Goal: Task Accomplishment & Management: Manage account settings

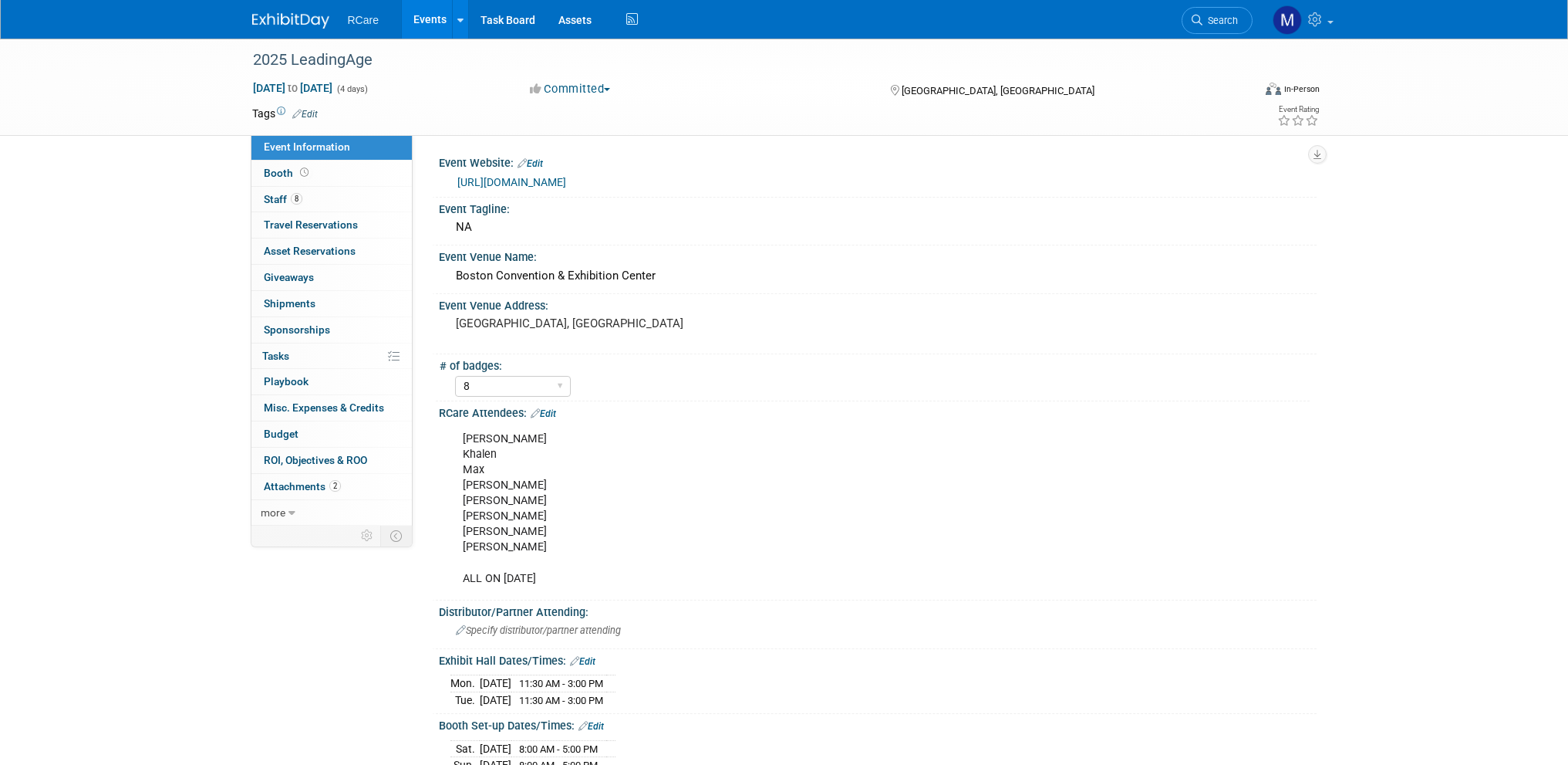
select select "8"
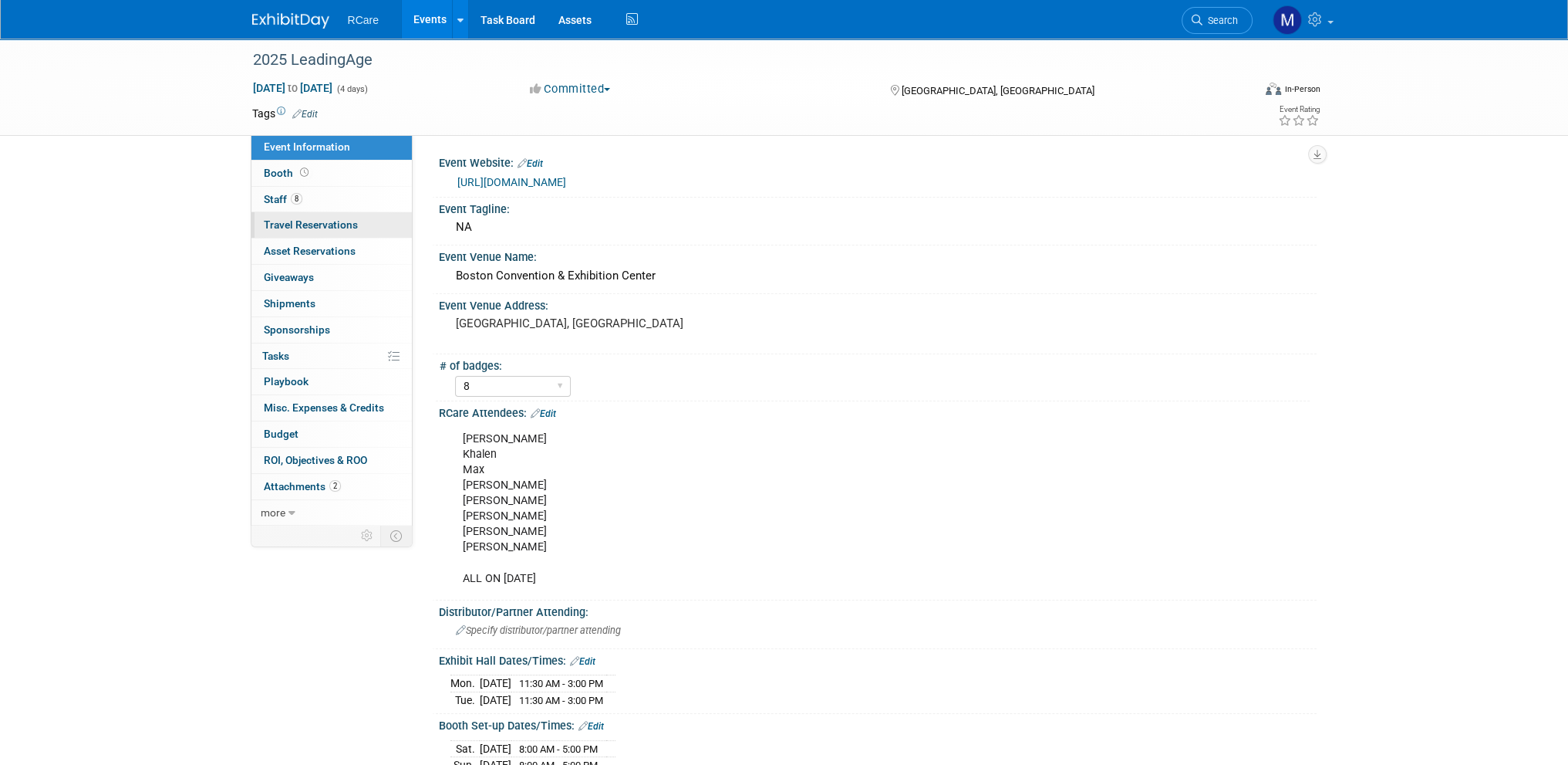
click at [322, 226] on span "Travel Reservations 0" at bounding box center [310, 225] width 94 height 13
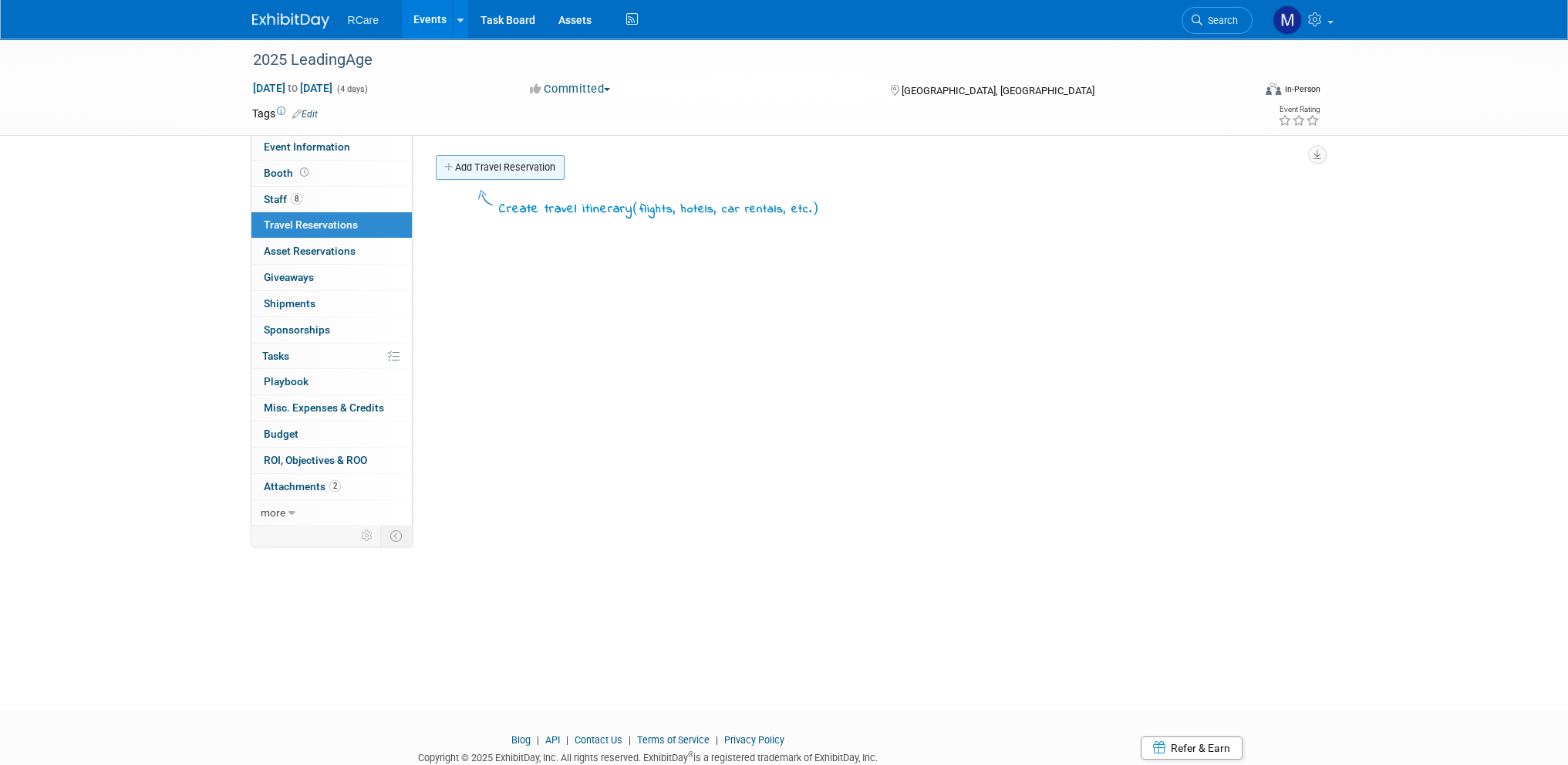
click at [510, 166] on link "Add Travel Reservation" at bounding box center [499, 166] width 129 height 24
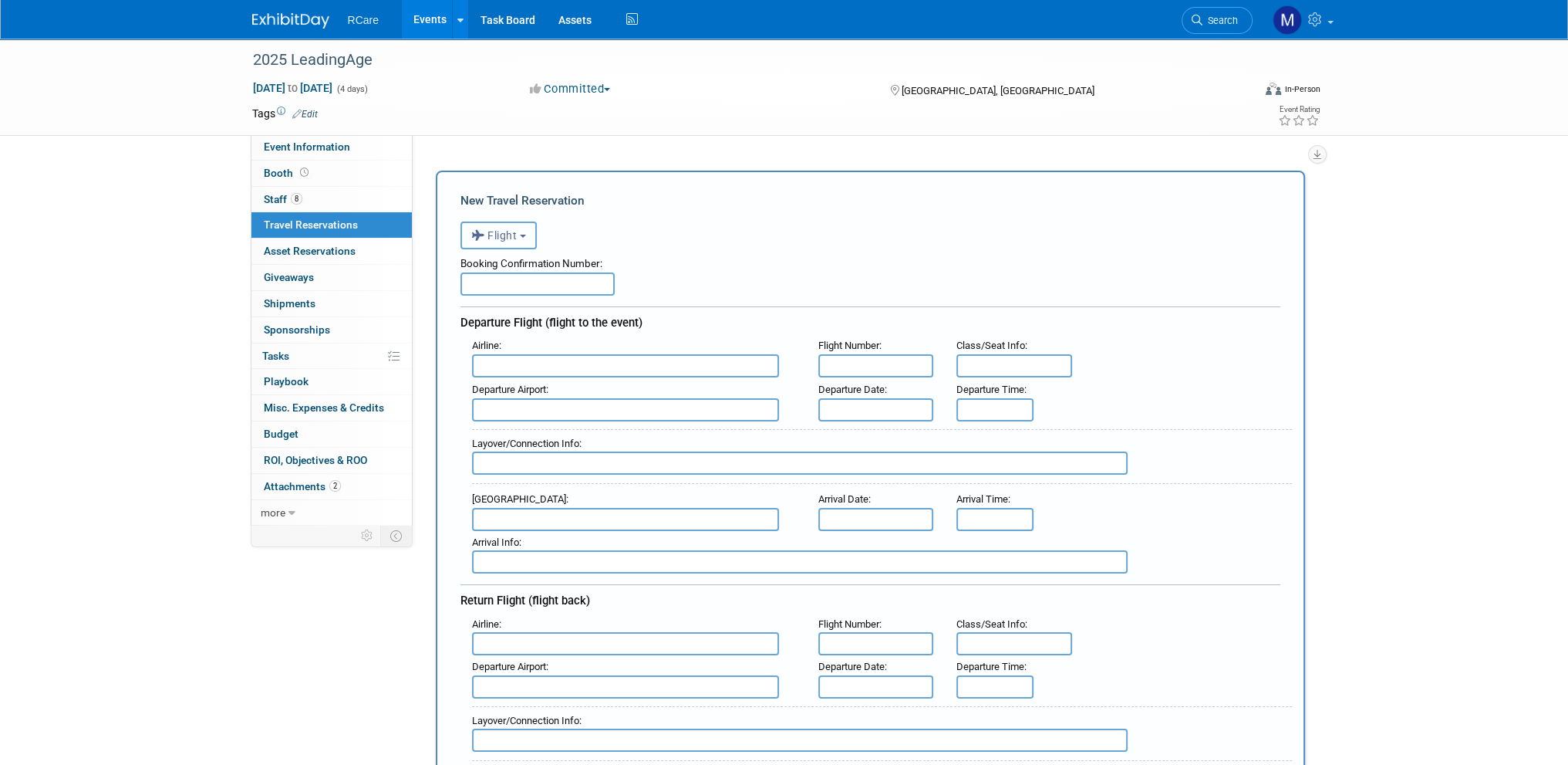
click at [516, 234] on span "Flight" at bounding box center [494, 236] width 46 height 13
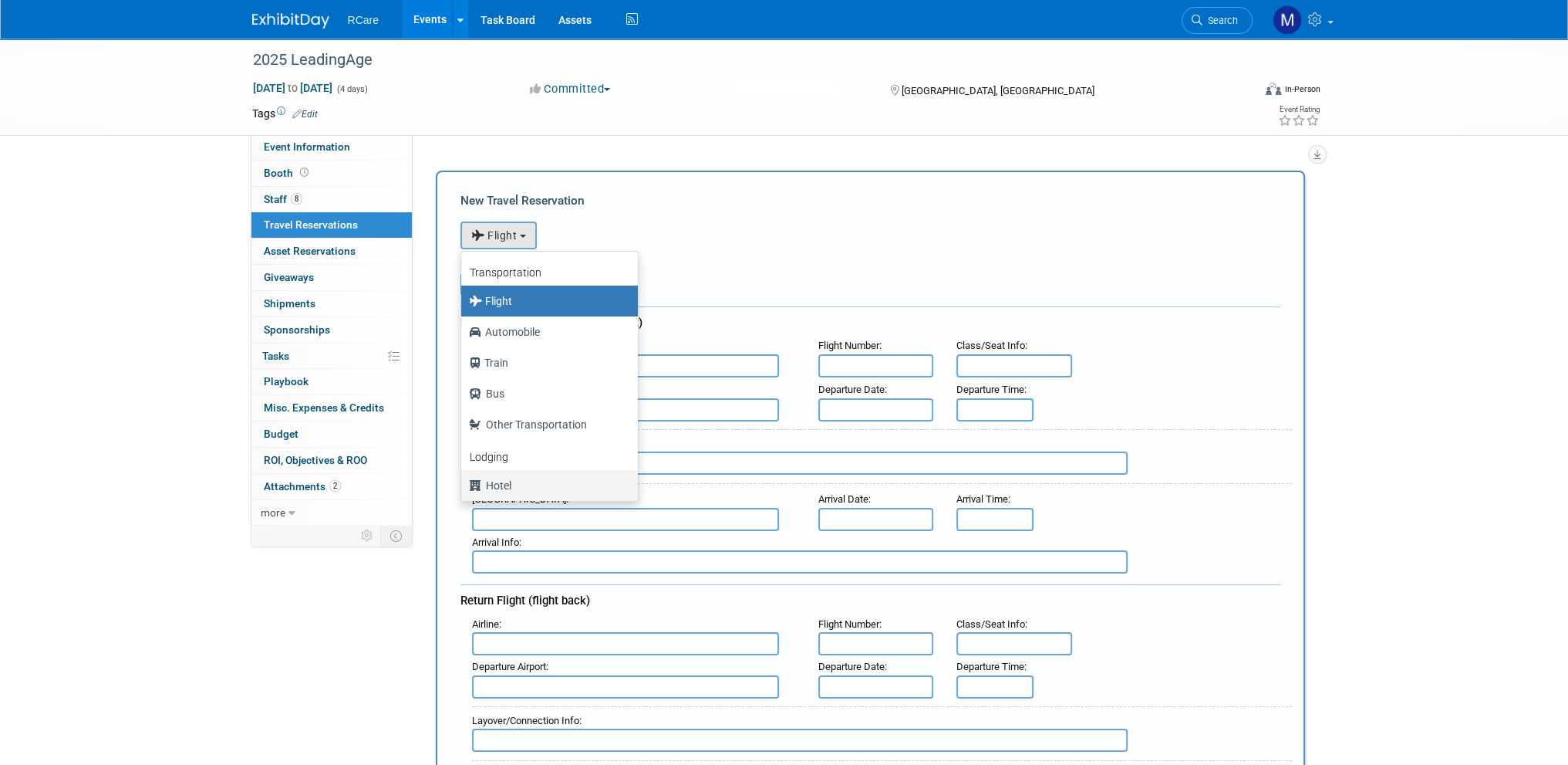
click at [503, 478] on label "Hotel" at bounding box center [545, 485] width 154 height 24
click at [463, 479] on input "Hotel" at bounding box center [458, 483] width 10 height 10
select select "6"
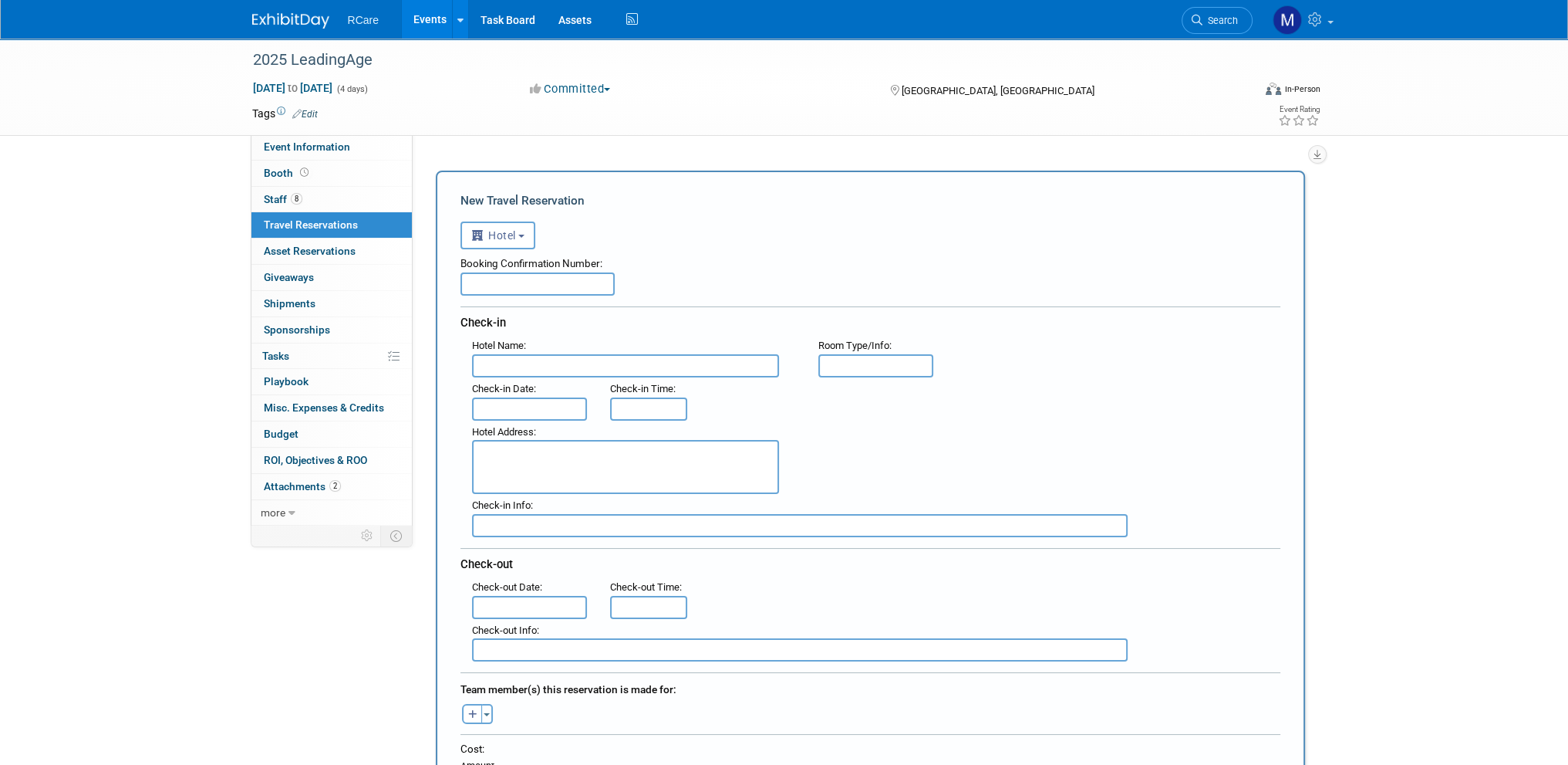
click at [547, 285] on input "text" at bounding box center [537, 284] width 154 height 23
paste input "1466825"
type input "1466825"
click at [524, 360] on input "text" at bounding box center [625, 366] width 307 height 23
paste input "The [GEOGRAPHIC_DATA]"
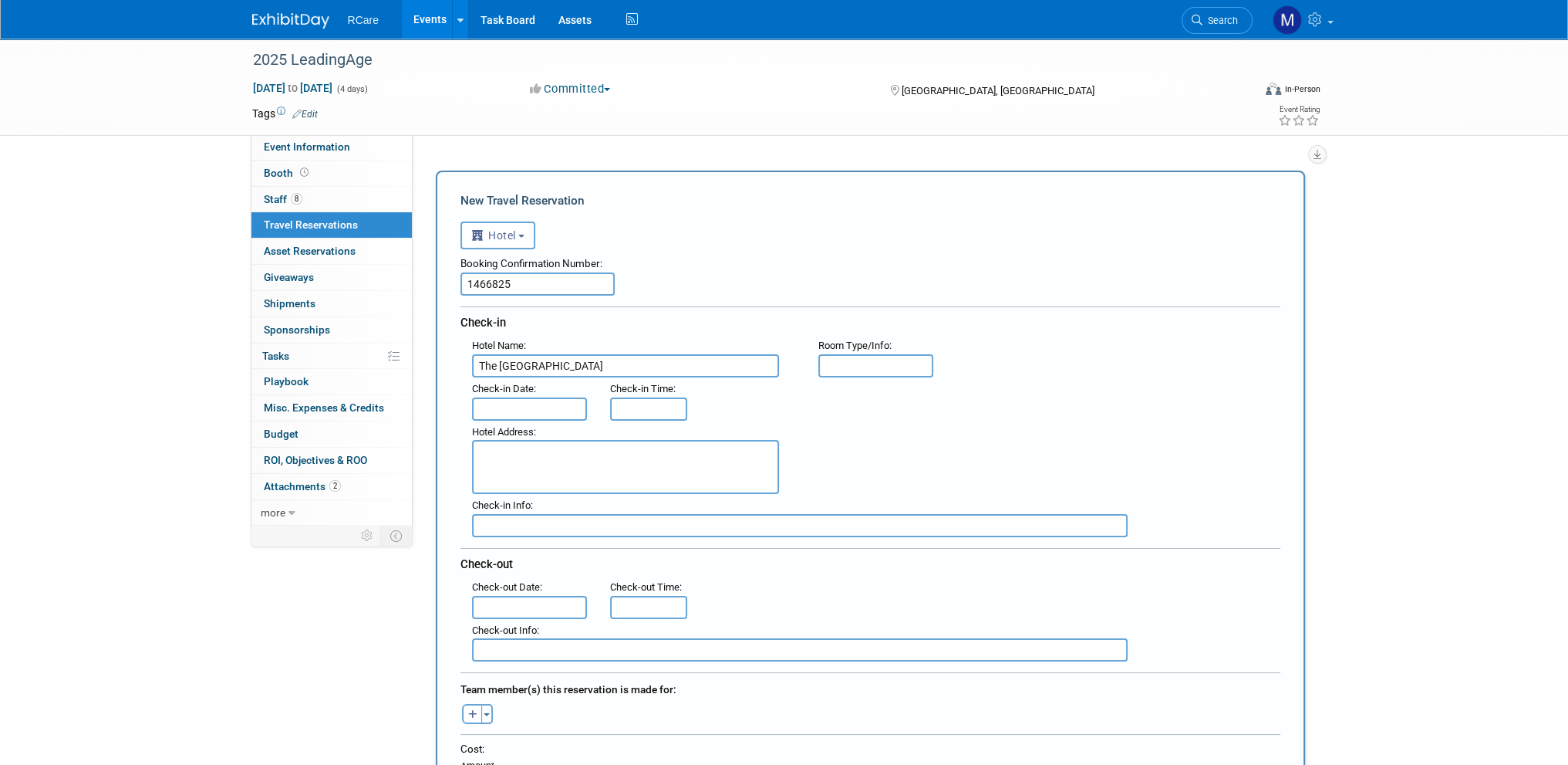
type input "The [GEOGRAPHIC_DATA]"
click at [565, 400] on input "text" at bounding box center [530, 410] width 116 height 23
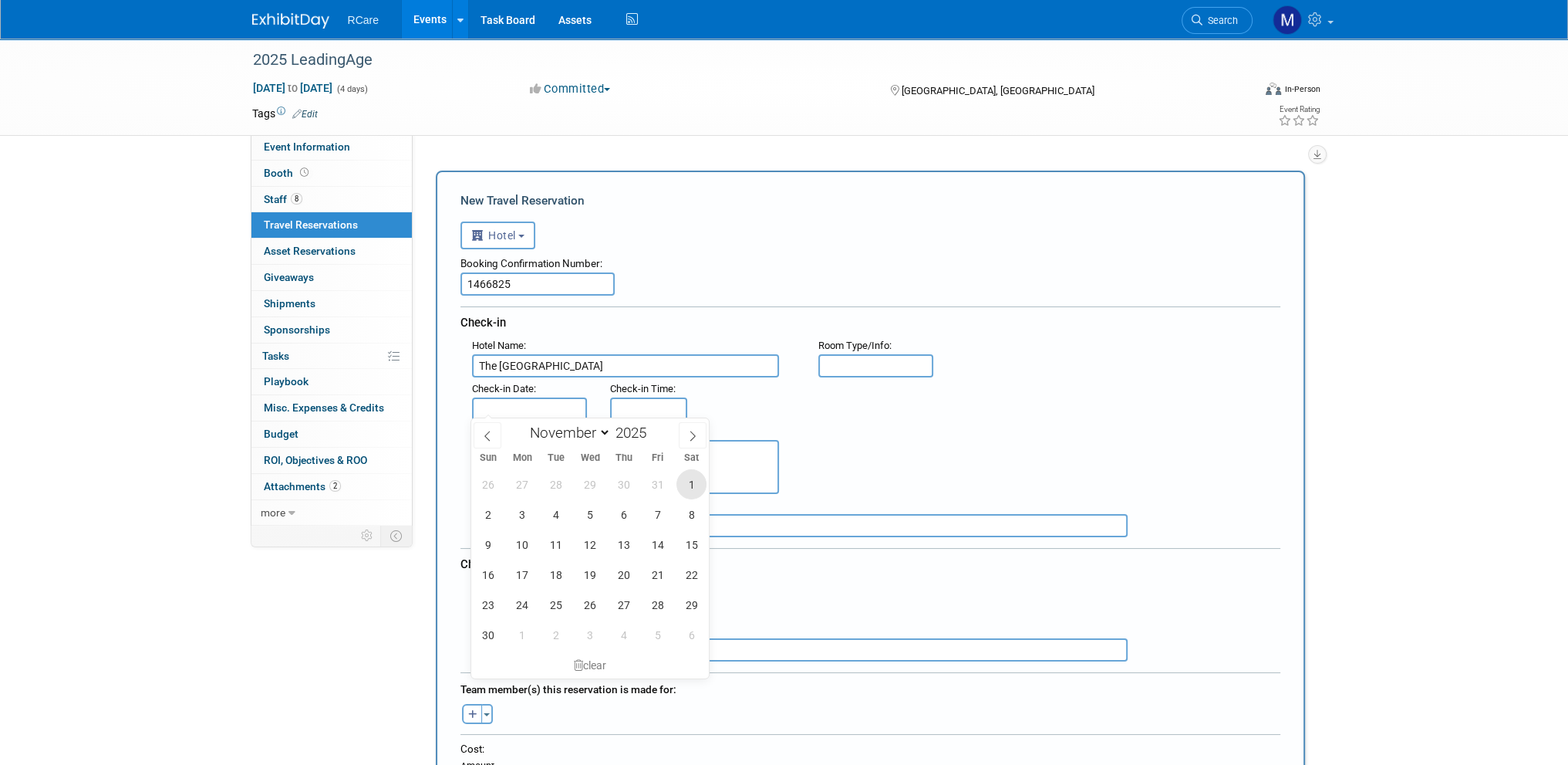
click at [697, 484] on span "1" at bounding box center [691, 483] width 30 height 30
type input "[DATE]"
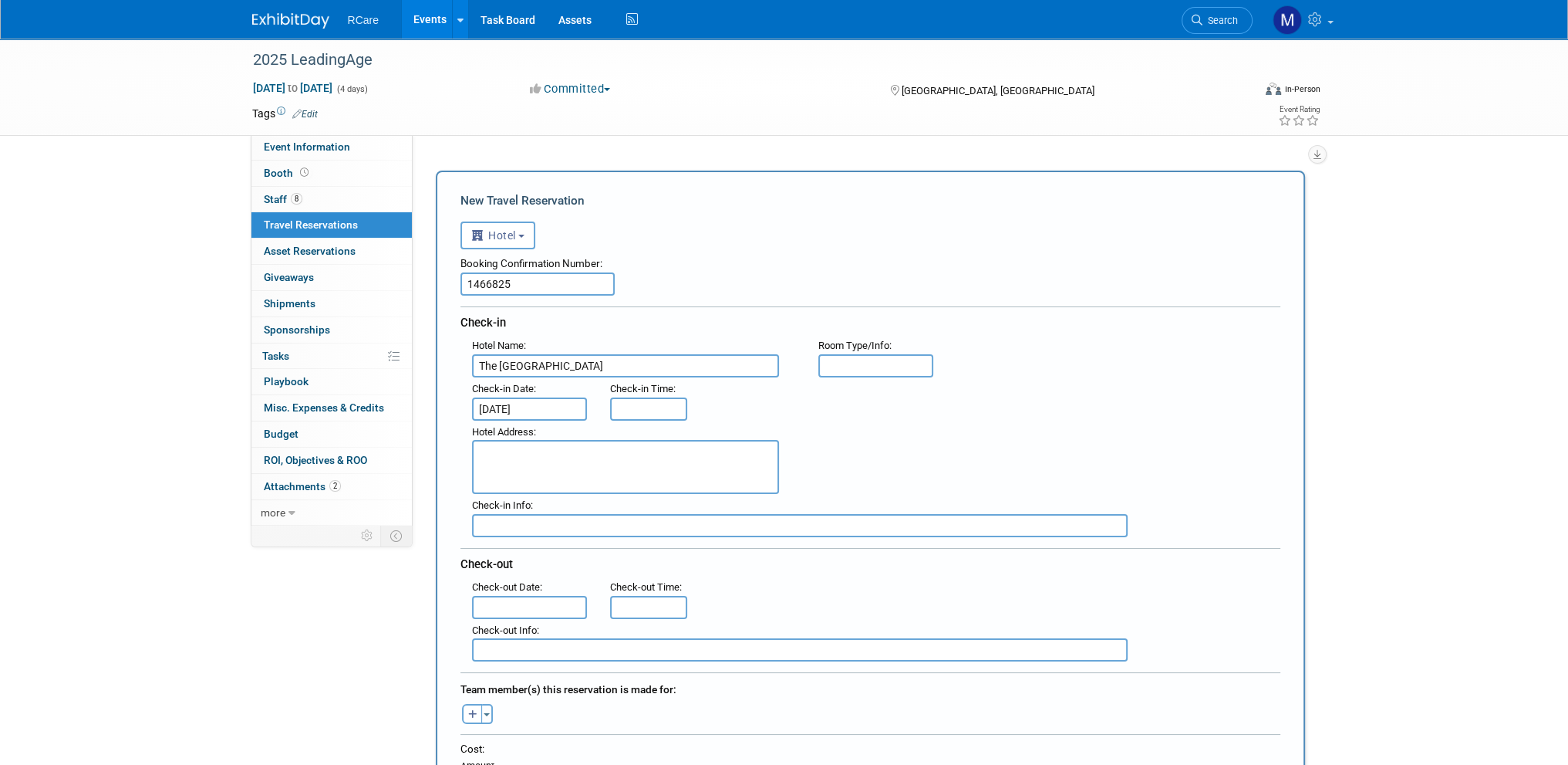
type input "3:00 PM"
click at [650, 403] on input "3:00 PM" at bounding box center [649, 410] width 77 height 23
click at [751, 394] on div ": Check-in Date : [DATE] Check-in Time : 3:00 PM 03 : 00 PM 12 01 02 03 04 05 0…" at bounding box center [876, 399] width 831 height 43
drag, startPoint x: 666, startPoint y: 403, endPoint x: 567, endPoint y: 409, distance: 99.2
click at [569, 409] on div ": Check-in Date : [DATE] Check-in Time : 3:00 PM 03 : 00 PM 12 01 02 03 04 05 0…" at bounding box center [876, 399] width 831 height 43
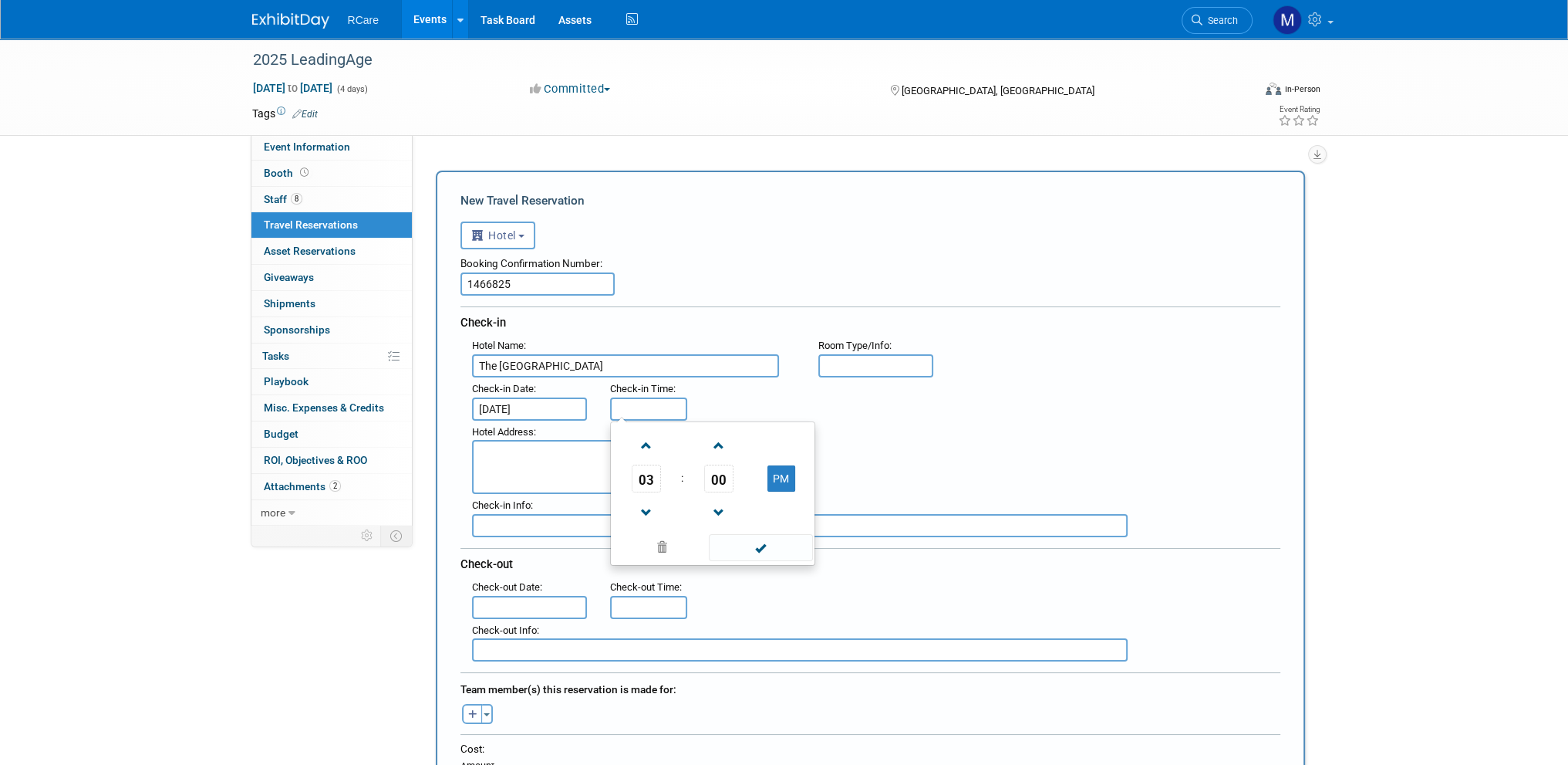
click at [867, 446] on div "Hotel Address :" at bounding box center [876, 457] width 831 height 74
click at [508, 598] on input "text" at bounding box center [530, 608] width 116 height 23
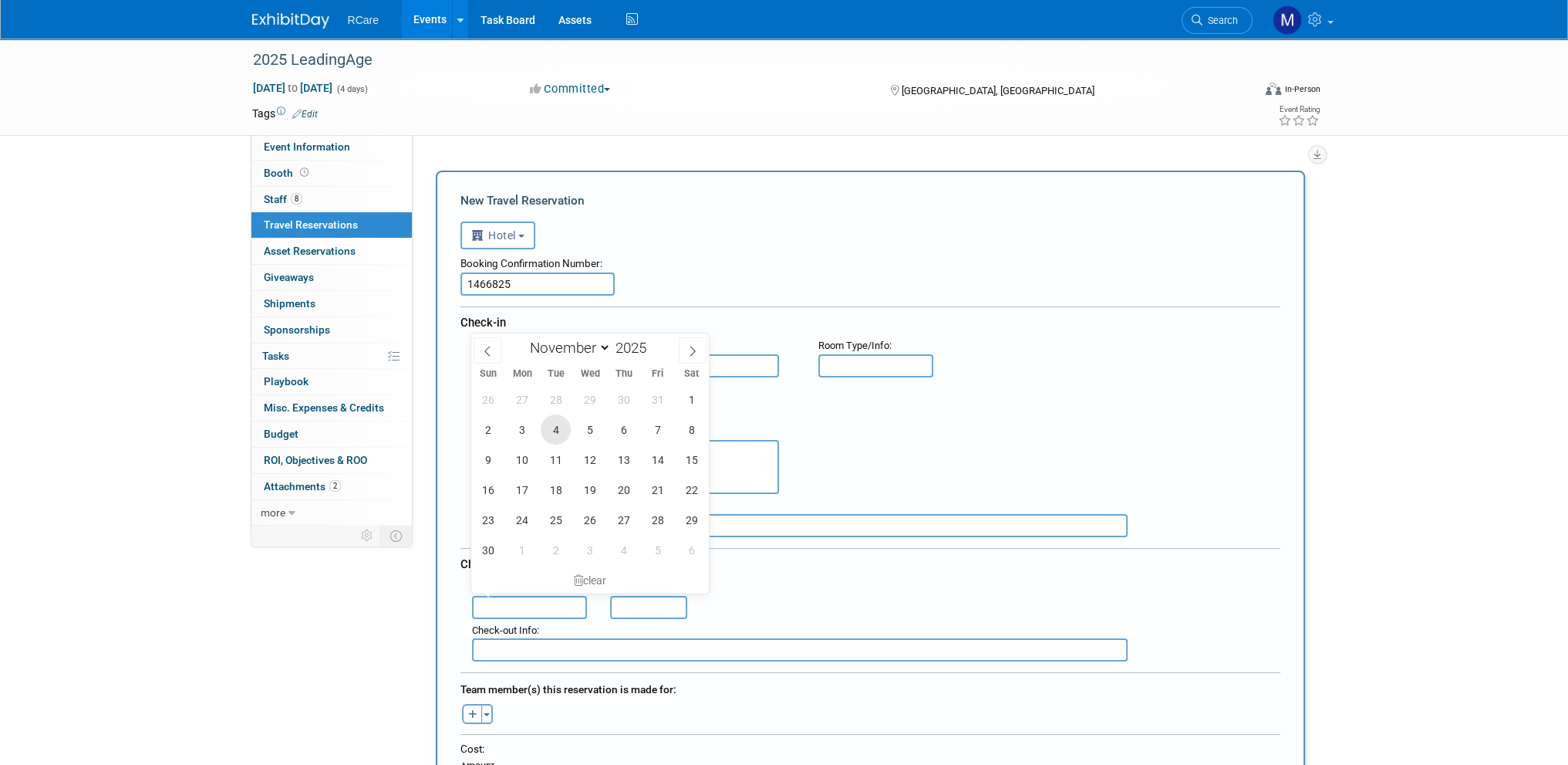
click at [554, 428] on span "4" at bounding box center [555, 428] width 30 height 30
type input "[DATE]"
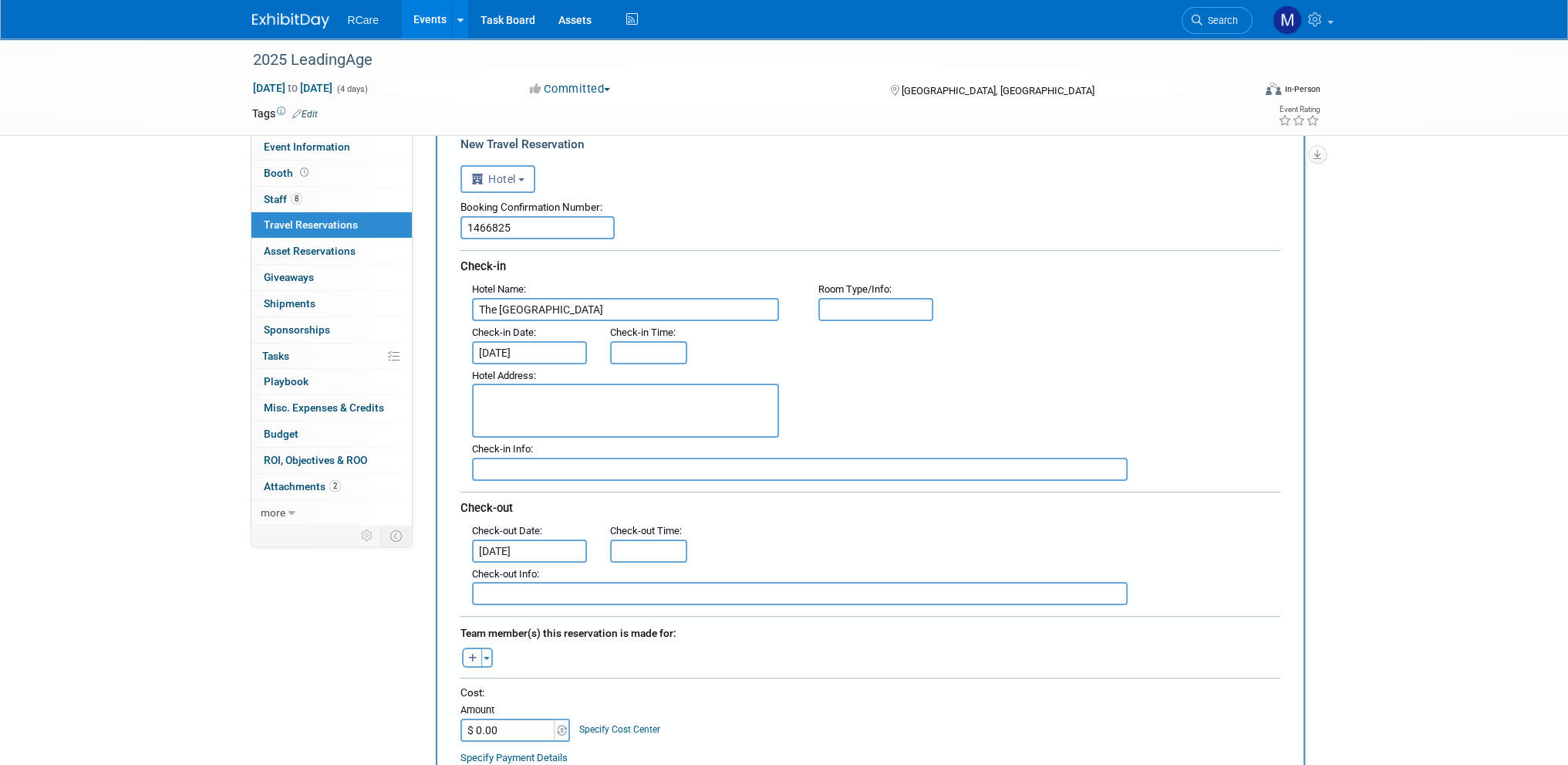
scroll to position [77, 0]
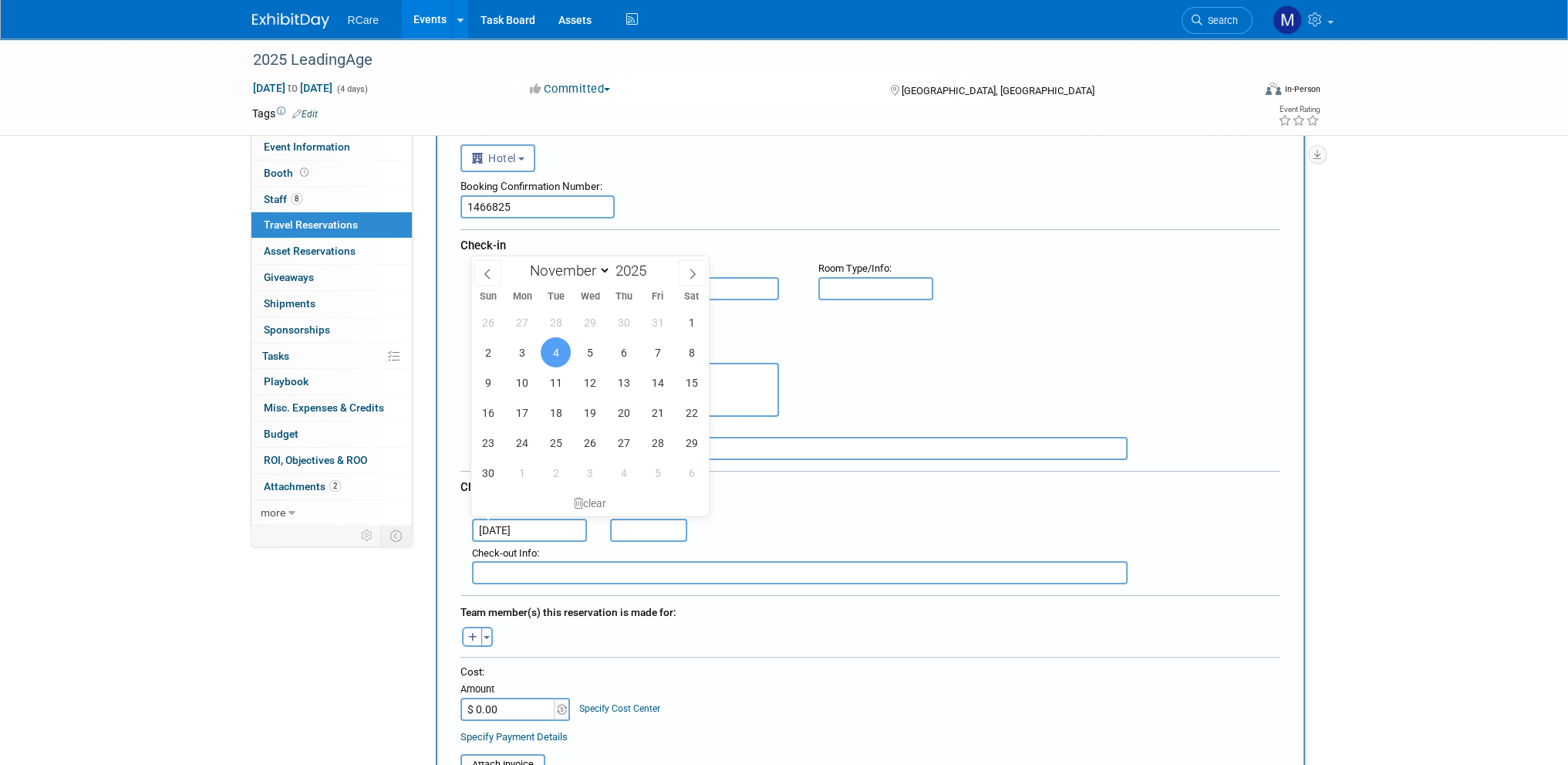
click at [750, 221] on div "Booking Confirmation Number: 1466825 Check-in Hotel Name : The [GEOGRAPHIC_DATA…" at bounding box center [870, 378] width 820 height 412
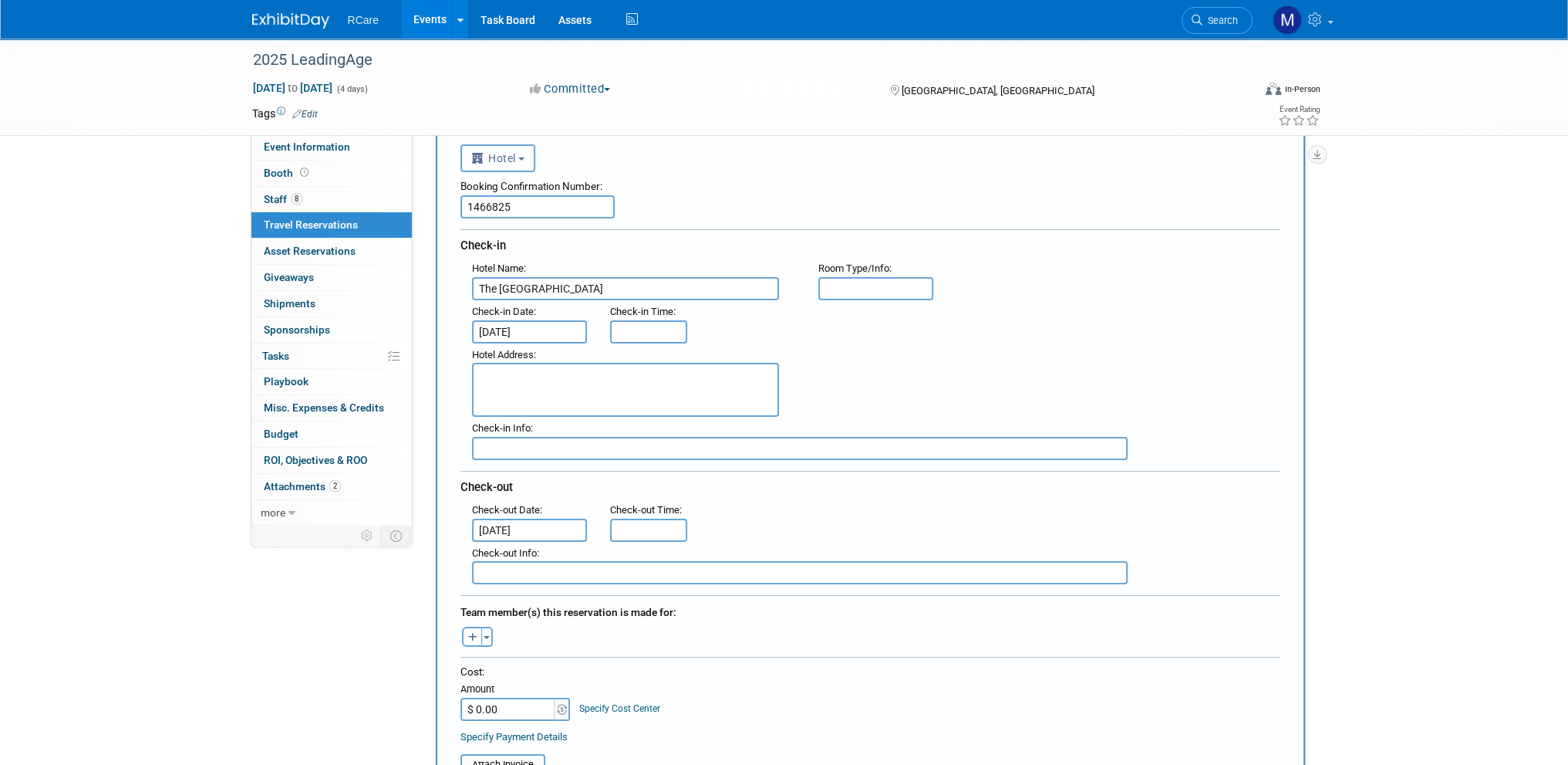
click at [560, 363] on textarea at bounding box center [625, 390] width 307 height 54
paste textarea "[STREET_ADDRESS]"
click at [543, 368] on textarea "[STREET_ADDRESS]" at bounding box center [625, 390] width 307 height 54
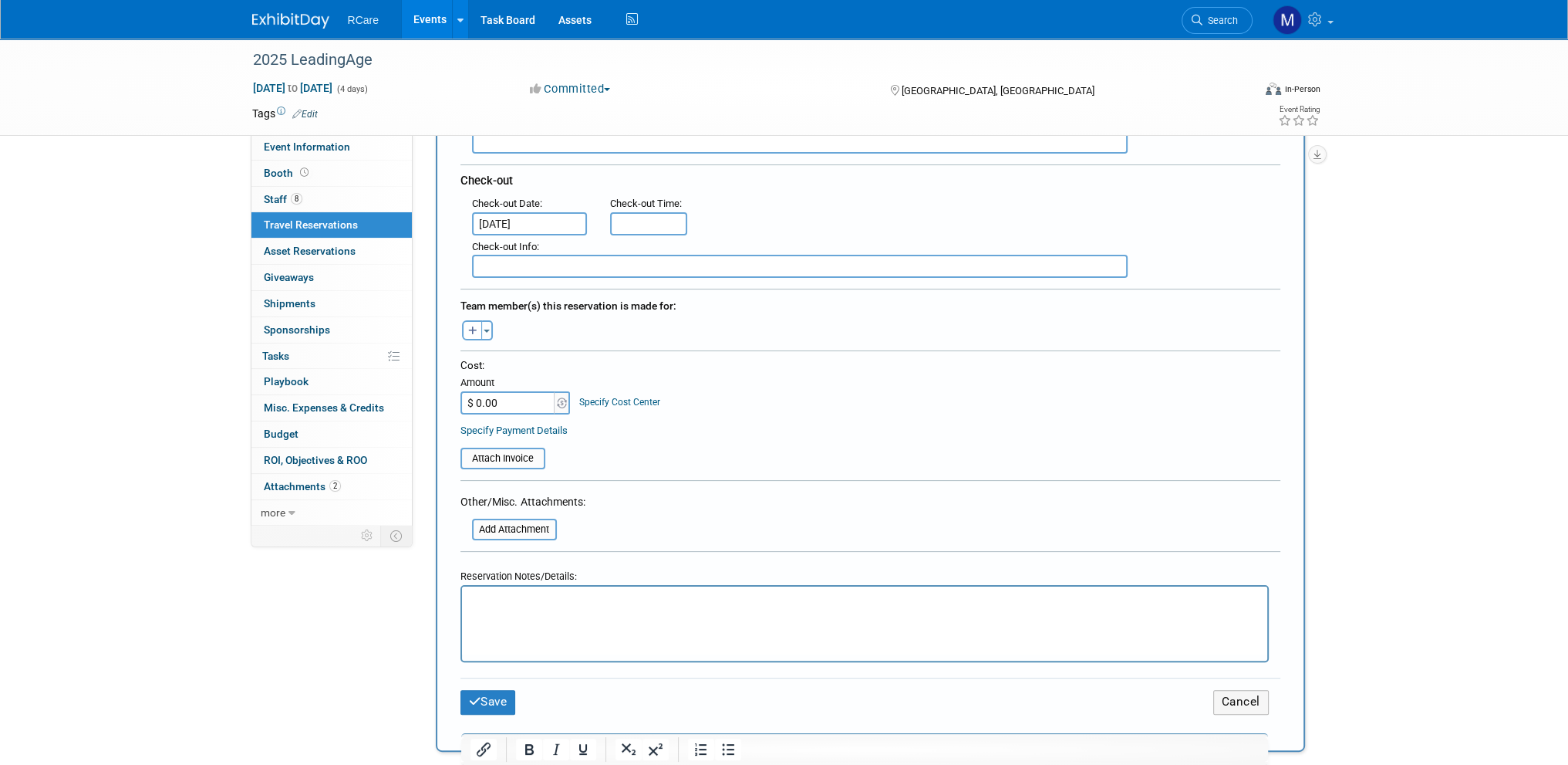
scroll to position [386, 0]
type textarea "[STREET_ADDRESS]"
click at [541, 518] on input "file" at bounding box center [463, 526] width 184 height 19
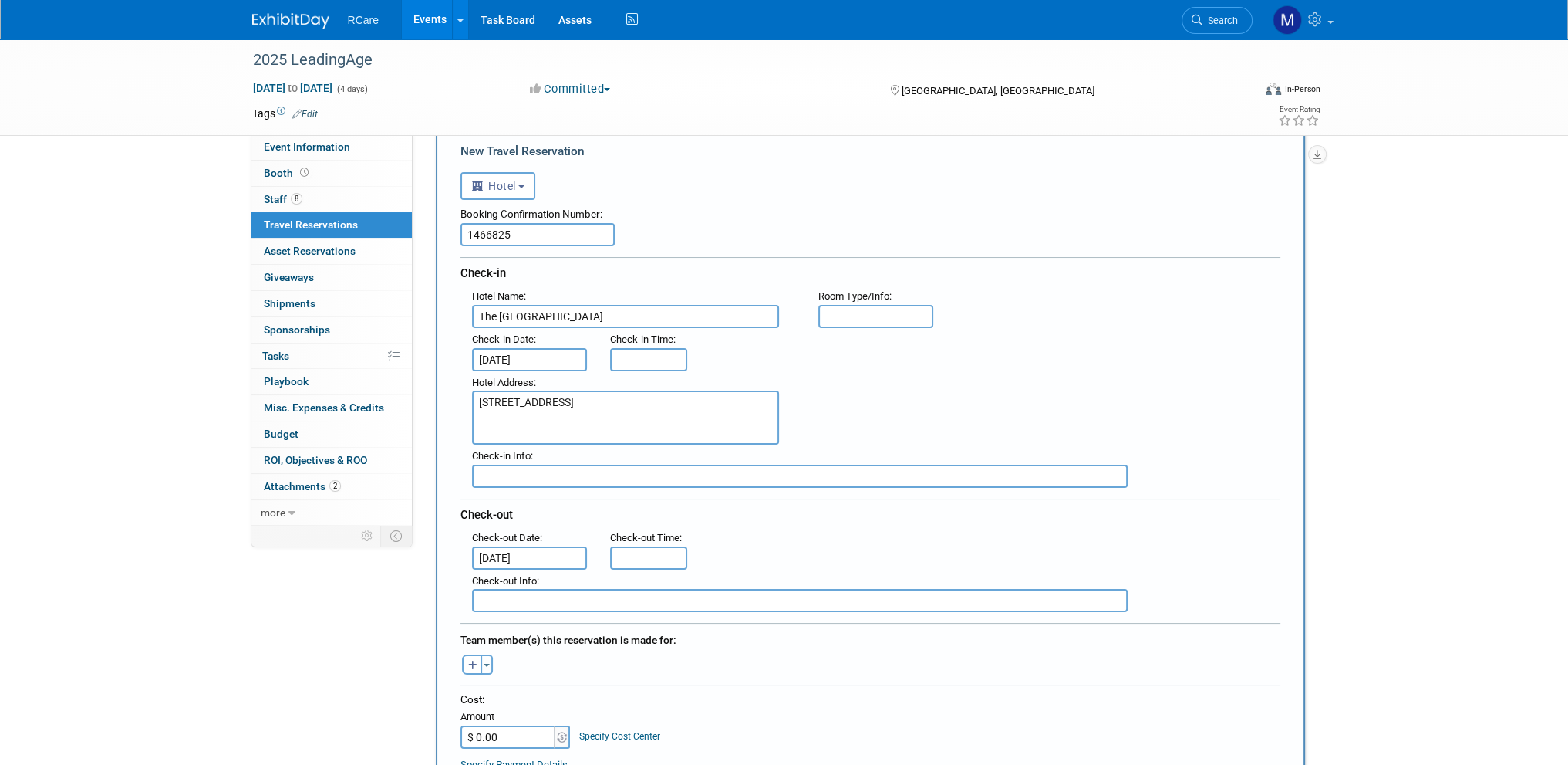
scroll to position [77, 0]
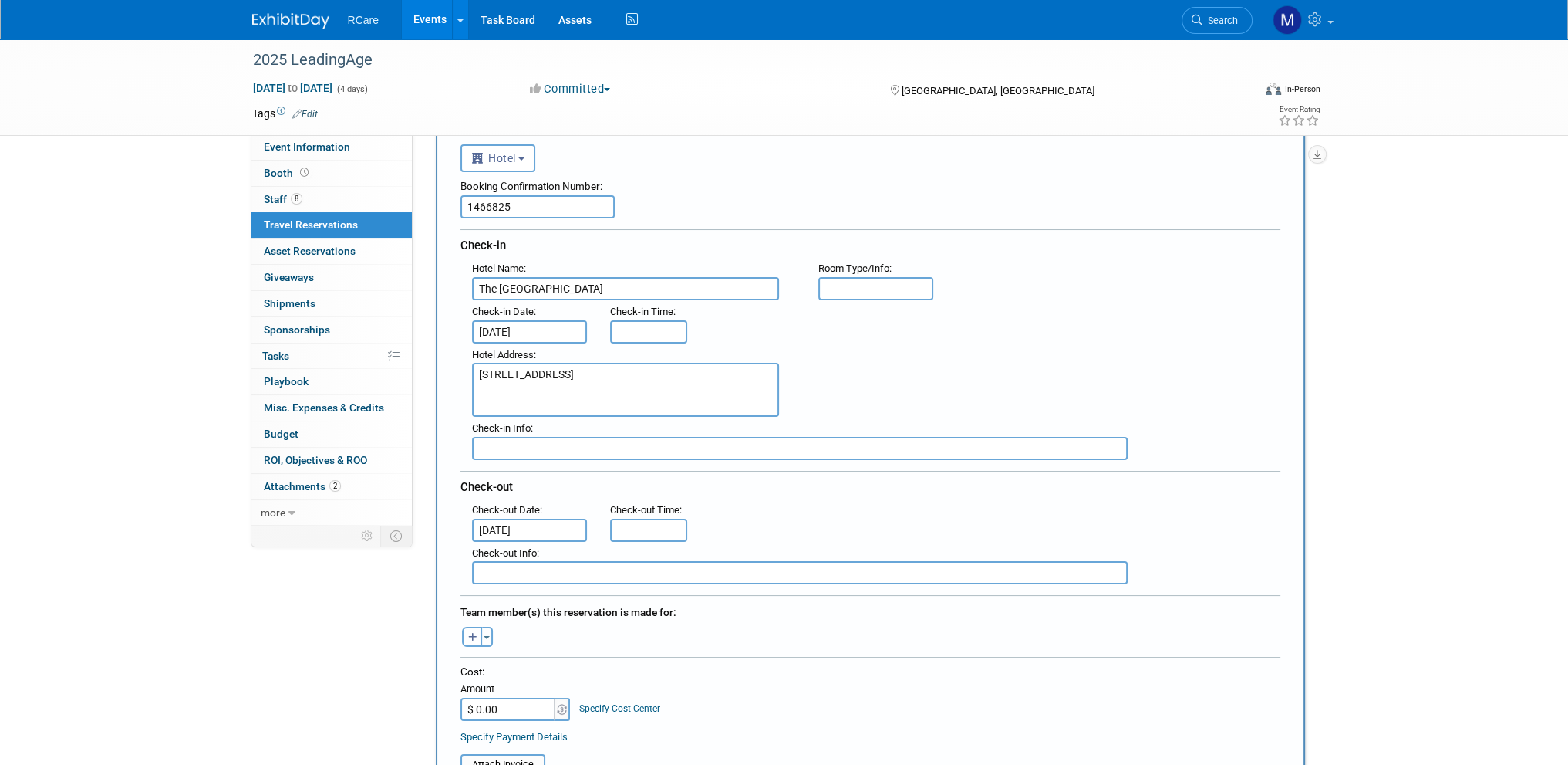
click at [479, 630] on button "button" at bounding box center [472, 636] width 20 height 20
select select
click at [524, 706] on label "[PERSON_NAME]" at bounding box center [561, 713] width 200 height 24
click at [456, 706] on input "[PERSON_NAME]" at bounding box center [451, 711] width 10 height 10
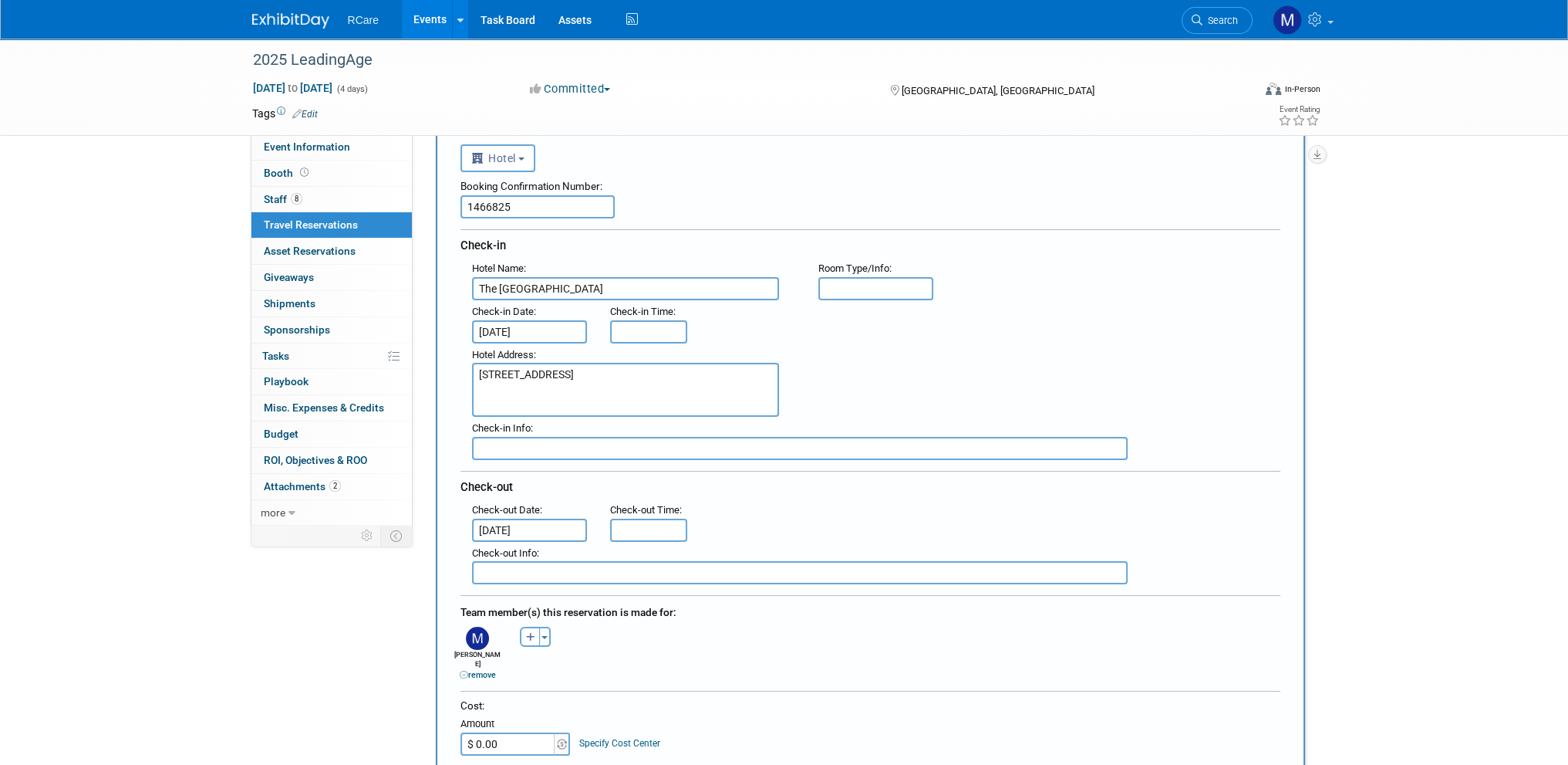
click at [885, 504] on div ": Check-out Date : [DATE] Check-out Time :" at bounding box center [876, 520] width 831 height 43
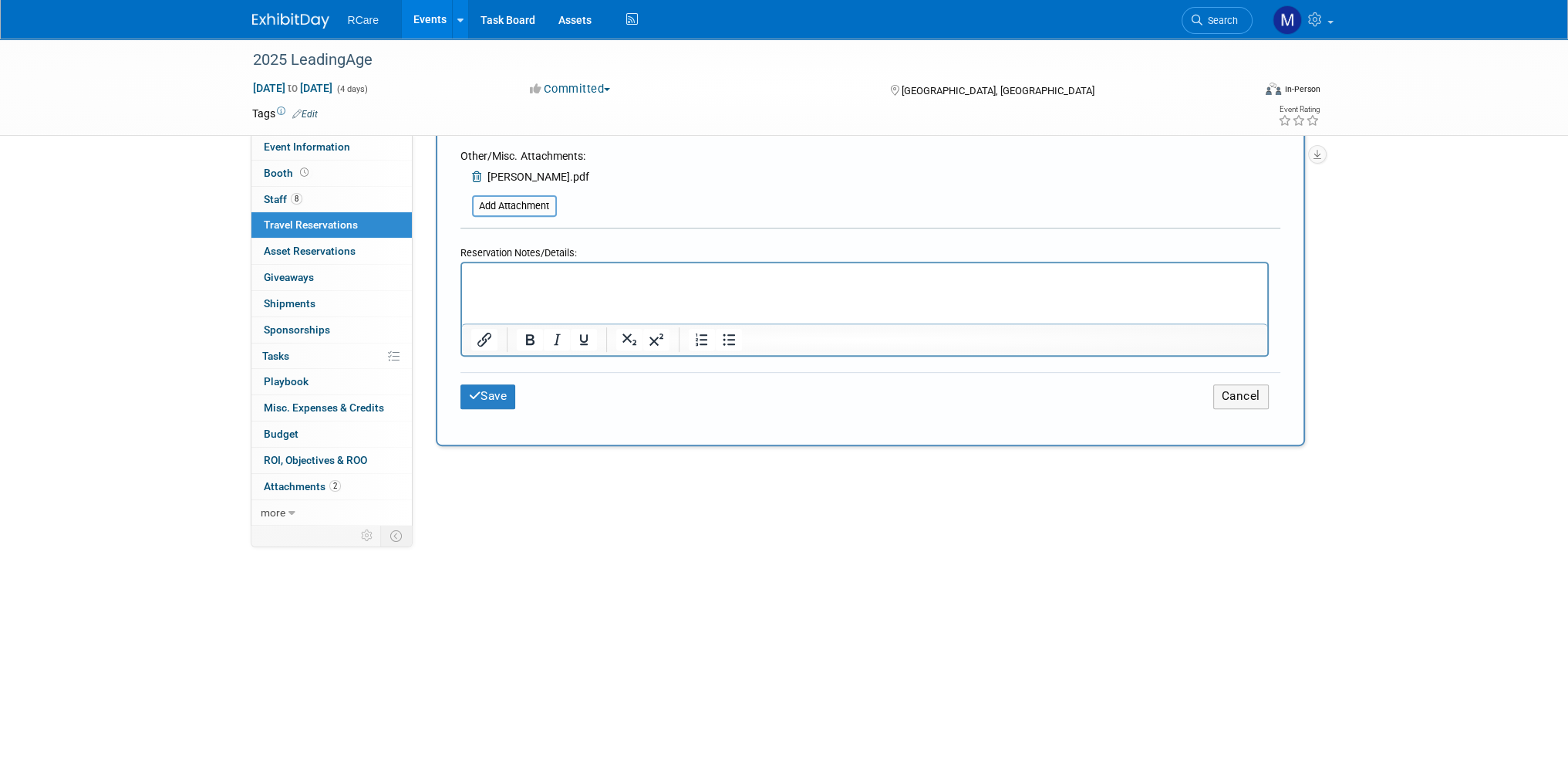
scroll to position [771, 0]
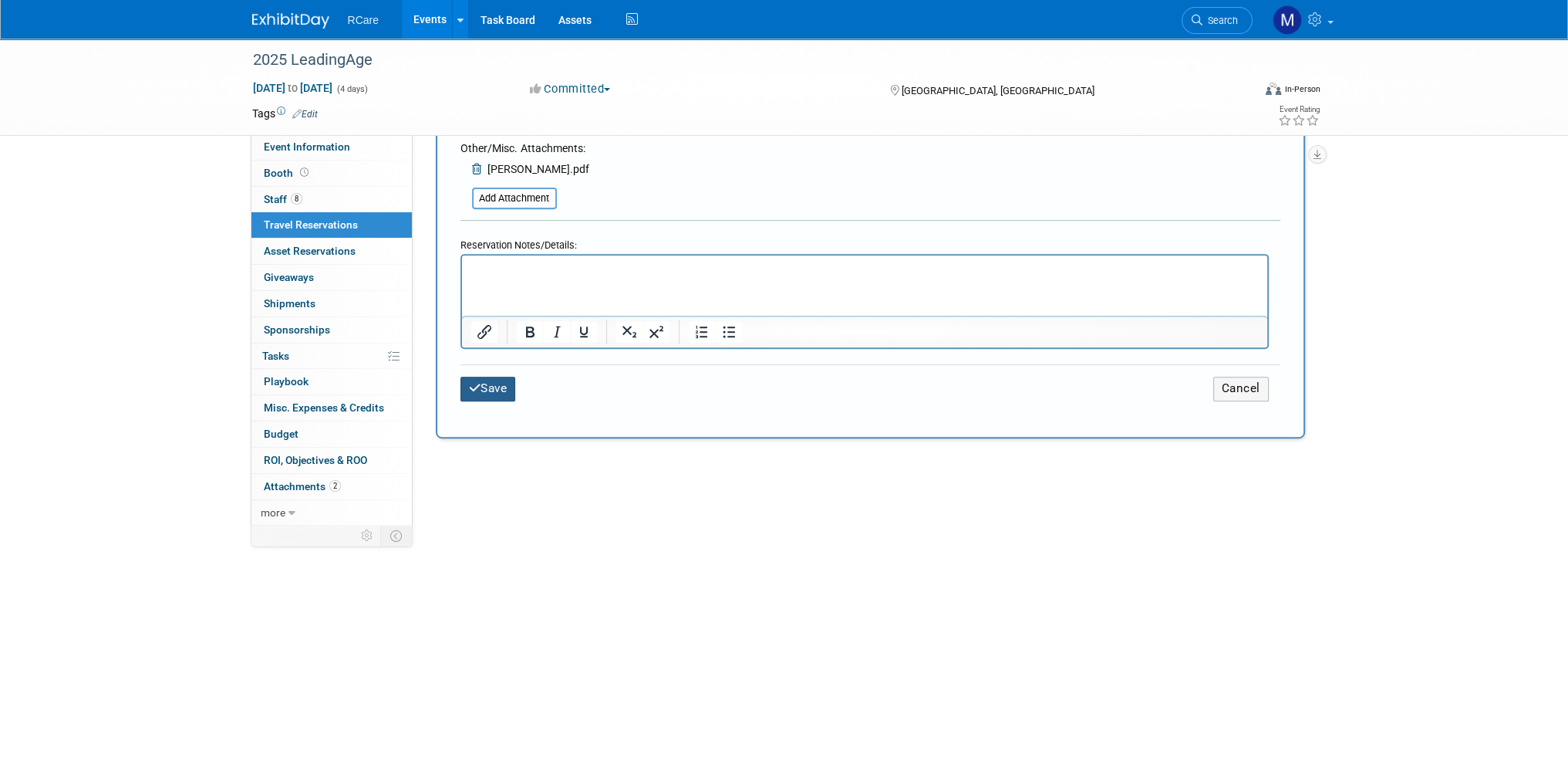
click at [481, 376] on button "Save" at bounding box center [488, 388] width 56 height 24
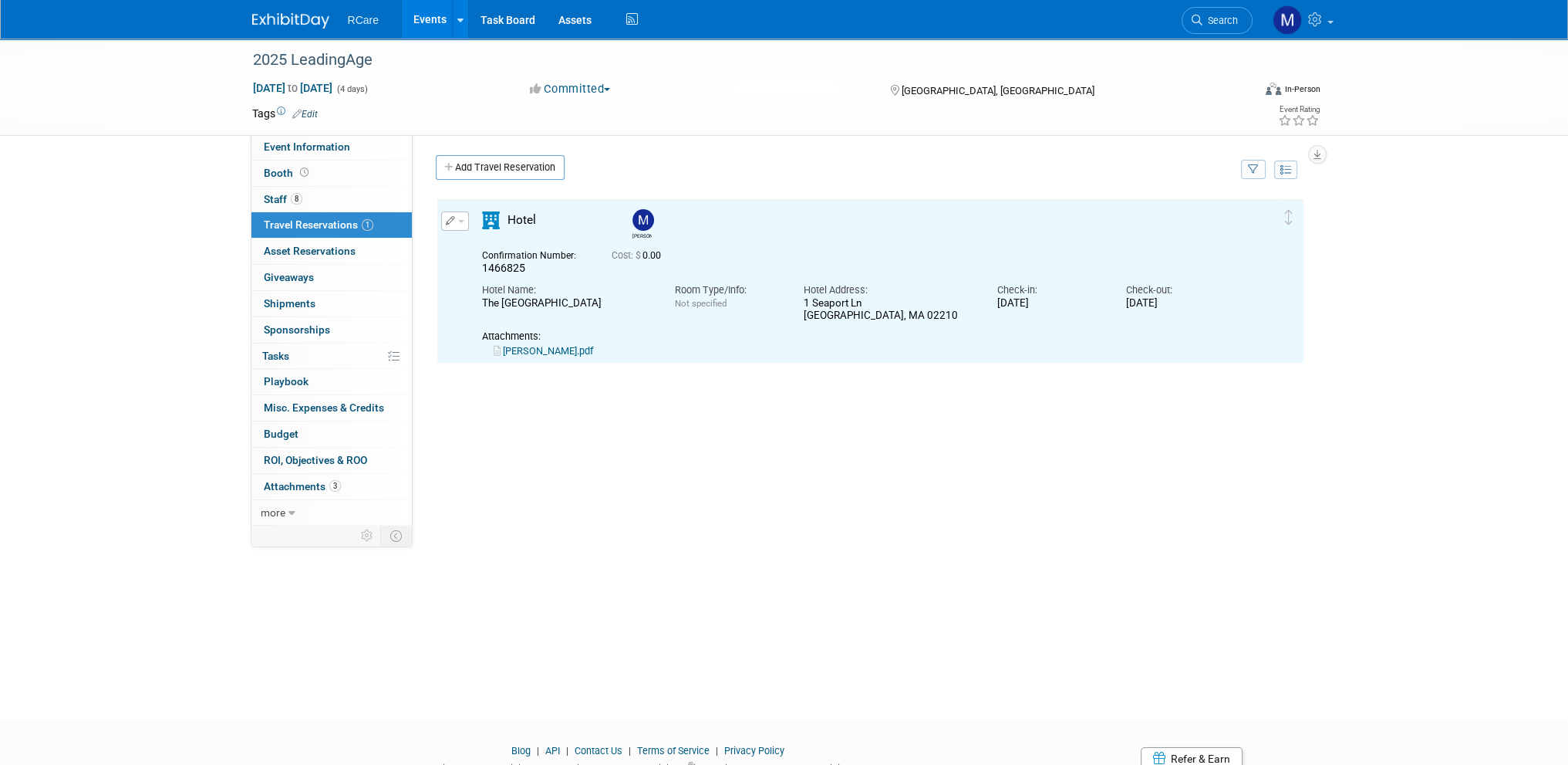
scroll to position [0, 0]
click at [460, 220] on span "button" at bounding box center [461, 220] width 6 height 3
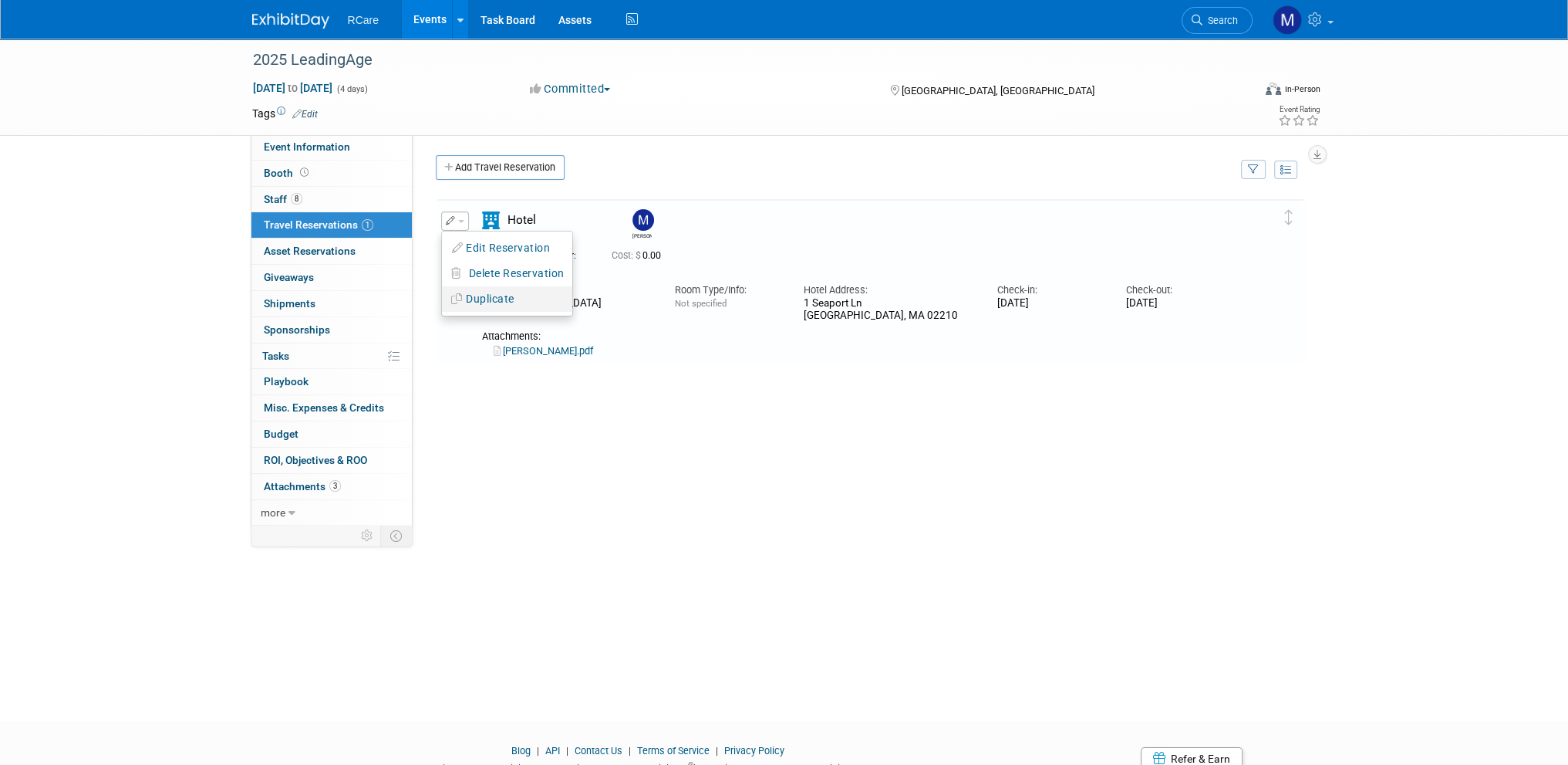
click at [490, 301] on button "Duplicate" at bounding box center [506, 299] width 130 height 22
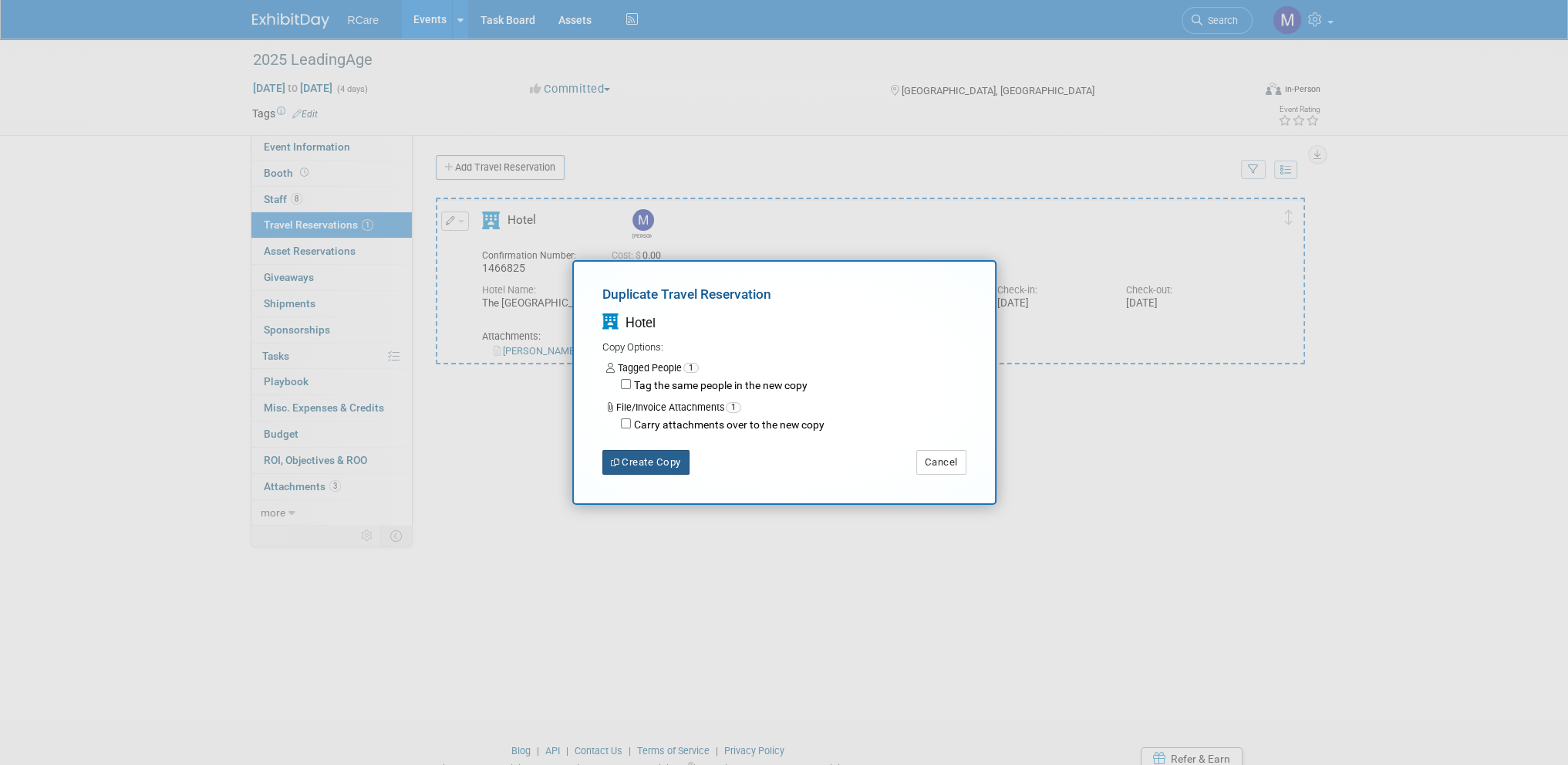
click at [647, 457] on button "Create Copy" at bounding box center [646, 462] width 87 height 24
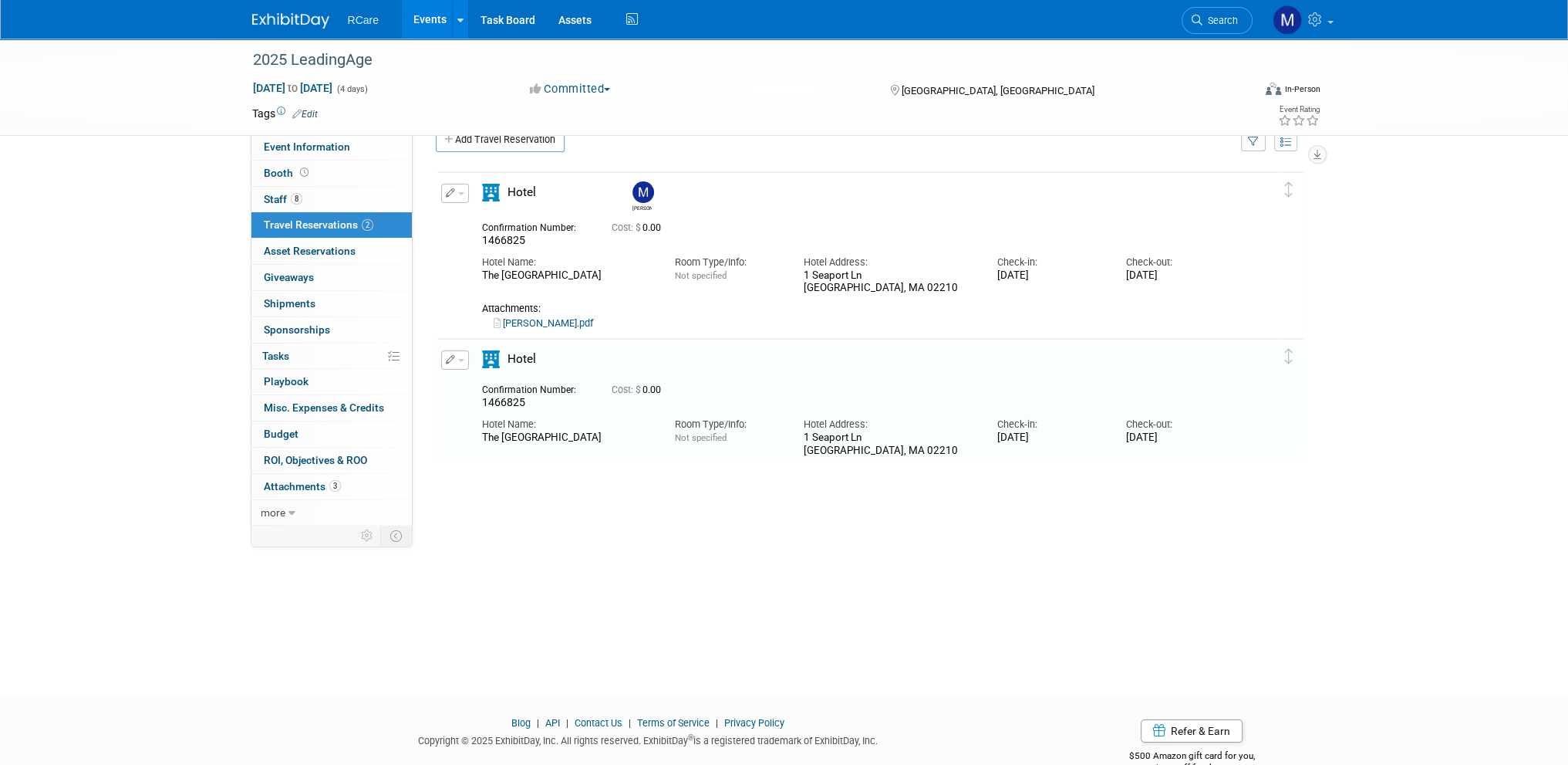
click at [452, 358] on icon "button" at bounding box center [451, 359] width 10 height 9
click at [505, 382] on button "Edit Reservation" at bounding box center [506, 387] width 130 height 22
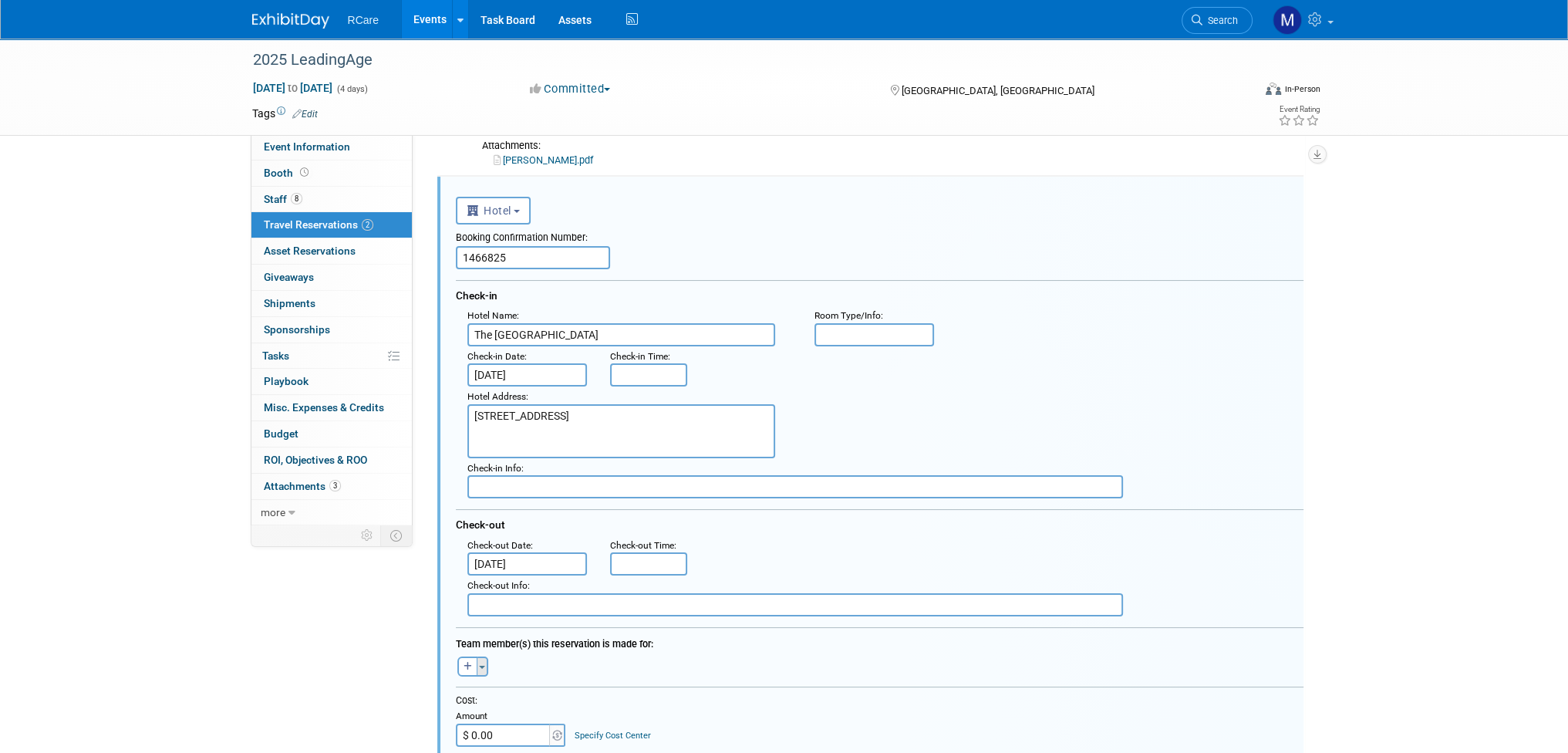
click at [479, 666] on span "button" at bounding box center [481, 667] width 6 height 3
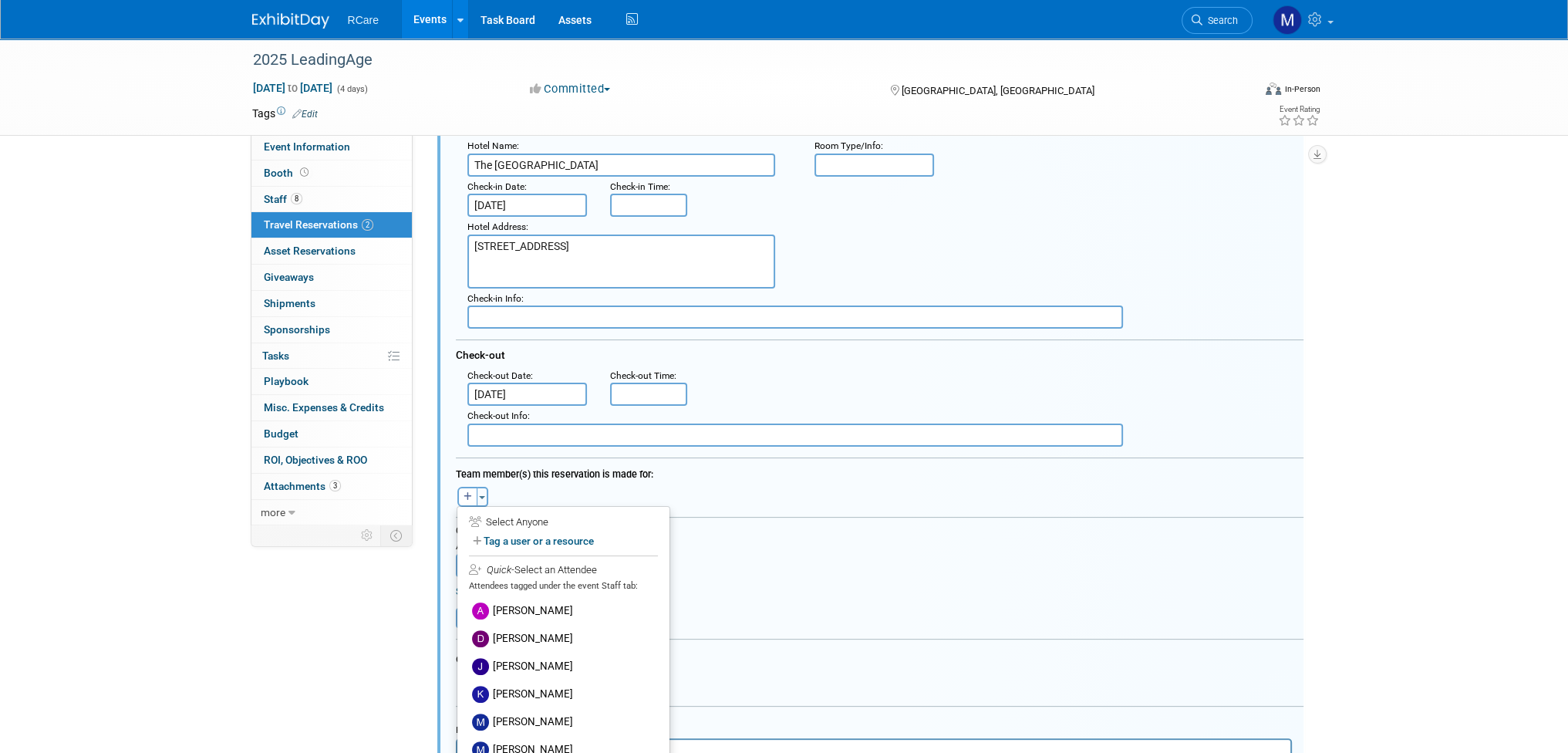
scroll to position [422, 0]
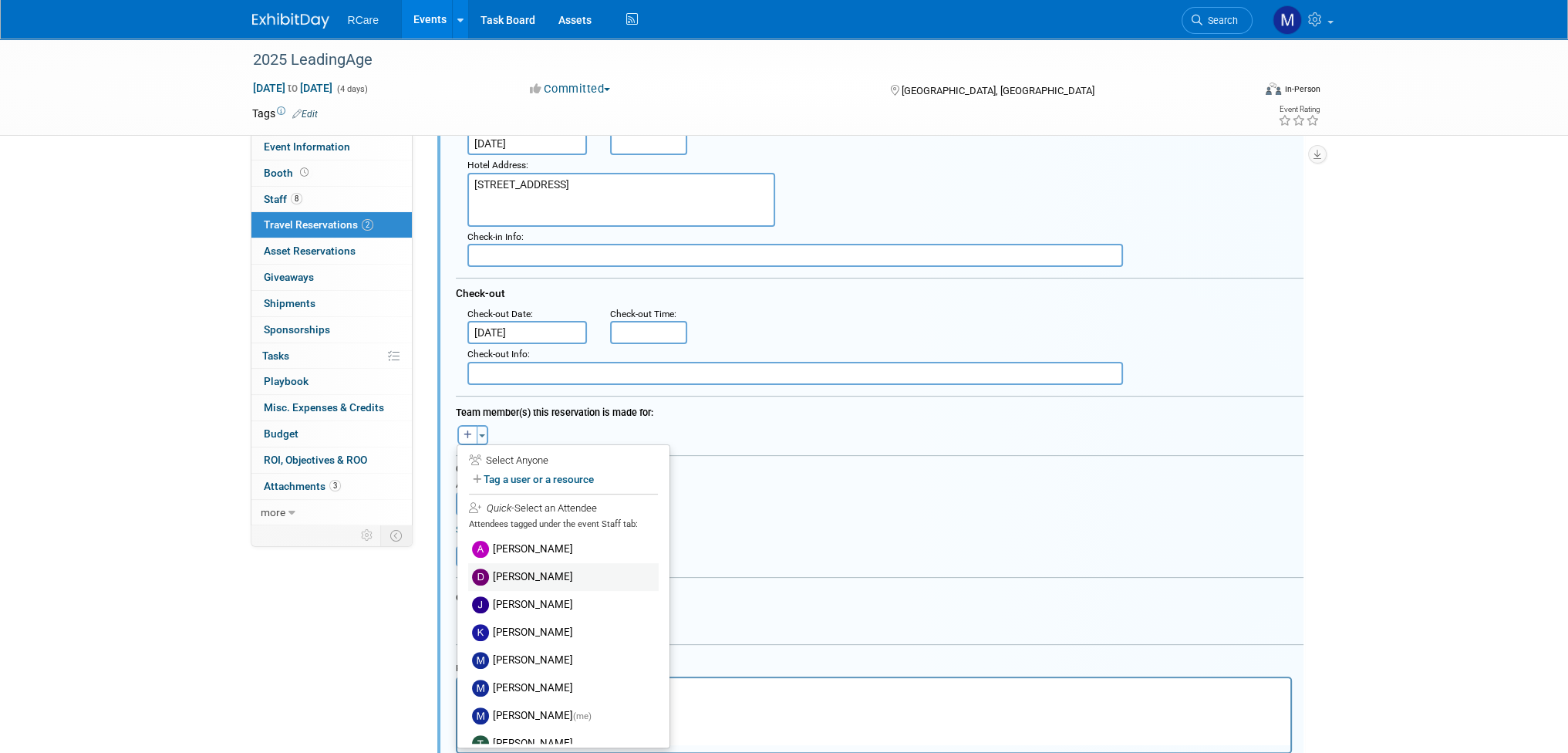
click at [544, 576] on label "[PERSON_NAME]" at bounding box center [563, 577] width 191 height 28
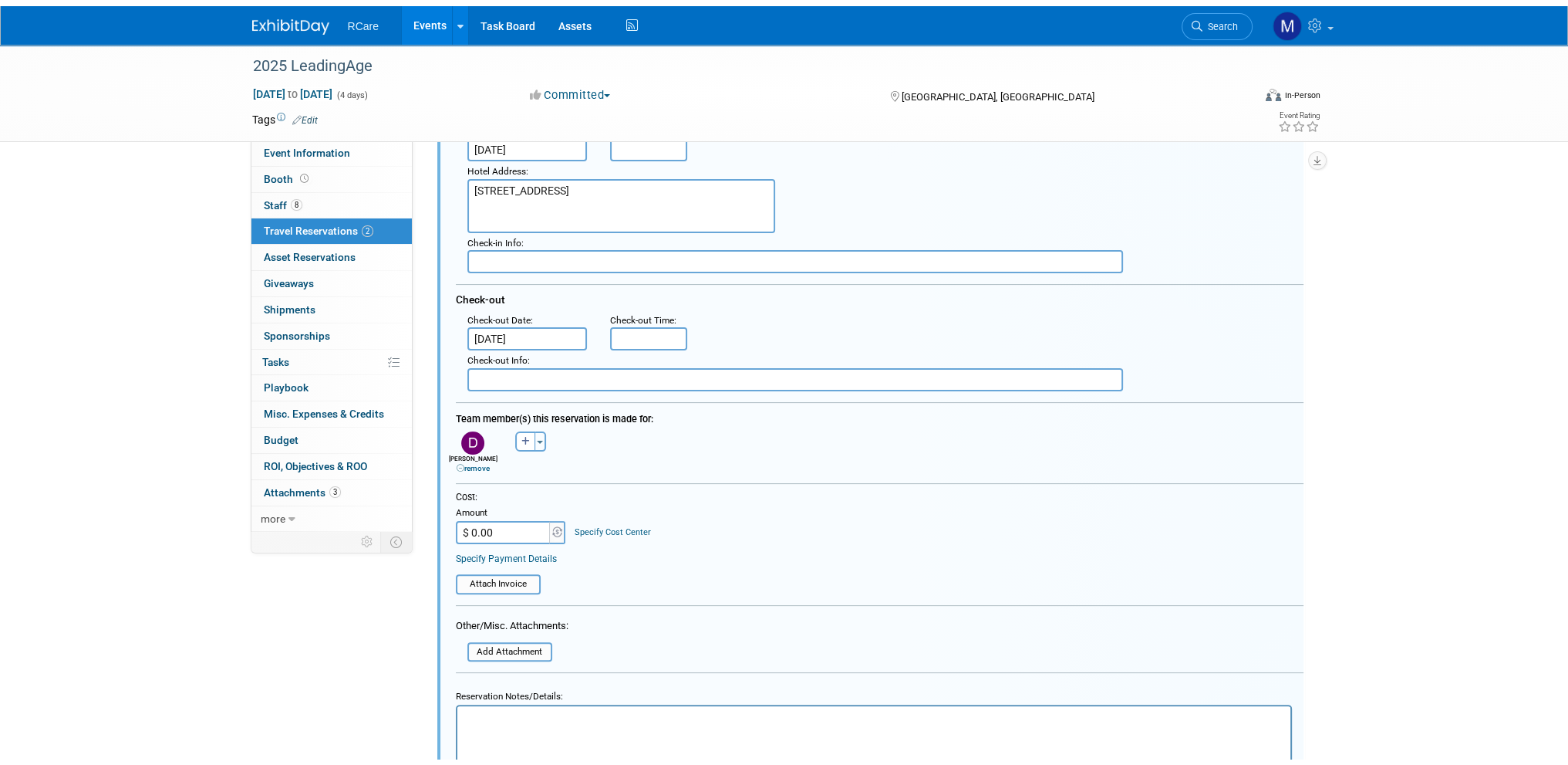
scroll to position [500, 0]
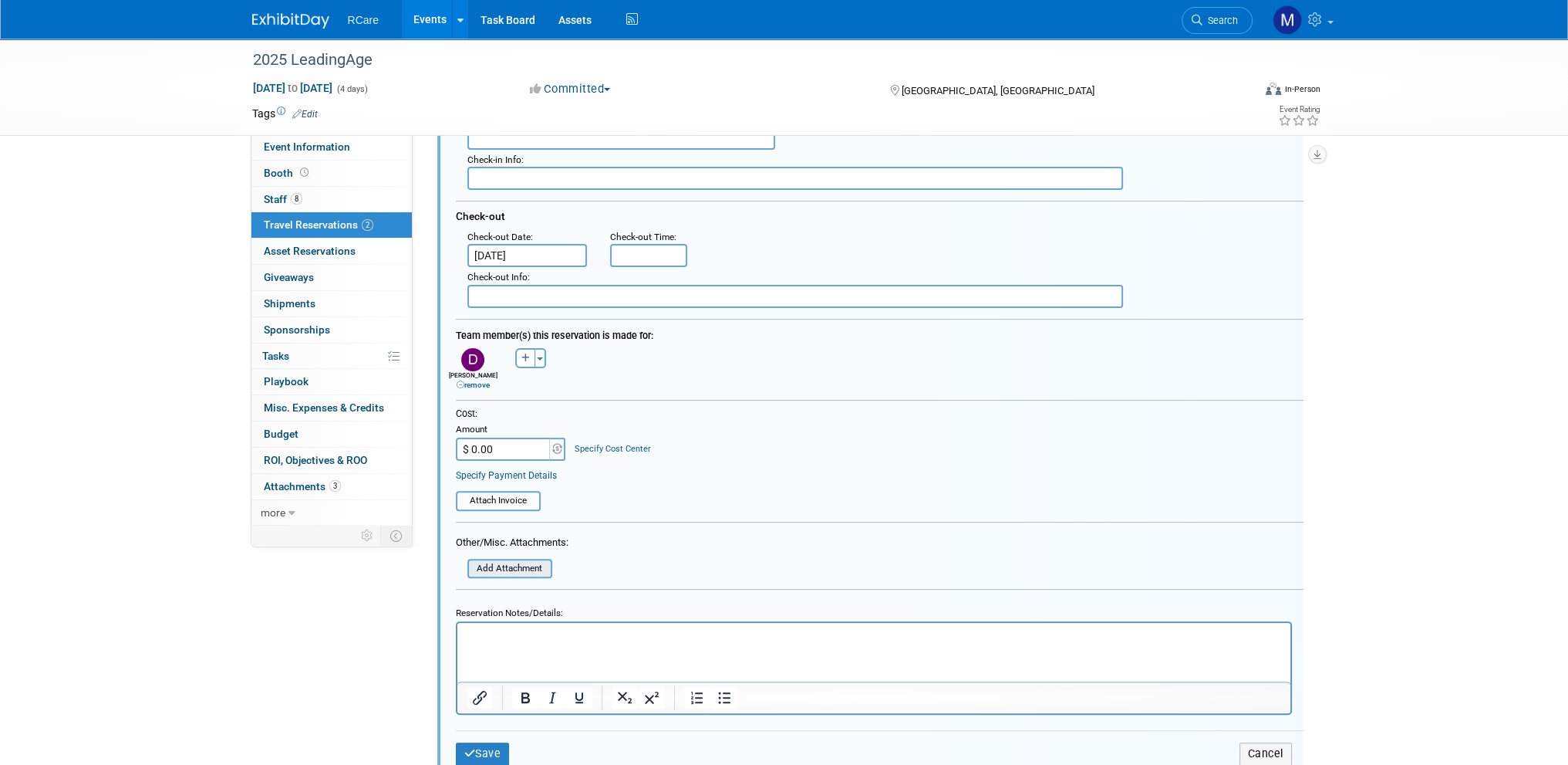
click at [516, 564] on input "file" at bounding box center [459, 568] width 184 height 17
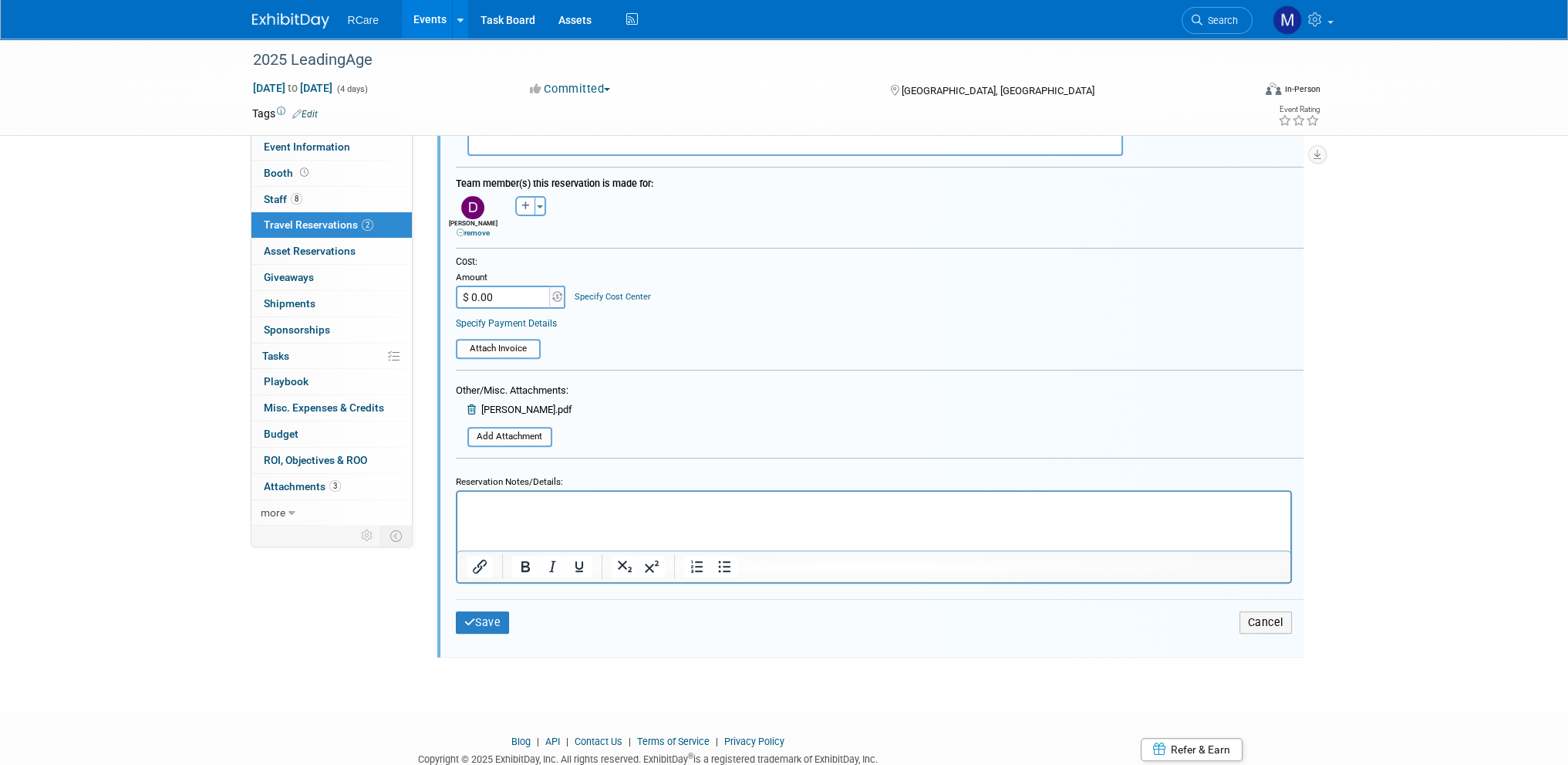
scroll to position [653, 0]
click at [497, 610] on button "Save" at bounding box center [483, 620] width 54 height 22
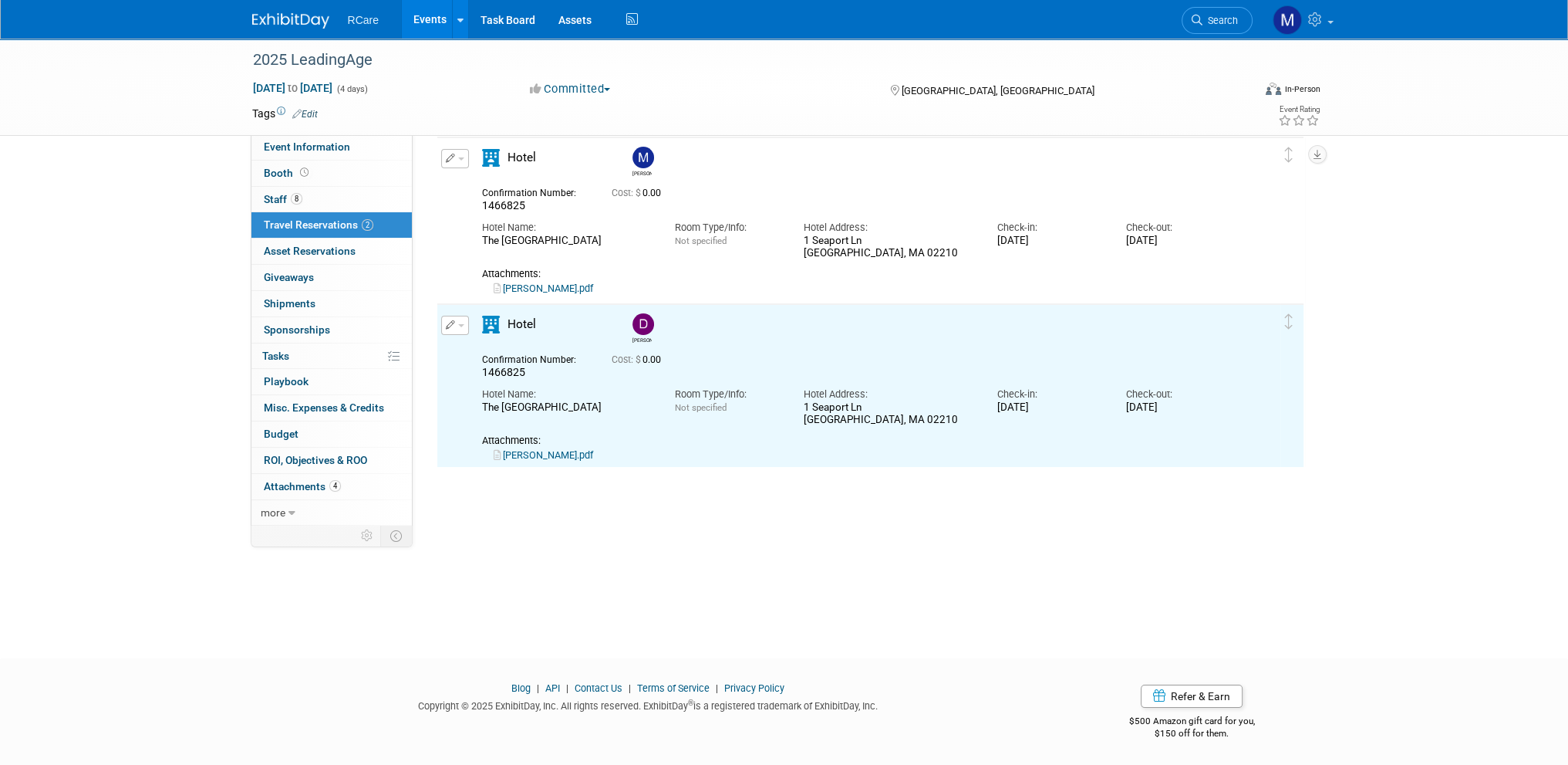
scroll to position [0, 0]
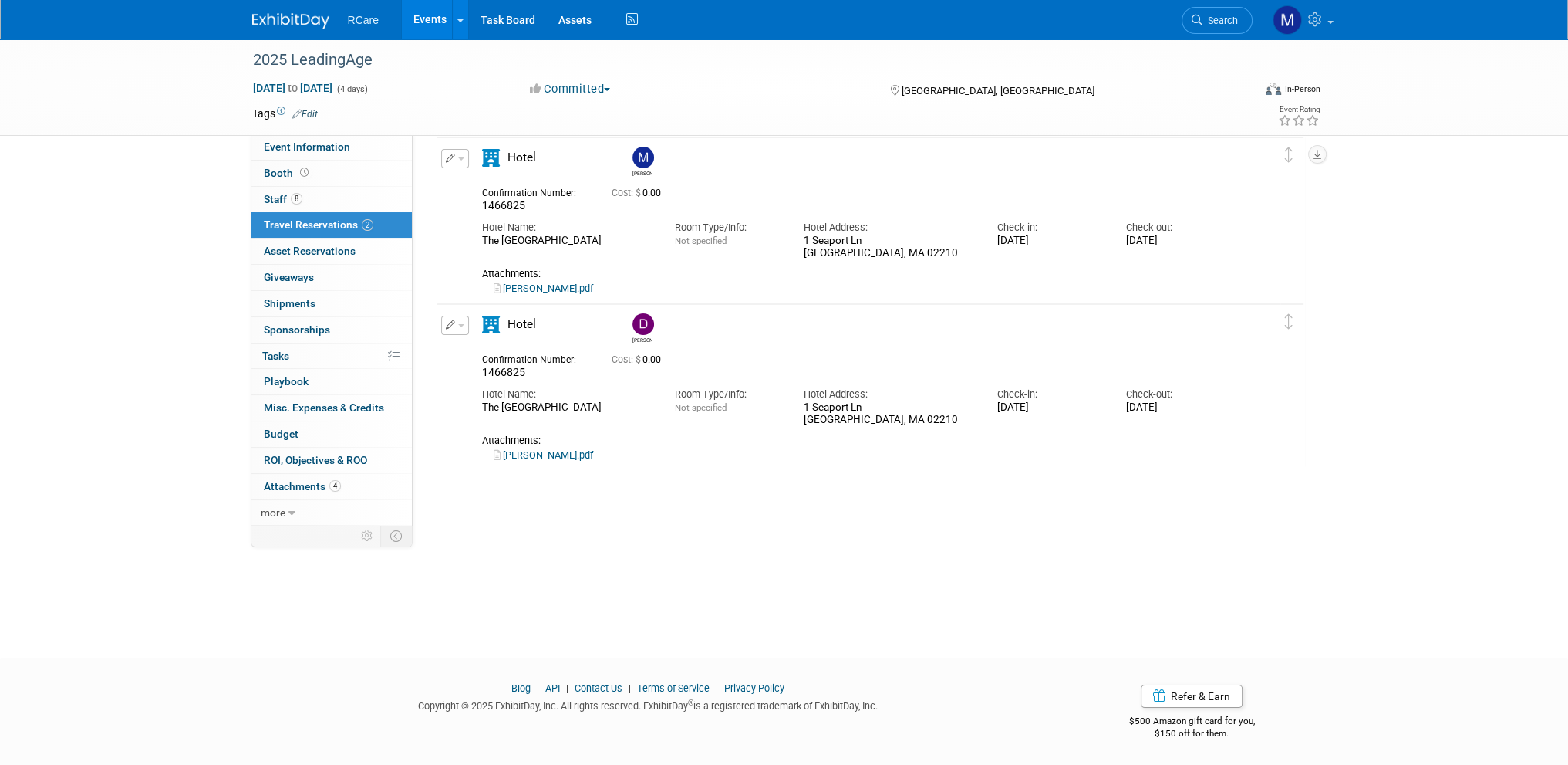
click at [460, 317] on button "button" at bounding box center [454, 325] width 28 height 19
click at [504, 398] on button "Duplicate" at bounding box center [506, 403] width 130 height 22
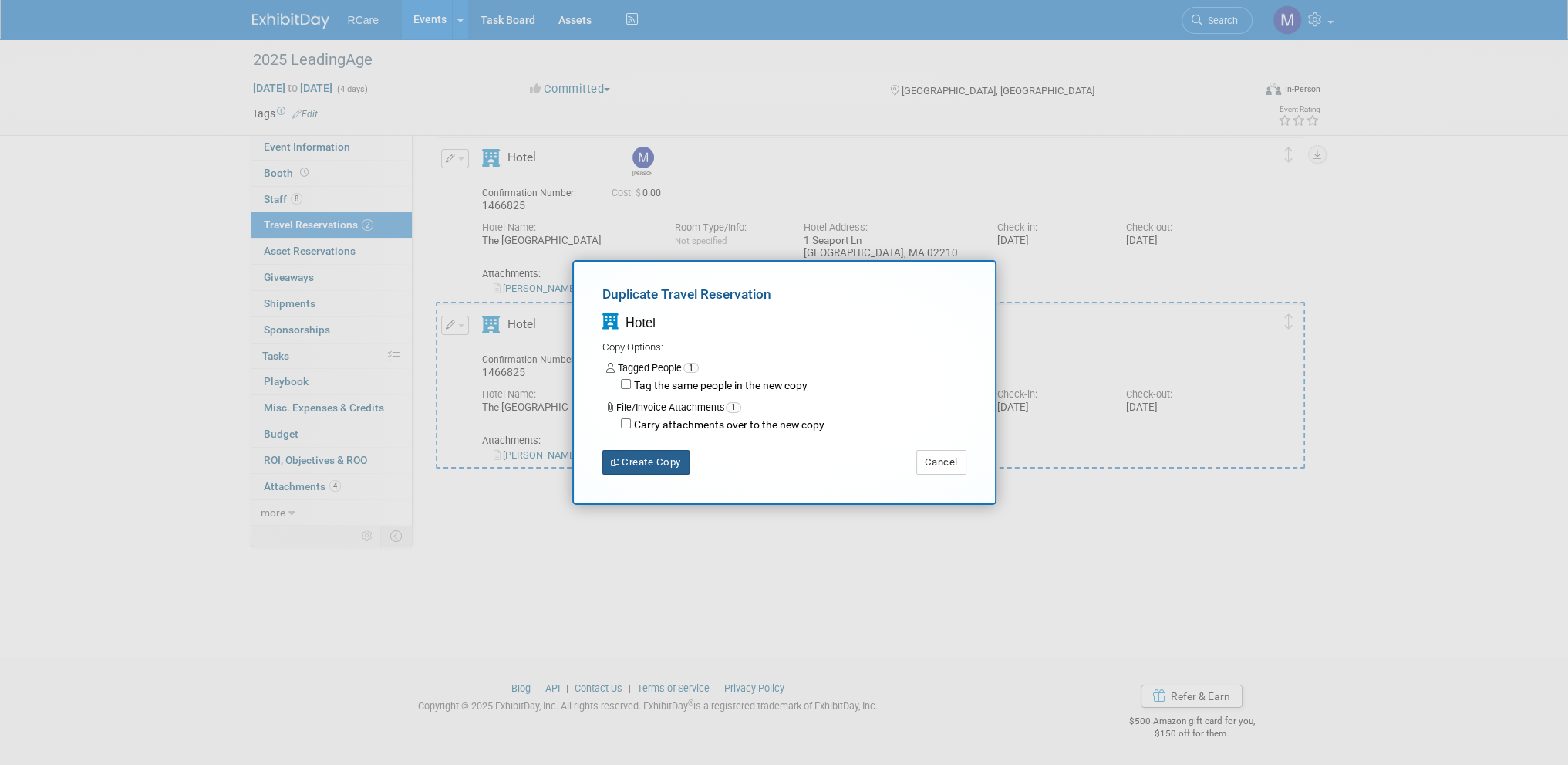
click at [648, 468] on button "Create Copy" at bounding box center [646, 462] width 87 height 24
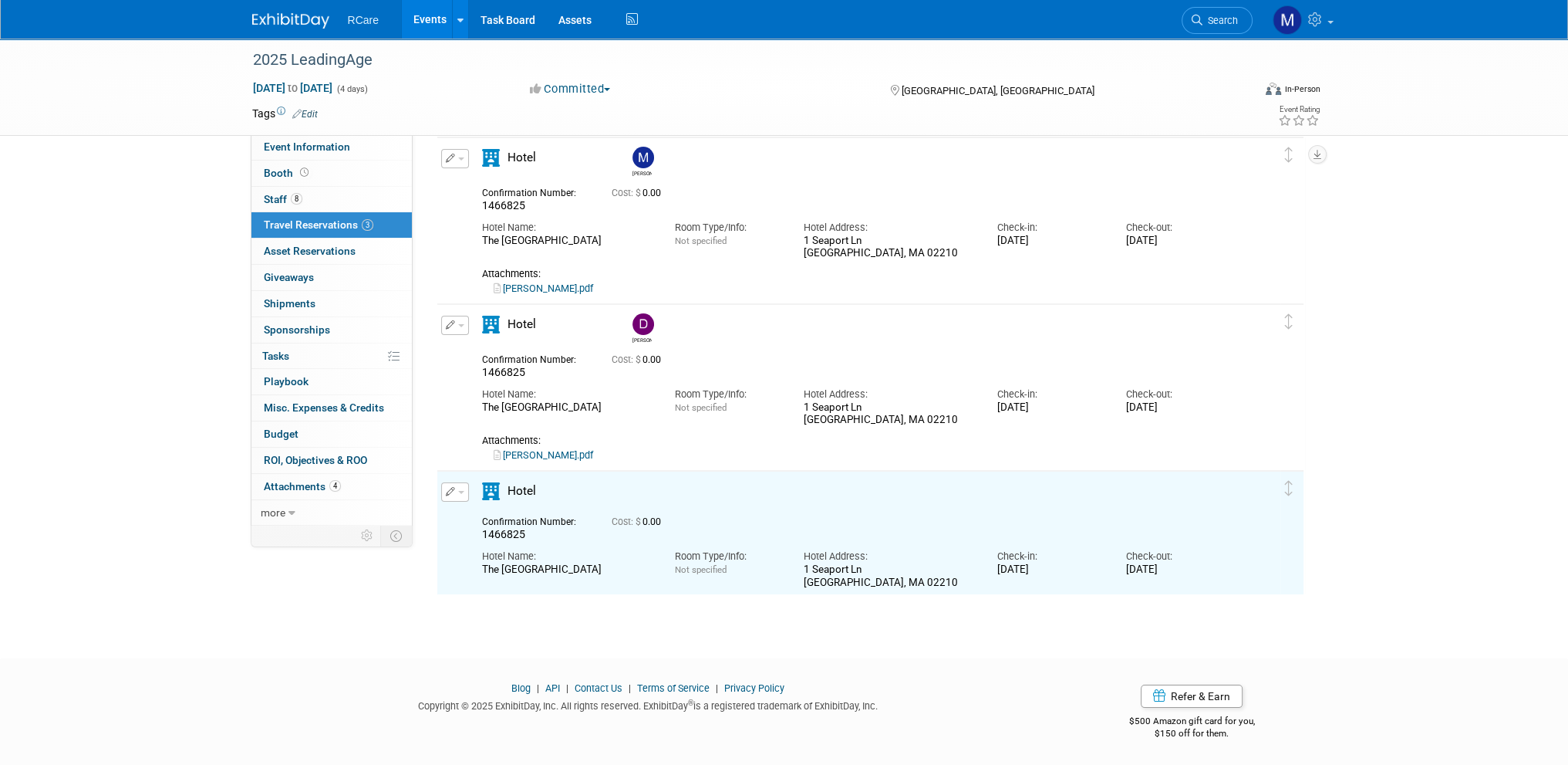
click at [455, 488] on button "button" at bounding box center [454, 491] width 28 height 19
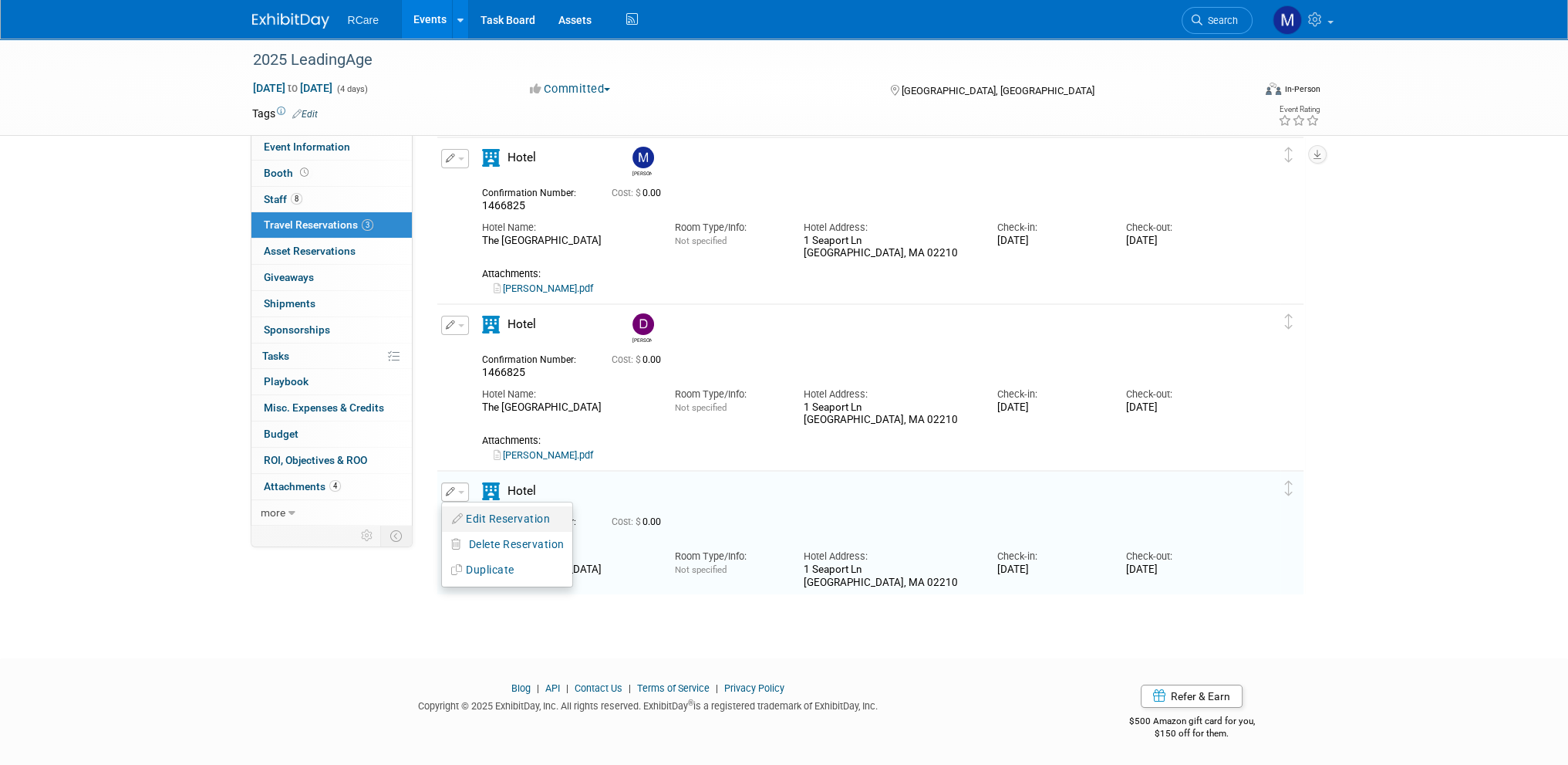
click at [481, 512] on button "Edit Reservation" at bounding box center [506, 518] width 130 height 22
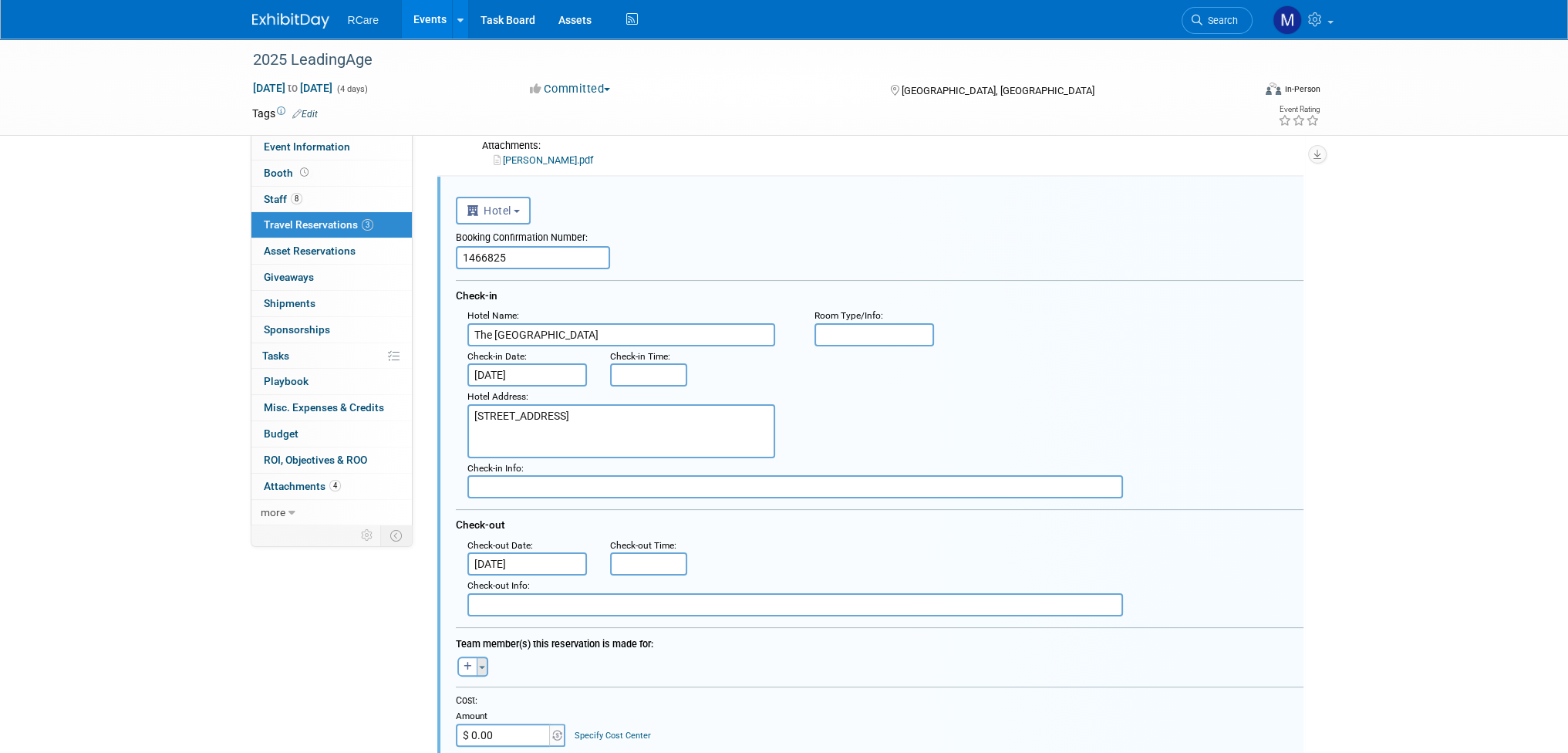
click at [484, 657] on button "Toggle Dropdown" at bounding box center [482, 667] width 12 height 20
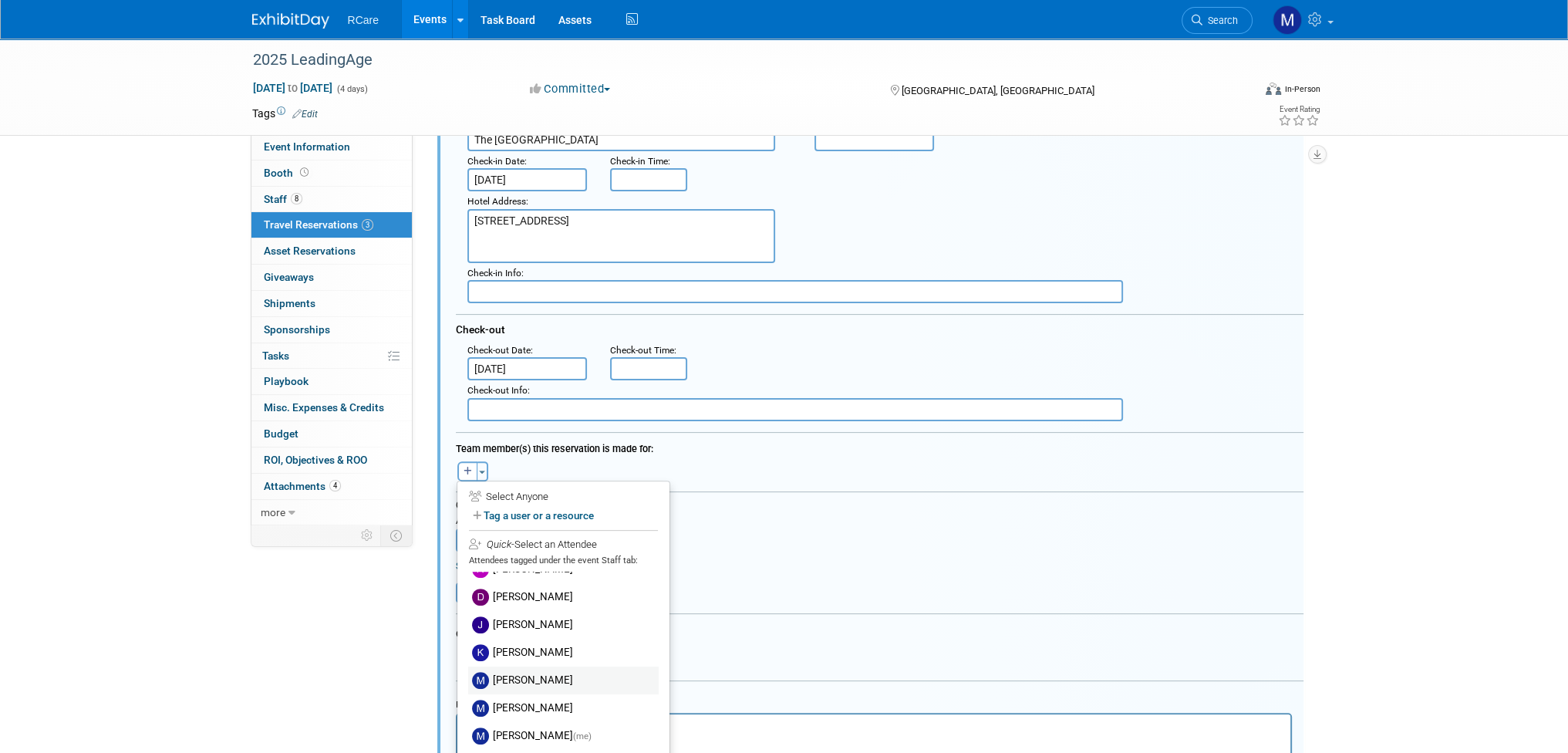
scroll to position [588, 0]
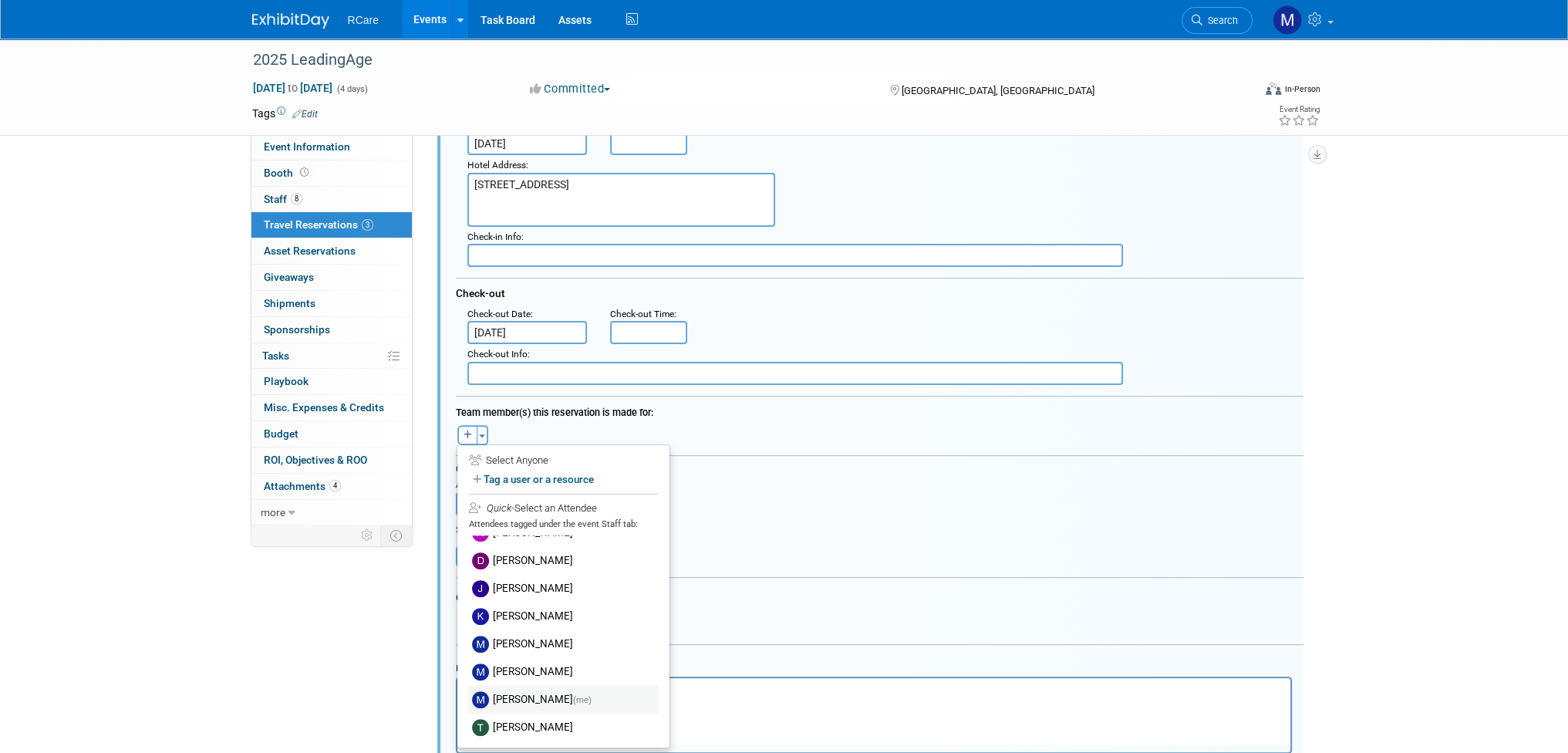
click at [537, 694] on label "[PERSON_NAME] (me)" at bounding box center [563, 699] width 191 height 28
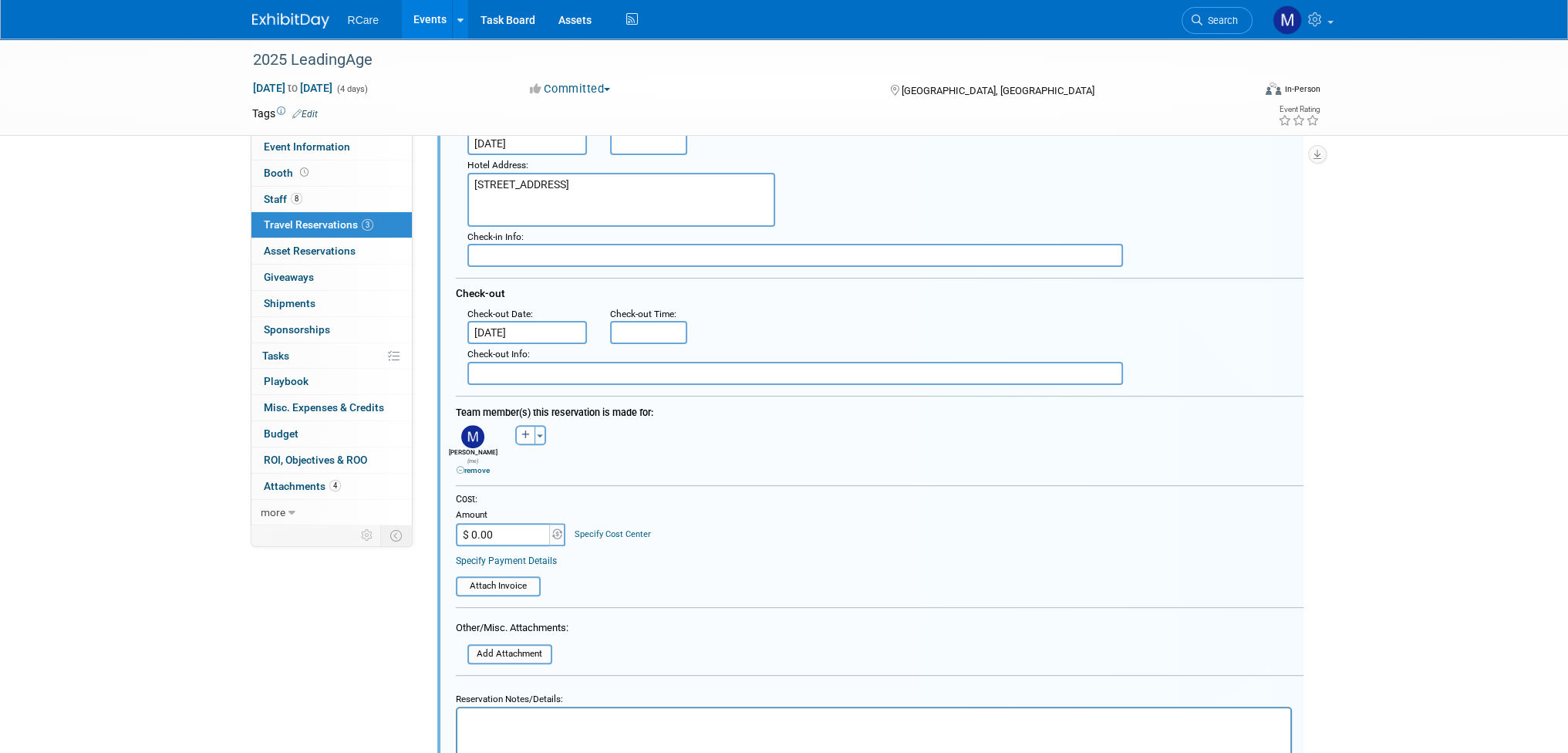
click at [827, 323] on div ": Check-out Date : [DATE] Check-out Time :" at bounding box center [885, 324] width 859 height 40
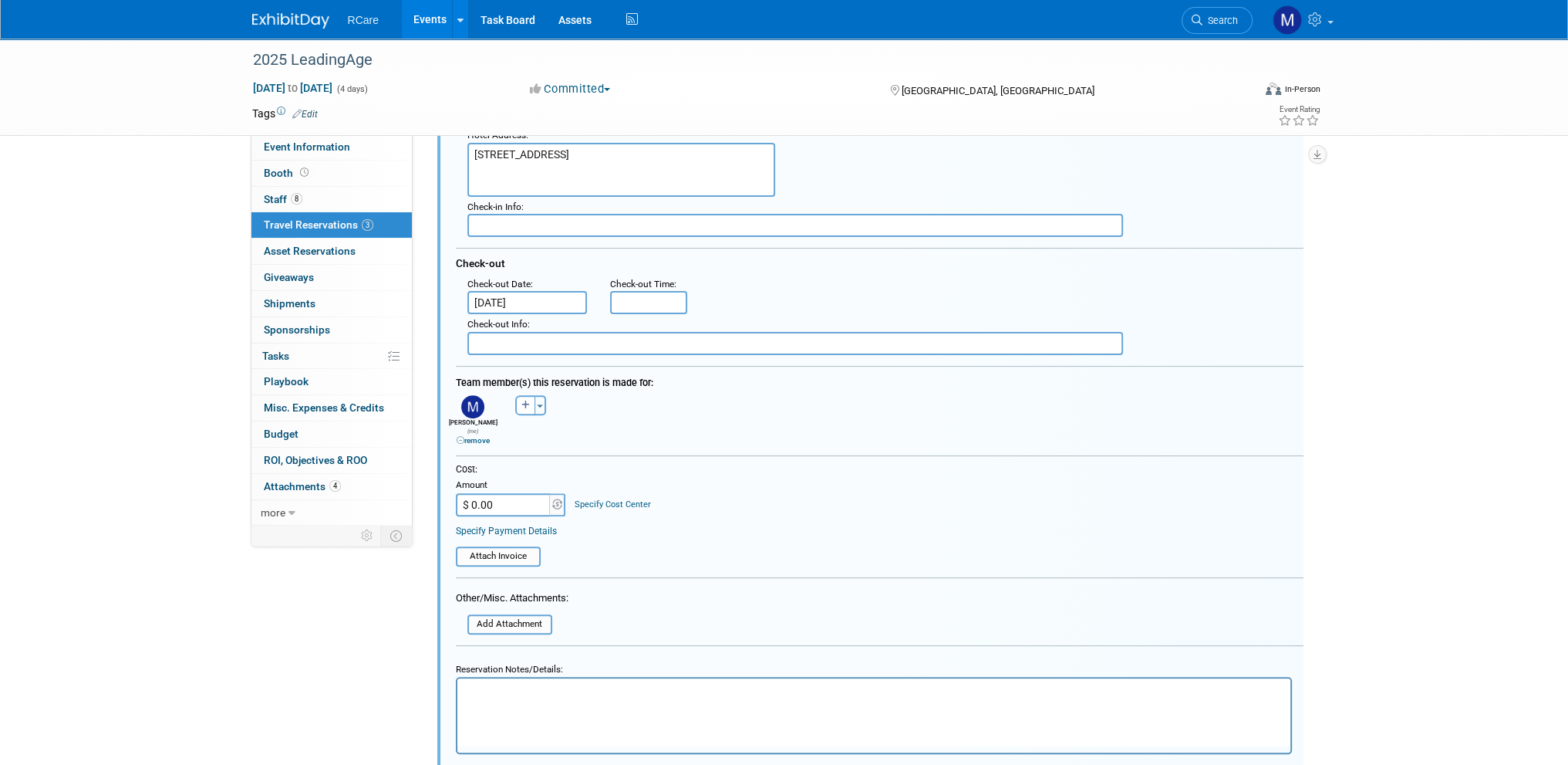
scroll to position [743, 0]
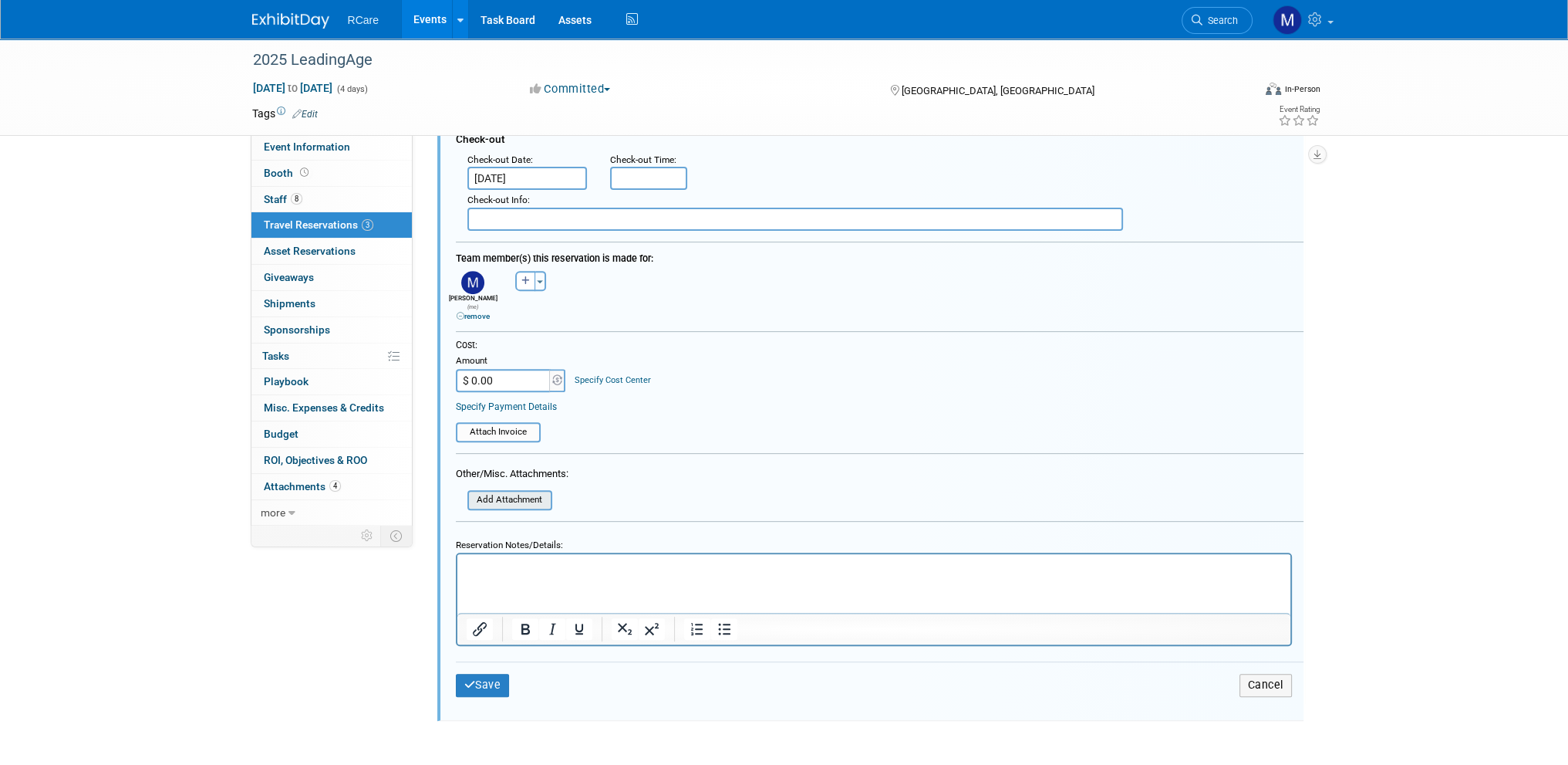
click at [494, 491] on input "file" at bounding box center [459, 500] width 184 height 17
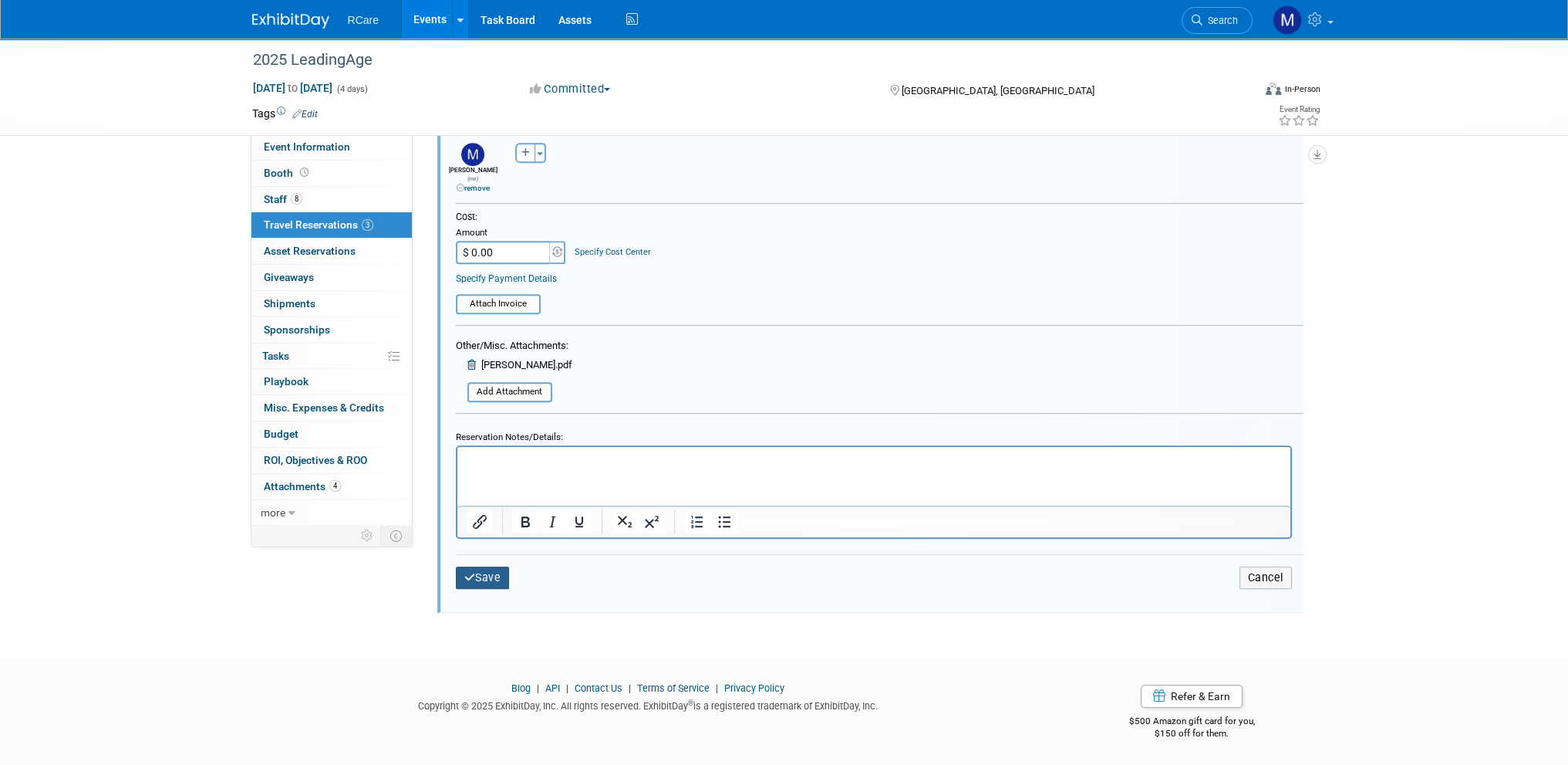
click at [497, 566] on button "Save" at bounding box center [483, 577] width 54 height 22
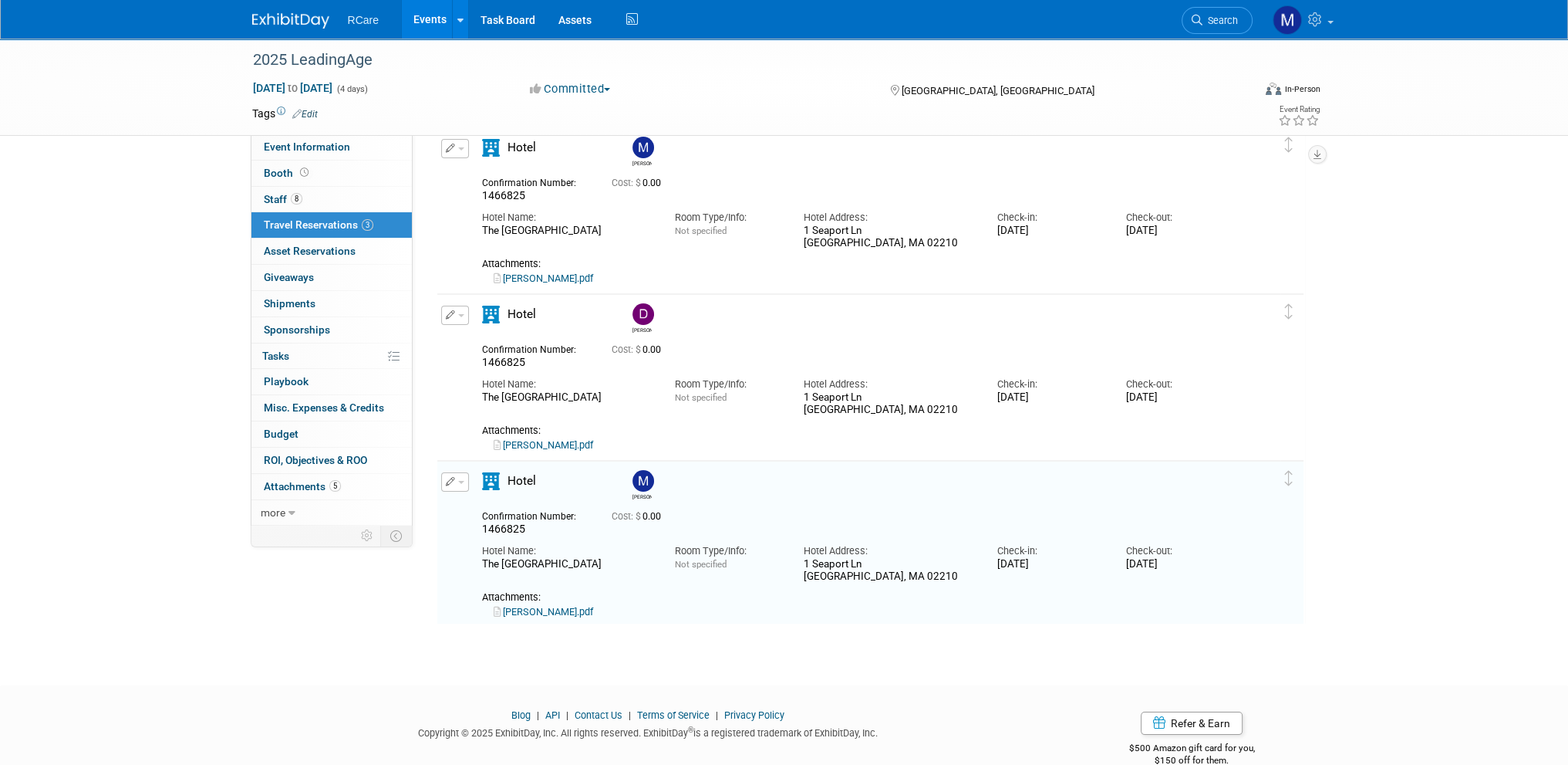
scroll to position [100, 0]
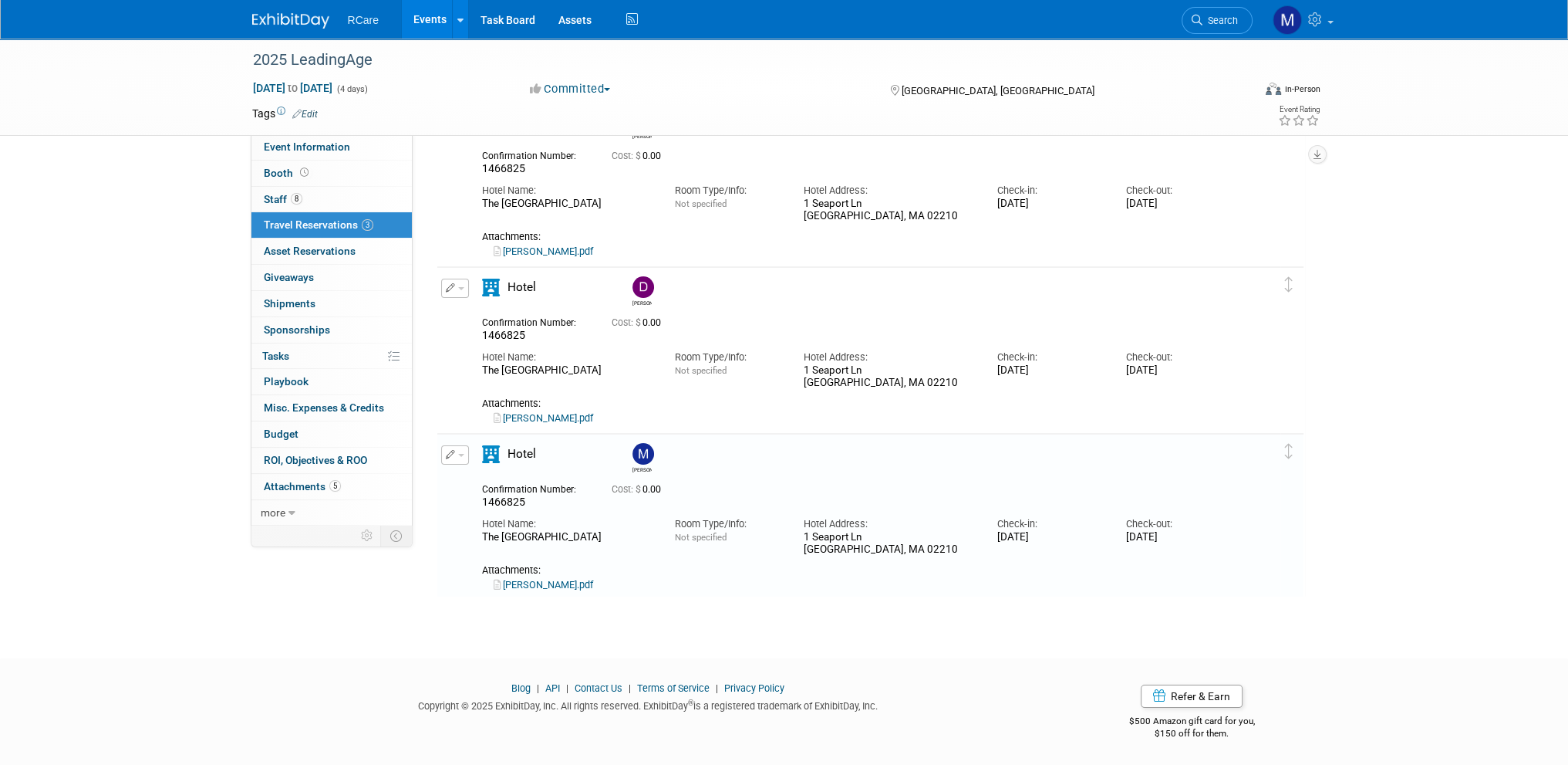
click at [460, 447] on button "button" at bounding box center [454, 454] width 28 height 19
click at [490, 533] on button "Duplicate" at bounding box center [506, 533] width 130 height 22
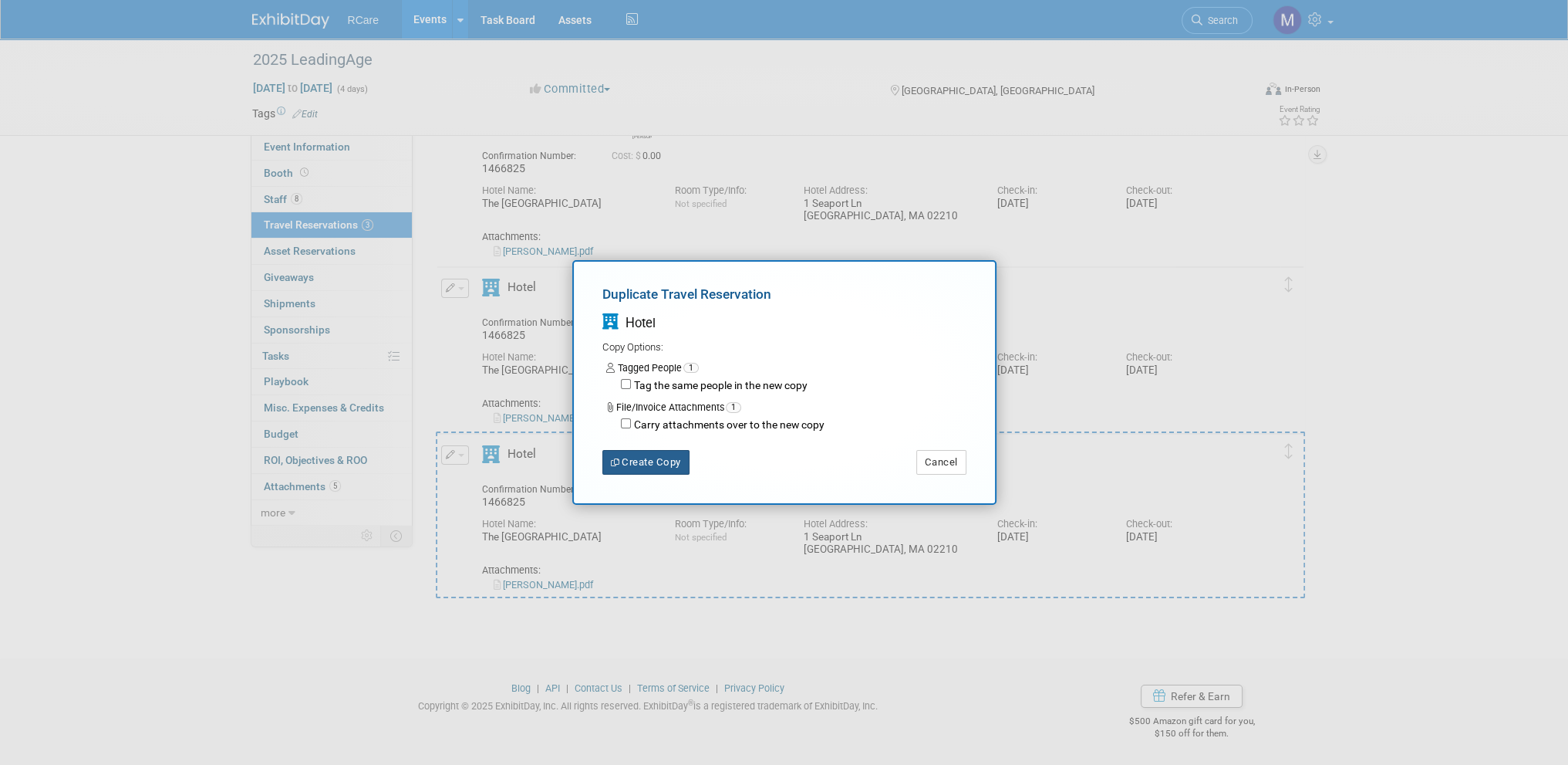
click at [629, 462] on button "Create Copy" at bounding box center [646, 462] width 87 height 24
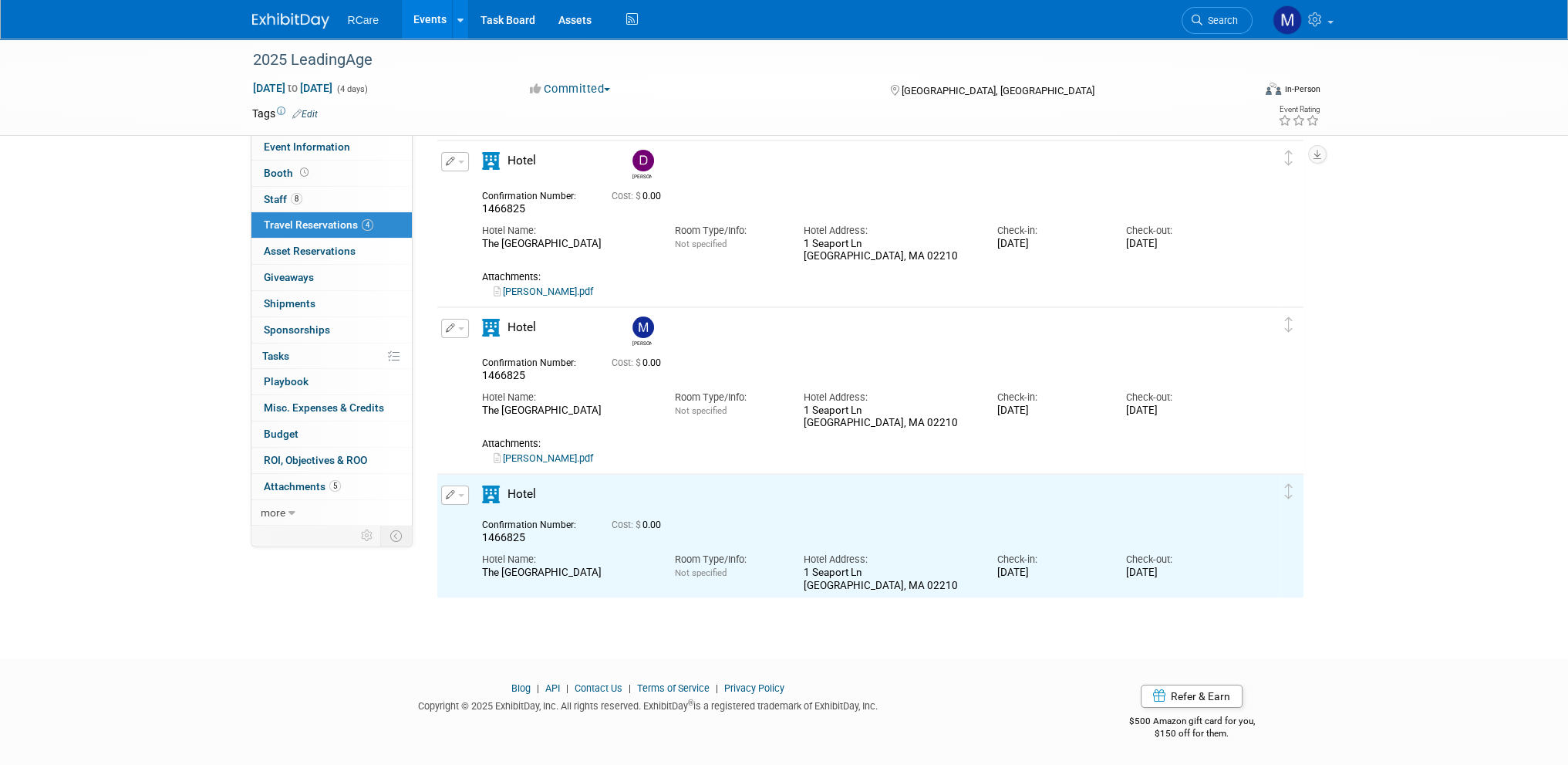
scroll to position [0, 0]
click at [451, 494] on icon "button" at bounding box center [451, 494] width 10 height 9
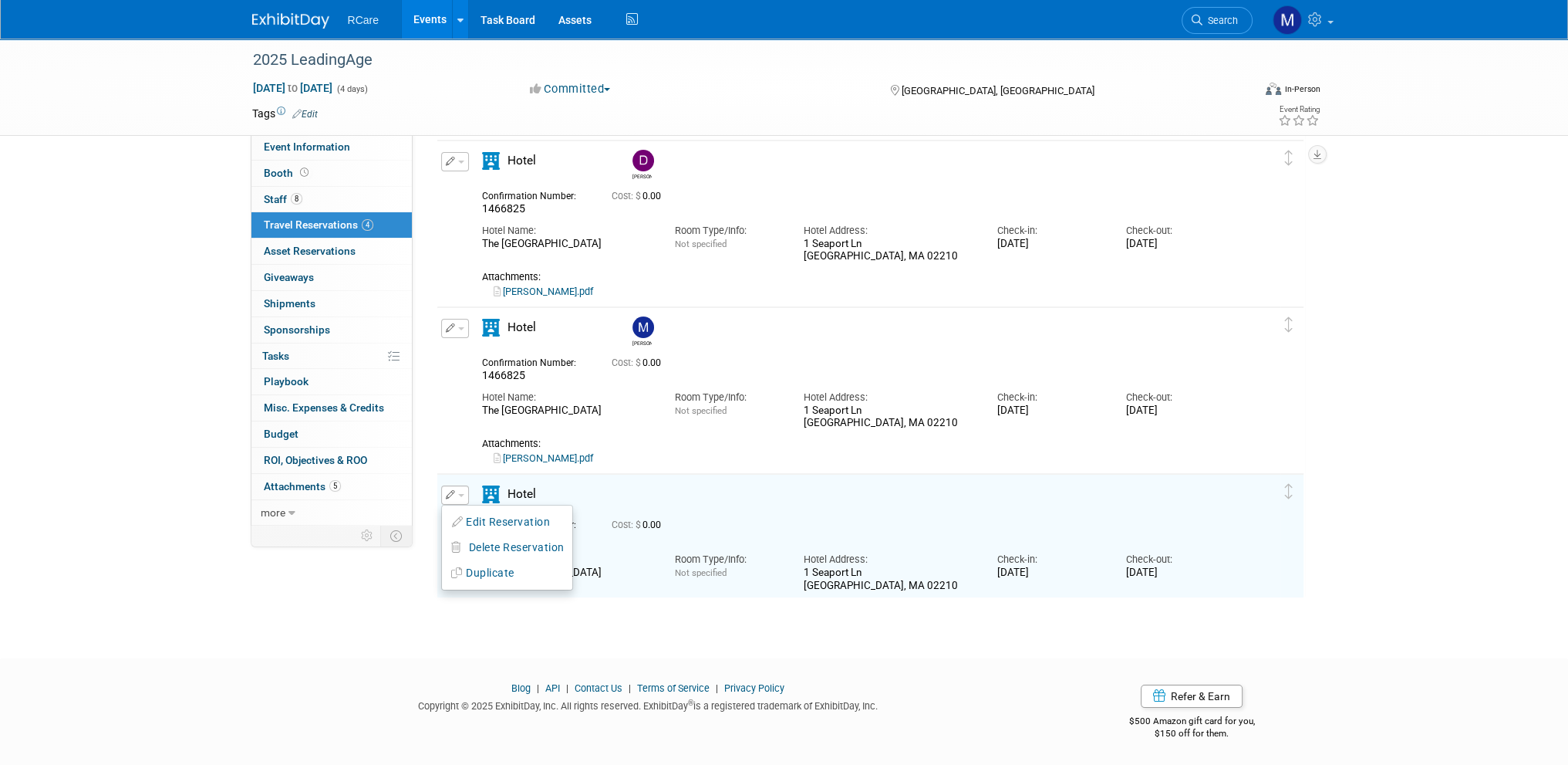
click at [678, 538] on html "RCare Events Add Event Bulk Upload Events Shareable Event Boards Recently Viewe…" at bounding box center [784, 157] width 1568 height 765
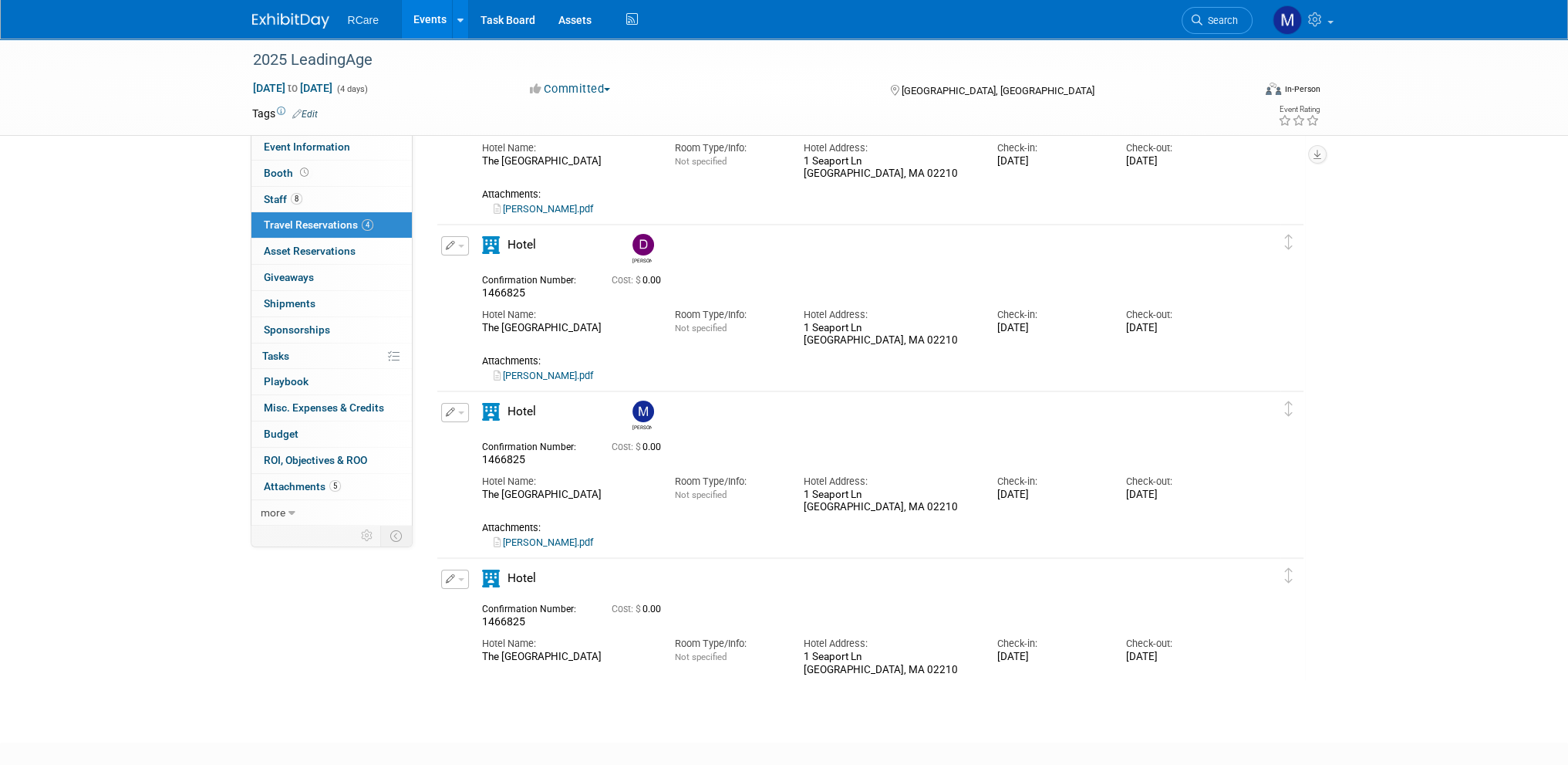
scroll to position [72, 0]
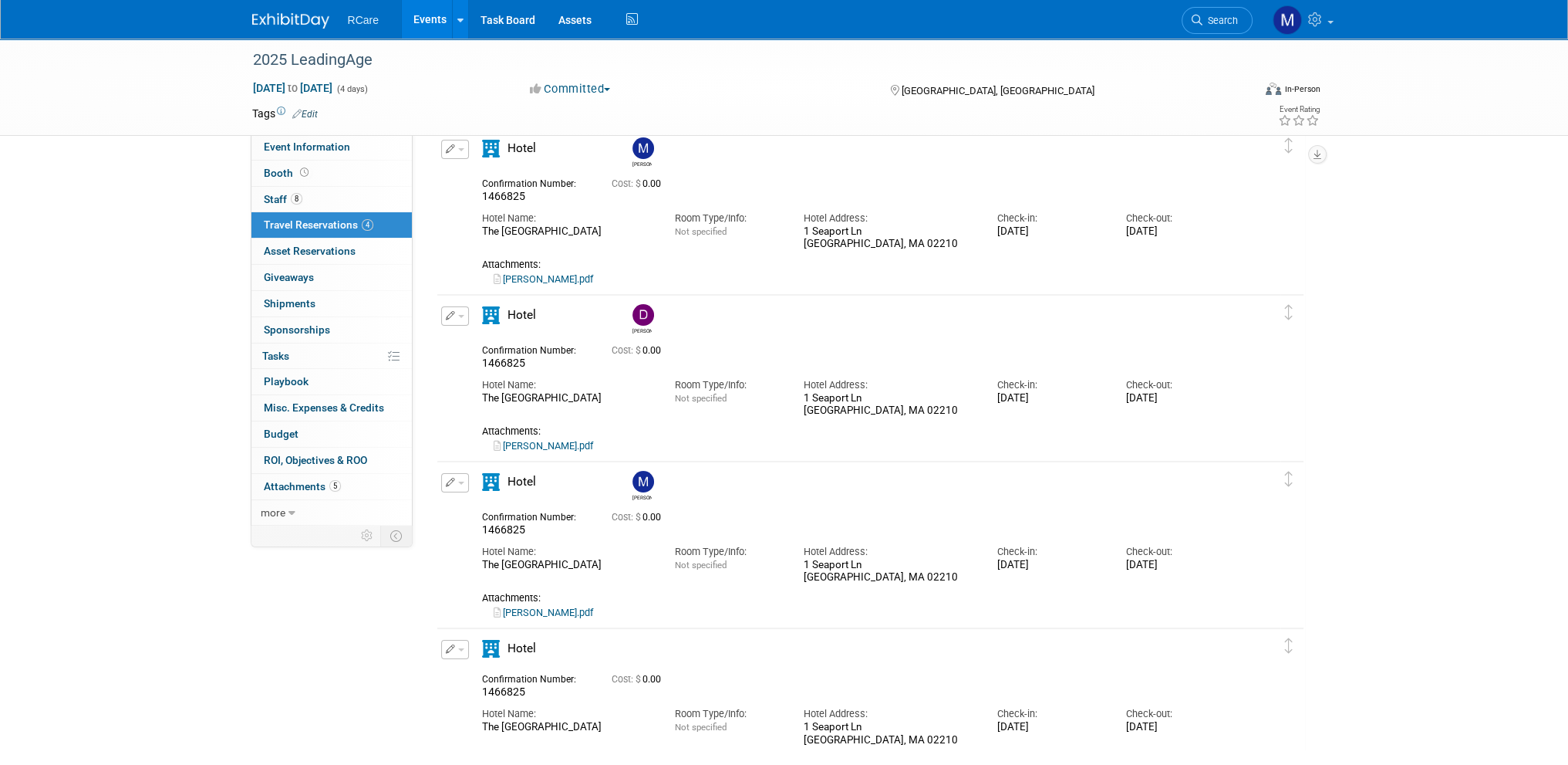
click at [462, 315] on span "button" at bounding box center [461, 316] width 6 height 3
click at [478, 344] on button "Edit Reservation" at bounding box center [506, 343] width 130 height 22
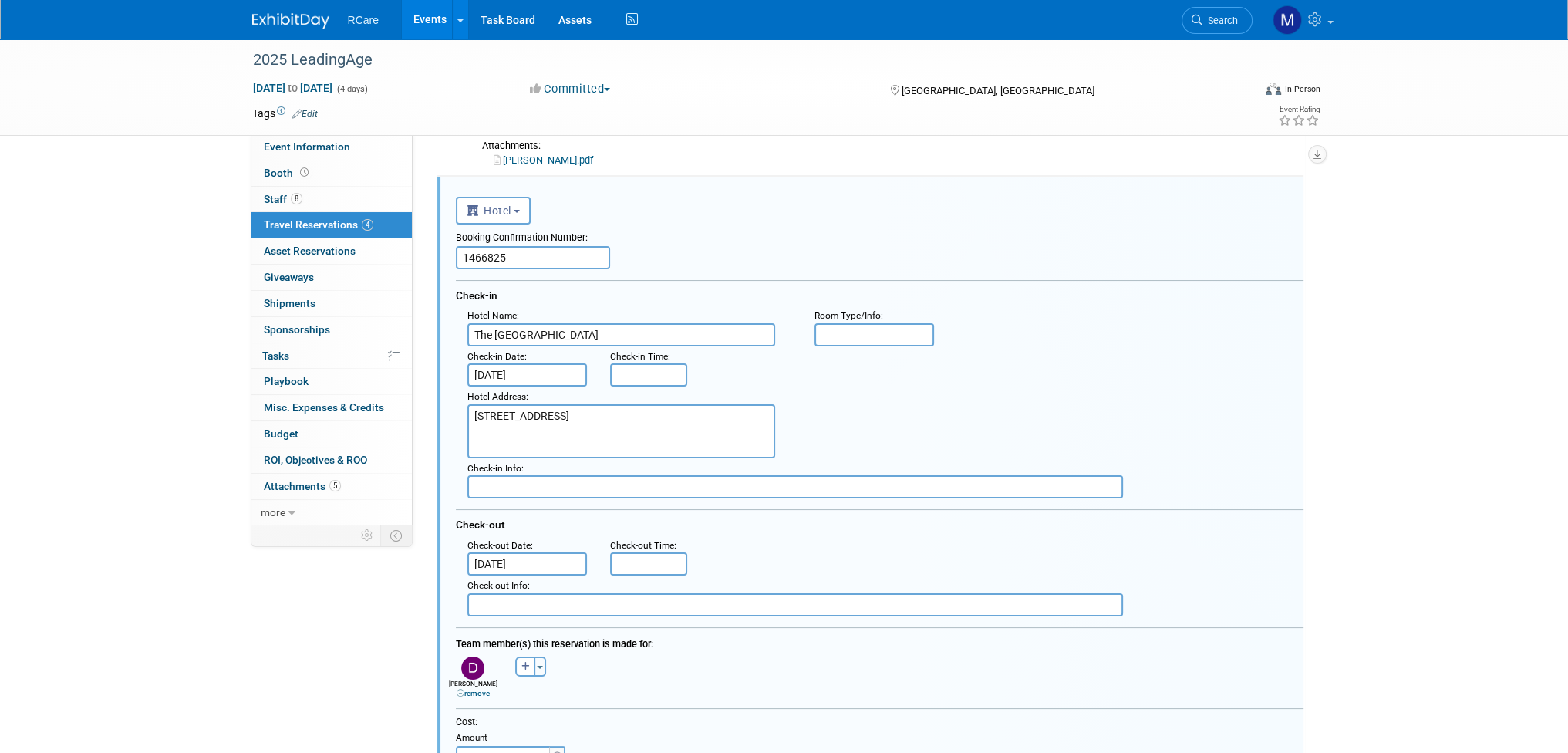
scroll to position [0, 0]
drag, startPoint x: 429, startPoint y: 253, endPoint x: 410, endPoint y: 255, distance: 19.1
click at [410, 255] on div "Event Information Event Info Booth Booth 8 Staff 8 Staff 4 Travel Reservations …" at bounding box center [784, 617] width 1088 height 1539
paste input "2"
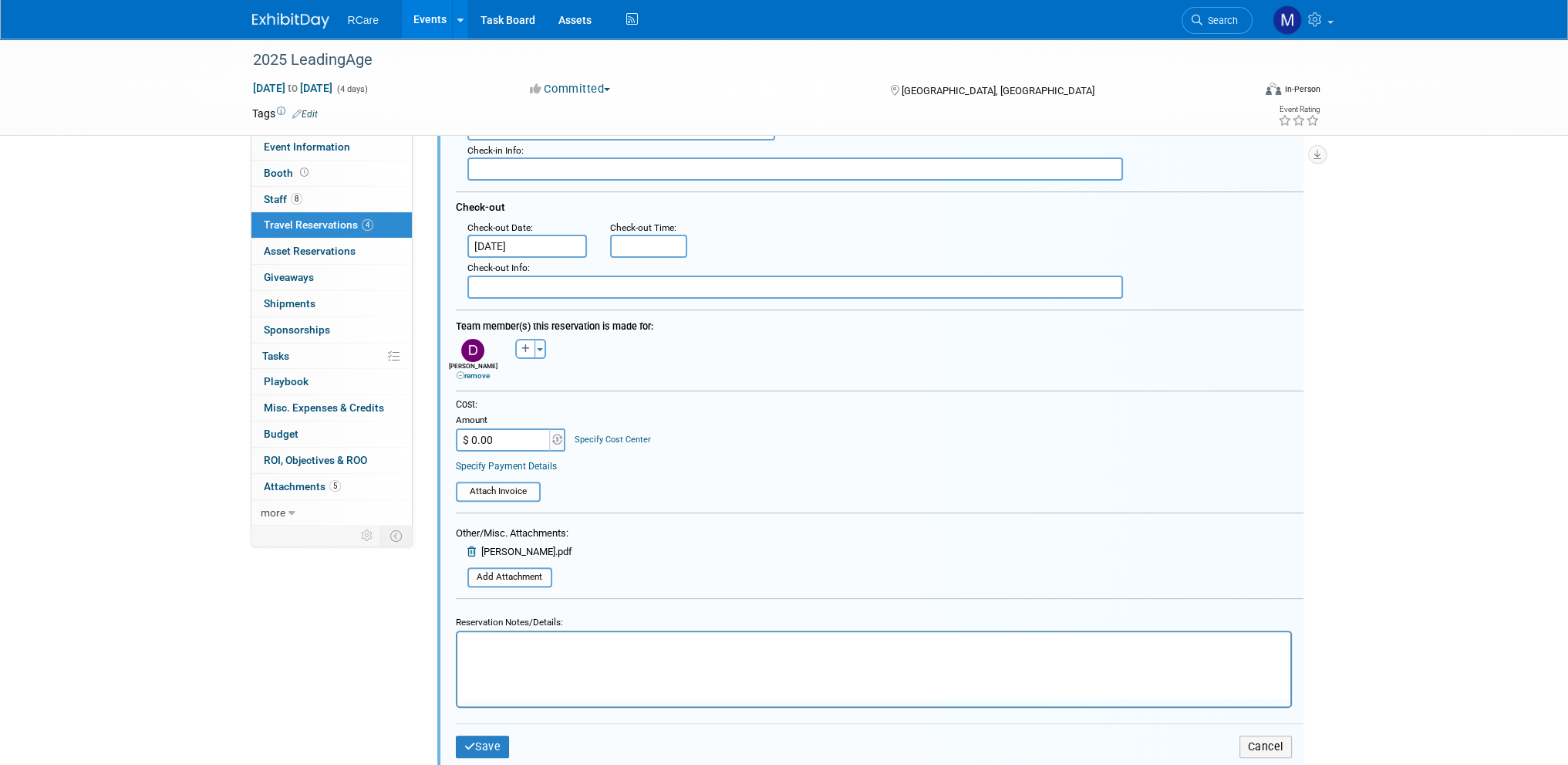
scroll to position [576, 0]
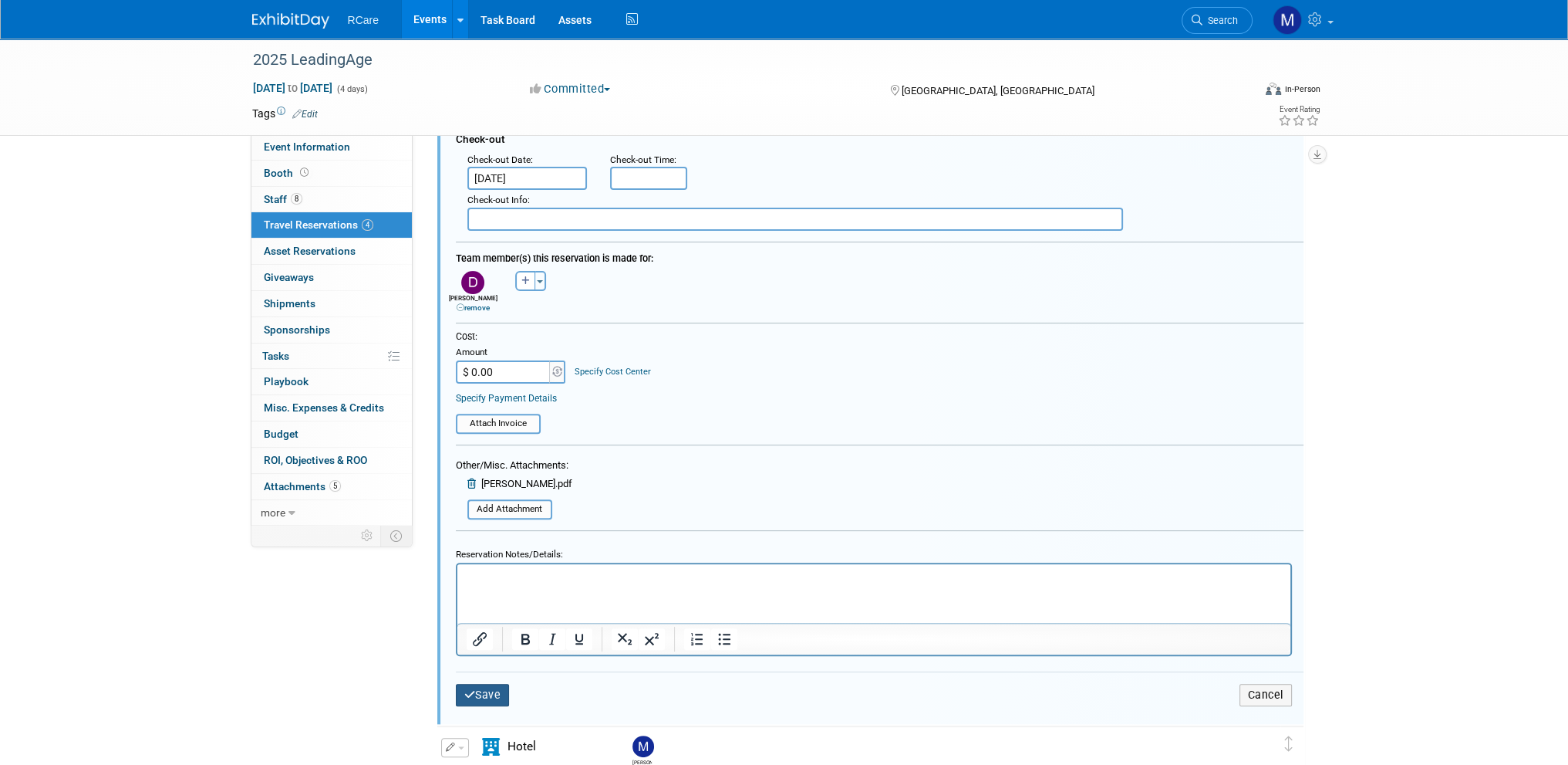
type input "1466822"
click at [489, 685] on button "Save" at bounding box center [483, 695] width 54 height 22
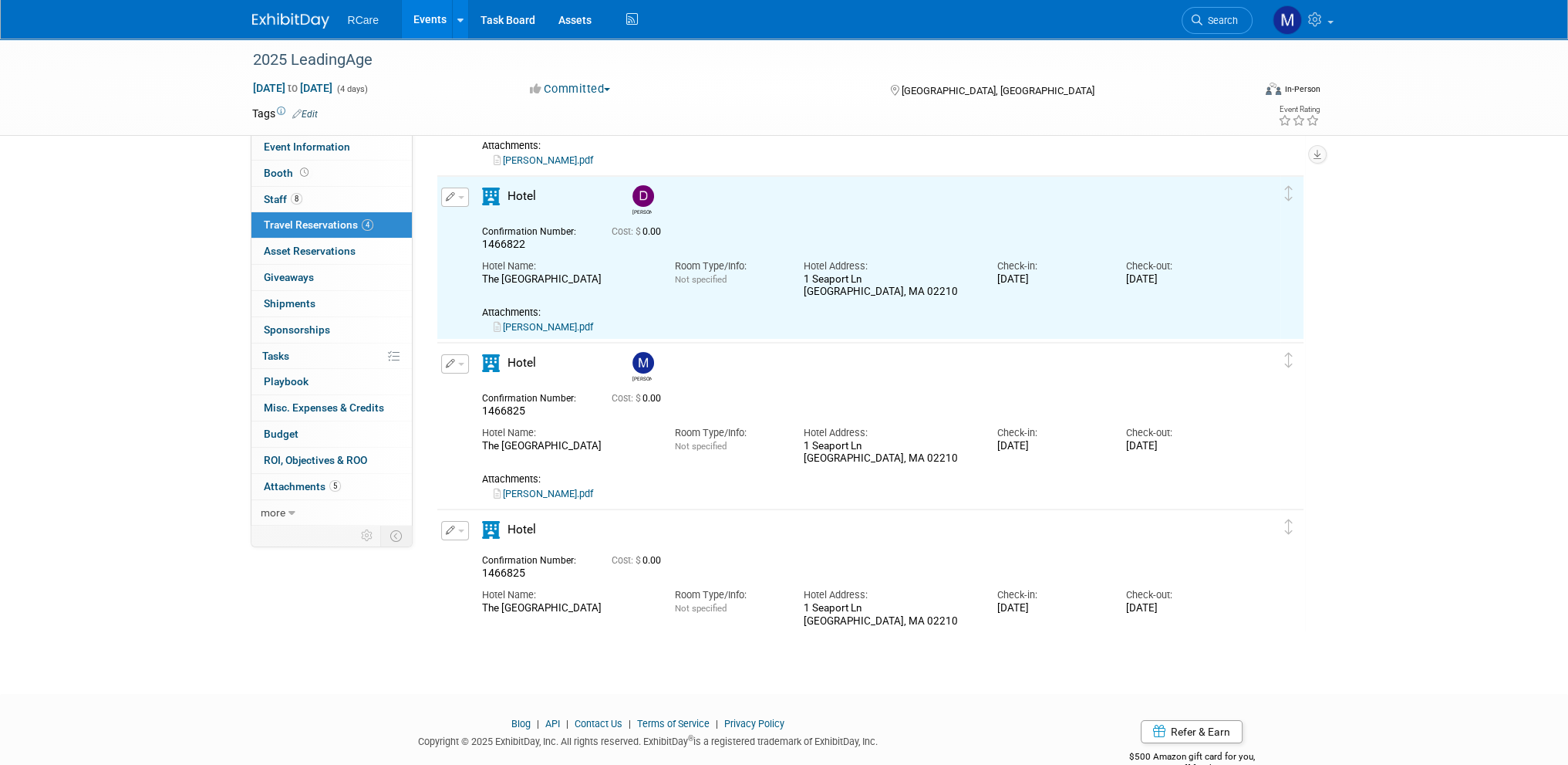
scroll to position [0, 0]
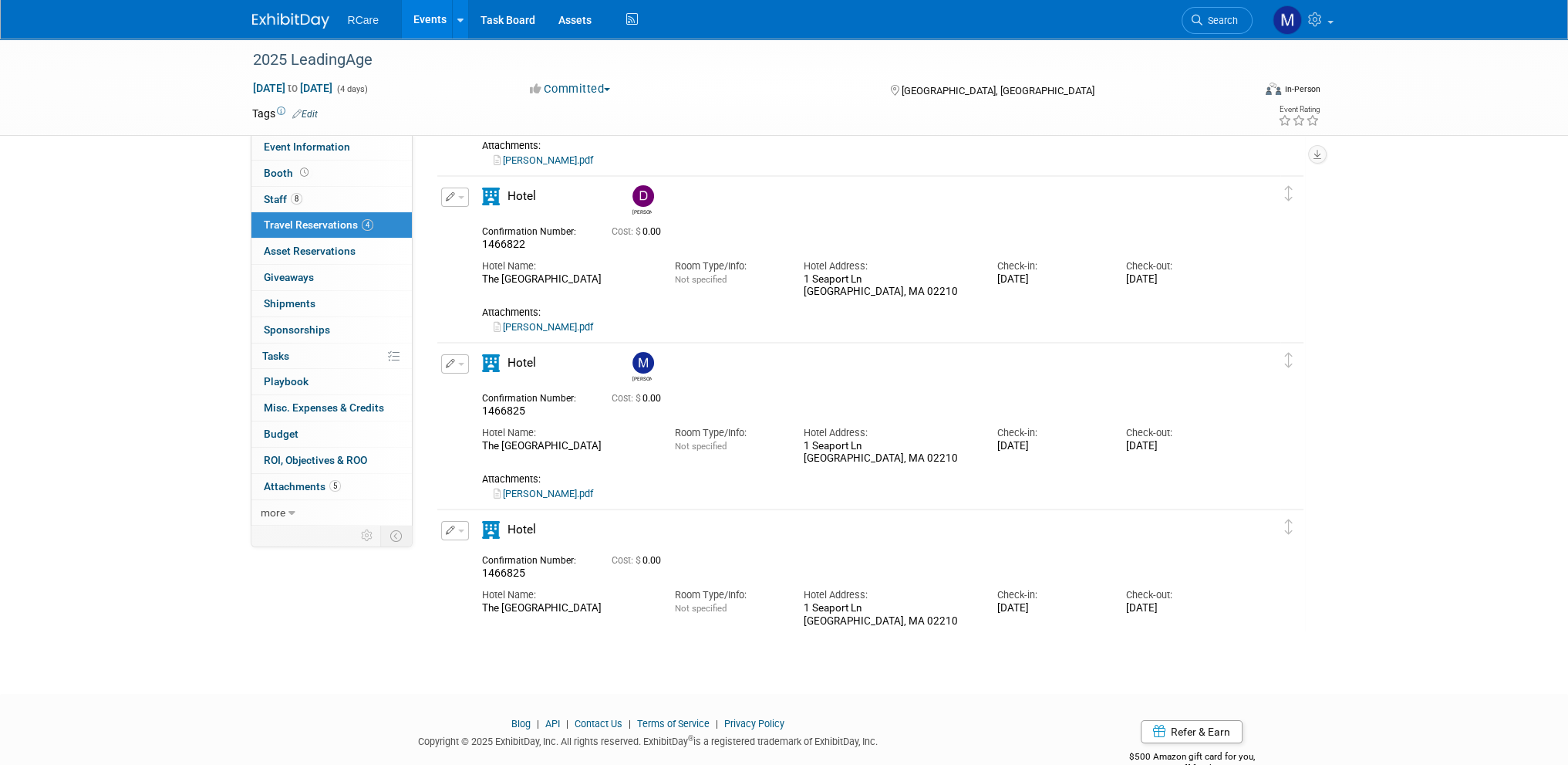
click at [462, 363] on span "button" at bounding box center [461, 364] width 6 height 3
click at [488, 392] on button "Edit Reservation" at bounding box center [506, 391] width 130 height 22
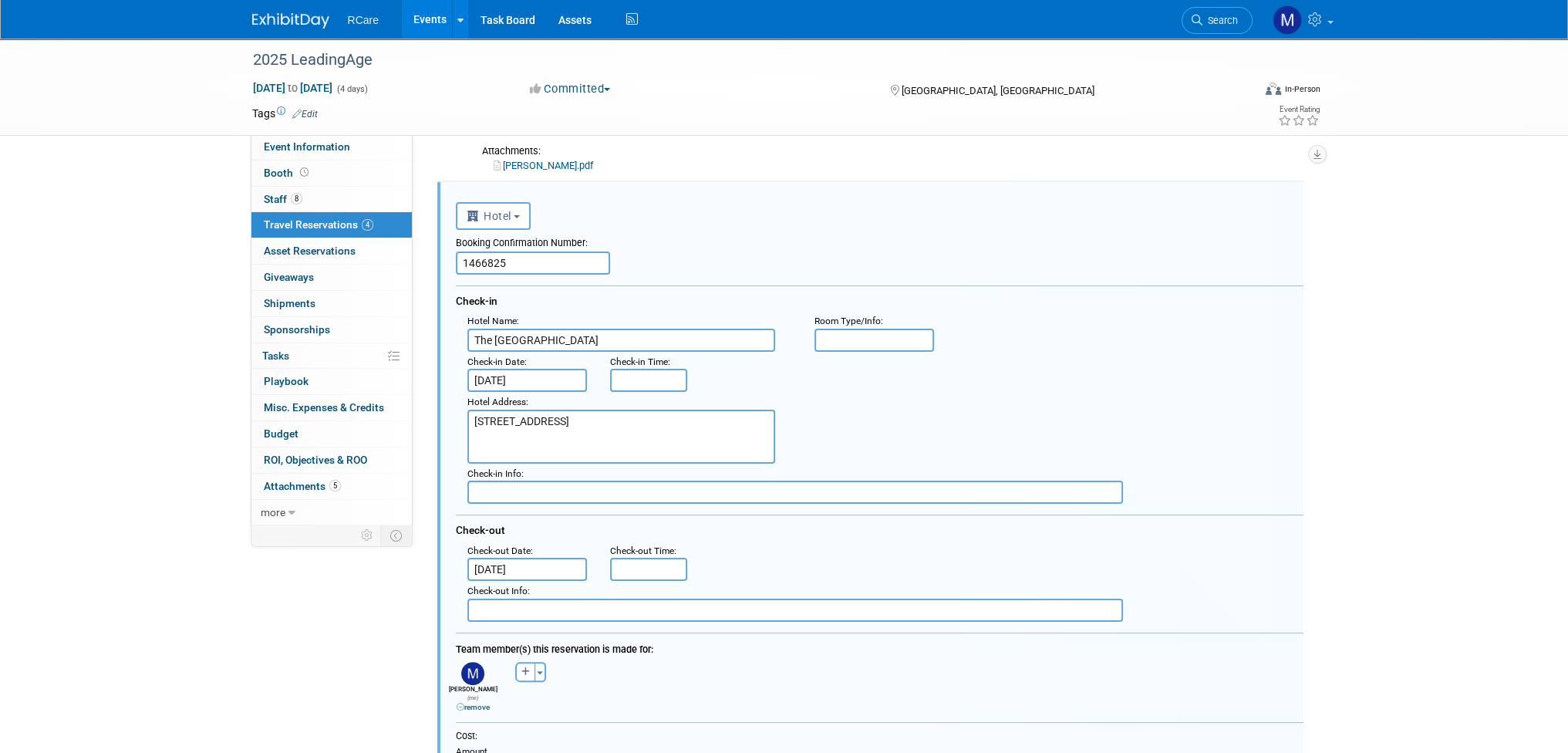
scroll to position [357, 0]
drag, startPoint x: 426, startPoint y: 262, endPoint x: 412, endPoint y: 263, distance: 14.0
click at [412, 263] on div "Event Information Event Info Booth Booth 8 Staff 8 Staff 4 Travel Reservations …" at bounding box center [784, 451] width 1088 height 1539
paste input "4"
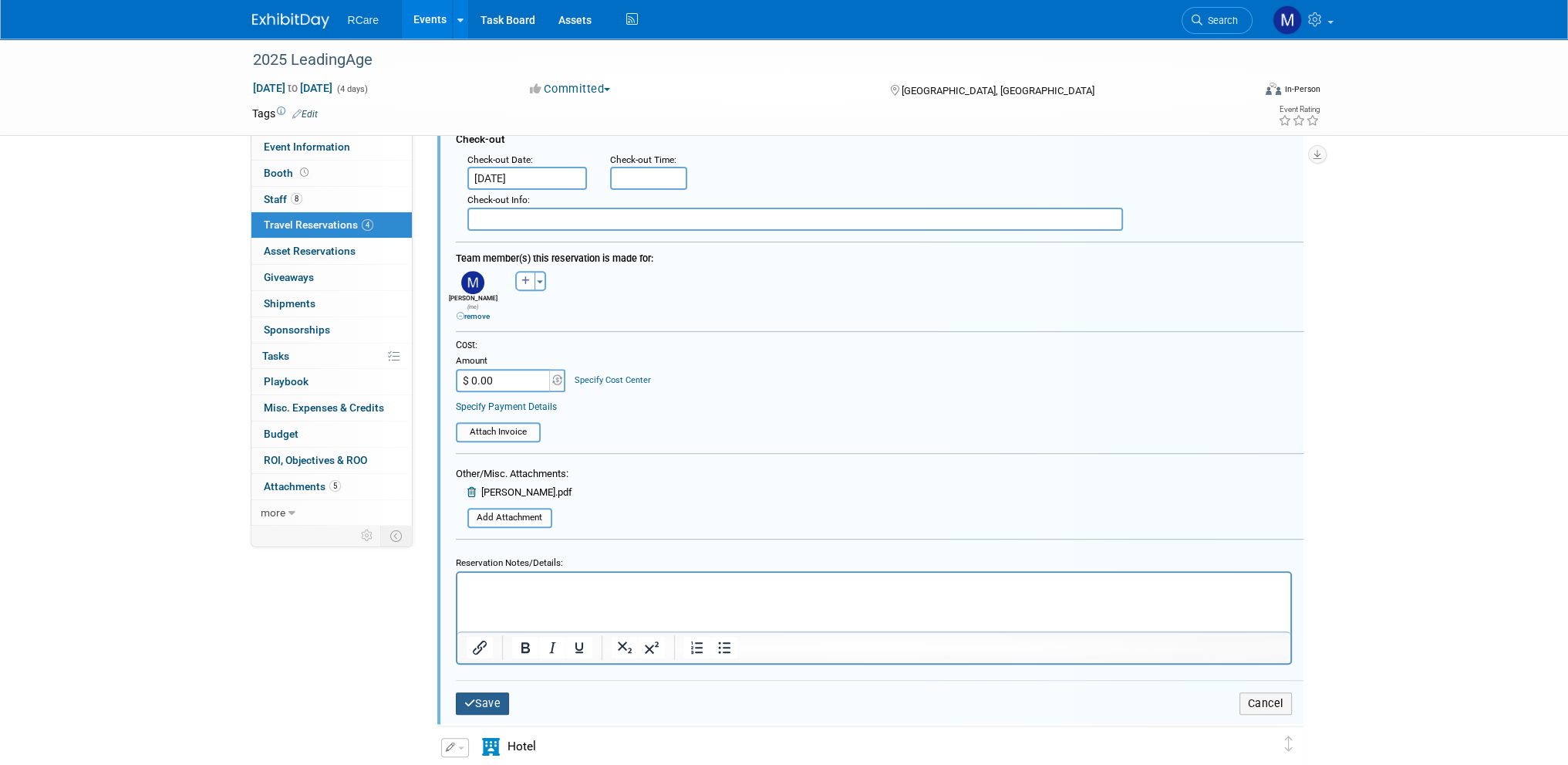
type input "1466824"
click at [495, 692] on button "Save" at bounding box center [483, 703] width 54 height 22
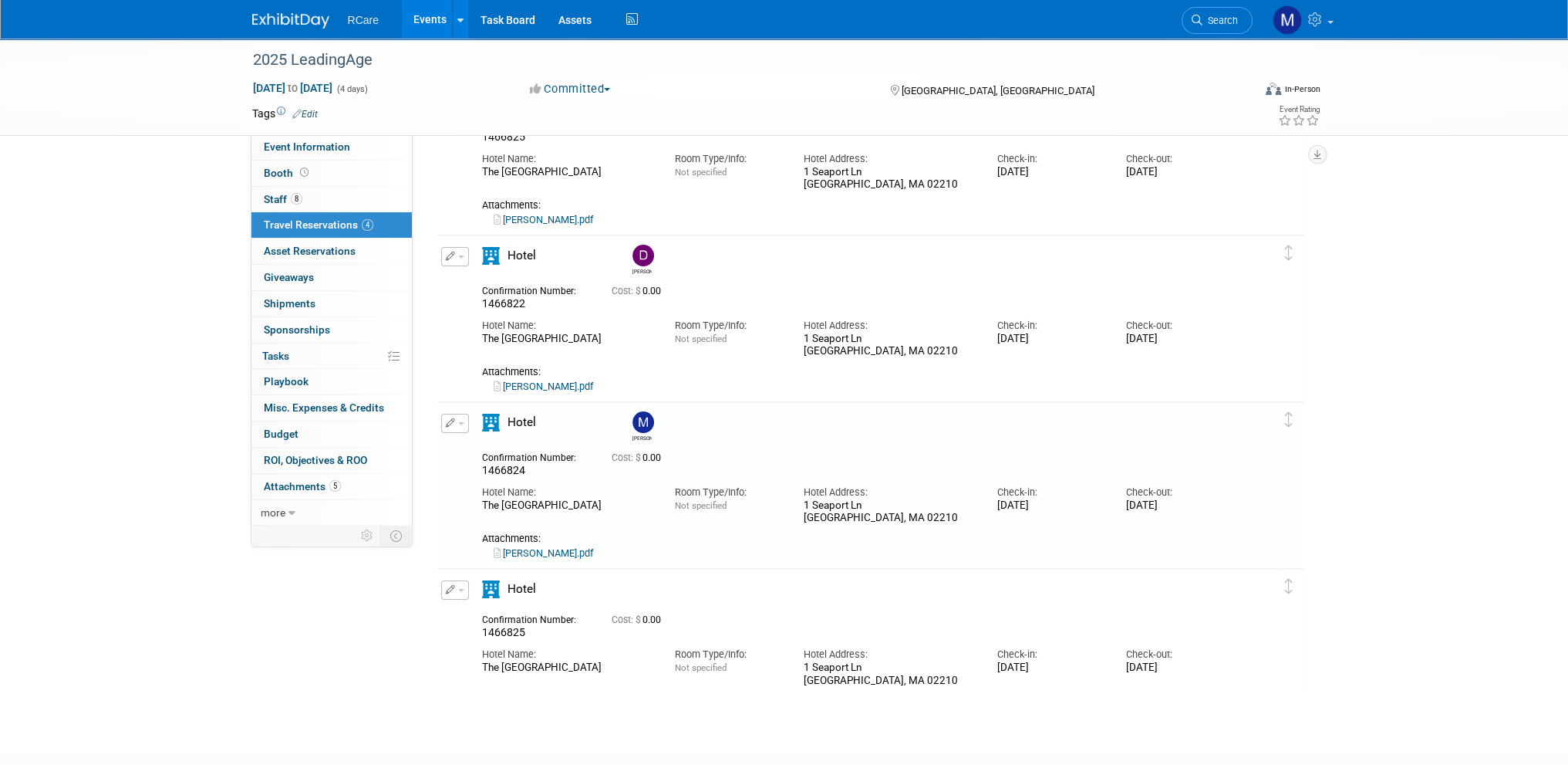
scroll to position [226, 0]
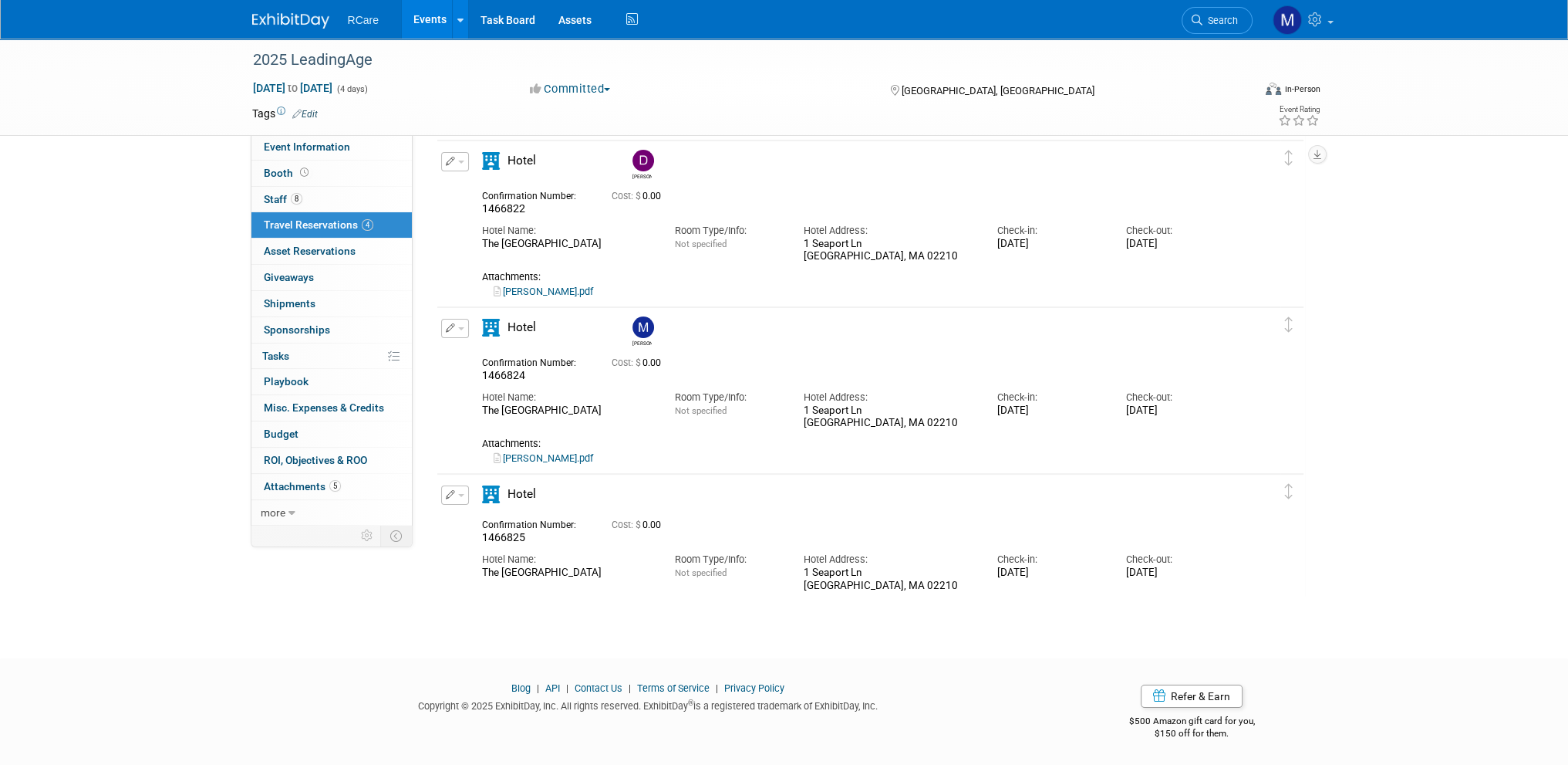
click at [459, 490] on button "button" at bounding box center [454, 494] width 28 height 19
click at [469, 517] on button "Edit Reservation" at bounding box center [506, 522] width 130 height 22
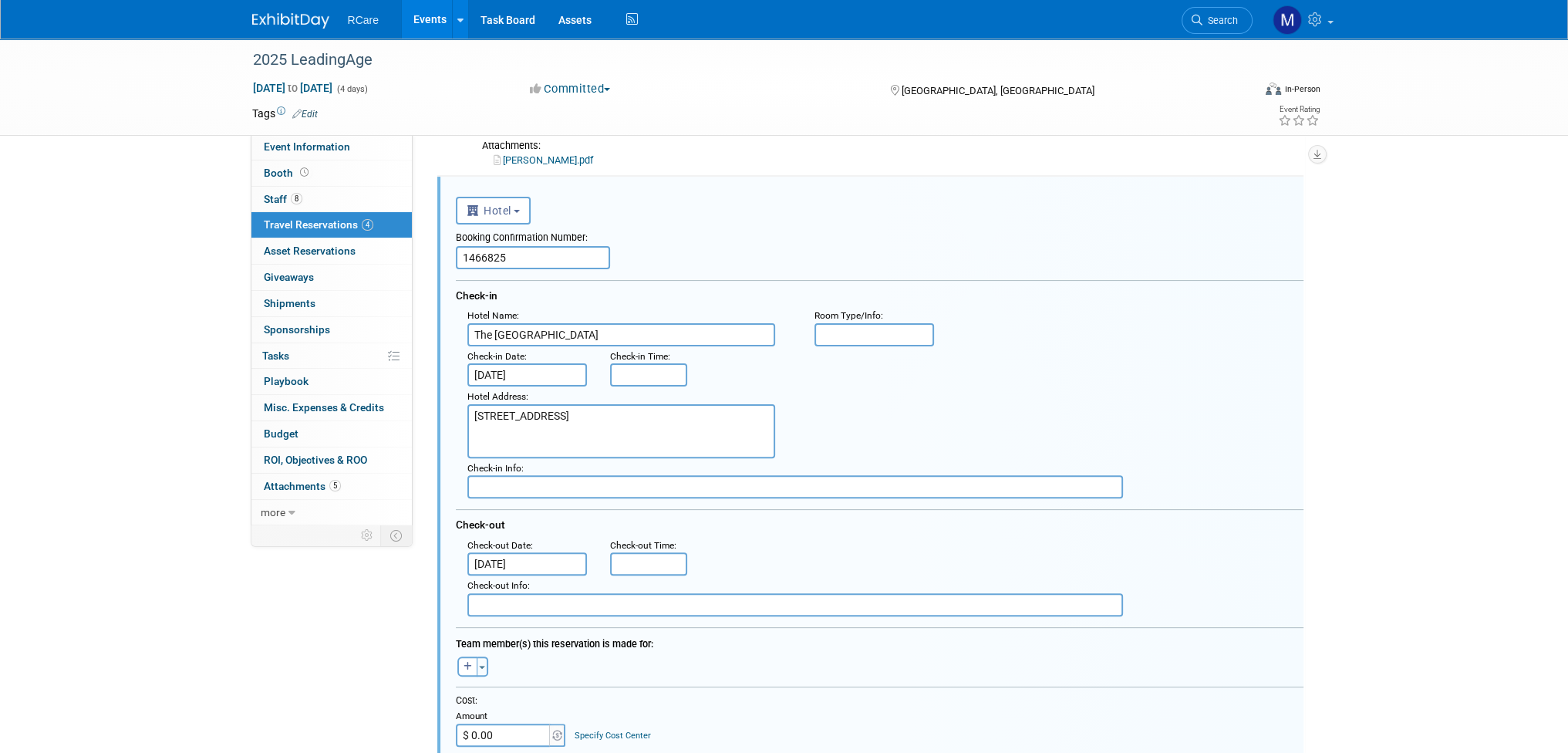
scroll to position [0, 0]
drag, startPoint x: 502, startPoint y: 255, endPoint x: 330, endPoint y: 263, distance: 172.2
click at [330, 263] on div "Event Information Event Info Booth Booth 8 Staff 8 Staff 4 Travel Reservations …" at bounding box center [784, 284] width 1088 height 1539
paste input "6"
type input "1466826"
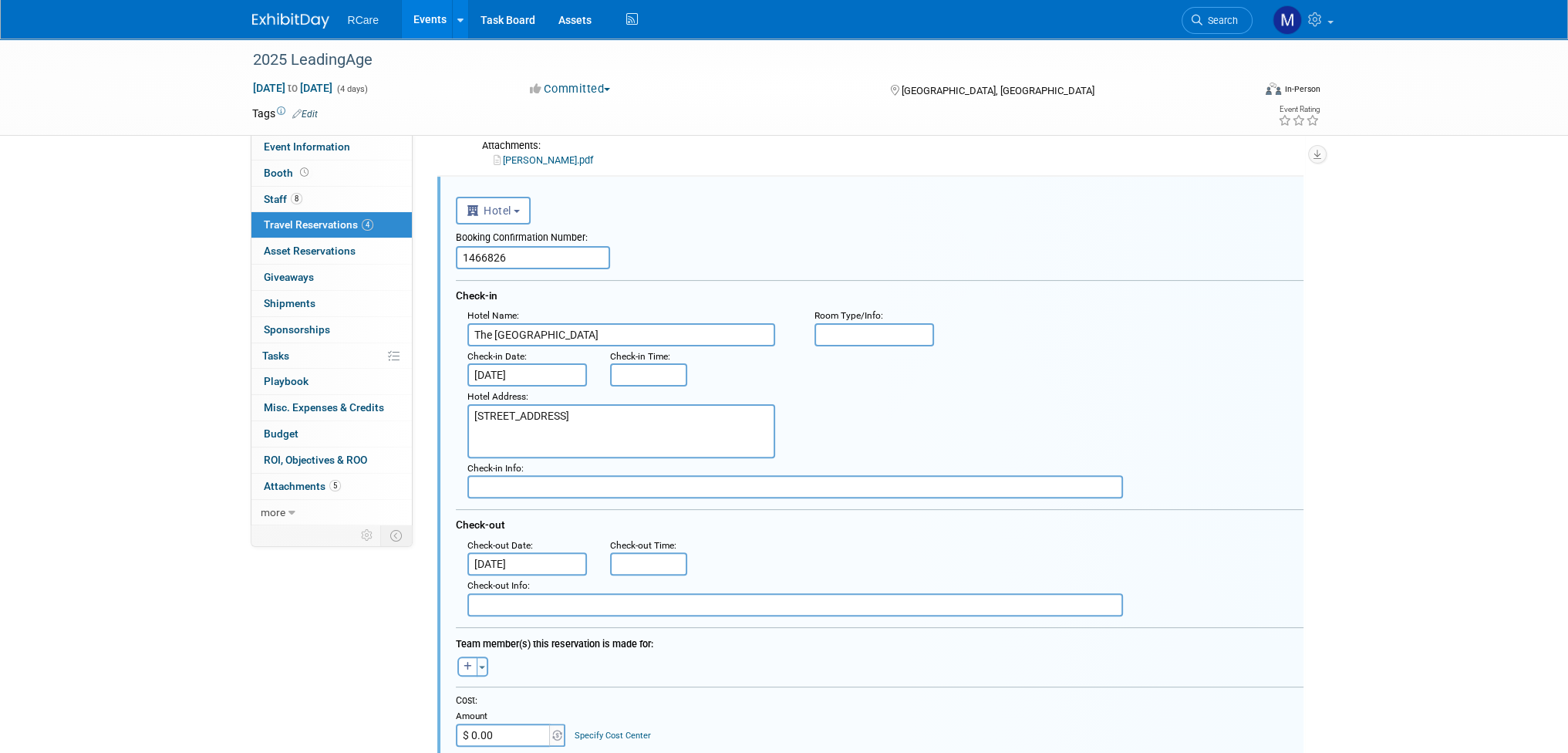
click at [557, 560] on input "[DATE]" at bounding box center [528, 564] width 121 height 23
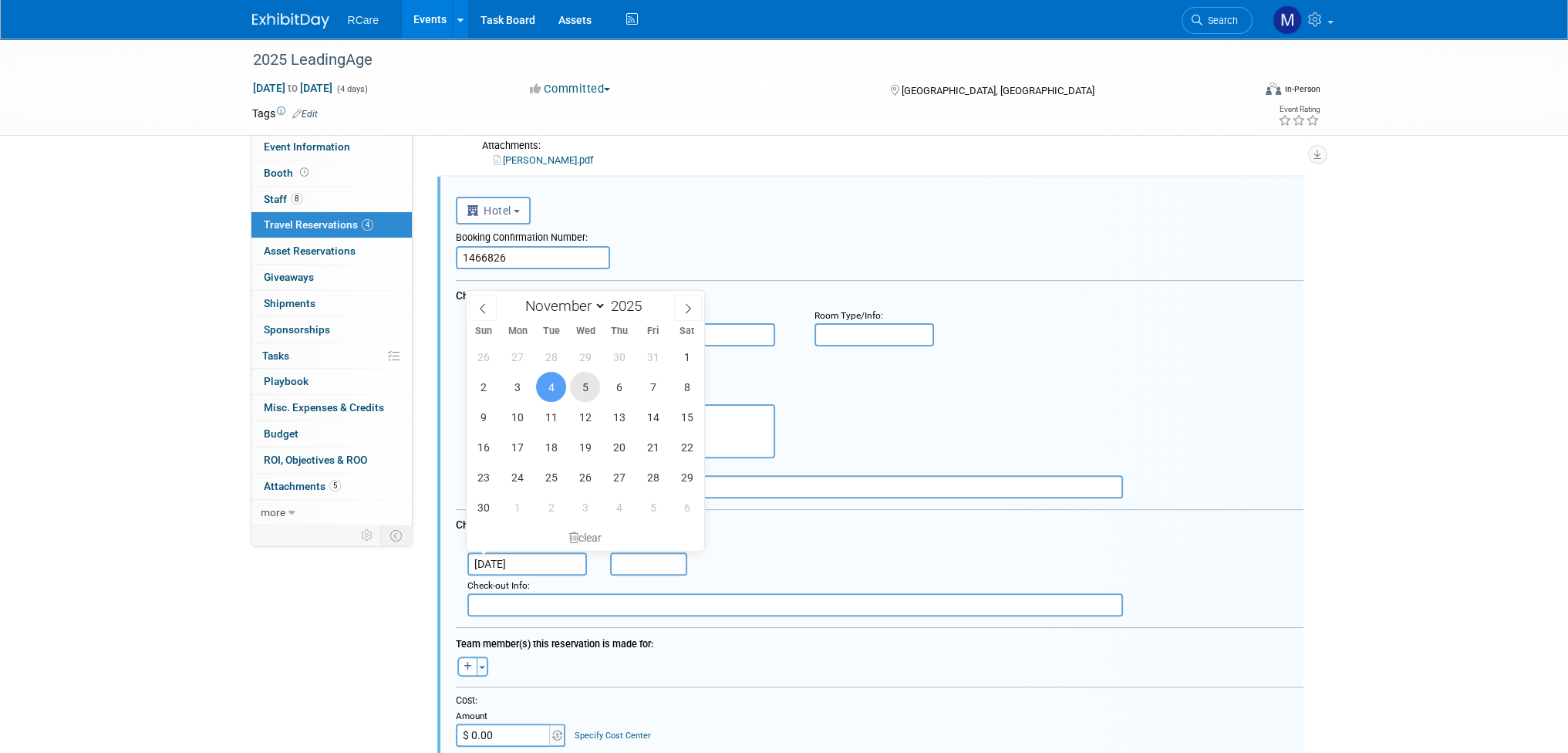
click at [583, 383] on span "5" at bounding box center [585, 386] width 30 height 30
type input "[DATE]"
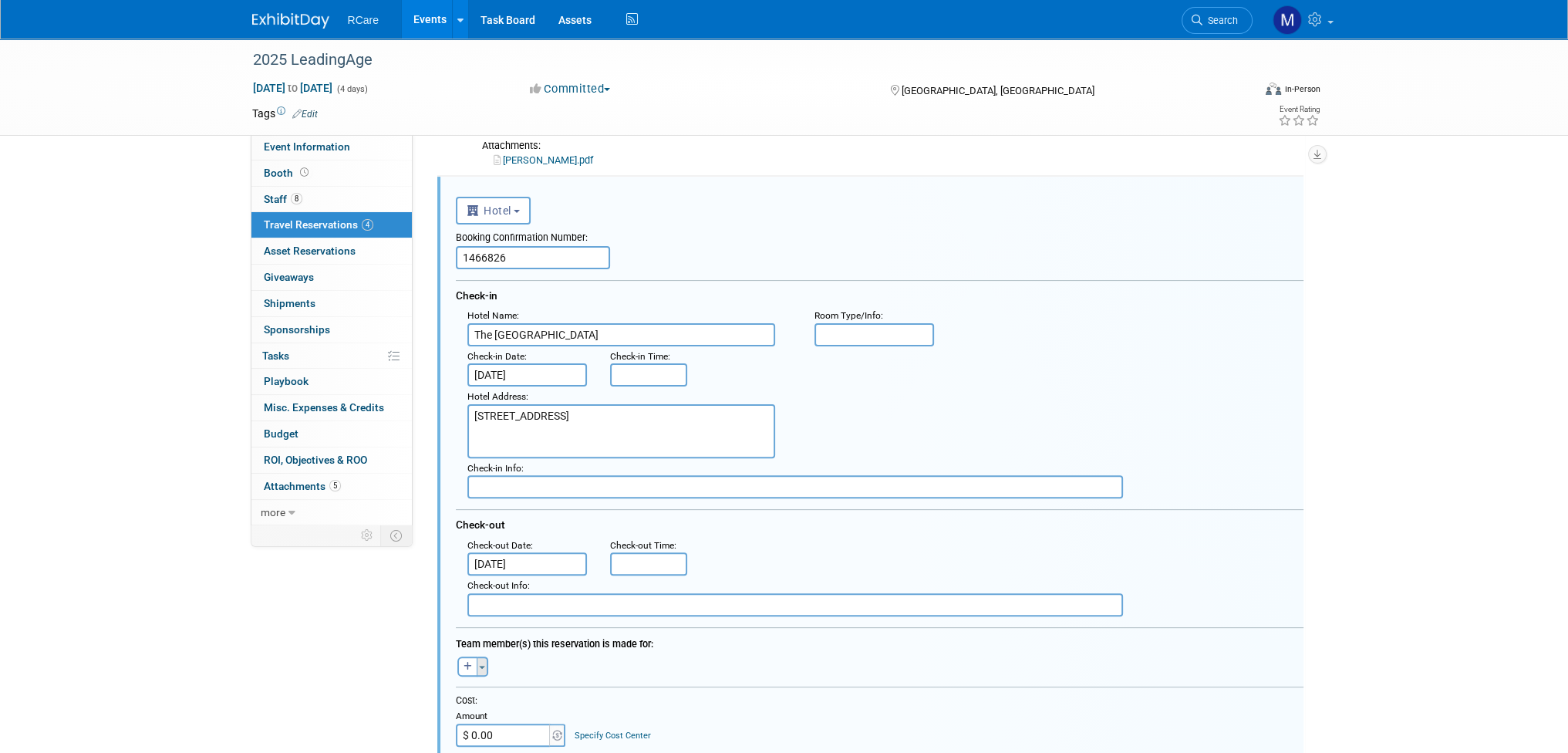
click at [480, 657] on button "Toggle Dropdown" at bounding box center [482, 667] width 12 height 20
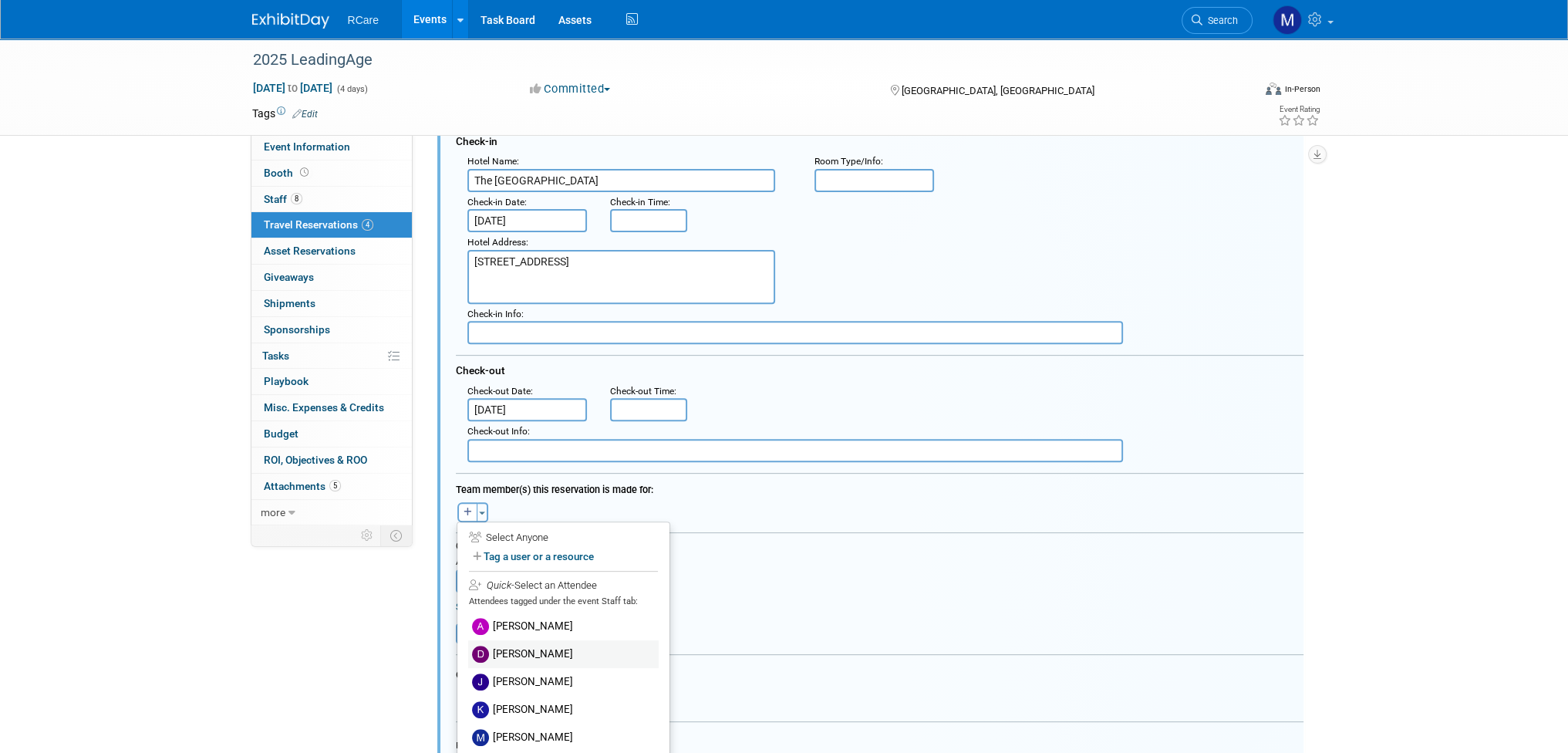
scroll to position [16, 0]
click at [533, 682] on label "[PERSON_NAME]" at bounding box center [563, 693] width 191 height 28
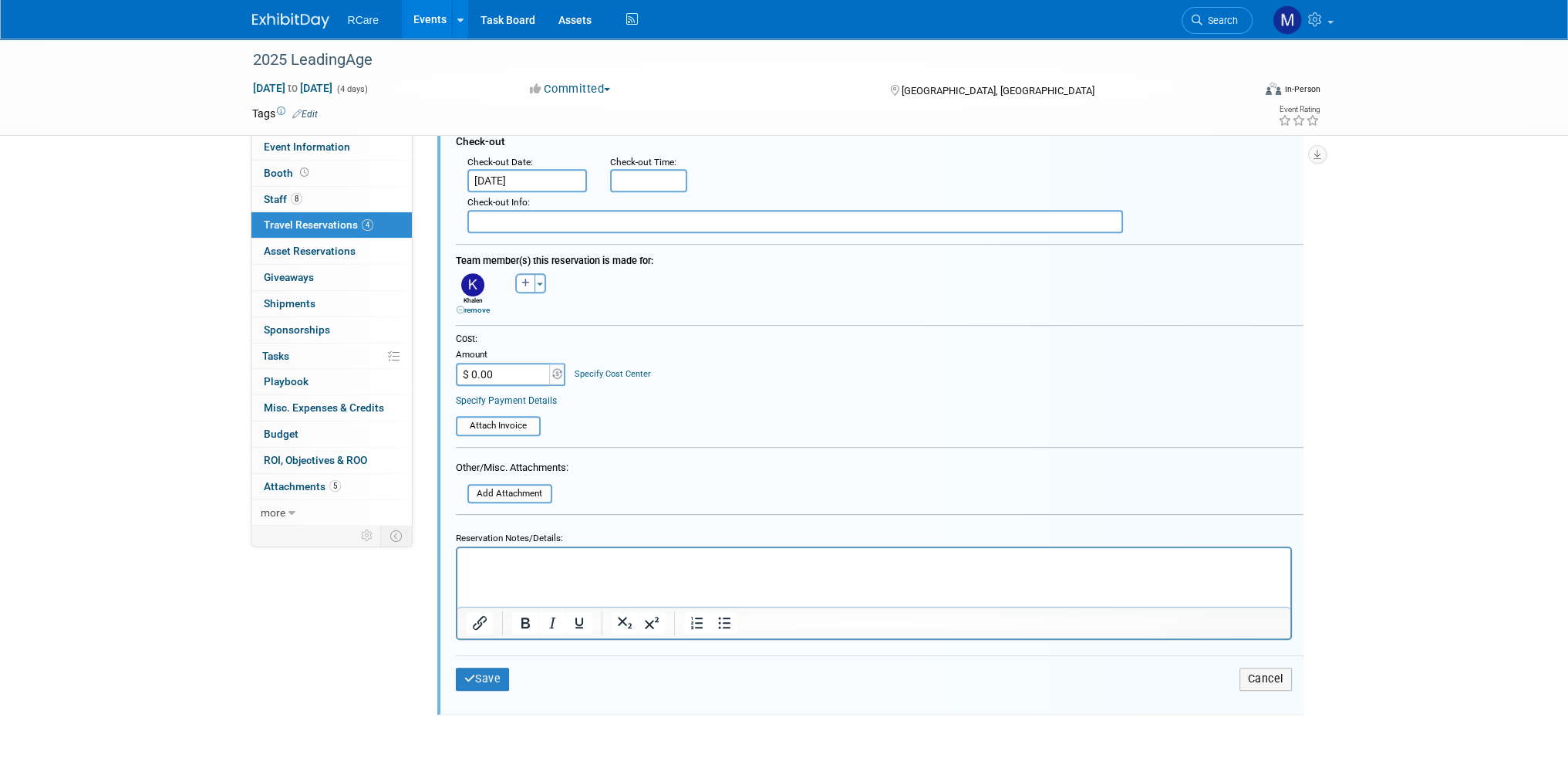
scroll to position [910, 0]
click at [541, 483] on input "file" at bounding box center [459, 491] width 184 height 17
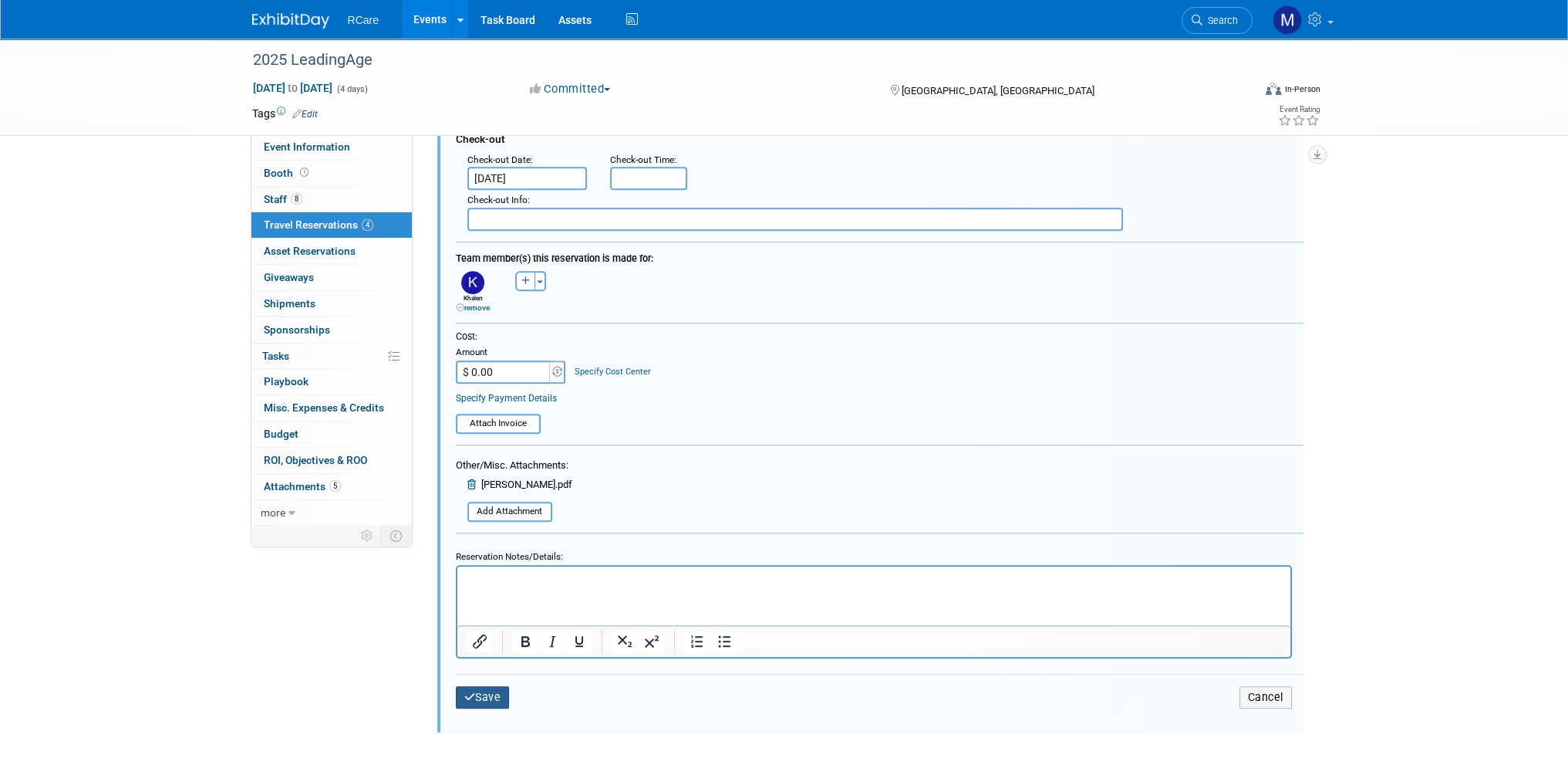
click at [500, 687] on button "Save" at bounding box center [483, 697] width 54 height 22
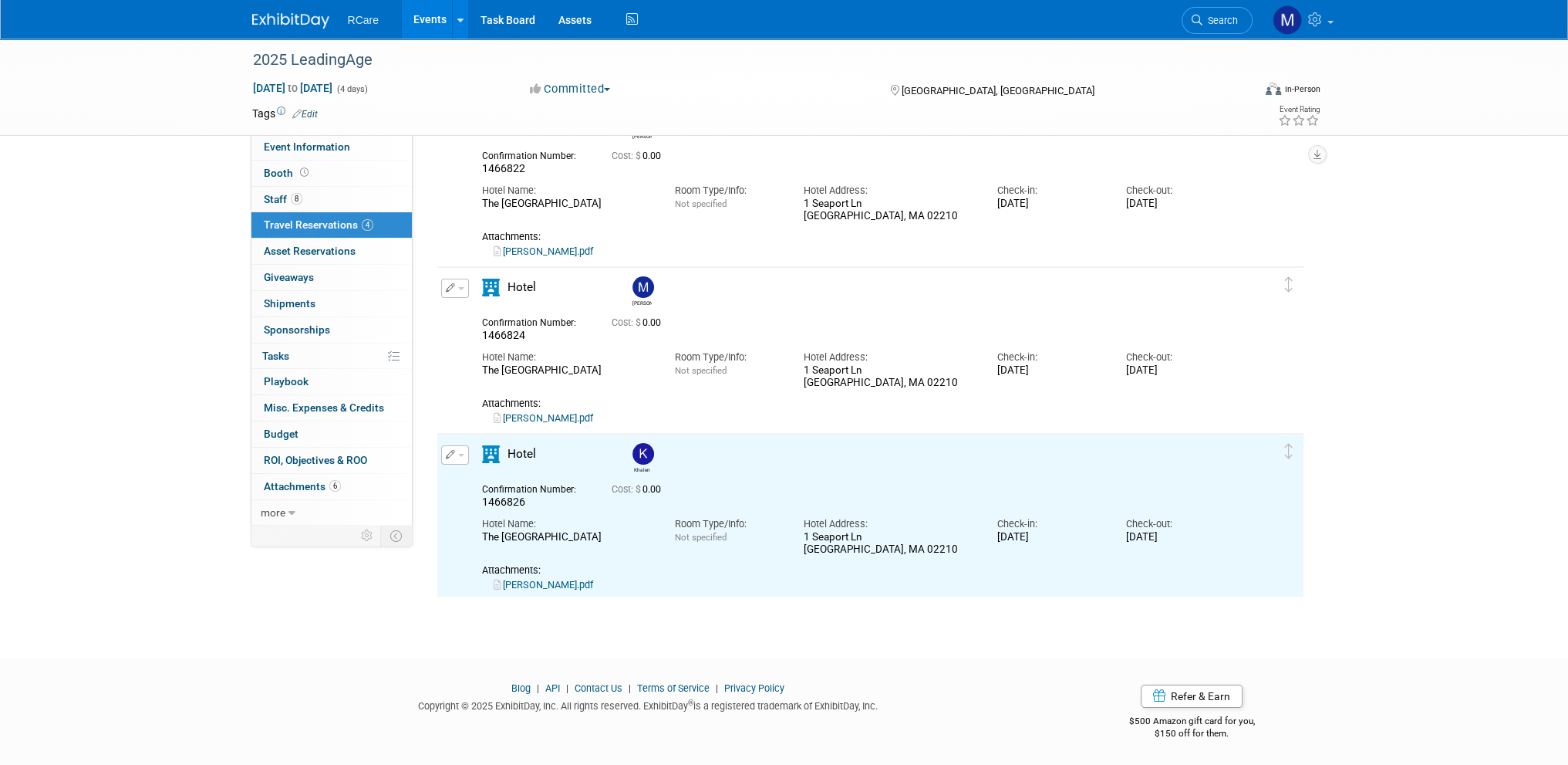
scroll to position [0, 0]
click at [461, 446] on button "button" at bounding box center [454, 454] width 28 height 19
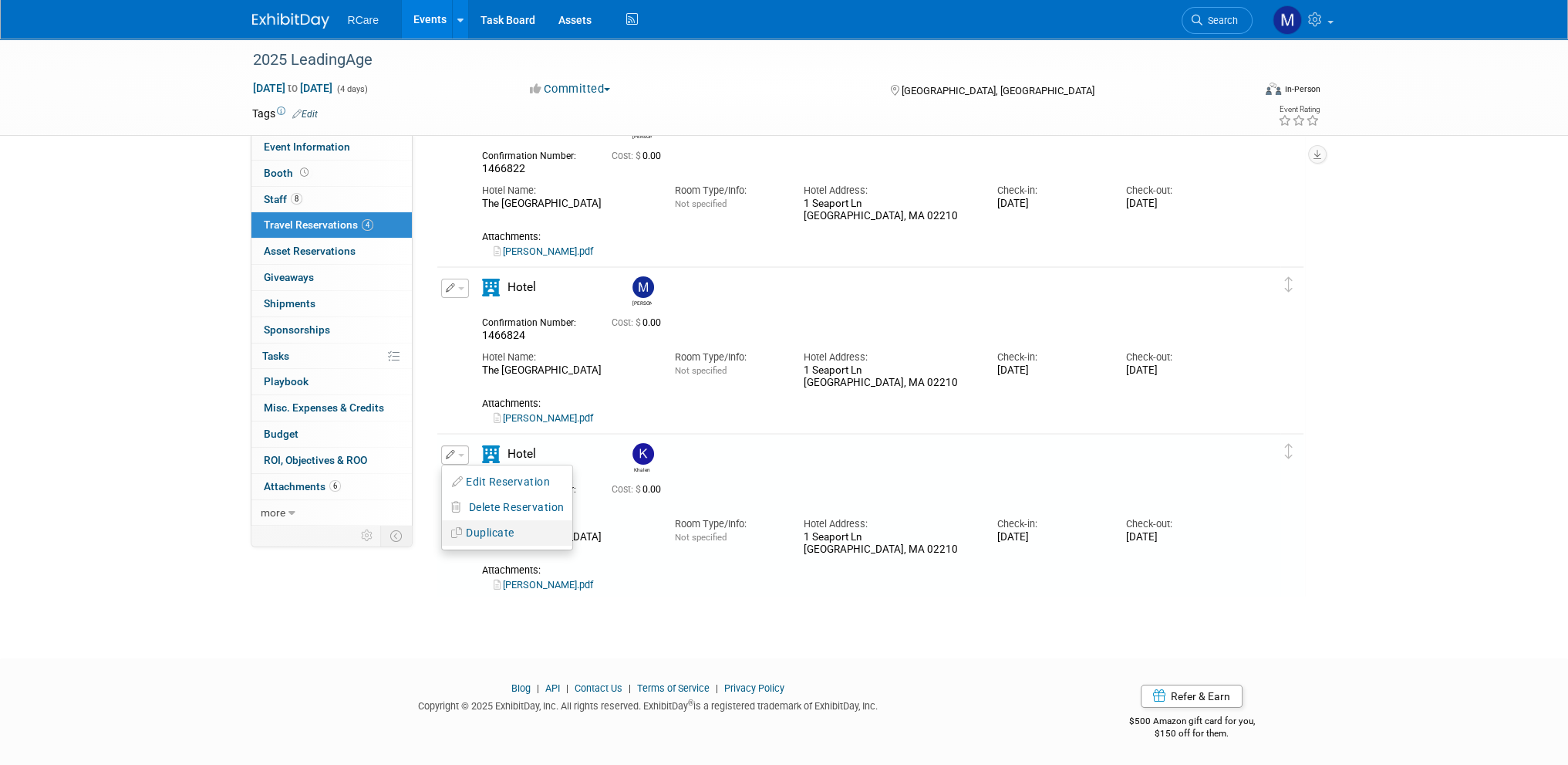
click at [503, 539] on button "Duplicate" at bounding box center [506, 533] width 130 height 22
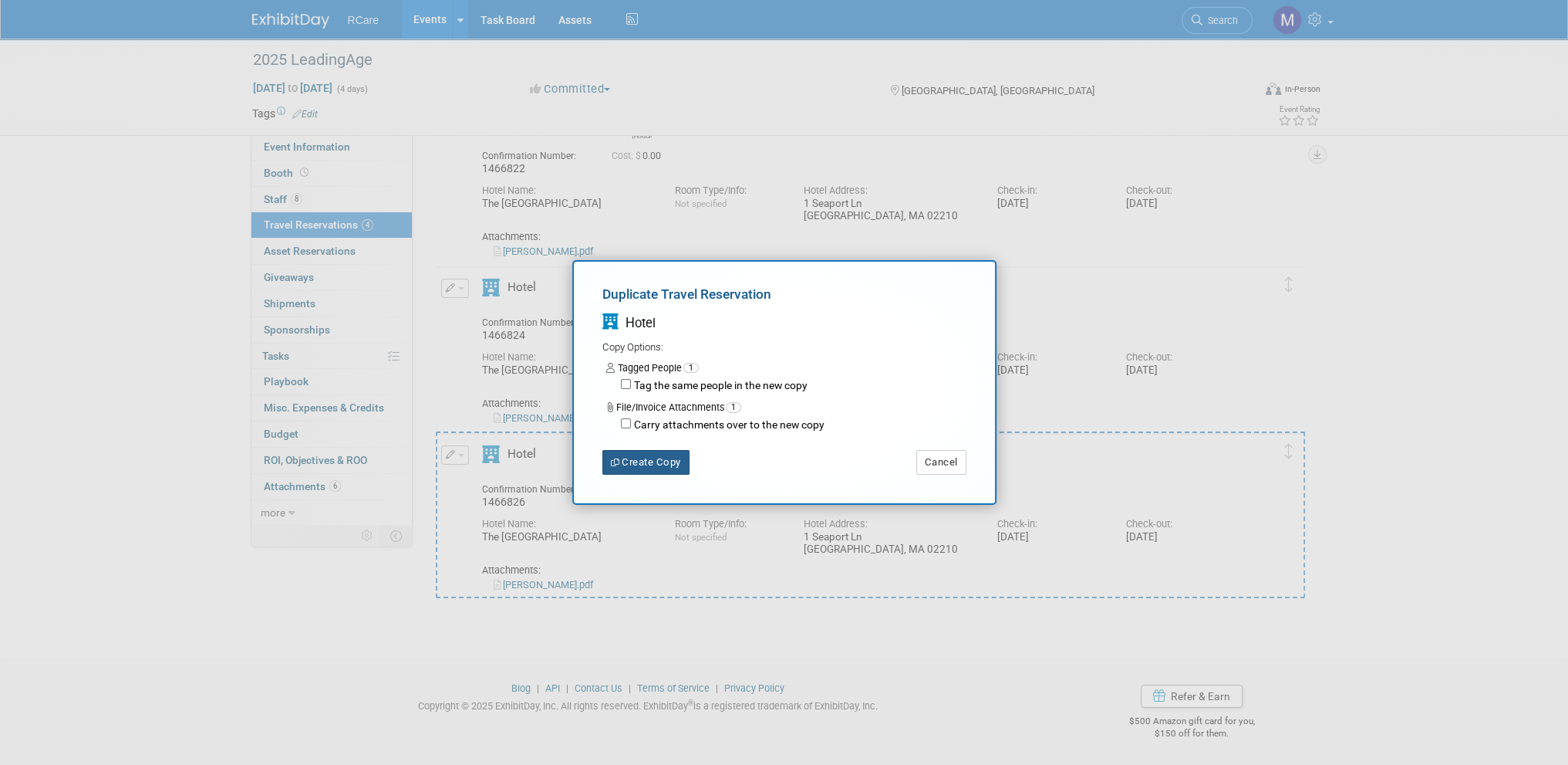
click at [676, 456] on button "Create Copy" at bounding box center [646, 462] width 87 height 24
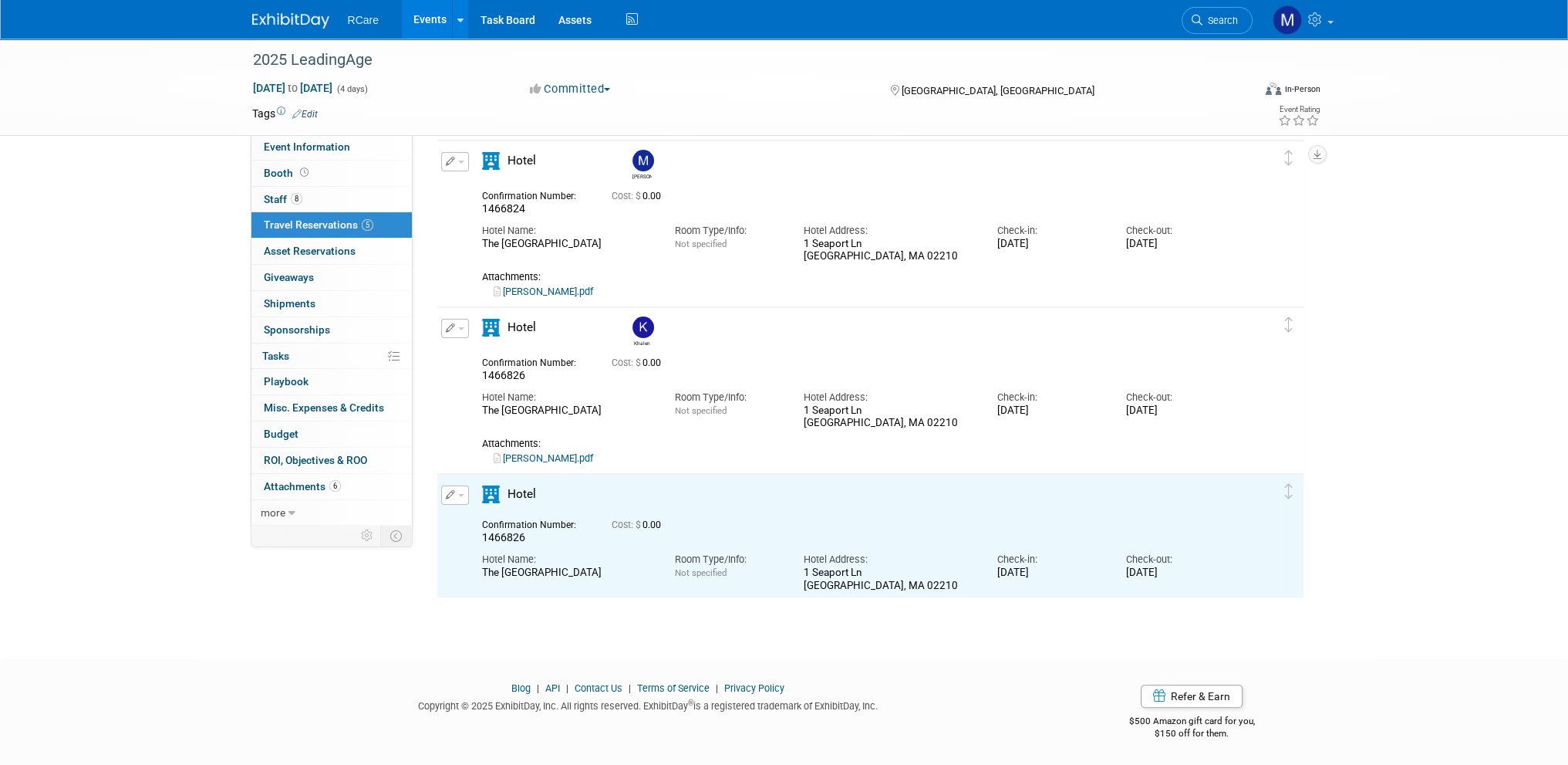
click at [460, 494] on span "button" at bounding box center [461, 495] width 6 height 3
click at [491, 515] on button "Edit Reservation" at bounding box center [506, 522] width 130 height 22
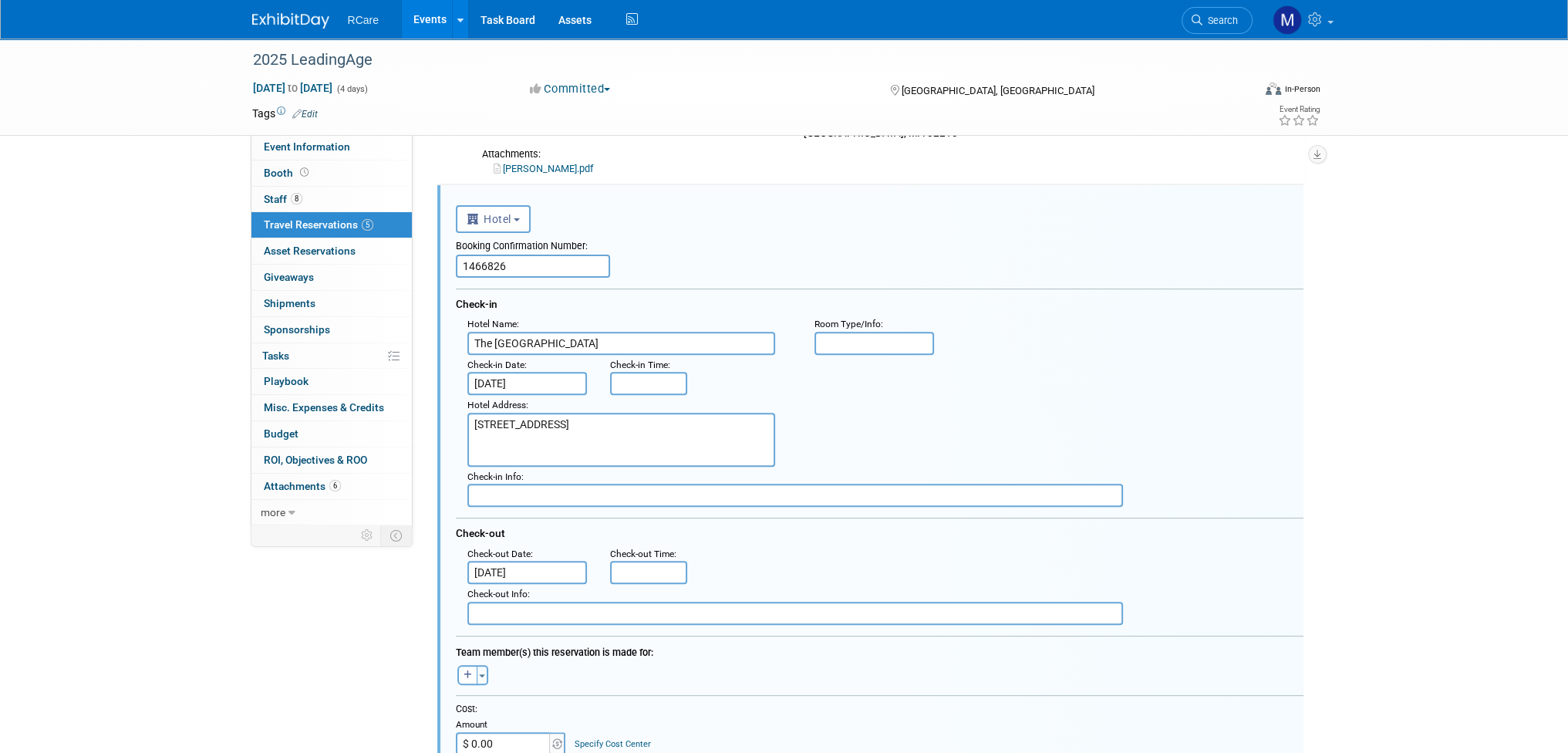
scroll to position [690, 0]
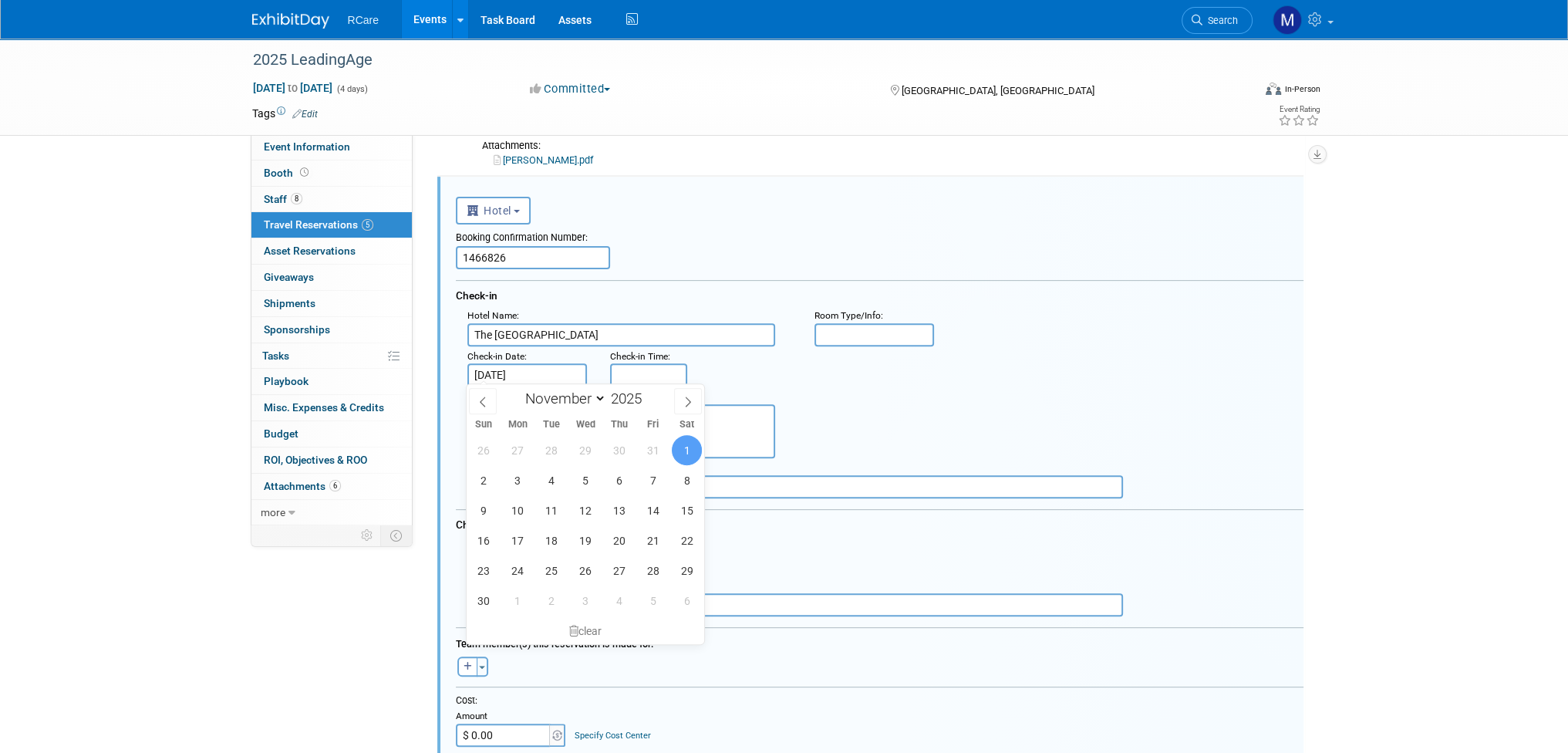
click at [522, 376] on input "[DATE]" at bounding box center [528, 375] width 121 height 23
click at [494, 480] on span "2" at bounding box center [482, 480] width 30 height 30
type input "[DATE]"
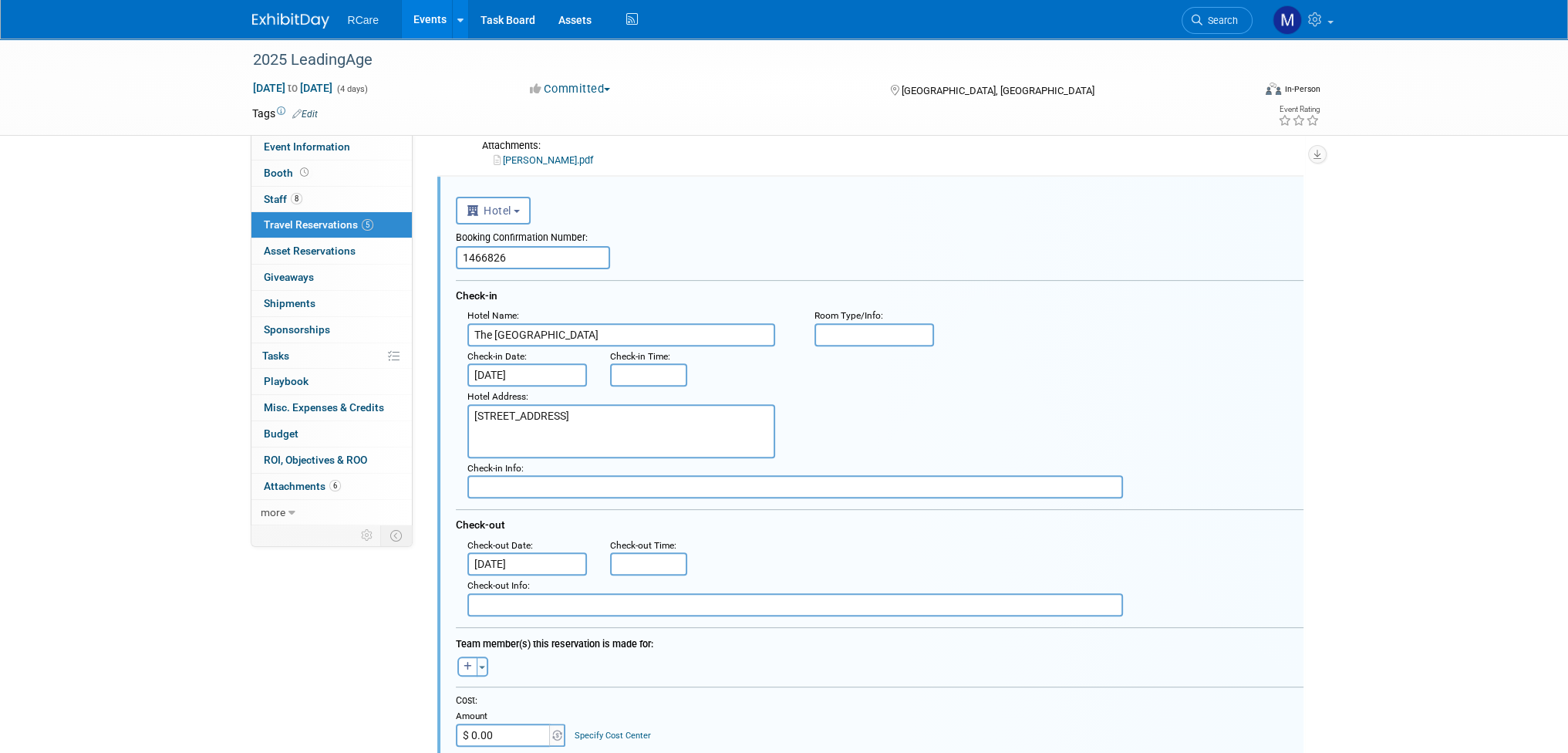
click at [552, 552] on input "[DATE]" at bounding box center [528, 564] width 121 height 23
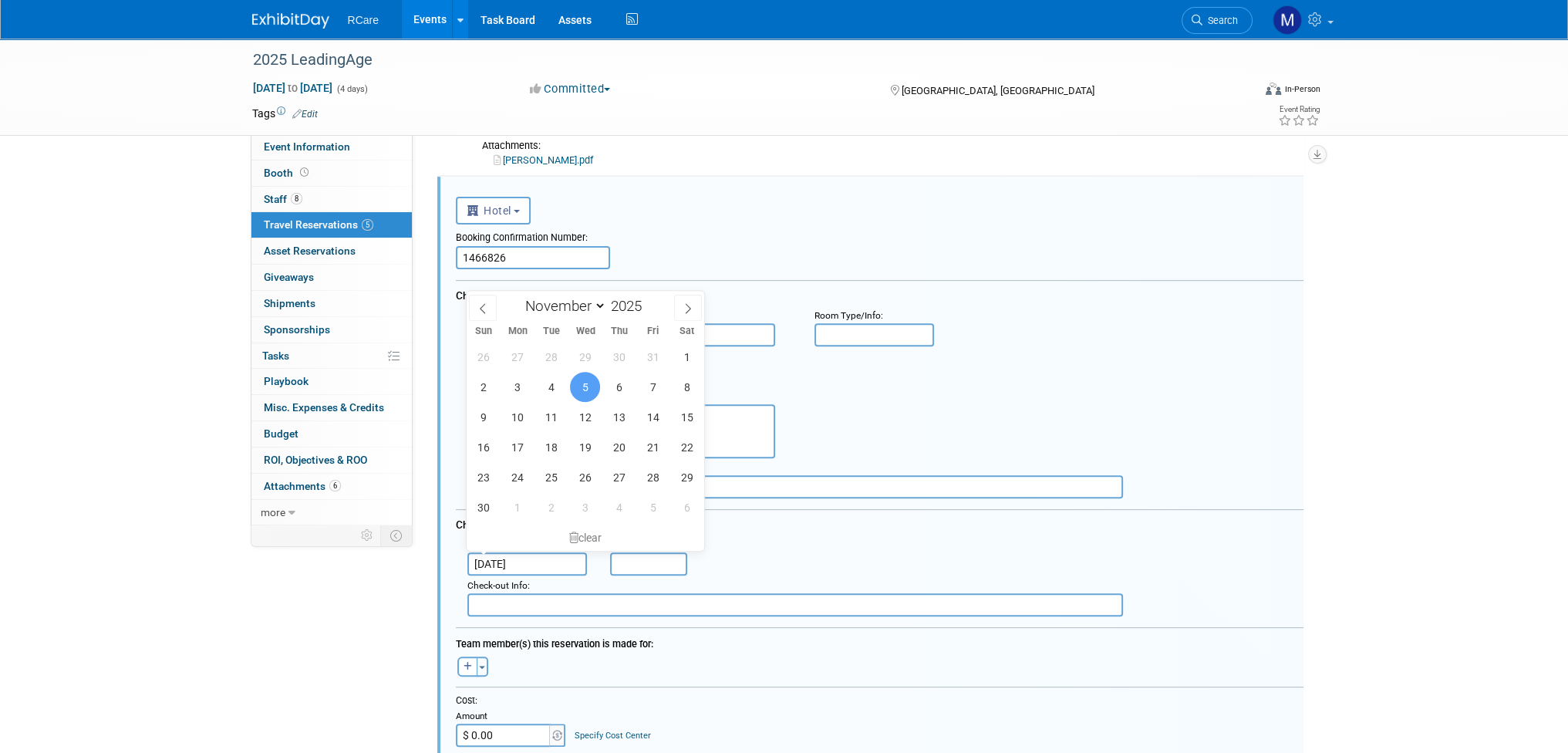
click at [781, 535] on div ": Check-out Date : [DATE] Check-out Time :" at bounding box center [885, 555] width 859 height 40
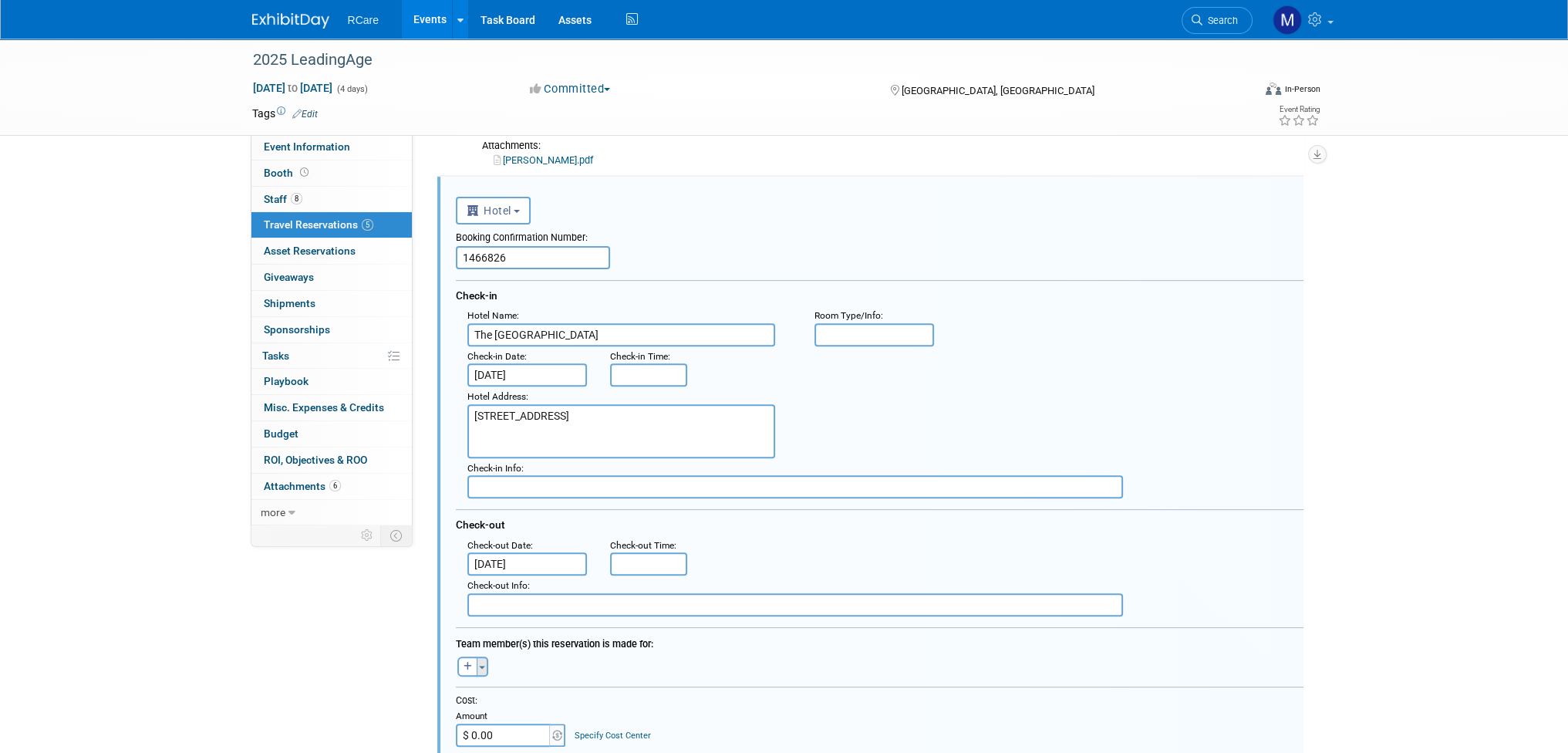
click at [480, 662] on button "Toggle Dropdown" at bounding box center [482, 667] width 12 height 20
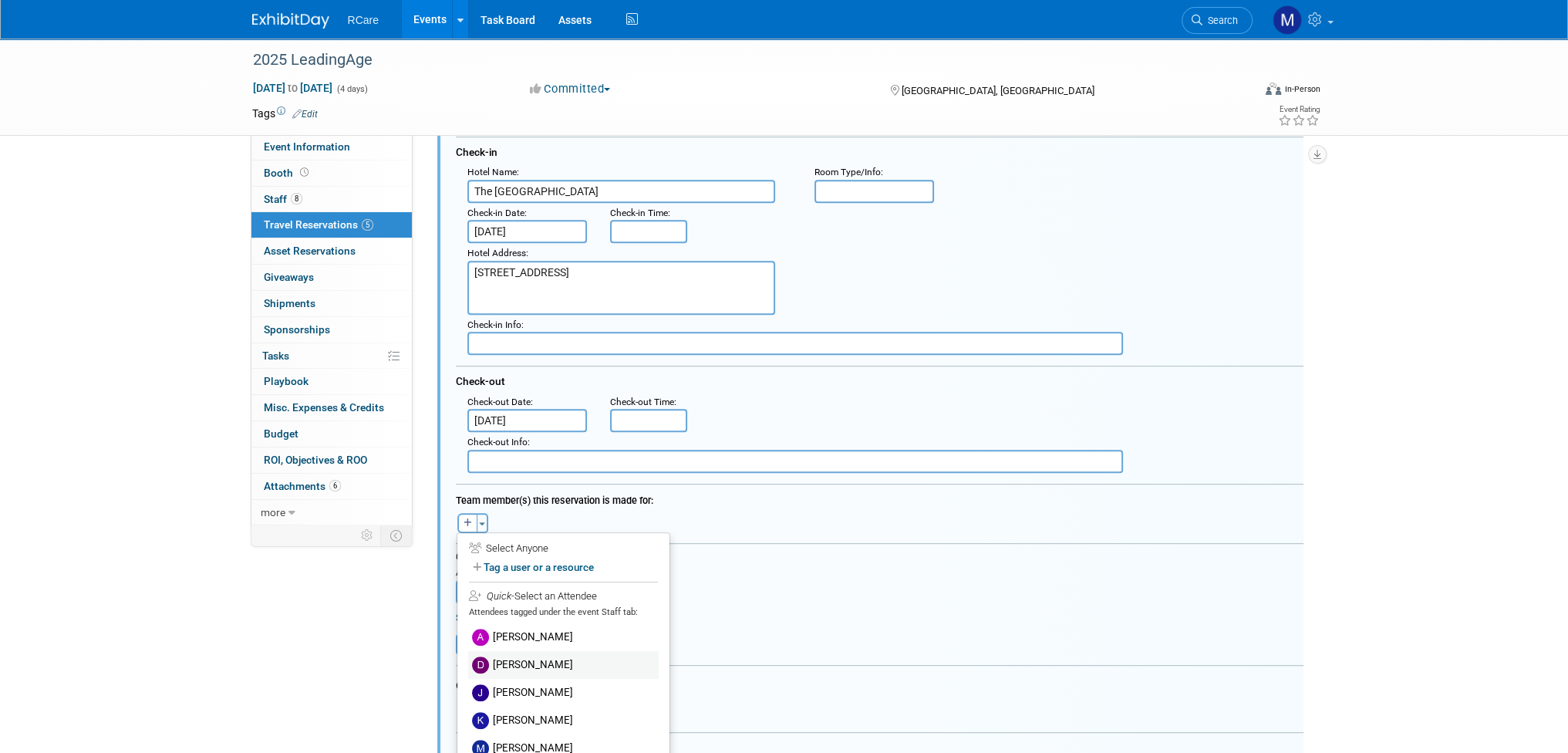
scroll to position [845, 0]
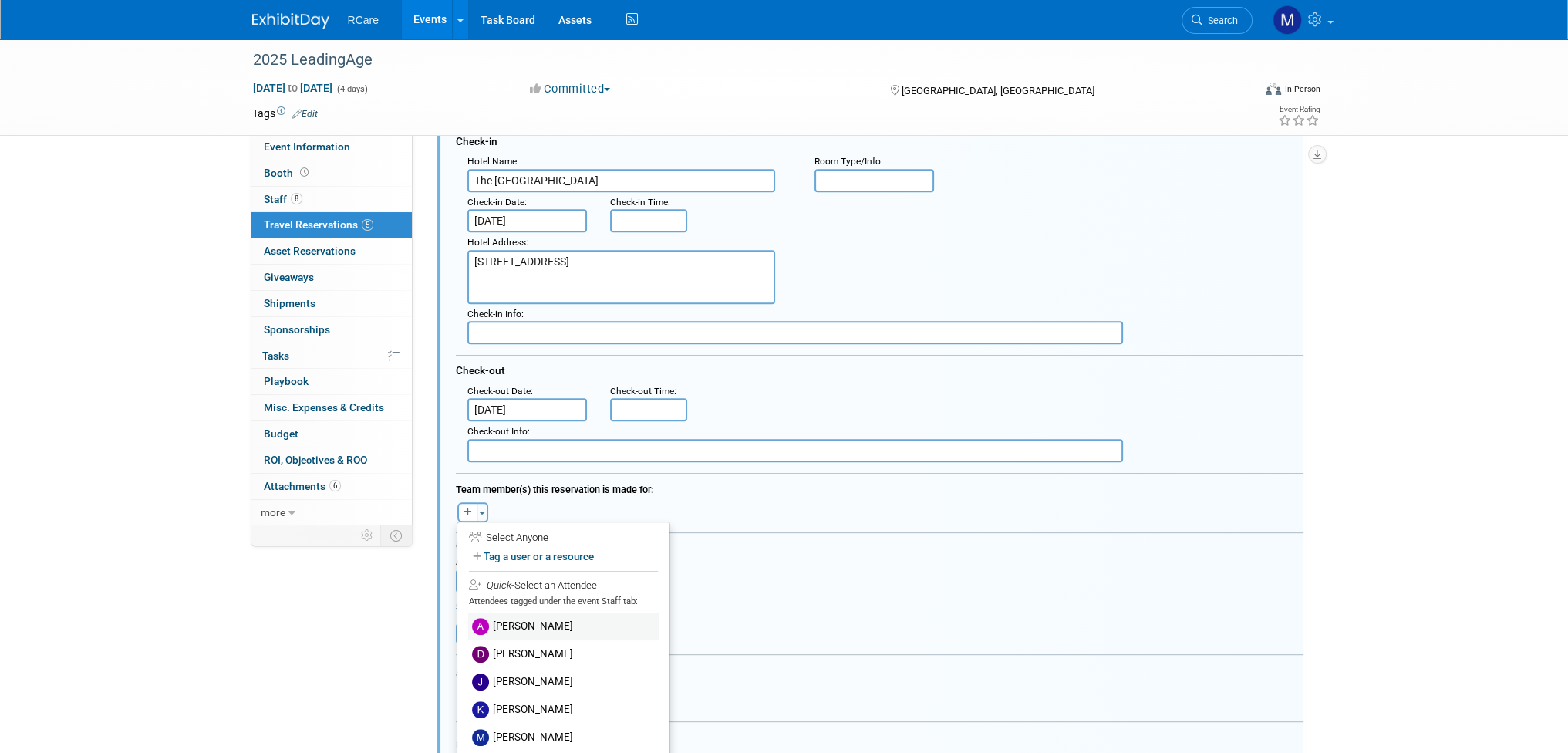
click at [524, 618] on label "[PERSON_NAME]" at bounding box center [563, 626] width 191 height 28
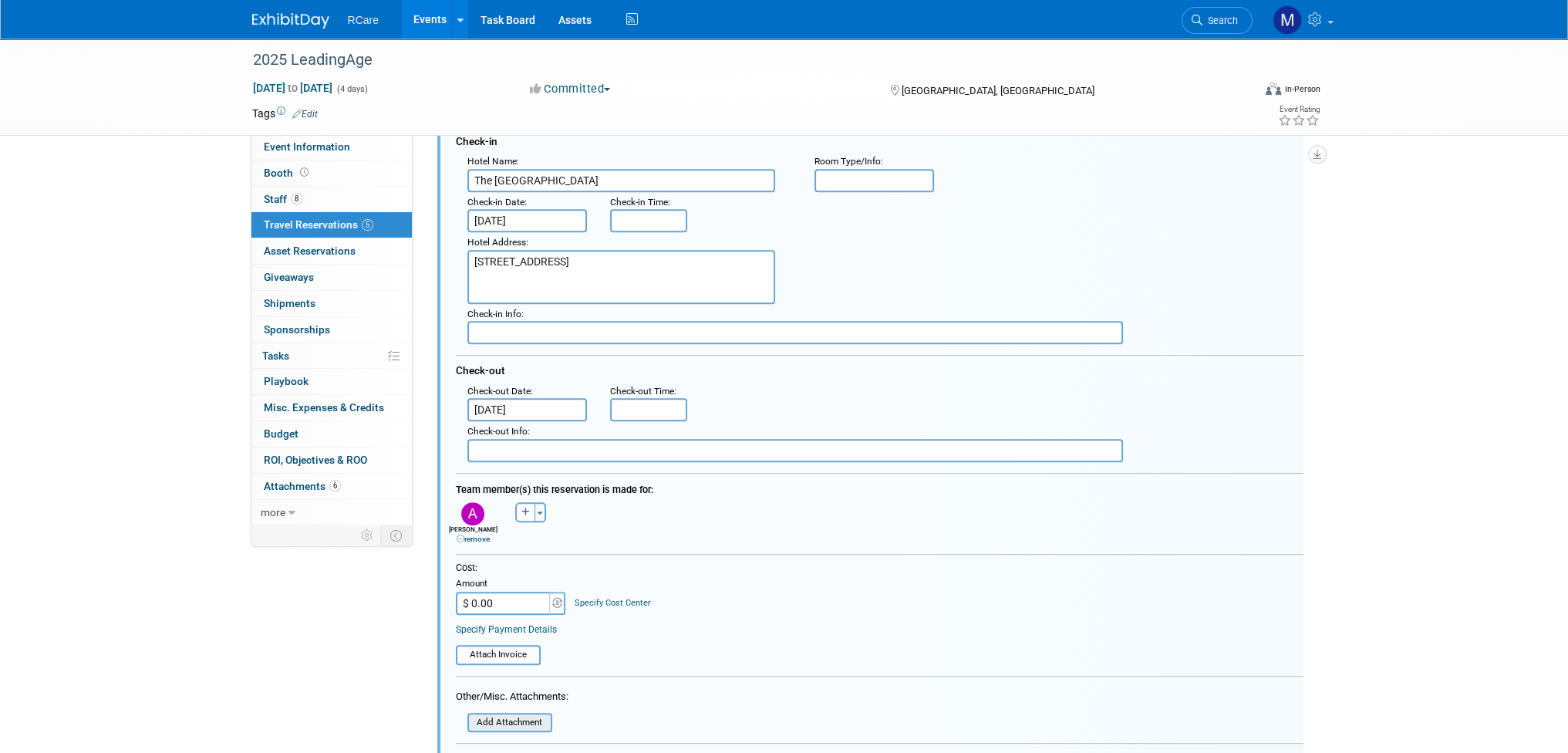
click at [509, 715] on input "file" at bounding box center [459, 722] width 184 height 17
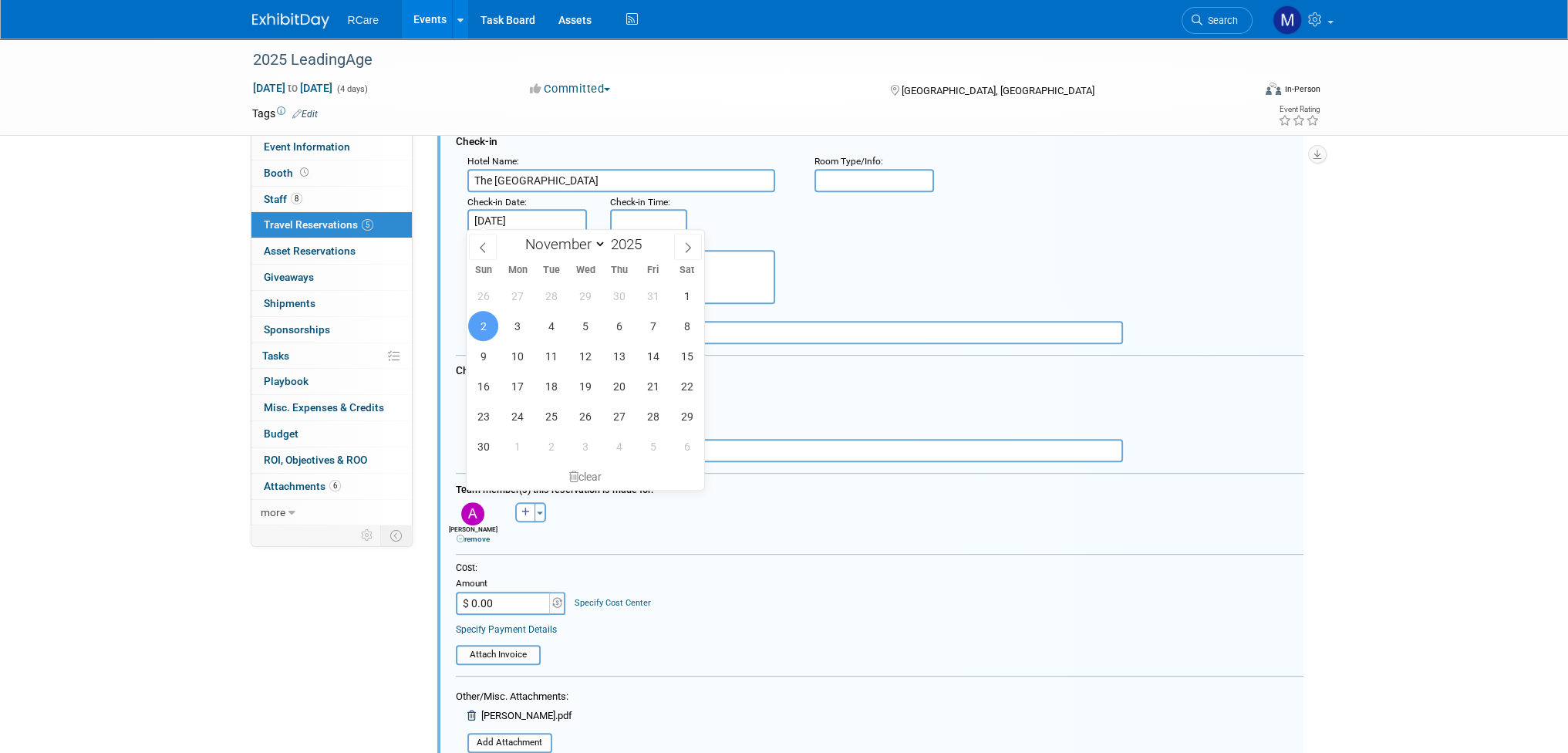
click at [543, 215] on input "[DATE]" at bounding box center [528, 220] width 121 height 23
click at [545, 214] on input "[DATE]" at bounding box center [528, 220] width 121 height 23
click at [980, 321] on input "text" at bounding box center [795, 333] width 656 height 23
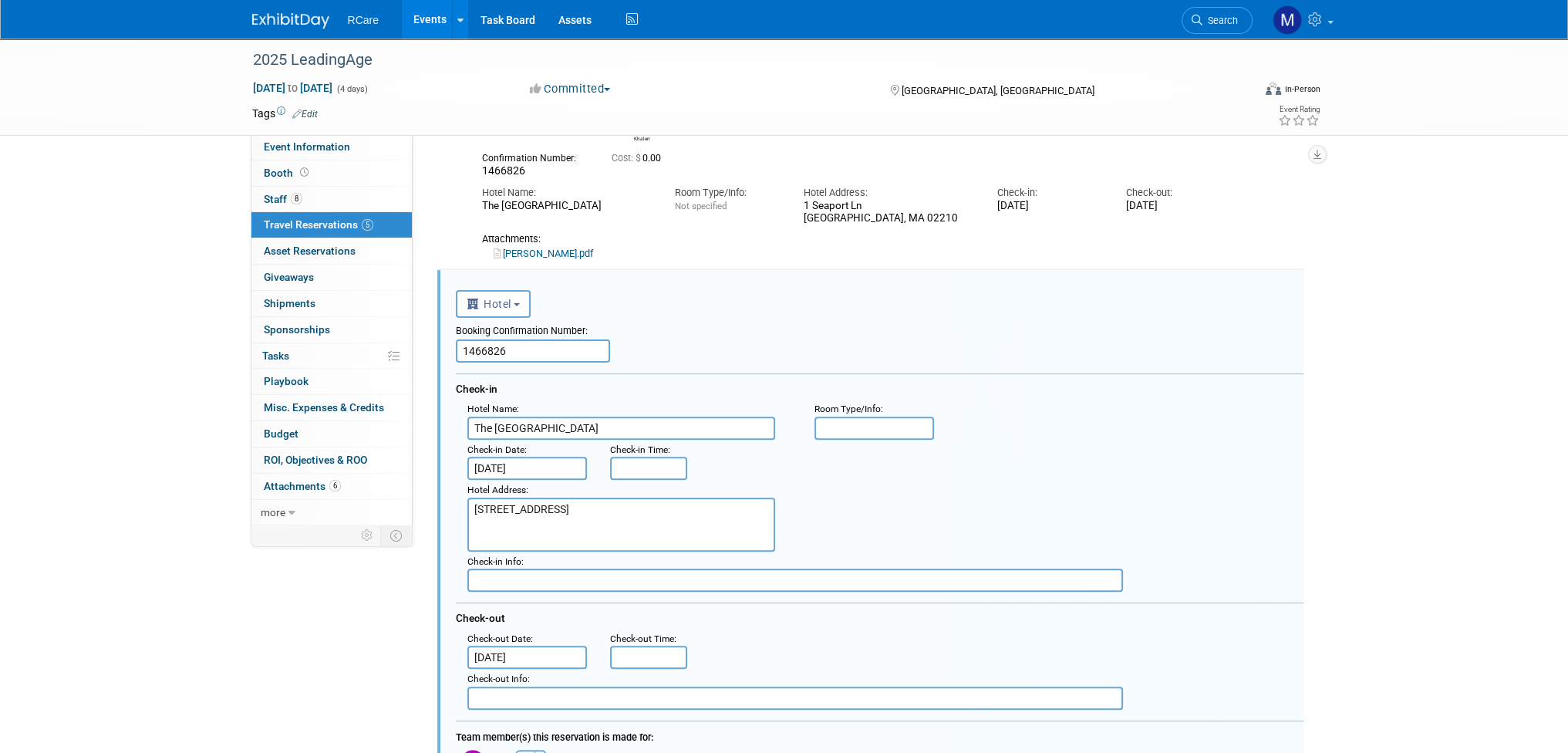
scroll to position [536, 0]
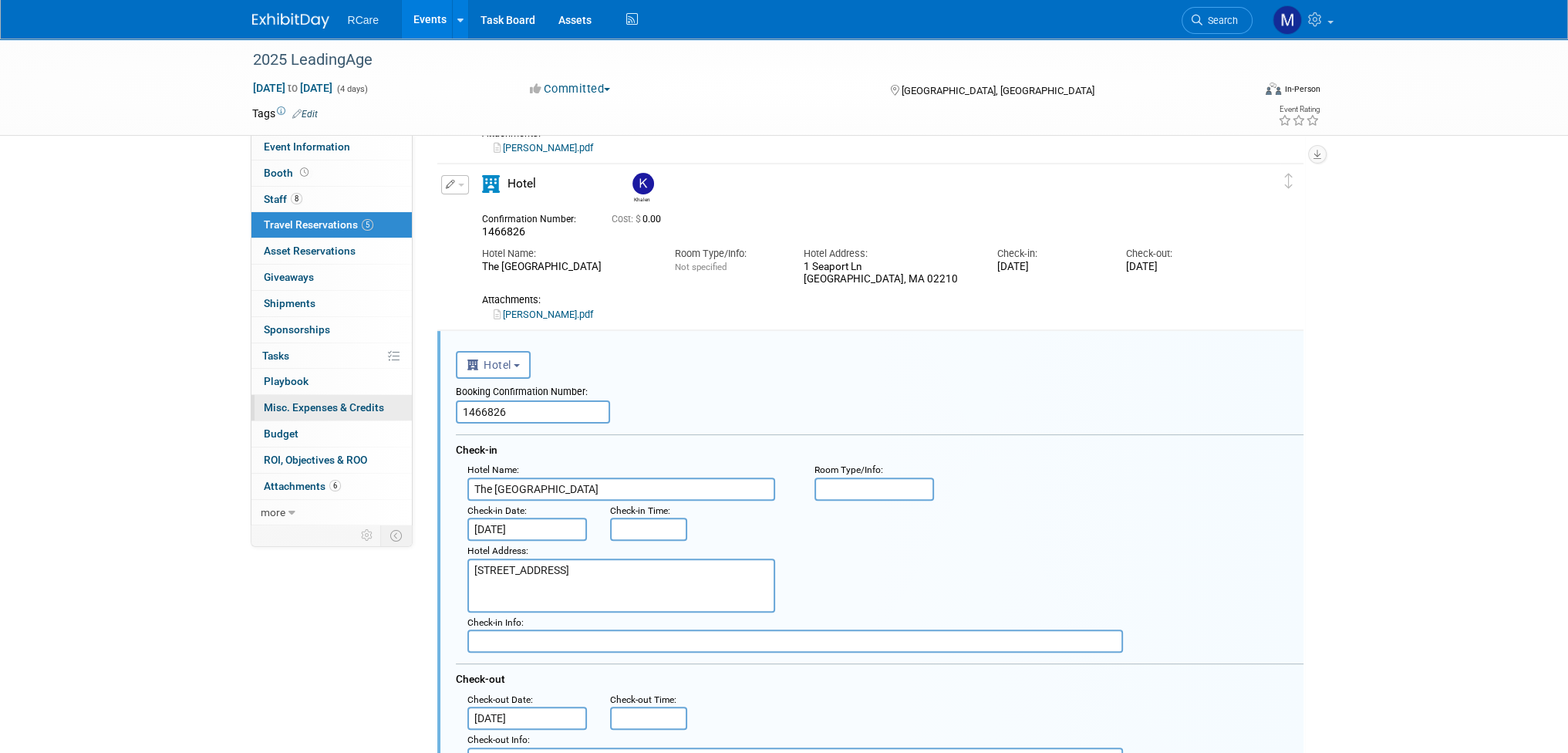
drag, startPoint x: 518, startPoint y: 412, endPoint x: 362, endPoint y: 403, distance: 156.3
click at [362, 403] on div "Event Information Event Info Booth Booth 8 Staff 8 Staff 5 Travel Reservations …" at bounding box center [784, 385] width 1088 height 1765
paste input "31"
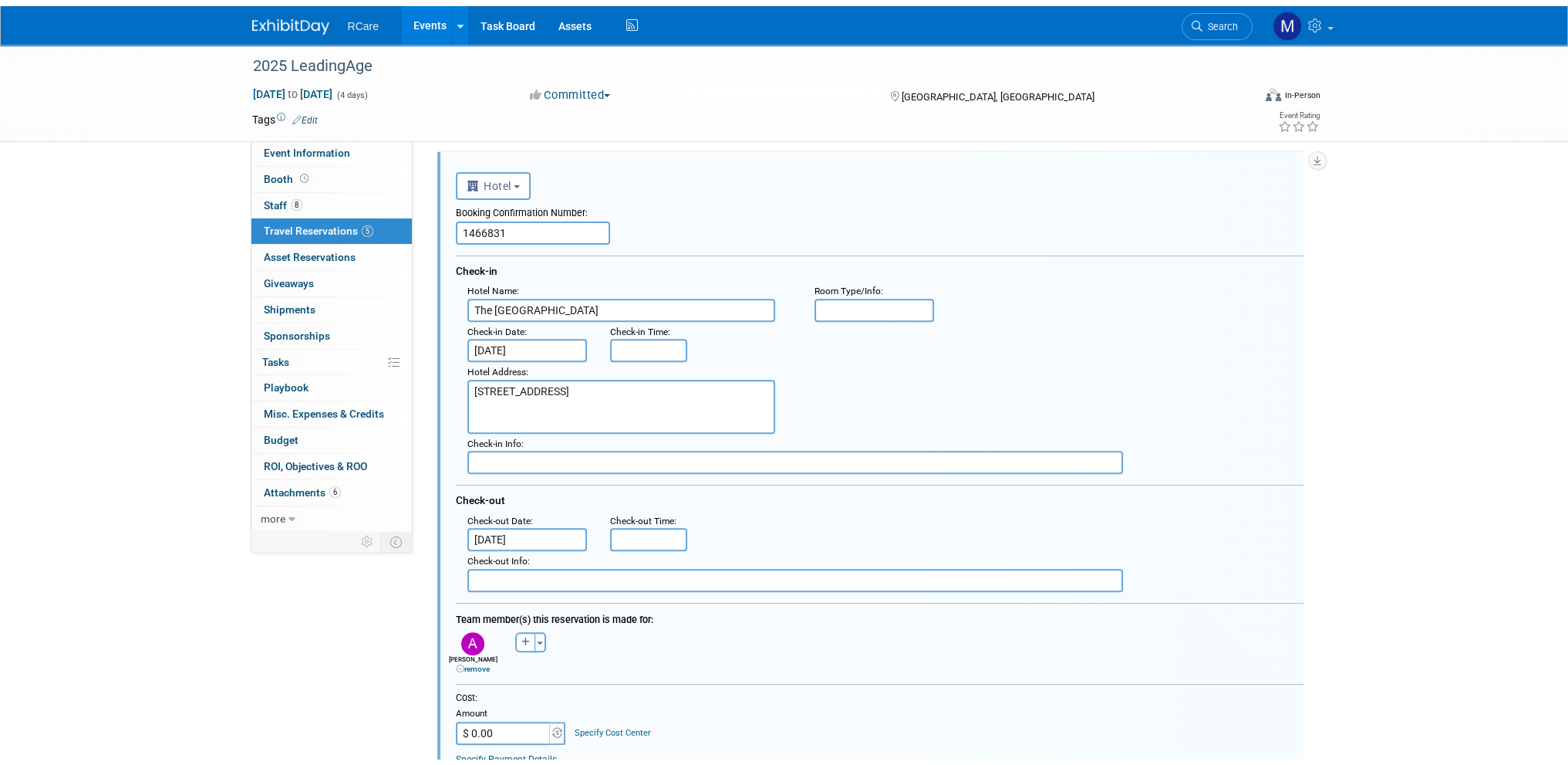
scroll to position [1076, 0]
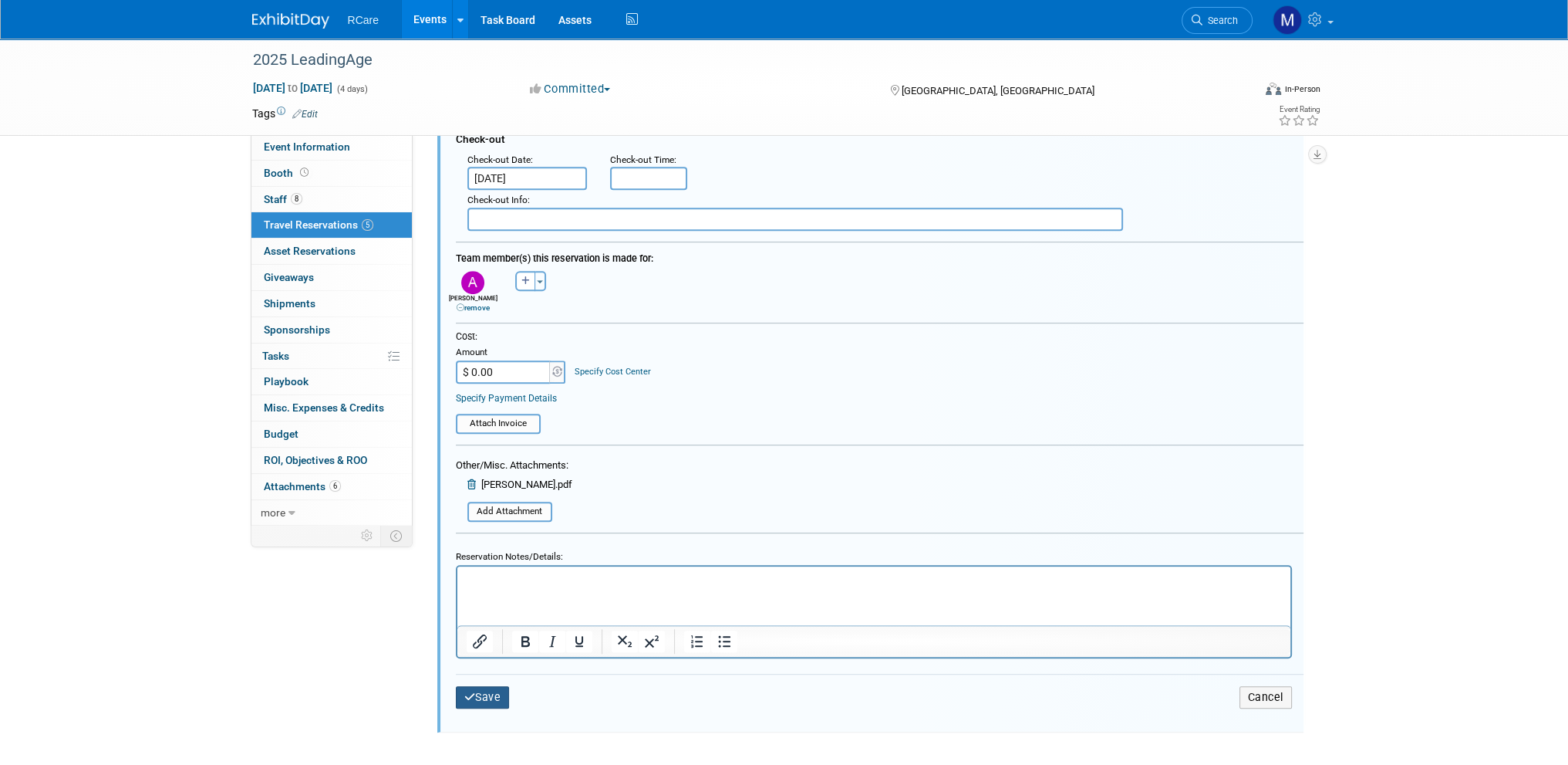
type input "1466831"
click at [488, 690] on button "Save" at bounding box center [483, 697] width 54 height 22
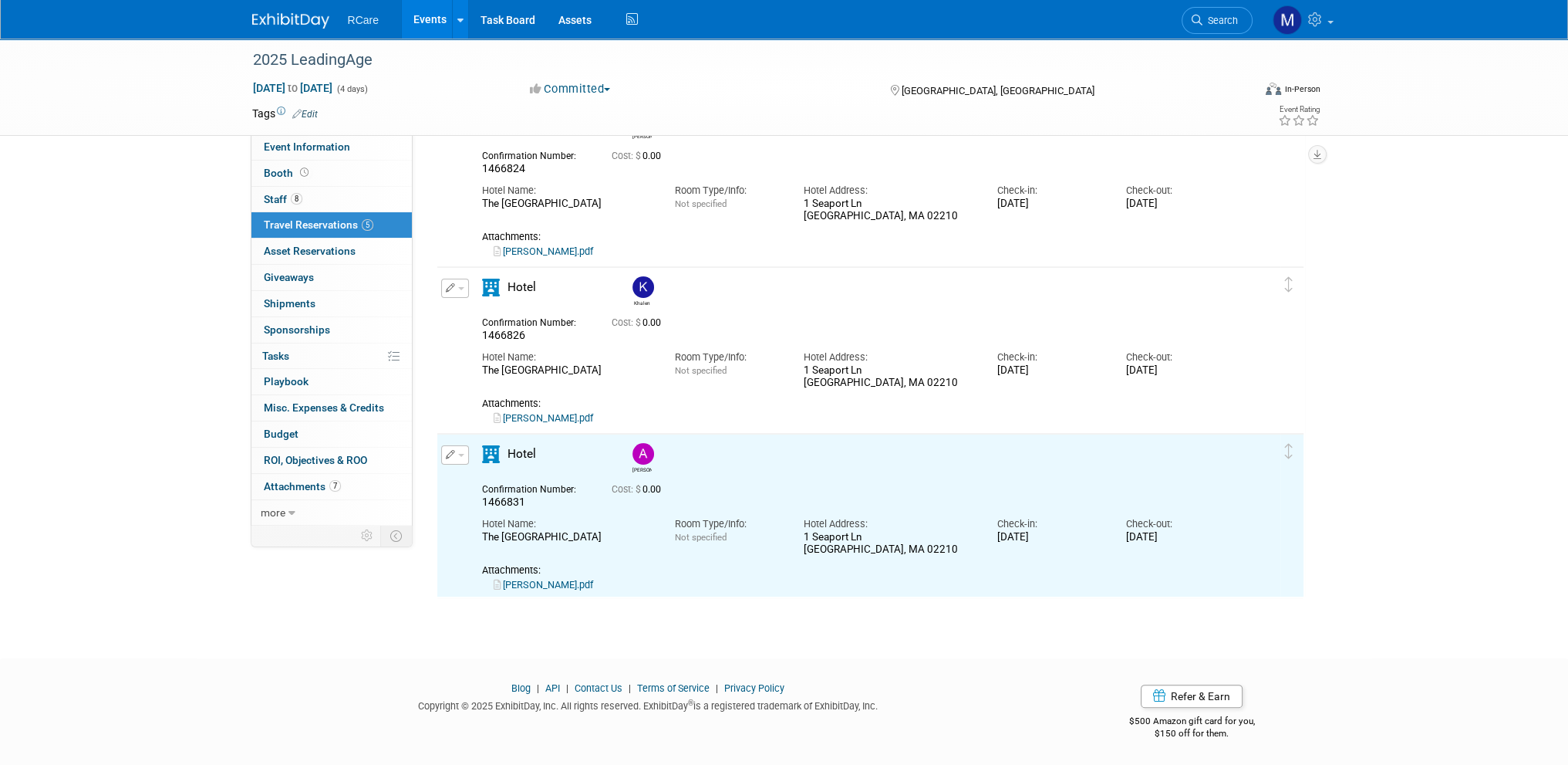
scroll to position [0, 0]
click at [462, 453] on button "button" at bounding box center [454, 454] width 28 height 19
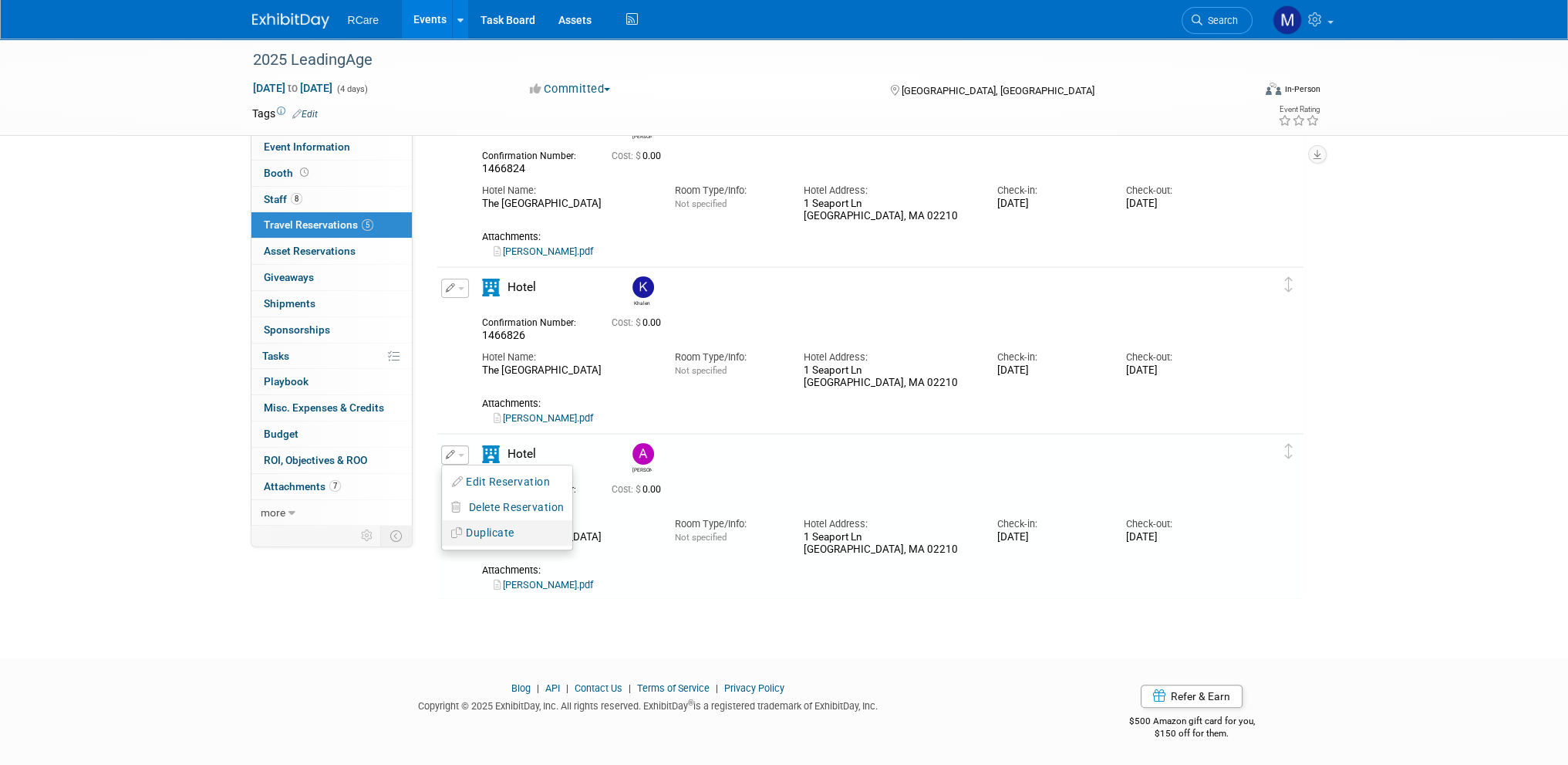
click at [484, 529] on button "Duplicate" at bounding box center [506, 533] width 130 height 22
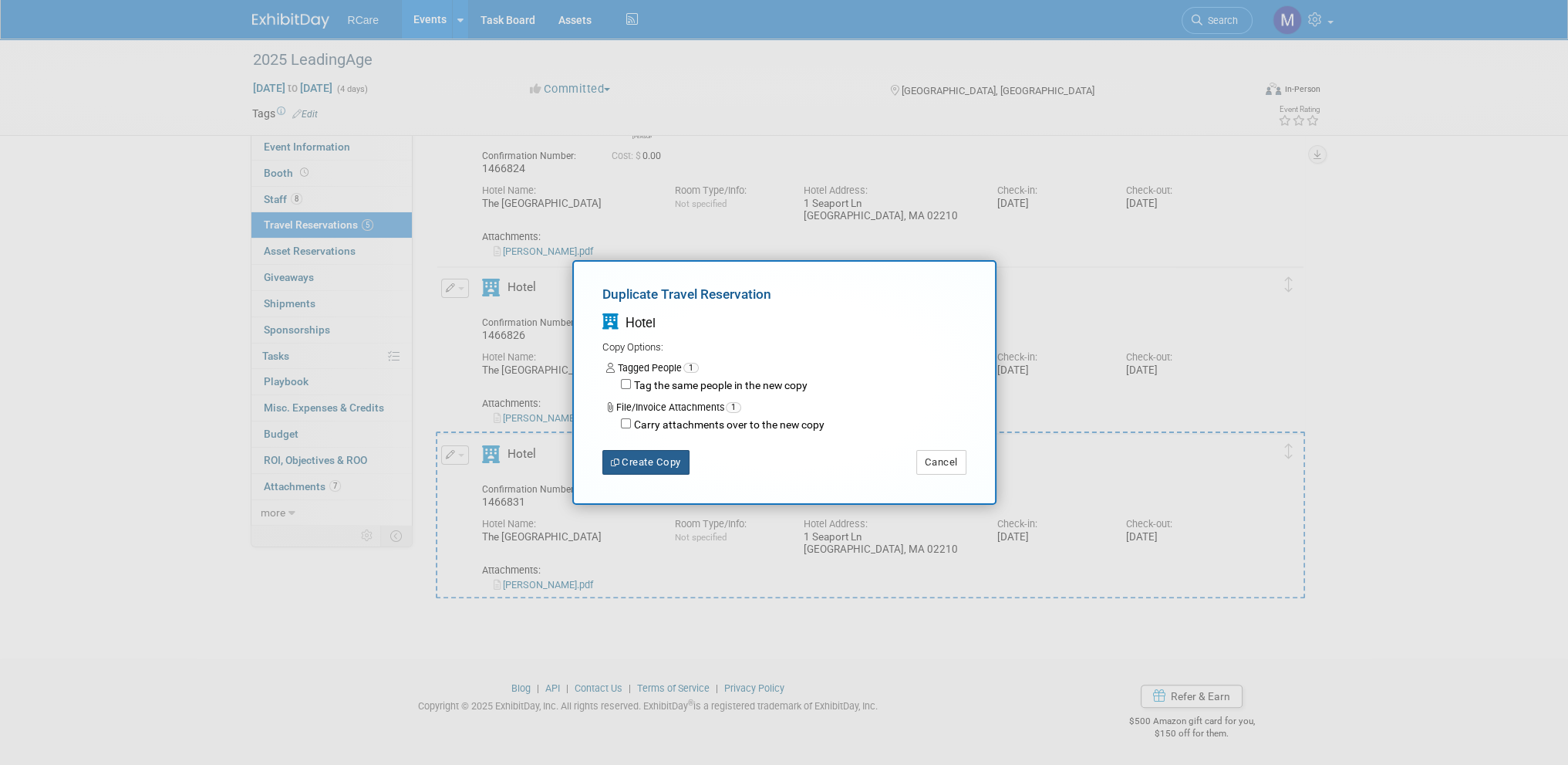
click at [654, 468] on button "Create Copy" at bounding box center [646, 462] width 87 height 24
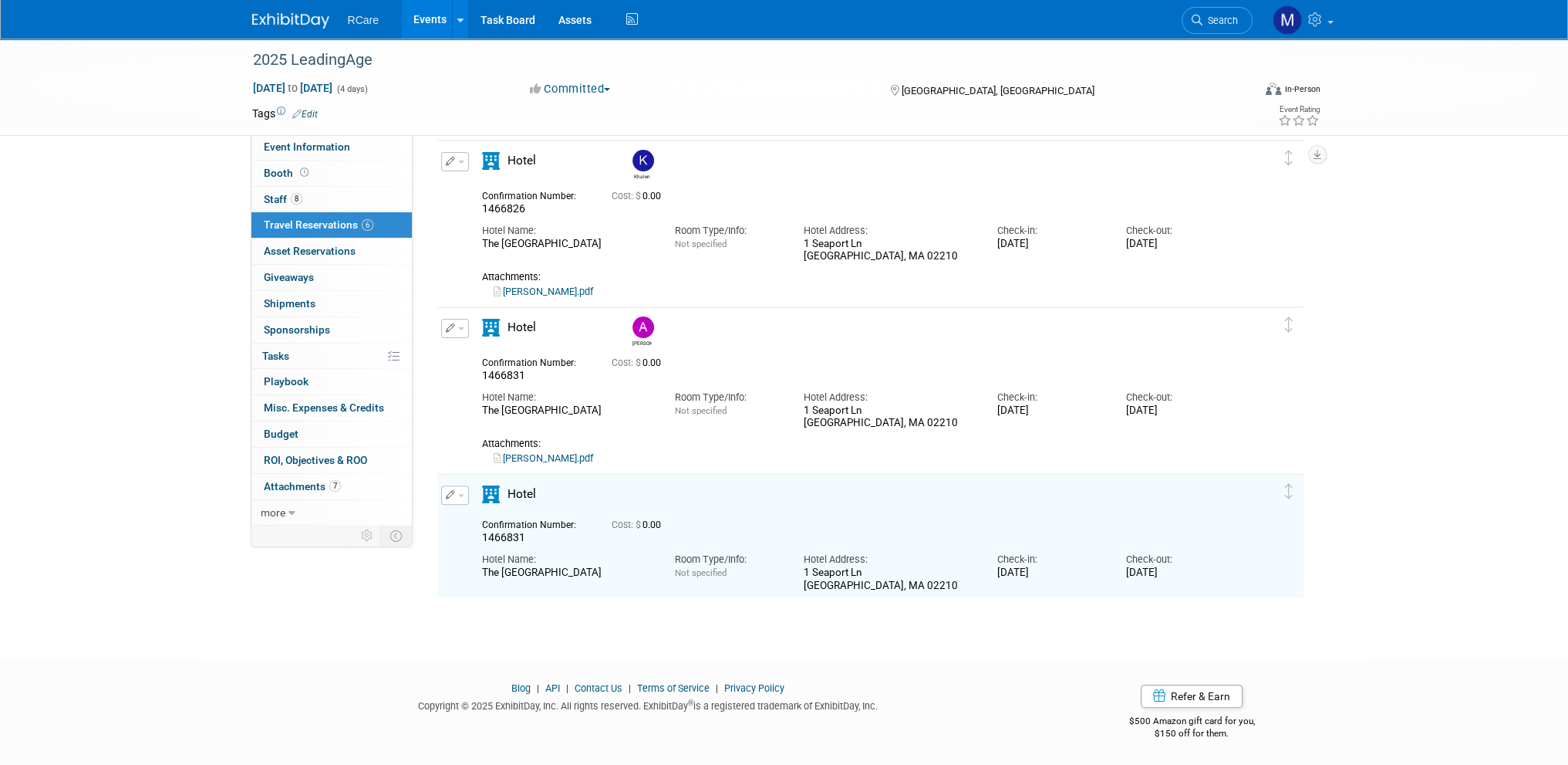
click at [465, 493] on button "button" at bounding box center [454, 494] width 28 height 19
click at [473, 515] on button "Edit Reservation" at bounding box center [506, 522] width 130 height 22
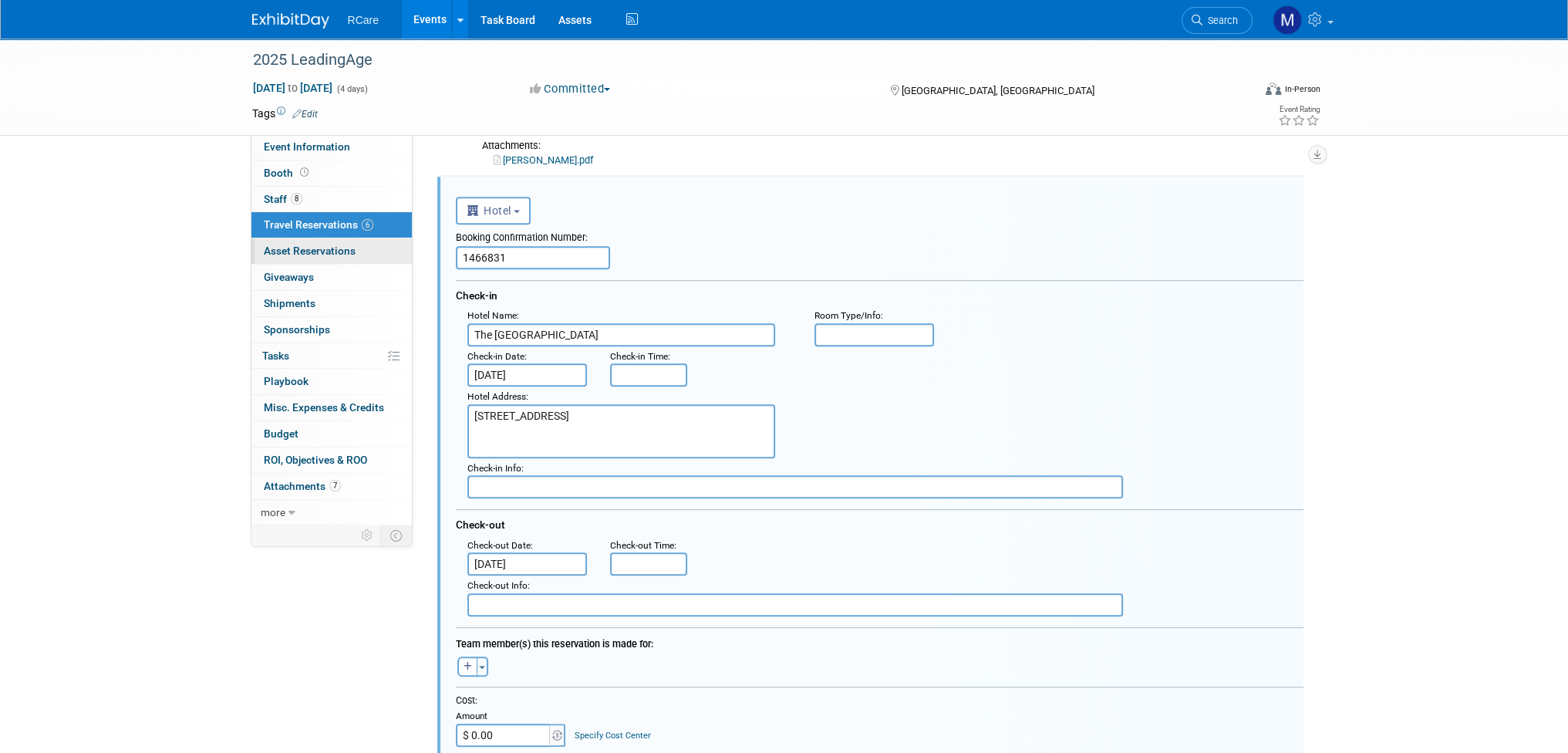
drag, startPoint x: 552, startPoint y: 258, endPoint x: 381, endPoint y: 255, distance: 171.0
click at [381, 255] on div "Event Information Event Info Booth Booth 8 Staff 8 Staff 6 Travel Reservations …" at bounding box center [784, 118] width 1088 height 1873
paste input "0"
type input "1466830"
click at [481, 666] on span "button" at bounding box center [481, 667] width 6 height 3
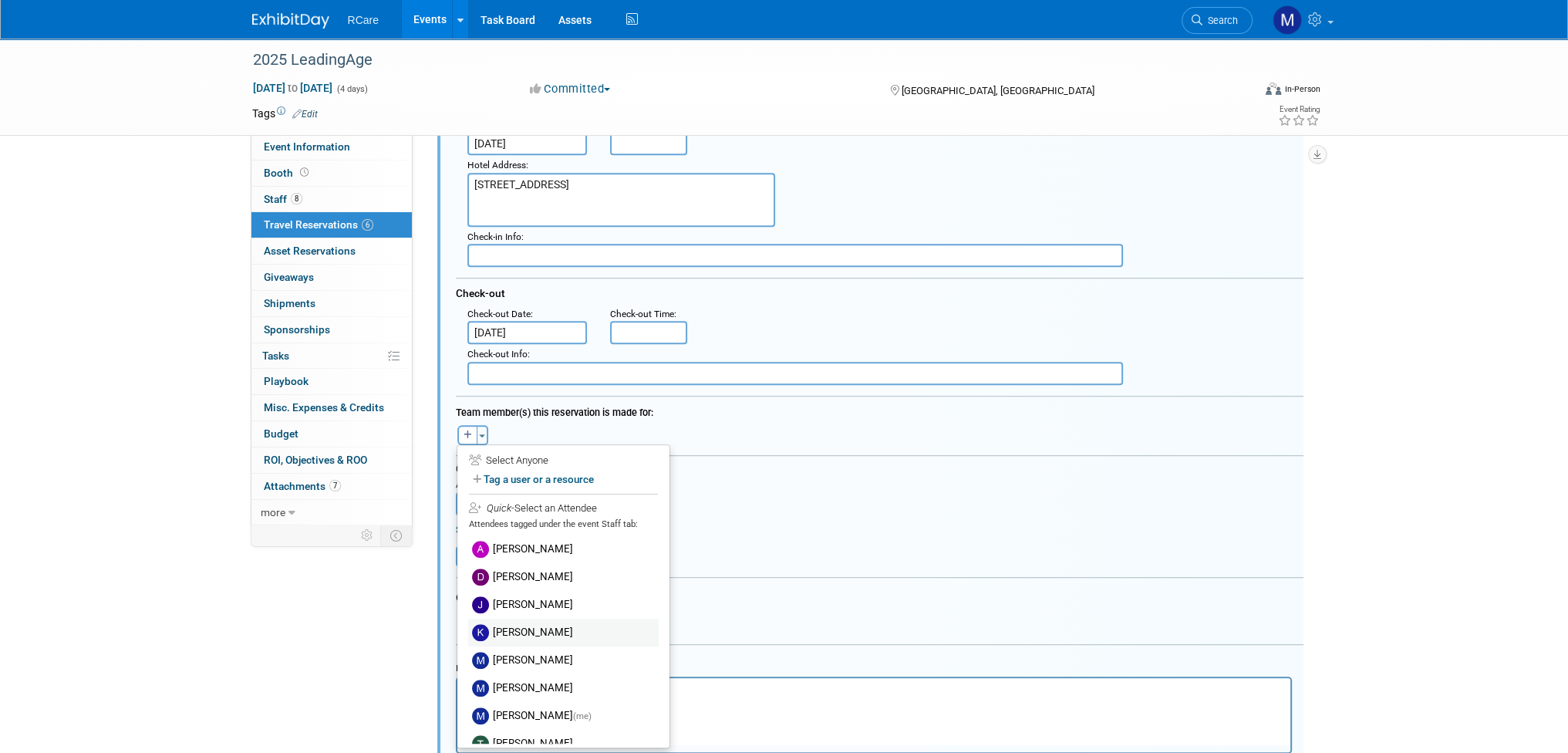
scroll to position [16, 0]
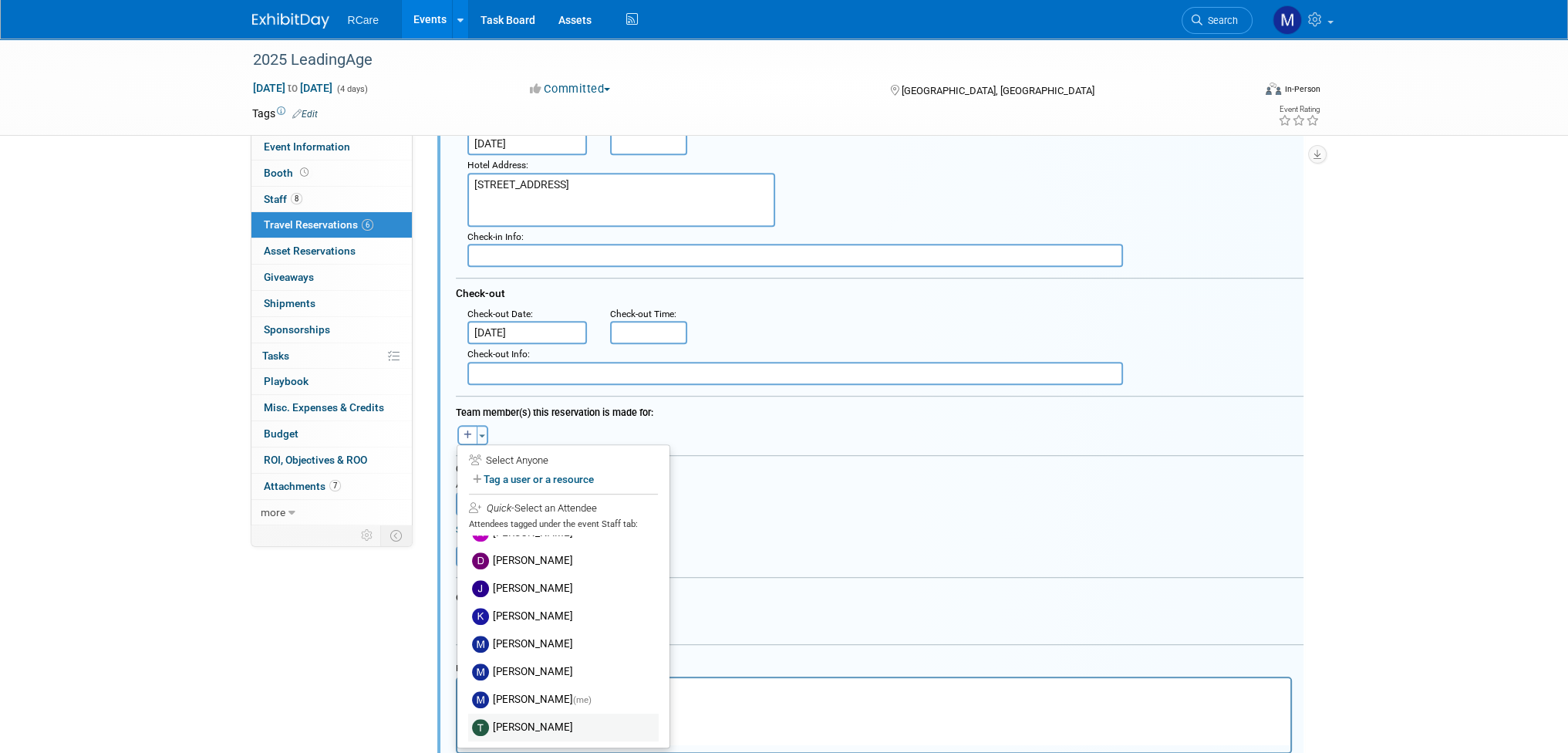
click at [515, 717] on label "[PERSON_NAME]" at bounding box center [563, 727] width 191 height 28
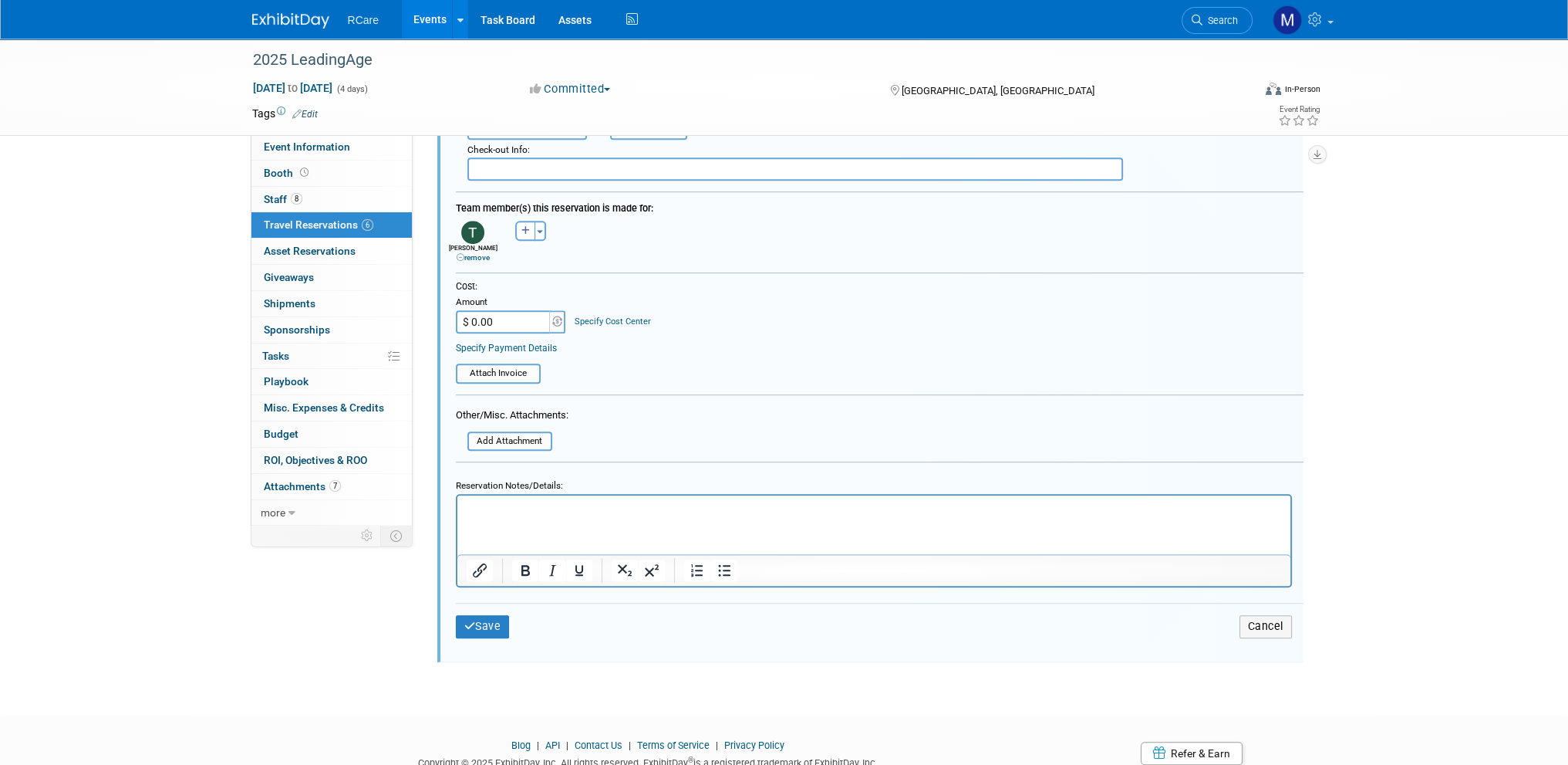
scroll to position [1320, 0]
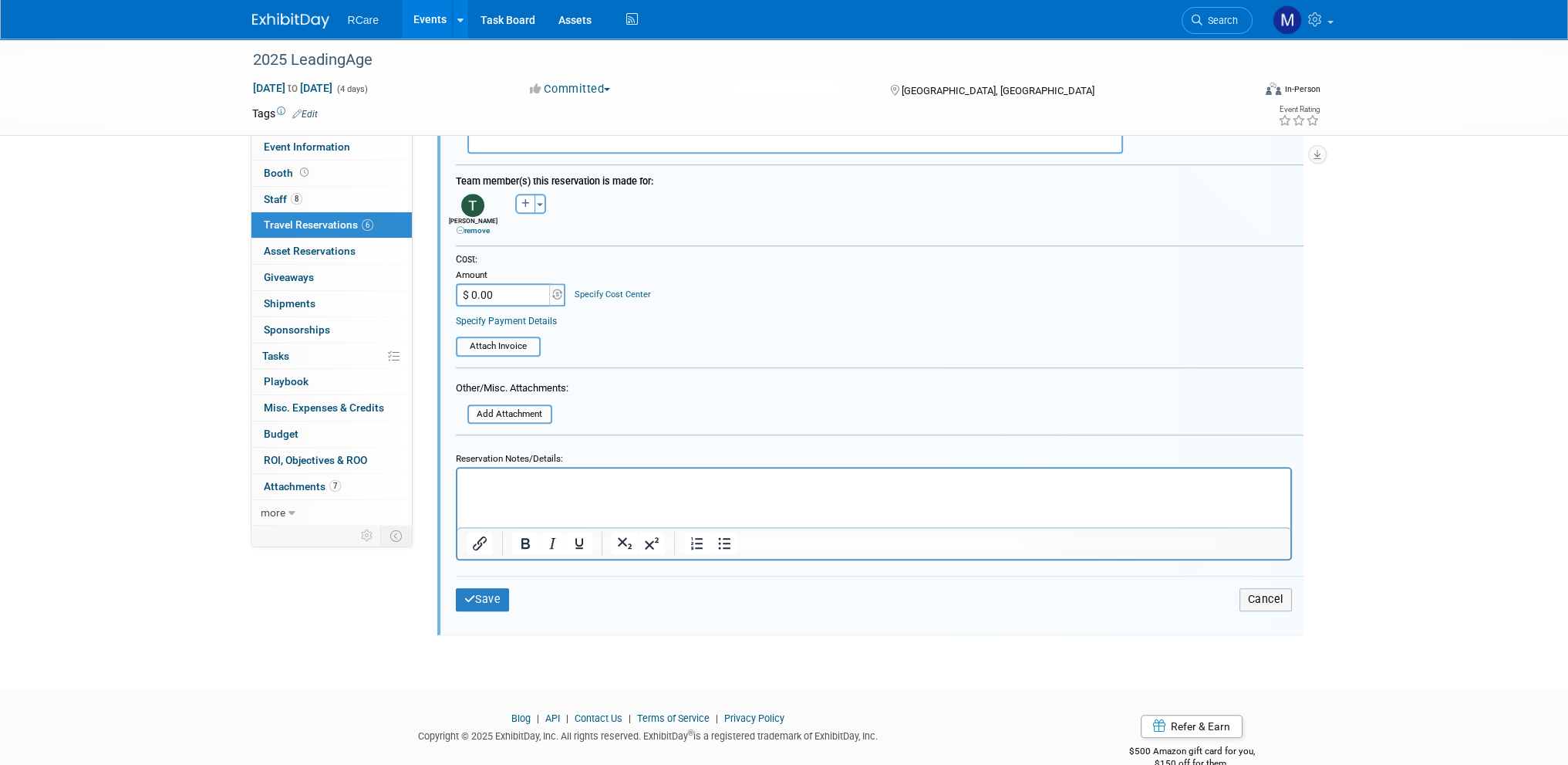
click at [517, 419] on form "<i class="fas fa-plane" style="padding: 6px 4px 6px 1px;"></i> Flight <i class=…" at bounding box center [880, 178] width 847 height 905
click at [516, 406] on input "file" at bounding box center [459, 414] width 184 height 17
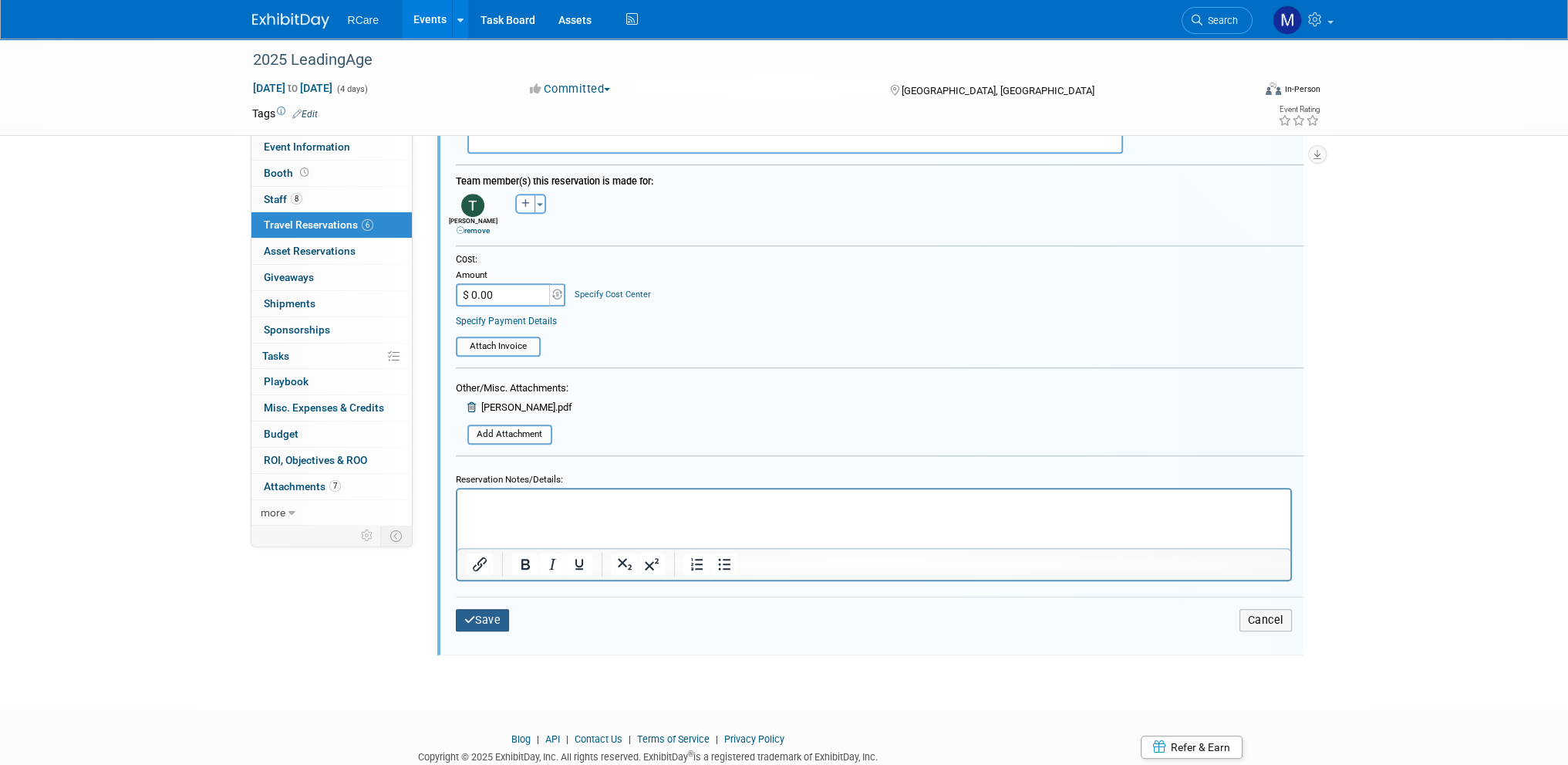
click at [475, 613] on button "Save" at bounding box center [483, 620] width 54 height 22
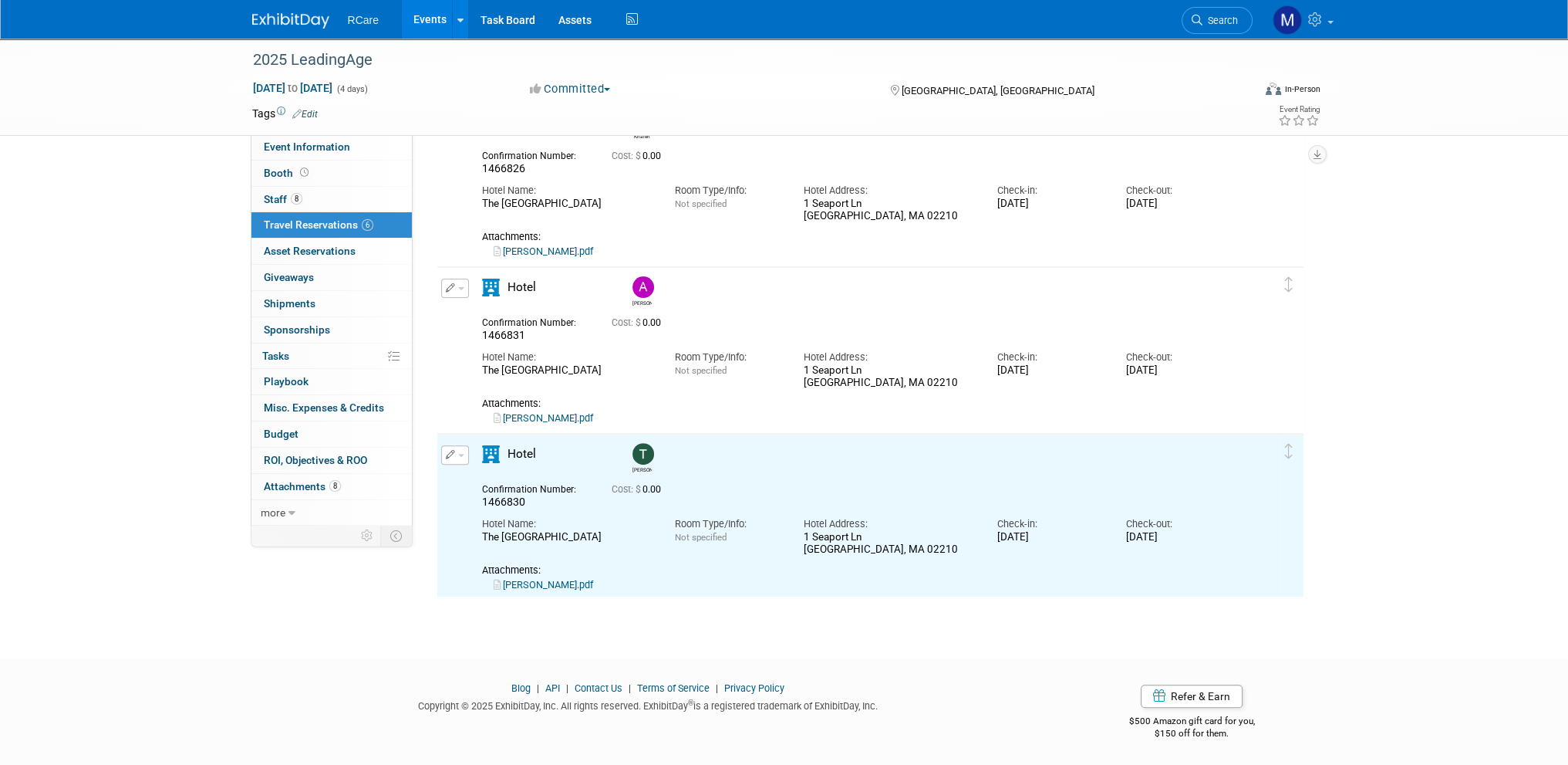
scroll to position [0, 0]
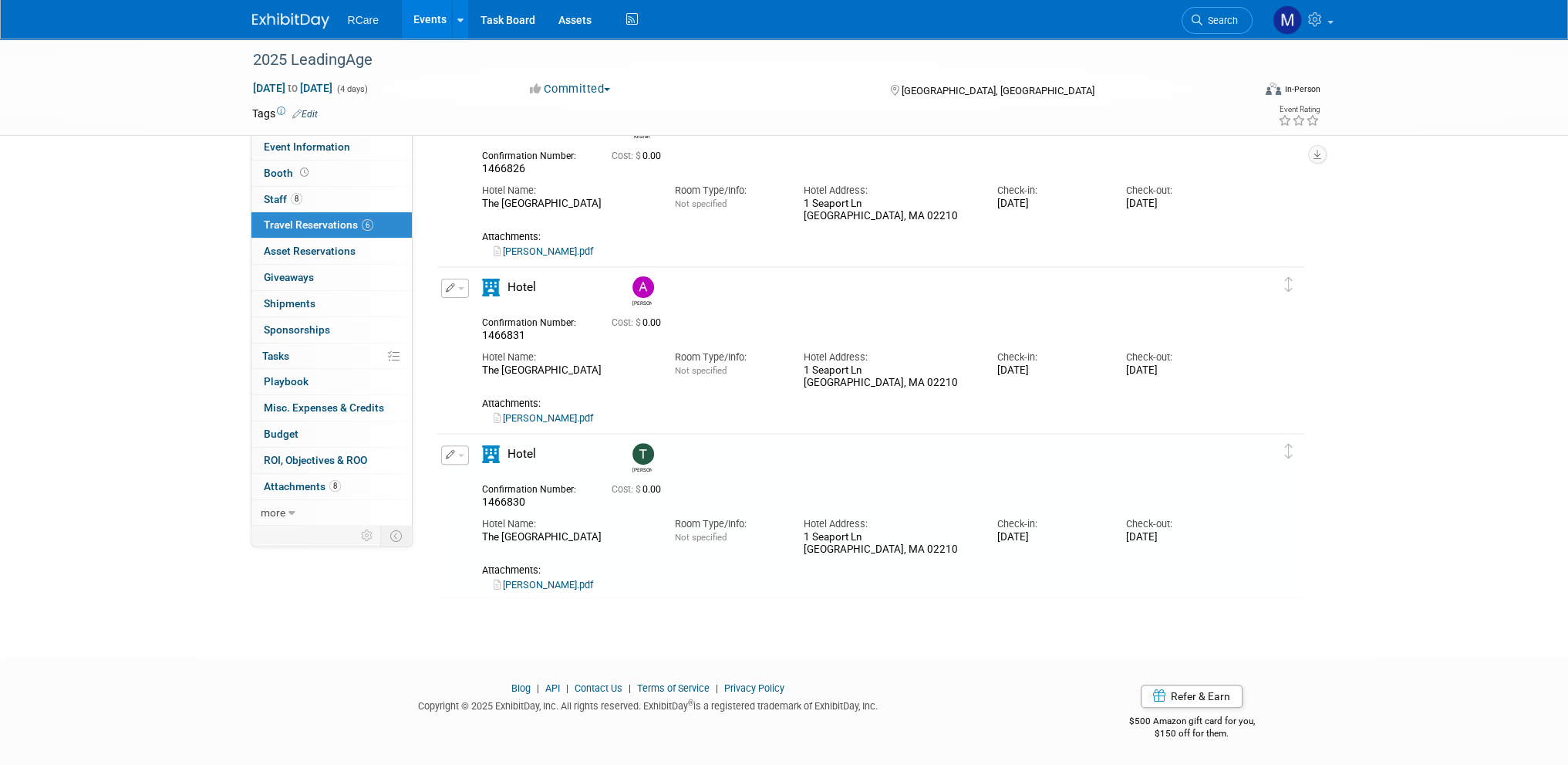
click at [461, 454] on button "button" at bounding box center [454, 454] width 28 height 19
click at [503, 522] on button "Duplicate" at bounding box center [506, 533] width 130 height 22
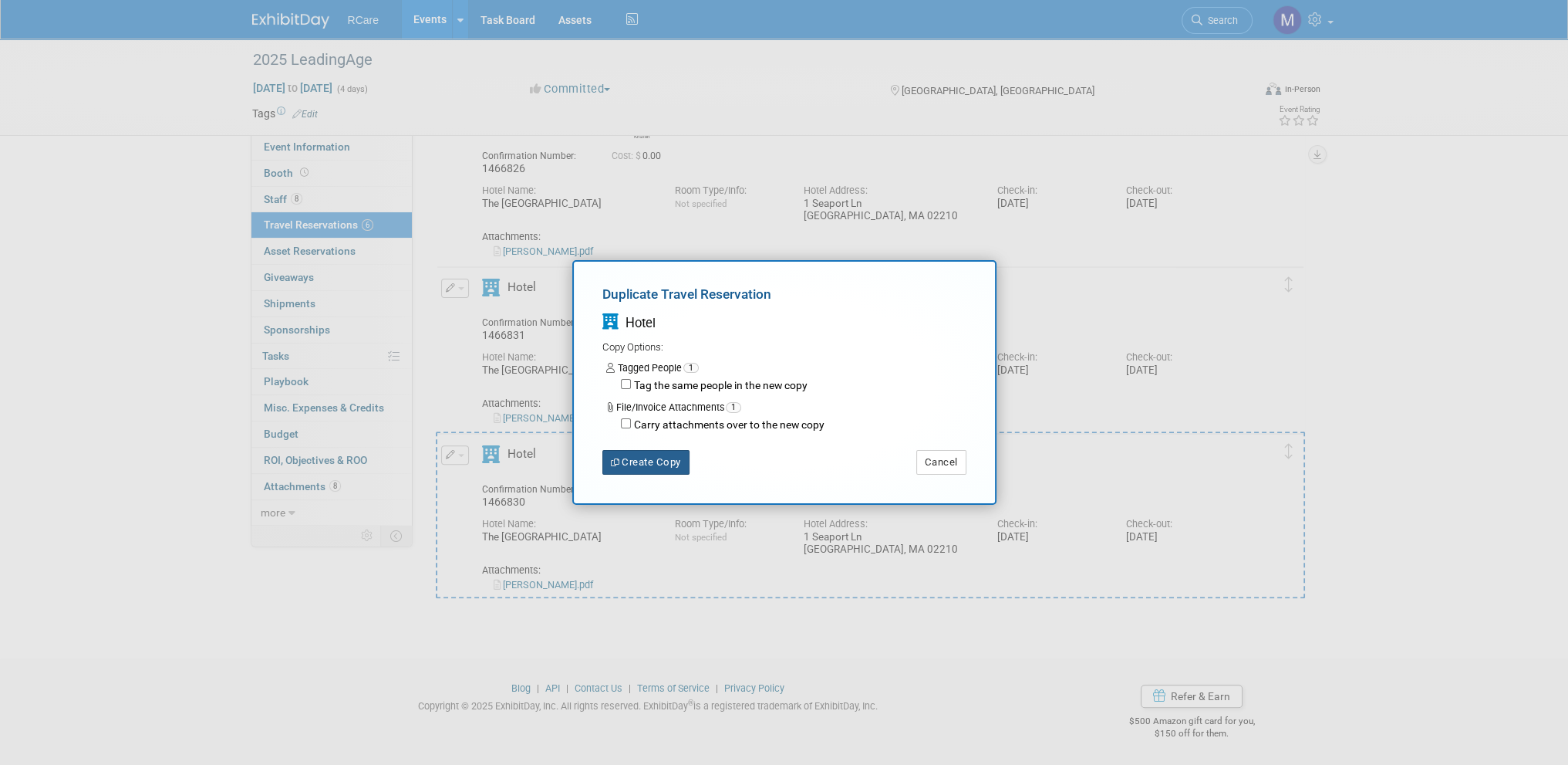
click at [664, 463] on button "Create Copy" at bounding box center [646, 462] width 87 height 24
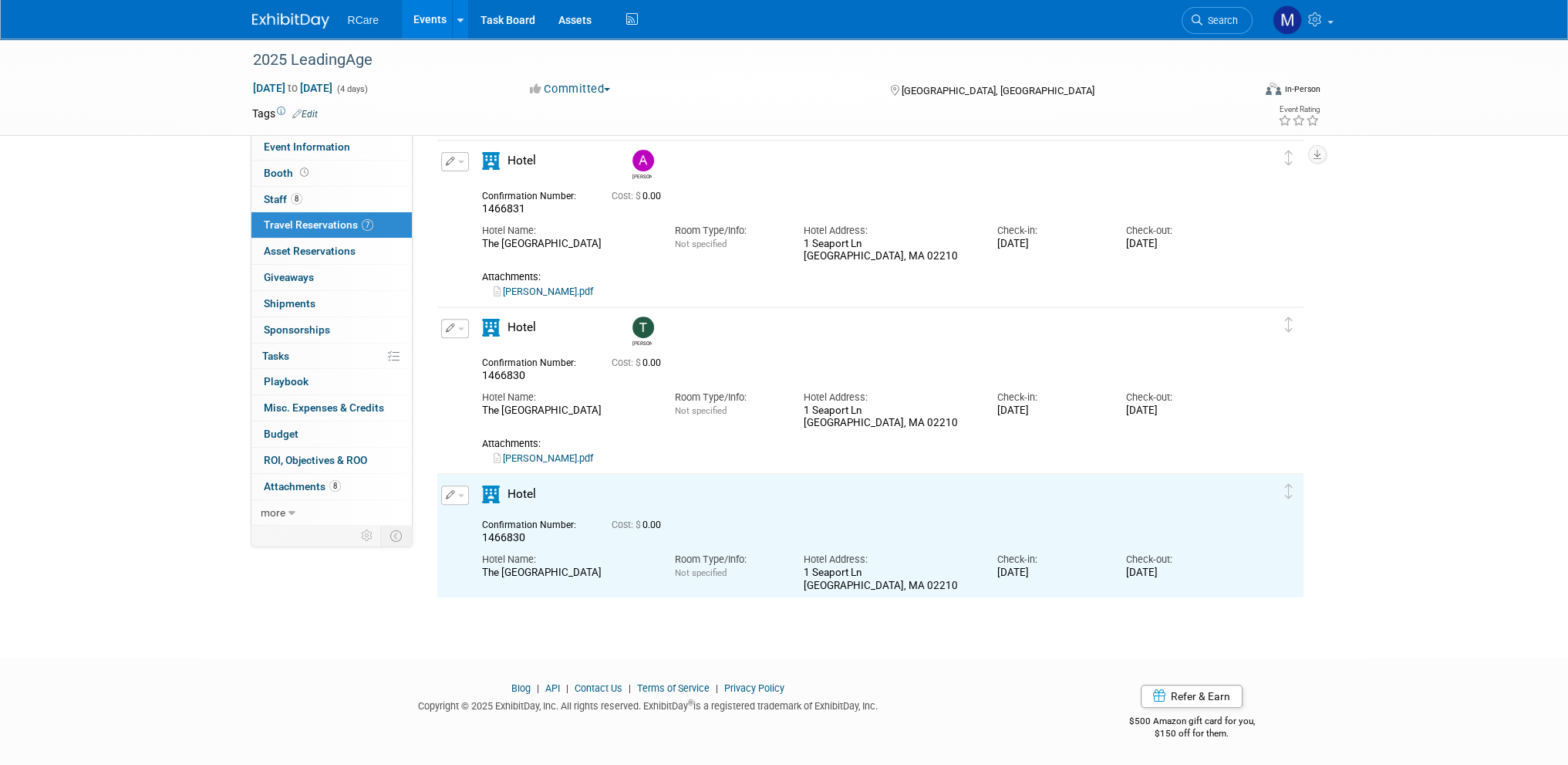
click at [461, 490] on button "button" at bounding box center [454, 494] width 28 height 19
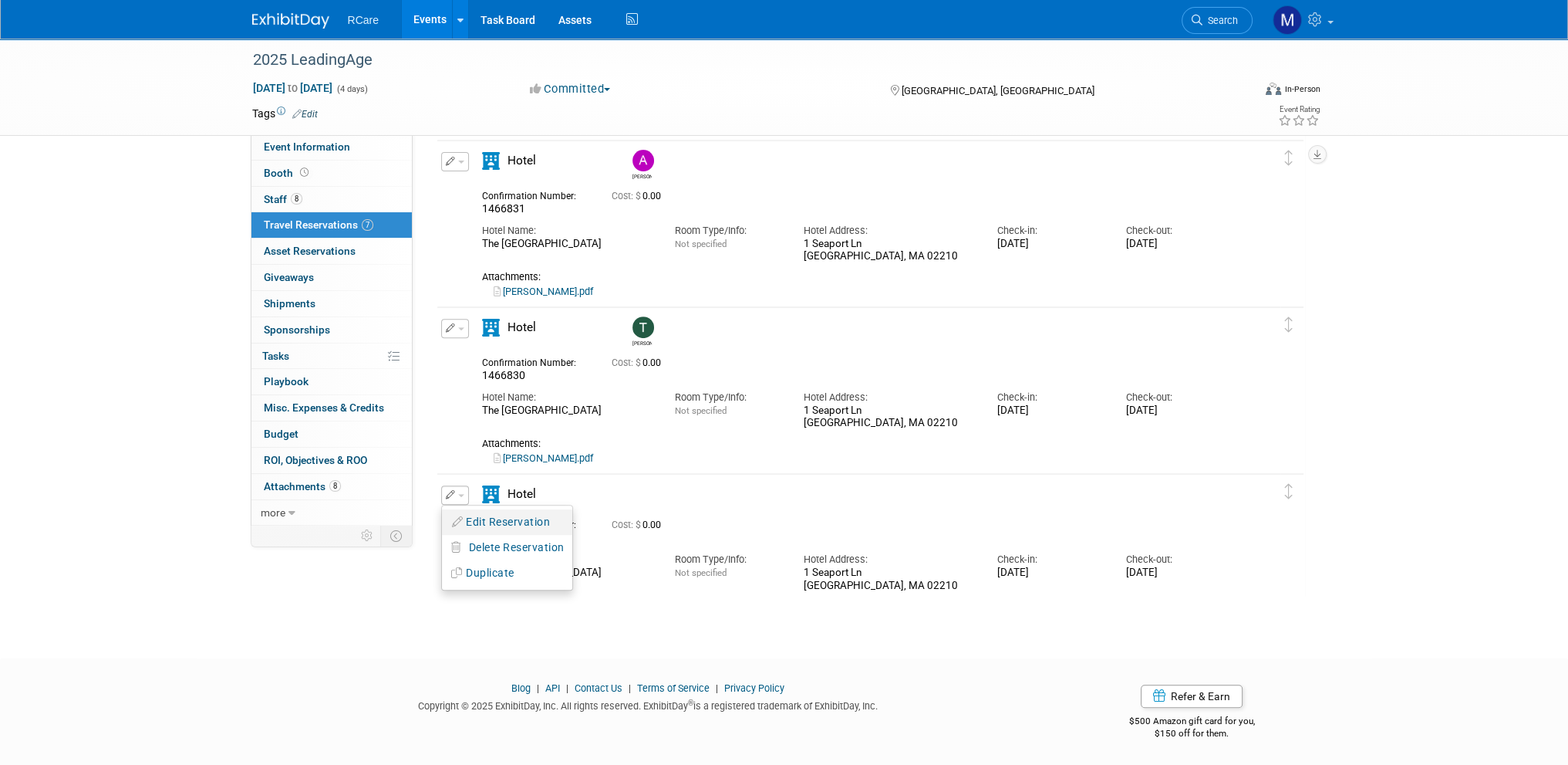
click at [495, 518] on button "Edit Reservation" at bounding box center [506, 522] width 130 height 22
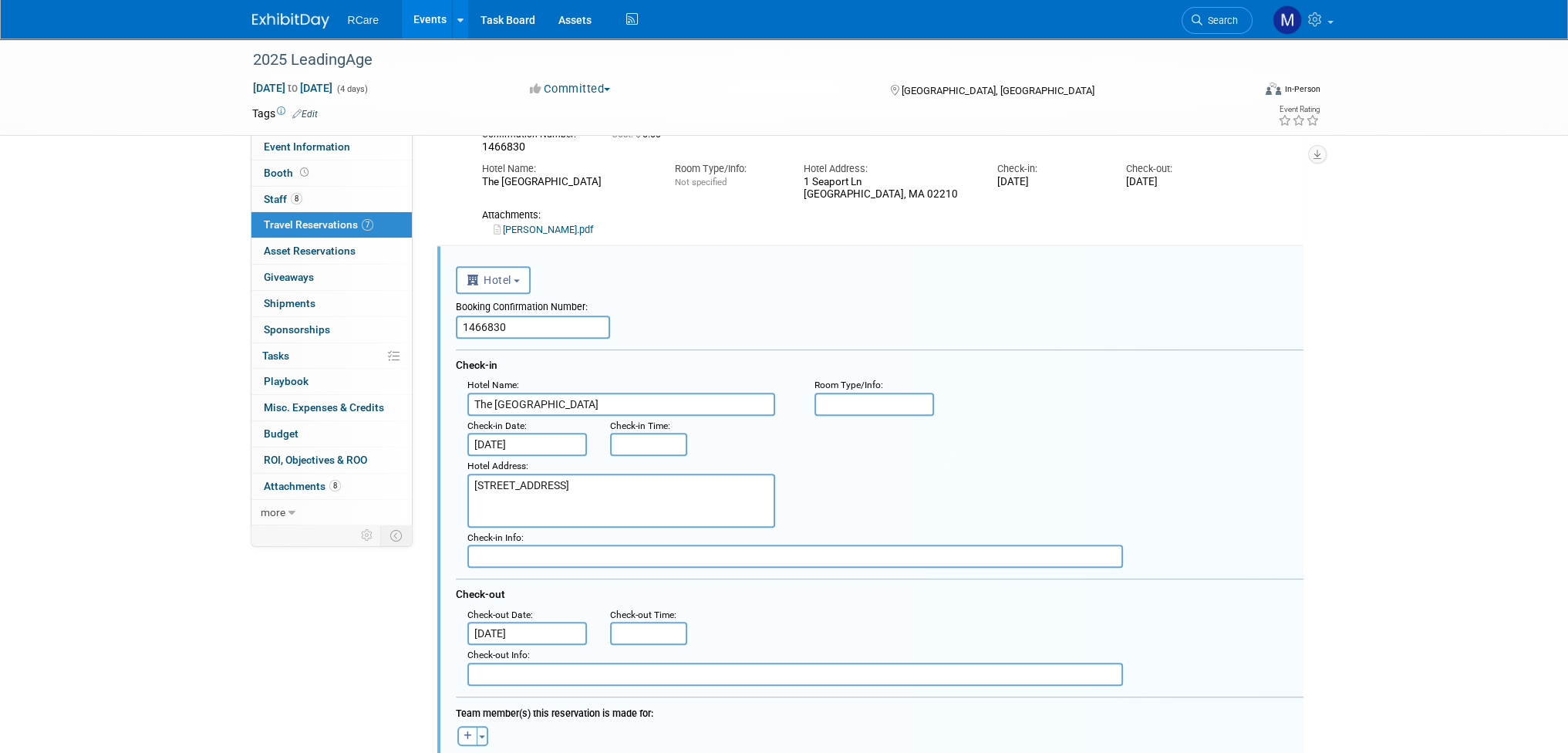
scroll to position [946, 0]
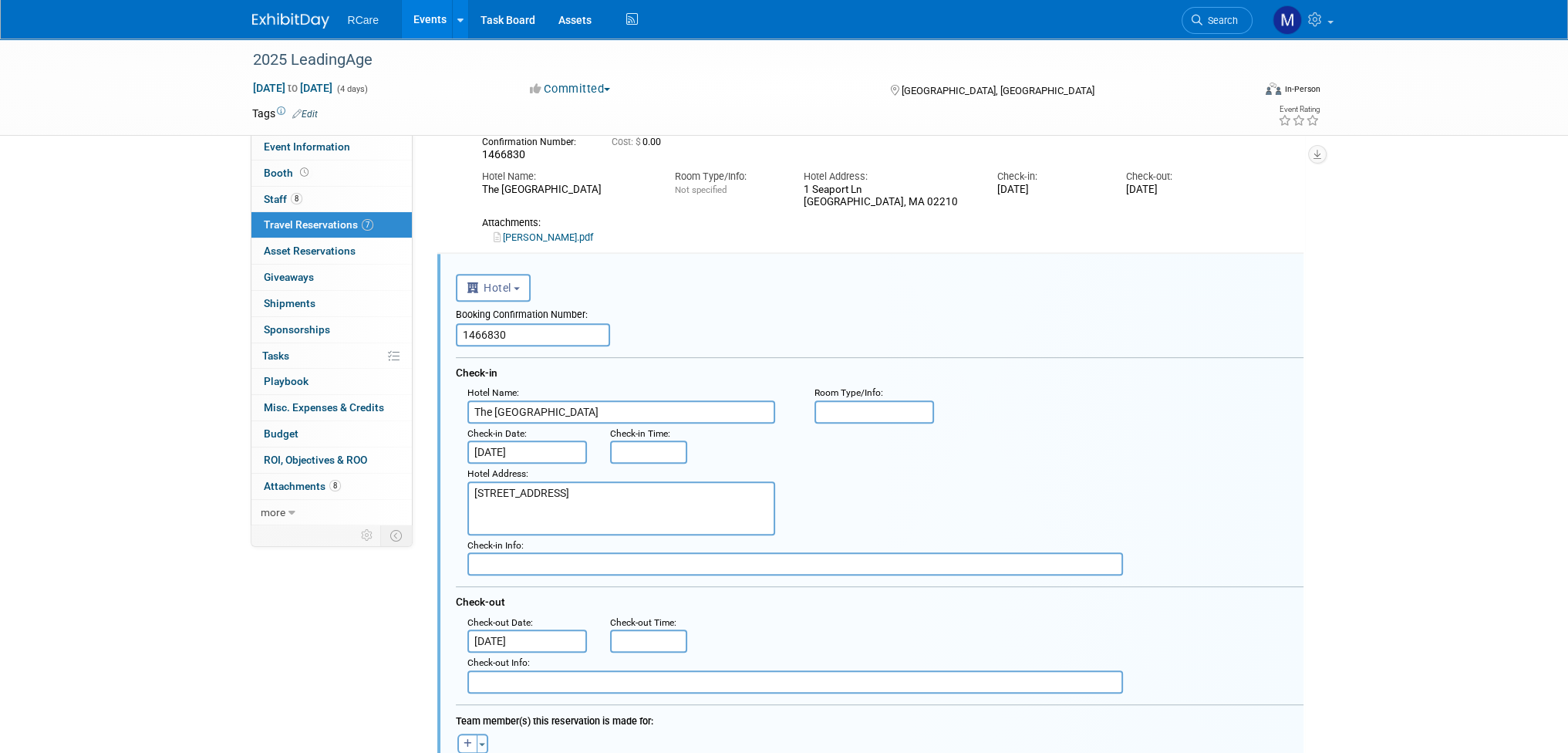
drag, startPoint x: 527, startPoint y: 332, endPoint x: 449, endPoint y: 341, distance: 78.5
click at [449, 341] on div "<i class="fas fa-plane" style="padding: 6px 4px 6px 1px;"></i> Flight <i class=…" at bounding box center [870, 703] width 866 height 899
paste input "29"
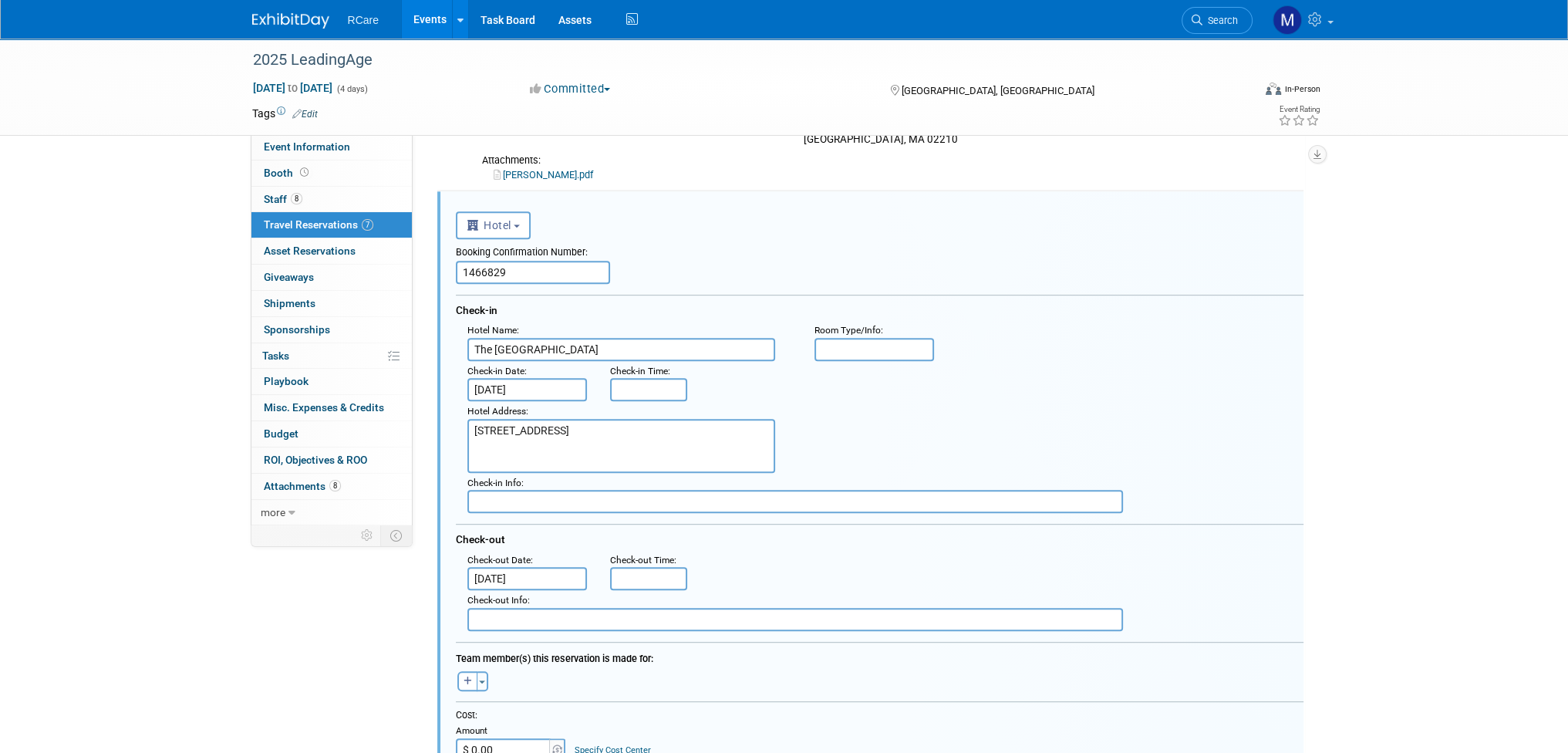
scroll to position [1101, 0]
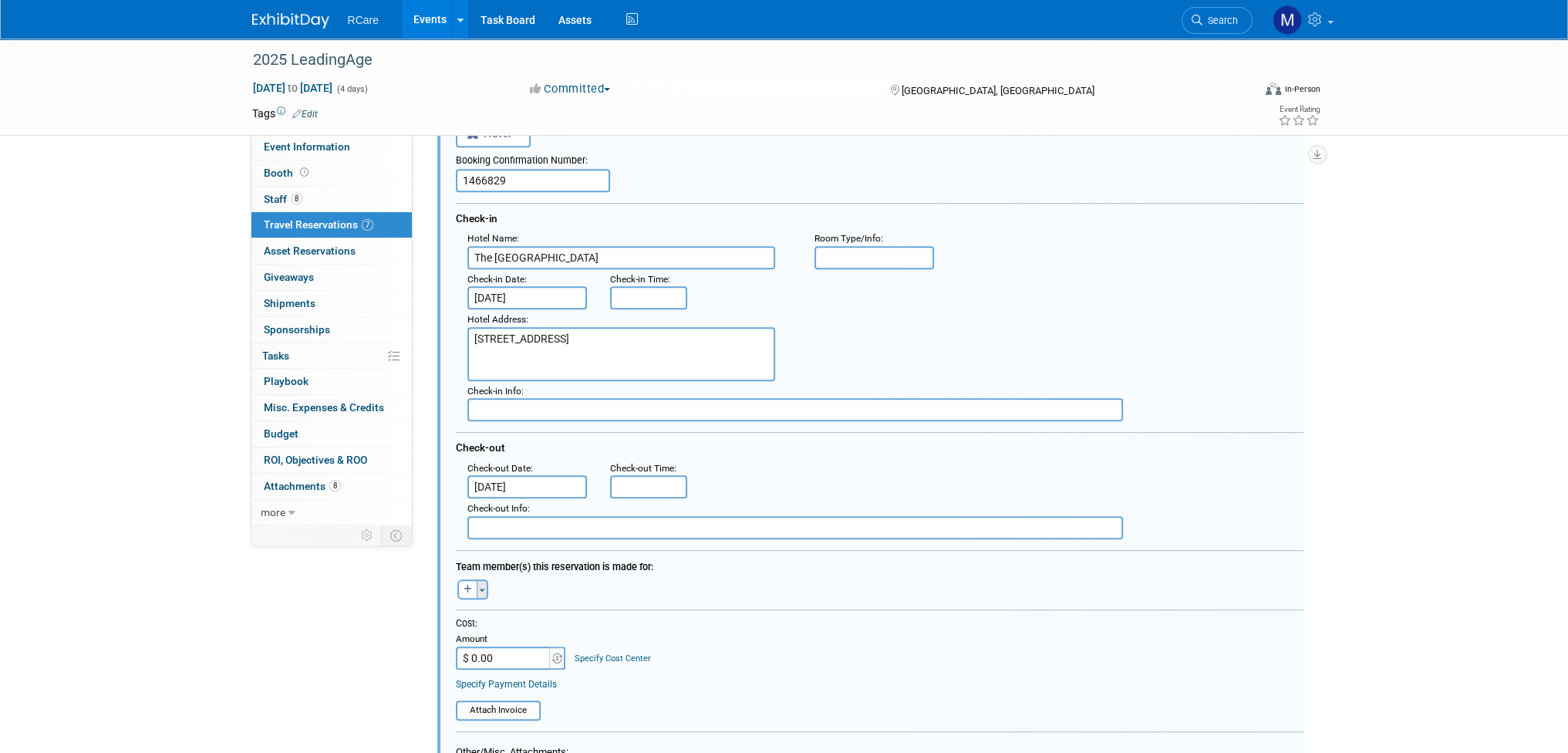
type input "1466829"
click at [479, 579] on button "Toggle Dropdown" at bounding box center [482, 589] width 12 height 20
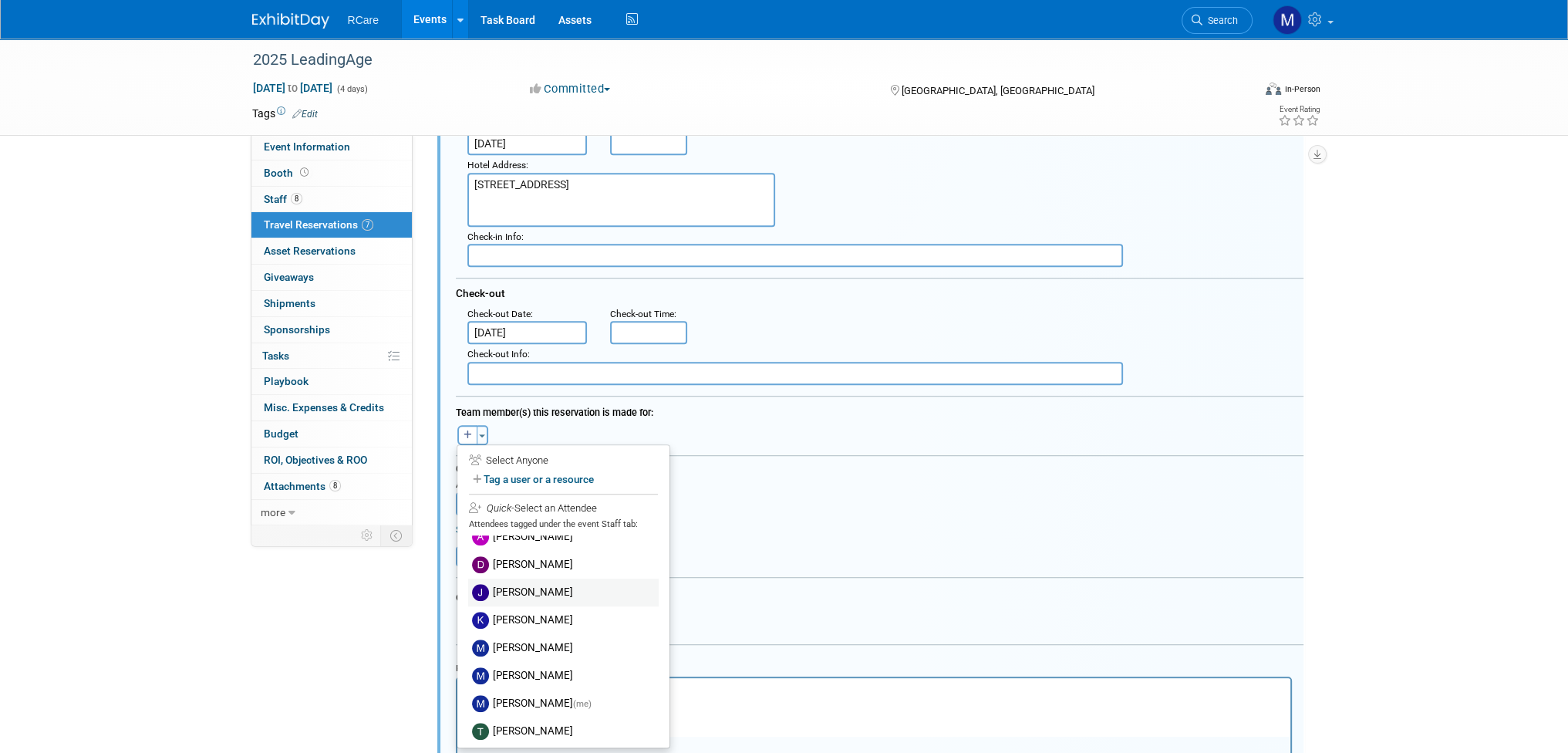
scroll to position [16, 0]
click at [546, 582] on label "[PERSON_NAME]" at bounding box center [563, 588] width 191 height 28
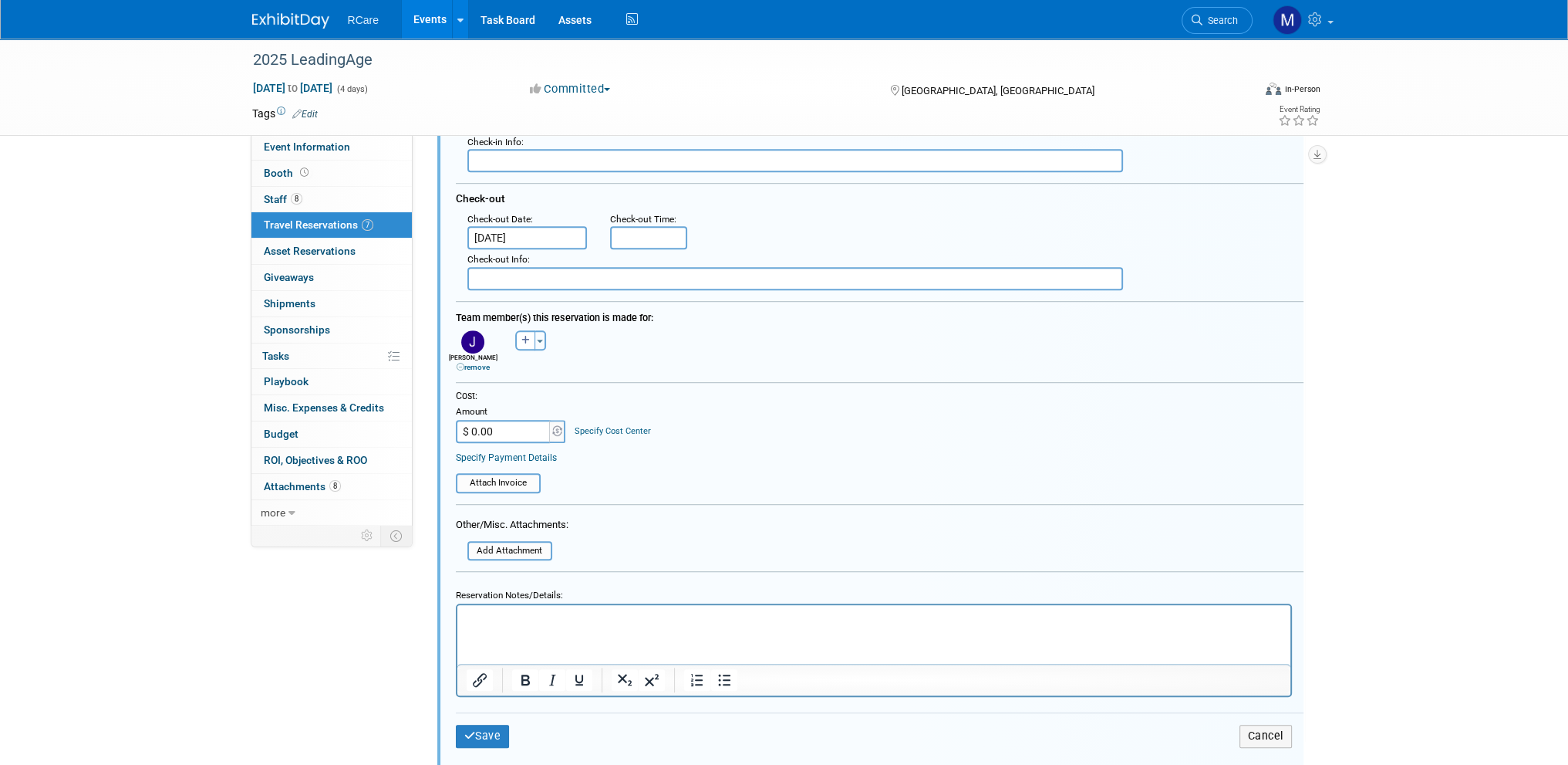
scroll to position [1497, 0]
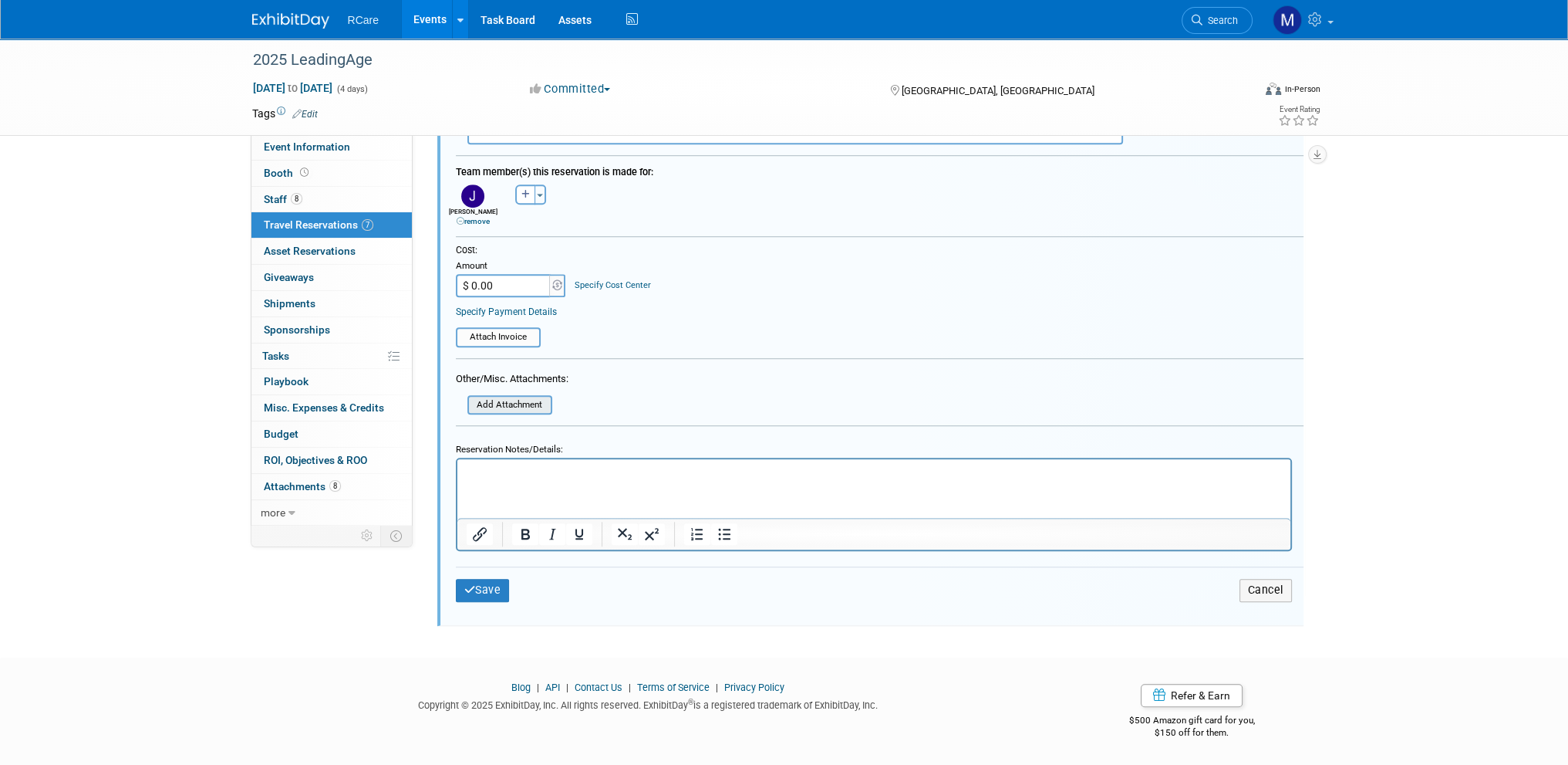
click at [526, 397] on input "file" at bounding box center [459, 405] width 184 height 17
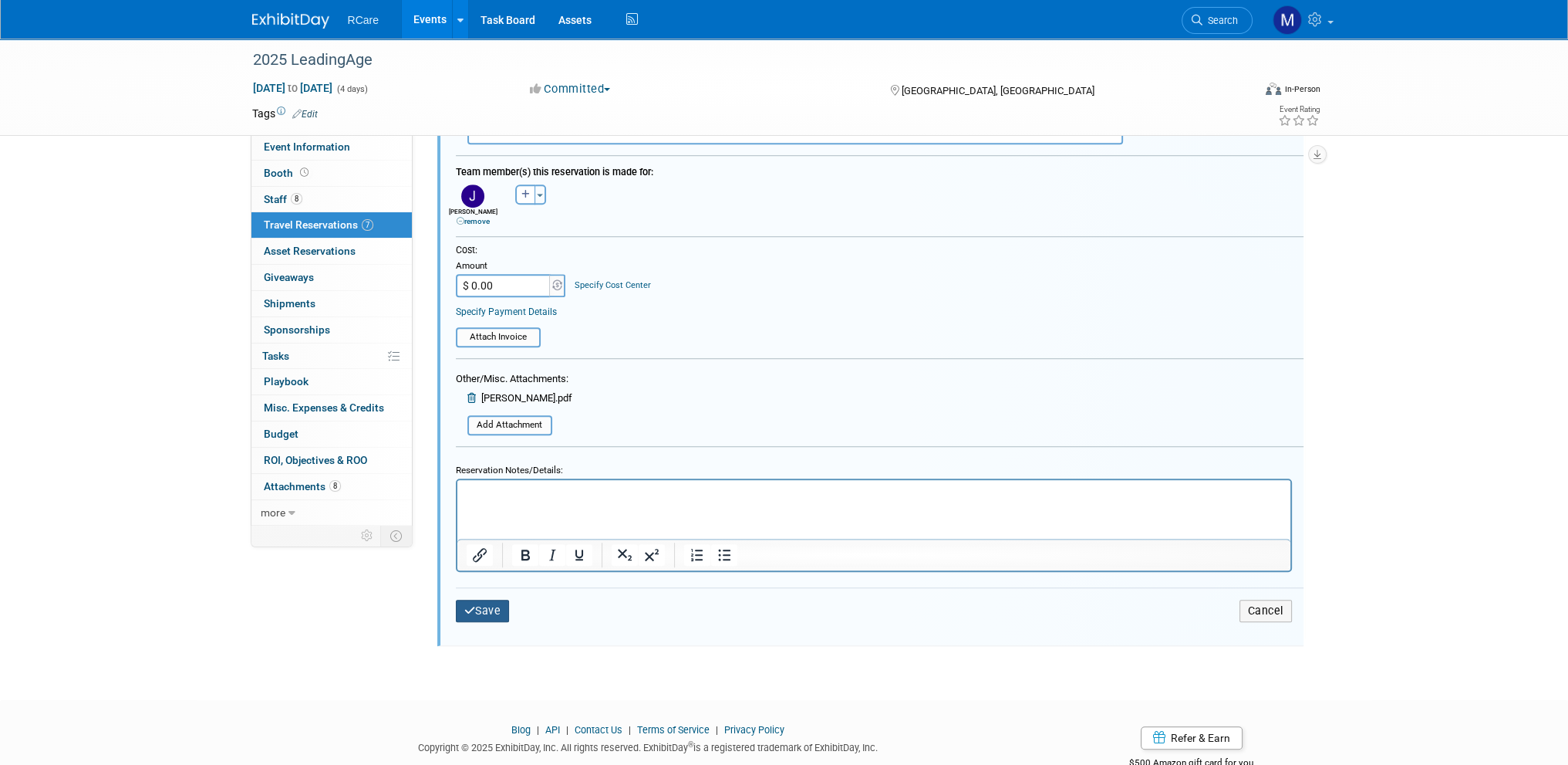
click at [489, 599] on button "Save" at bounding box center [483, 610] width 54 height 22
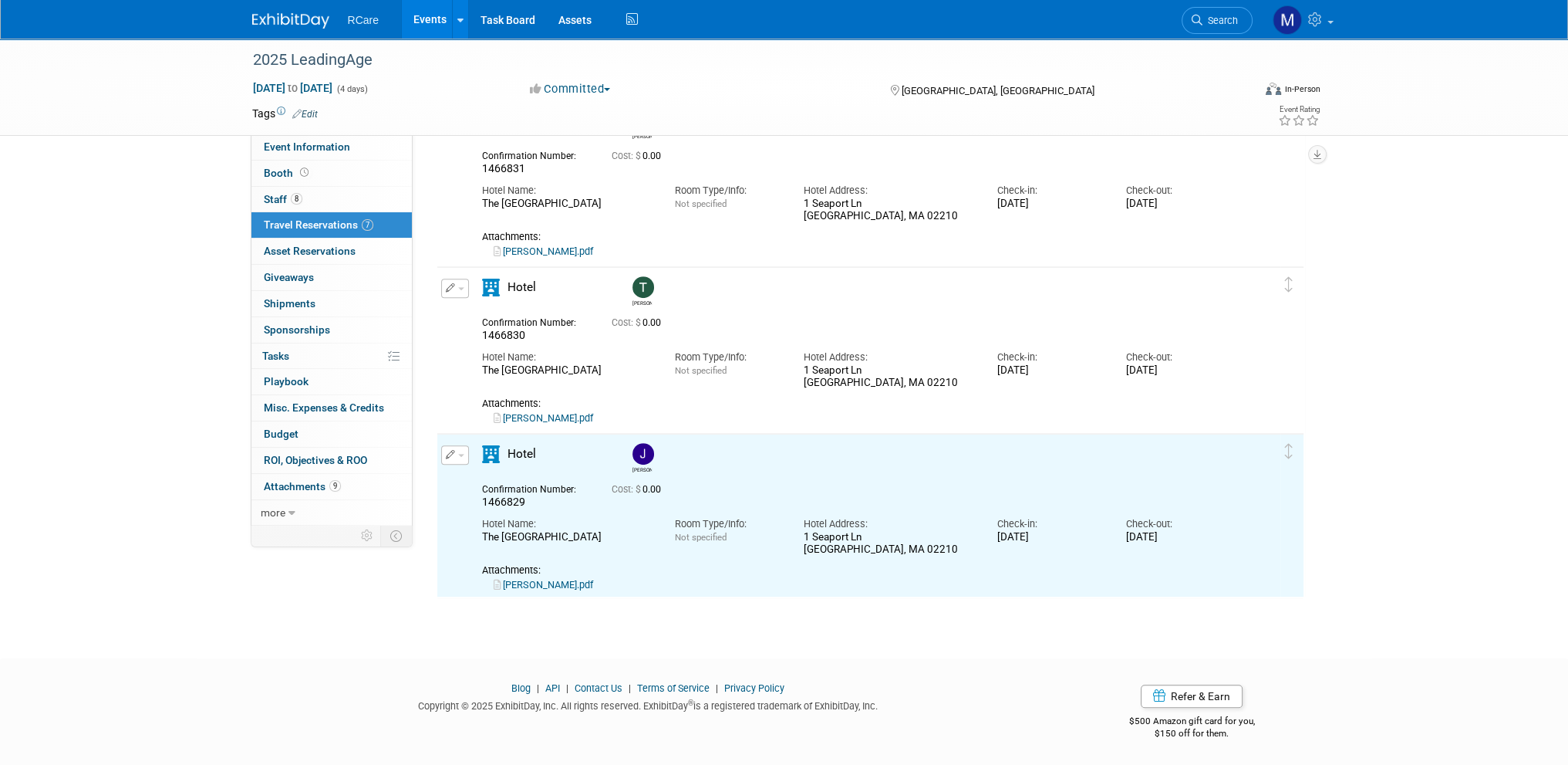
scroll to position [0, 0]
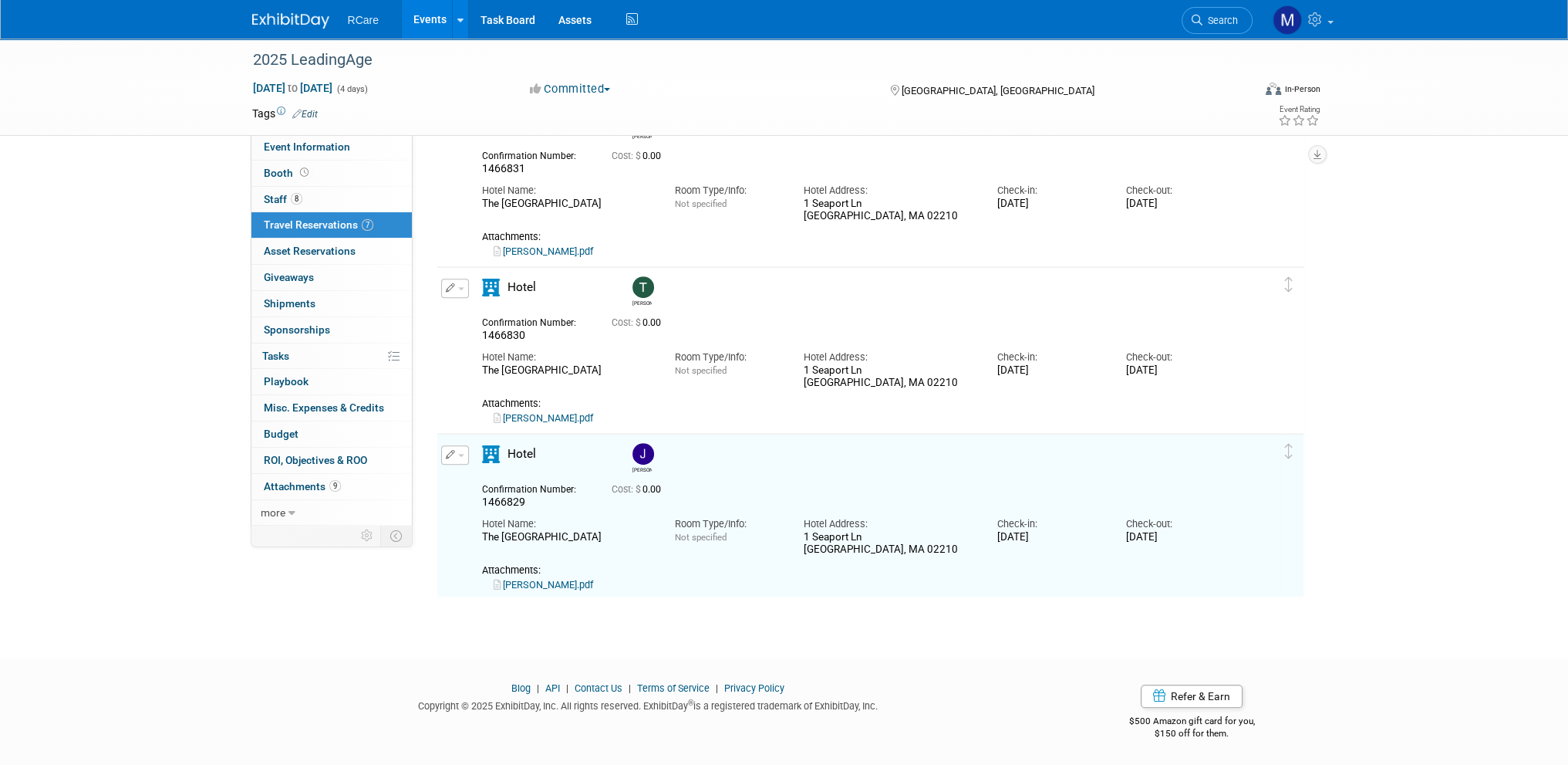
click at [463, 452] on button "button" at bounding box center [454, 454] width 28 height 19
click at [503, 526] on button "Duplicate" at bounding box center [506, 533] width 130 height 22
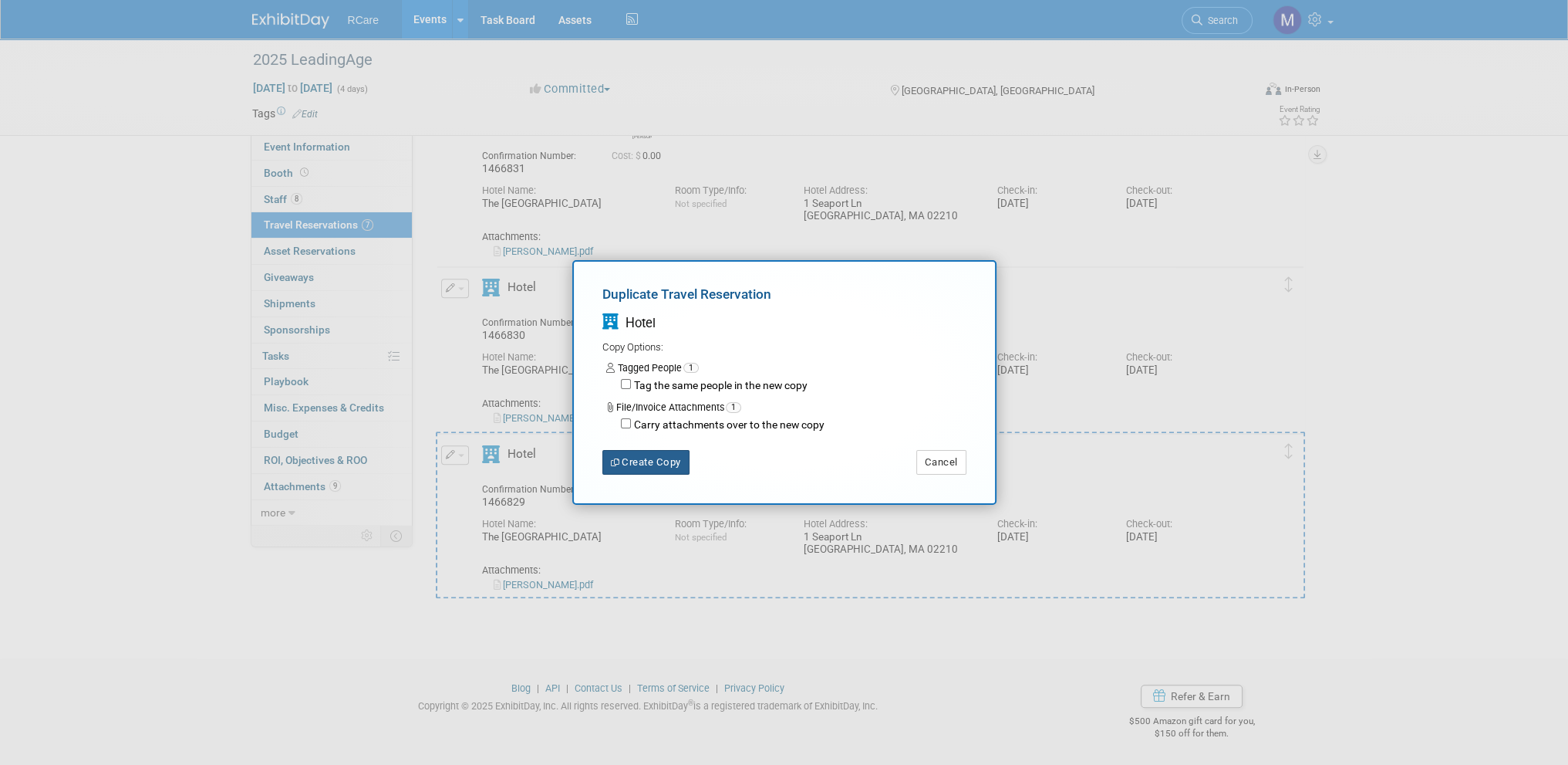
click at [636, 462] on button "Create Copy" at bounding box center [646, 462] width 87 height 24
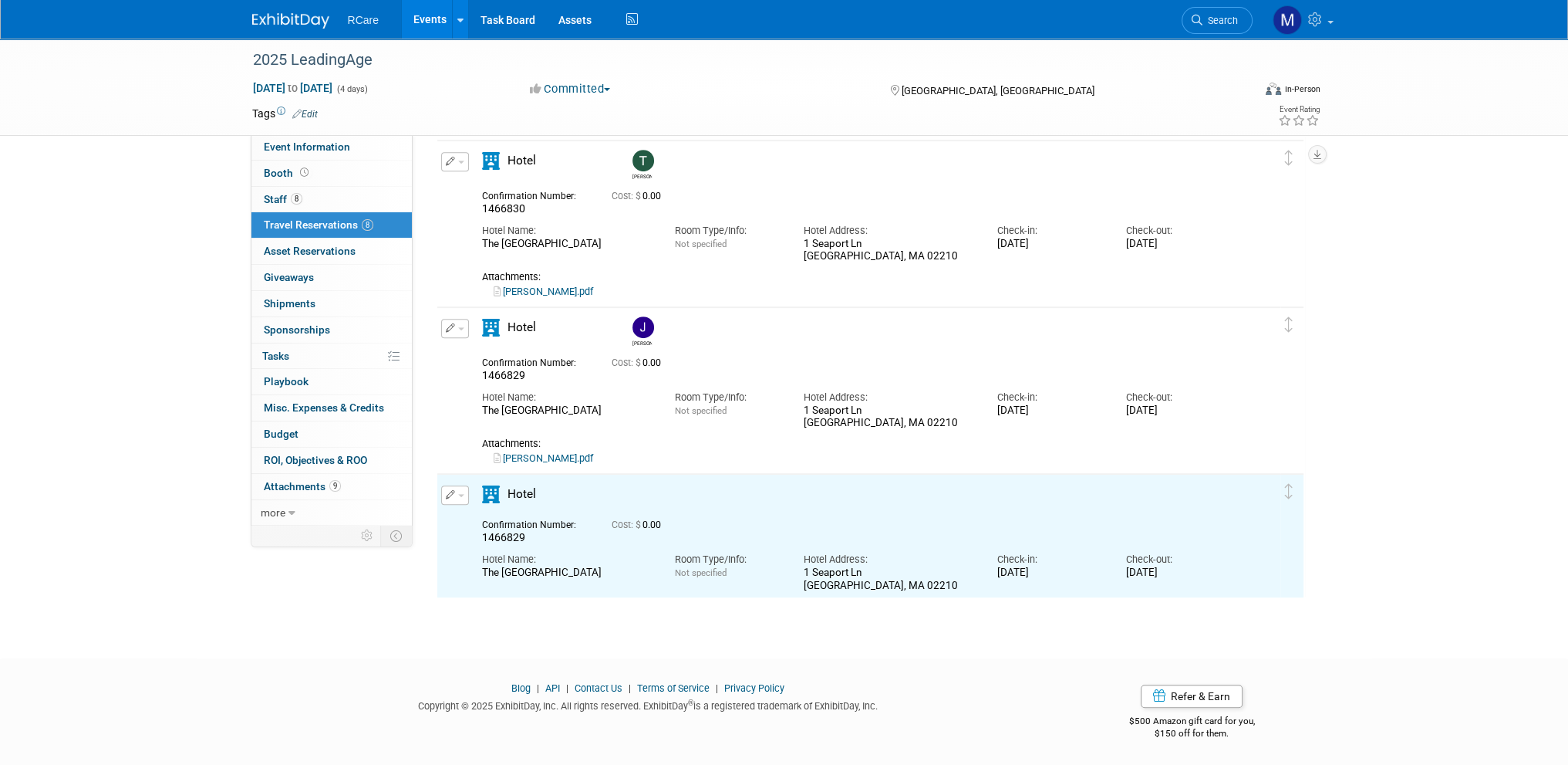
click at [462, 494] on span "button" at bounding box center [461, 495] width 6 height 3
click at [488, 521] on button "Edit Reservation" at bounding box center [506, 522] width 130 height 22
select select "10"
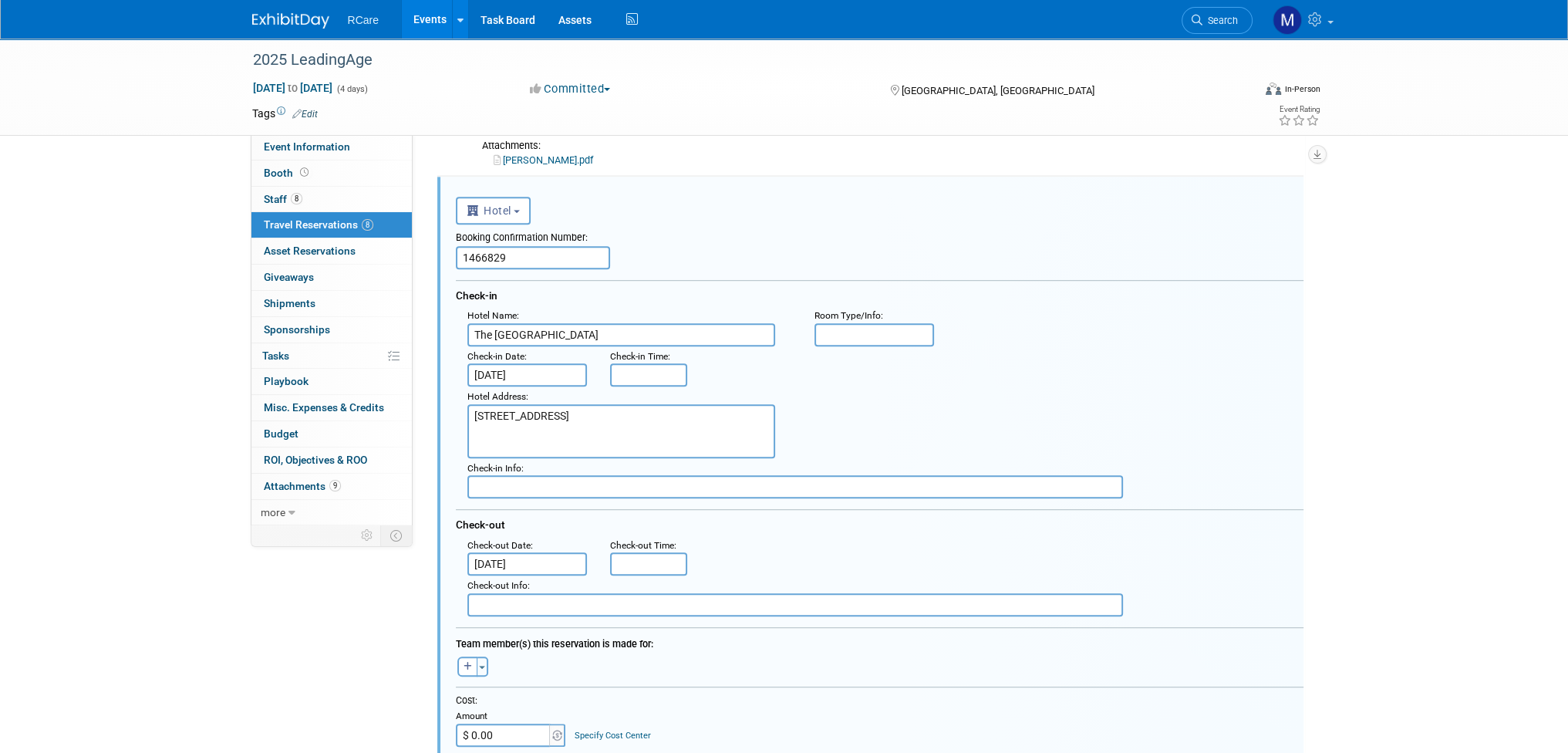
click at [515, 552] on input "[DATE]" at bounding box center [528, 564] width 121 height 23
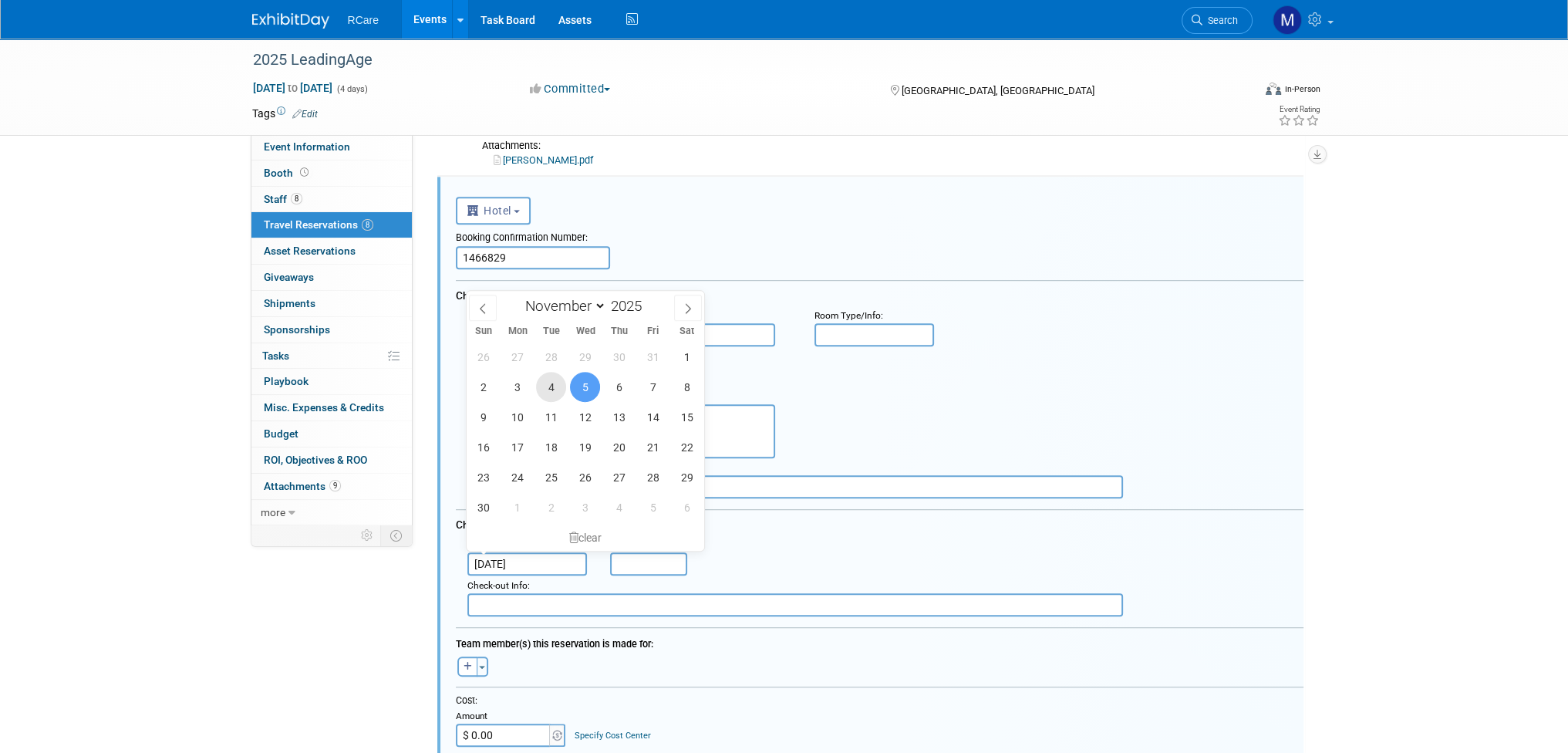
click at [551, 383] on span "4" at bounding box center [551, 386] width 30 height 30
type input "[DATE]"
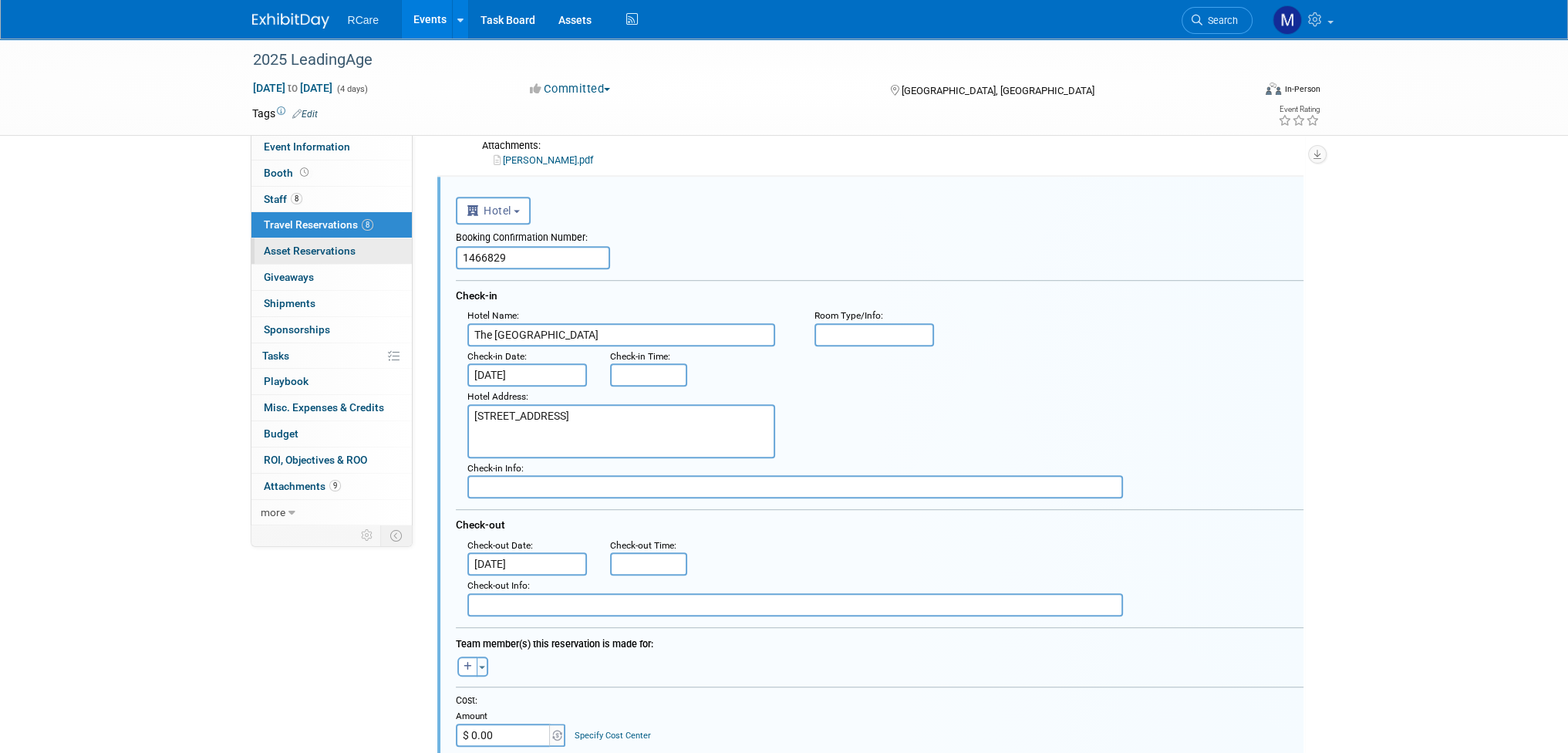
drag, startPoint x: 462, startPoint y: 247, endPoint x: 386, endPoint y: 248, distance: 76.0
paste input "8"
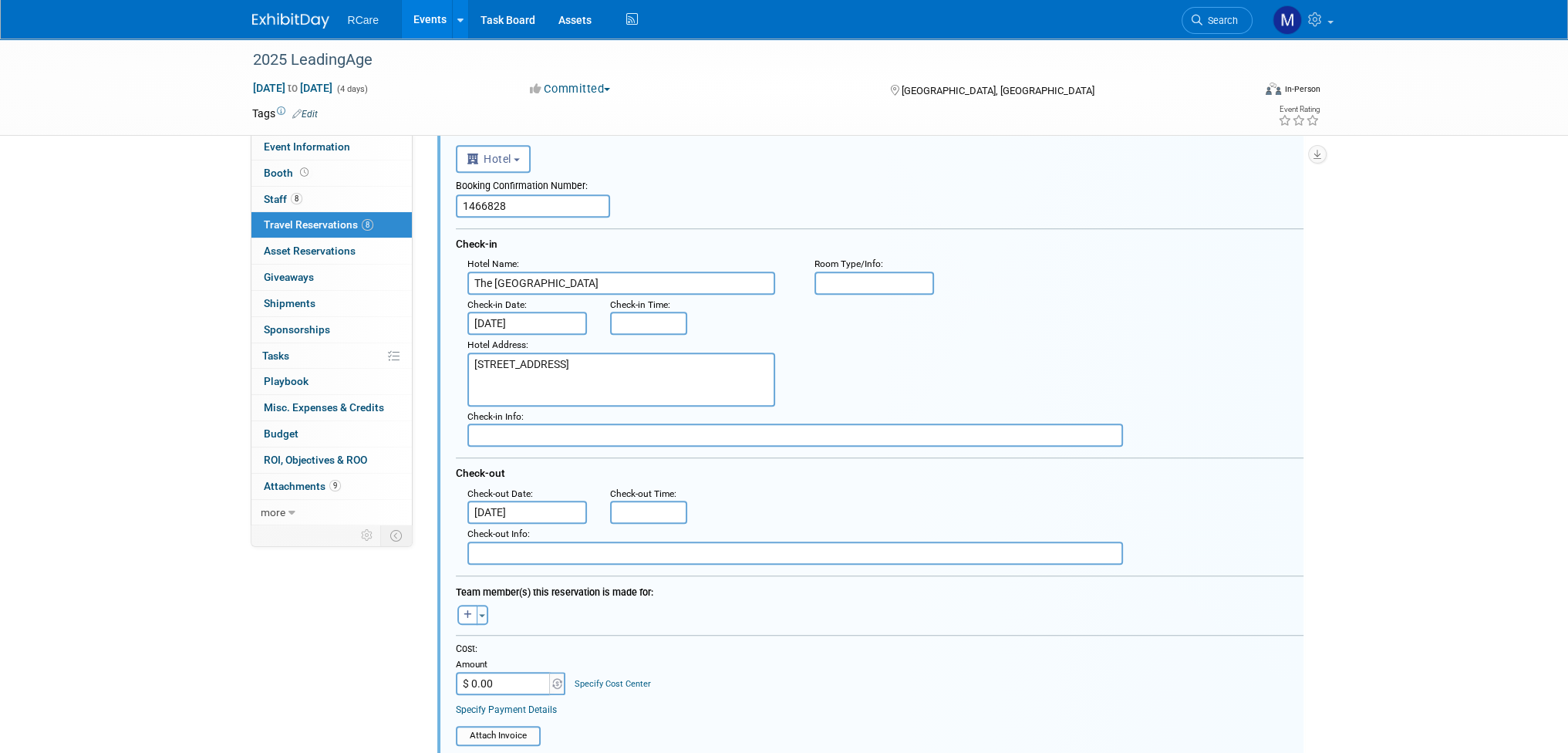
scroll to position [1344, 0]
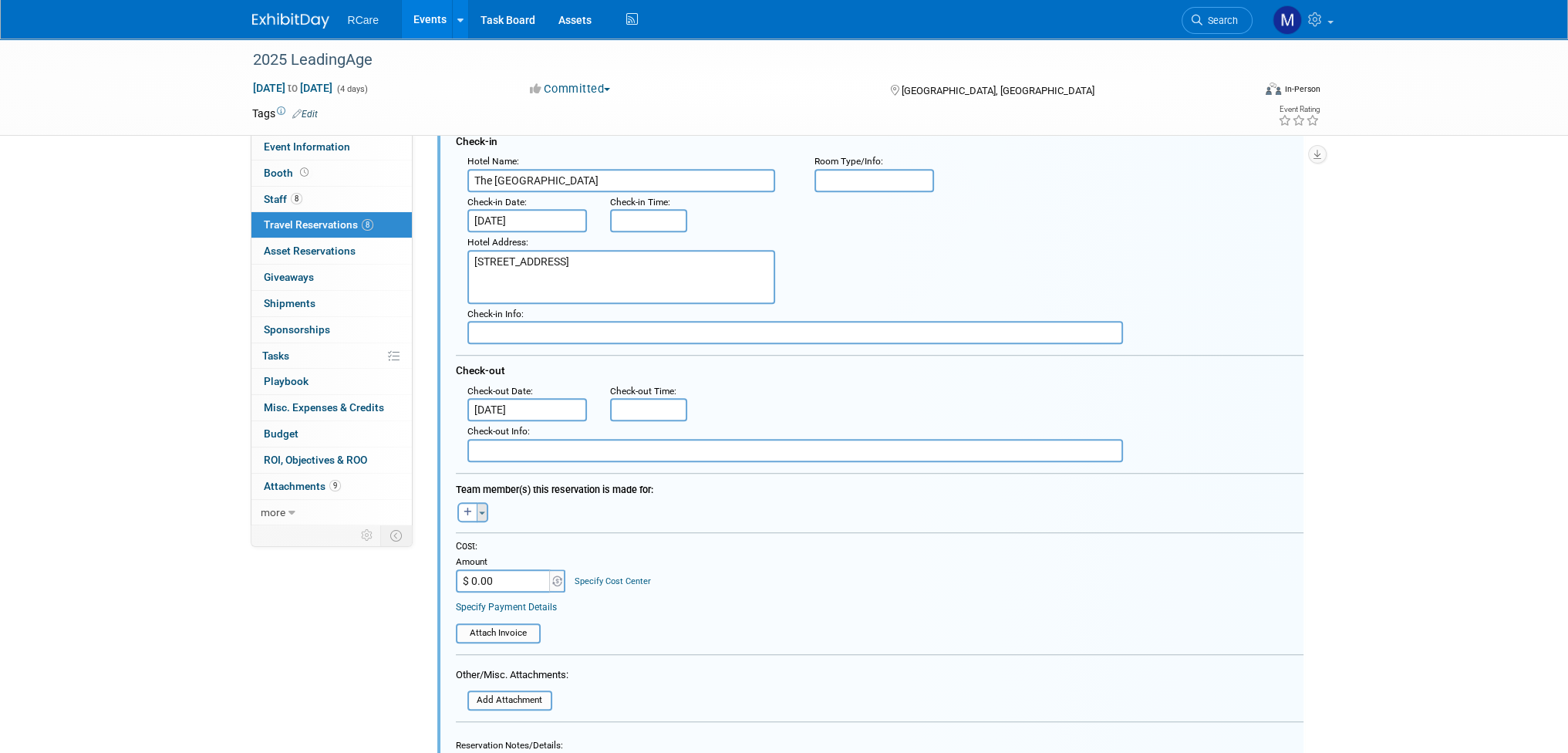
type input "1466828"
click at [481, 511] on span "button" at bounding box center [481, 512] width 6 height 3
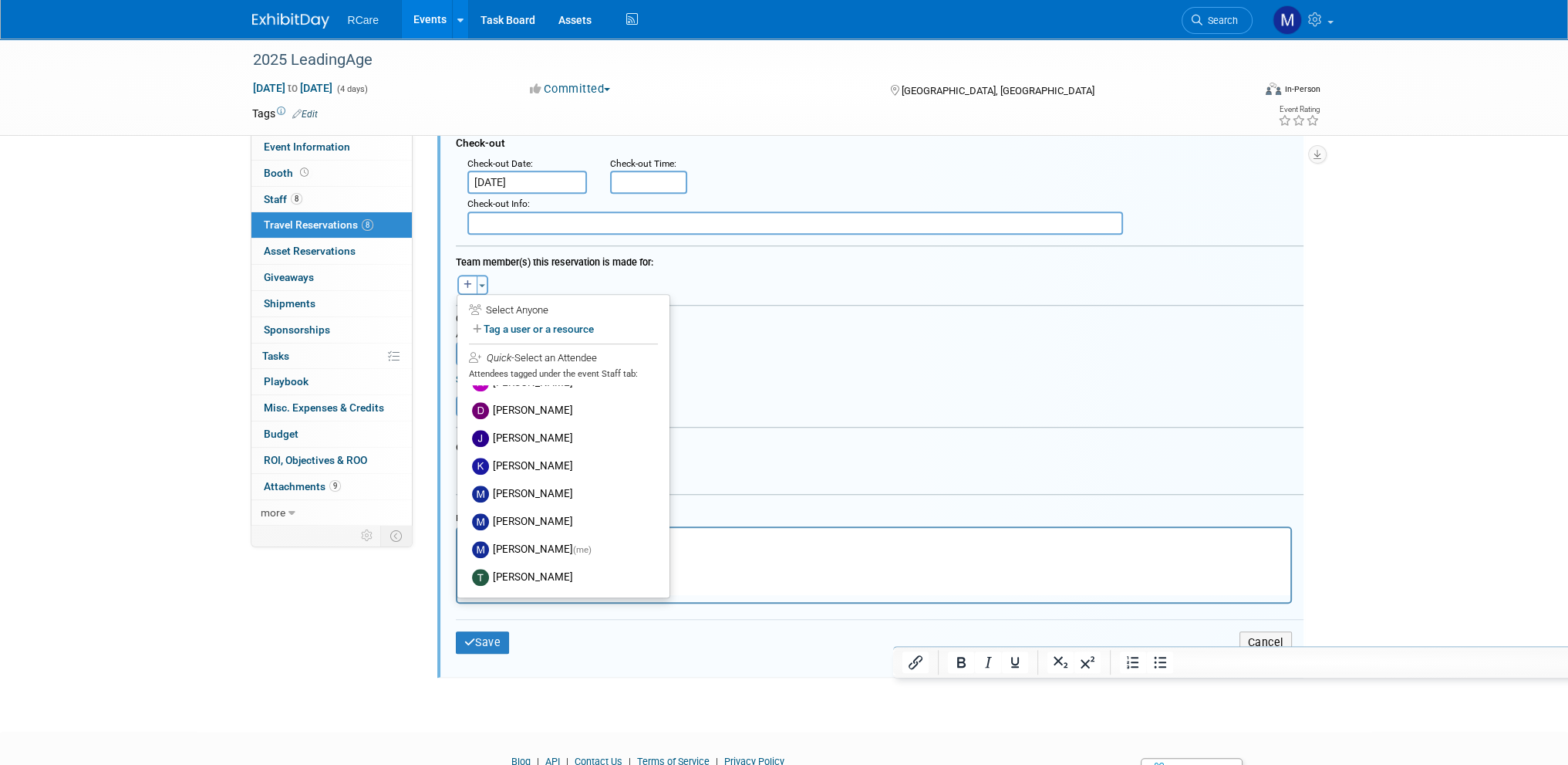
scroll to position [1577, 0]
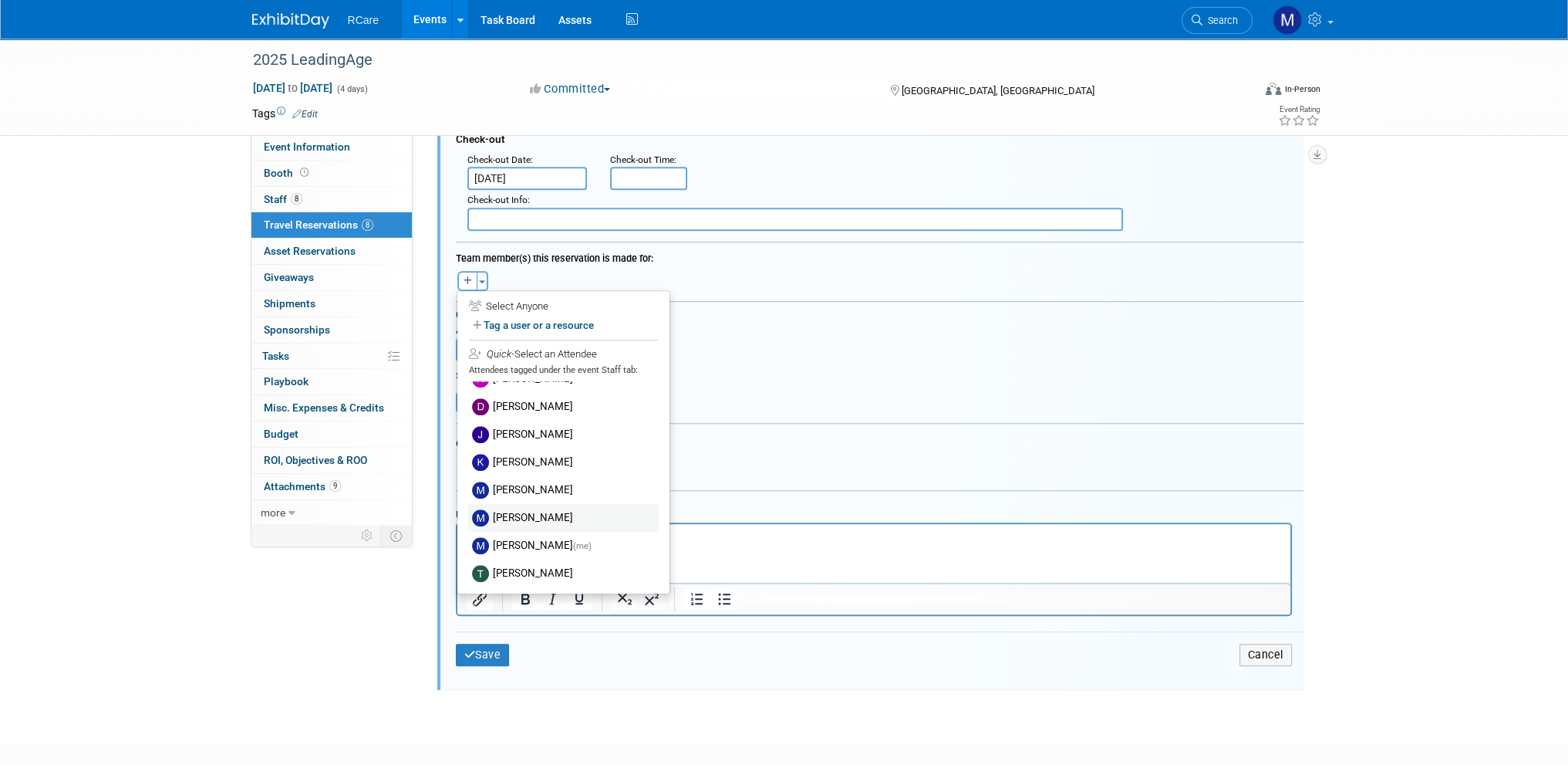
click at [524, 508] on label "[PERSON_NAME]" at bounding box center [563, 518] width 191 height 28
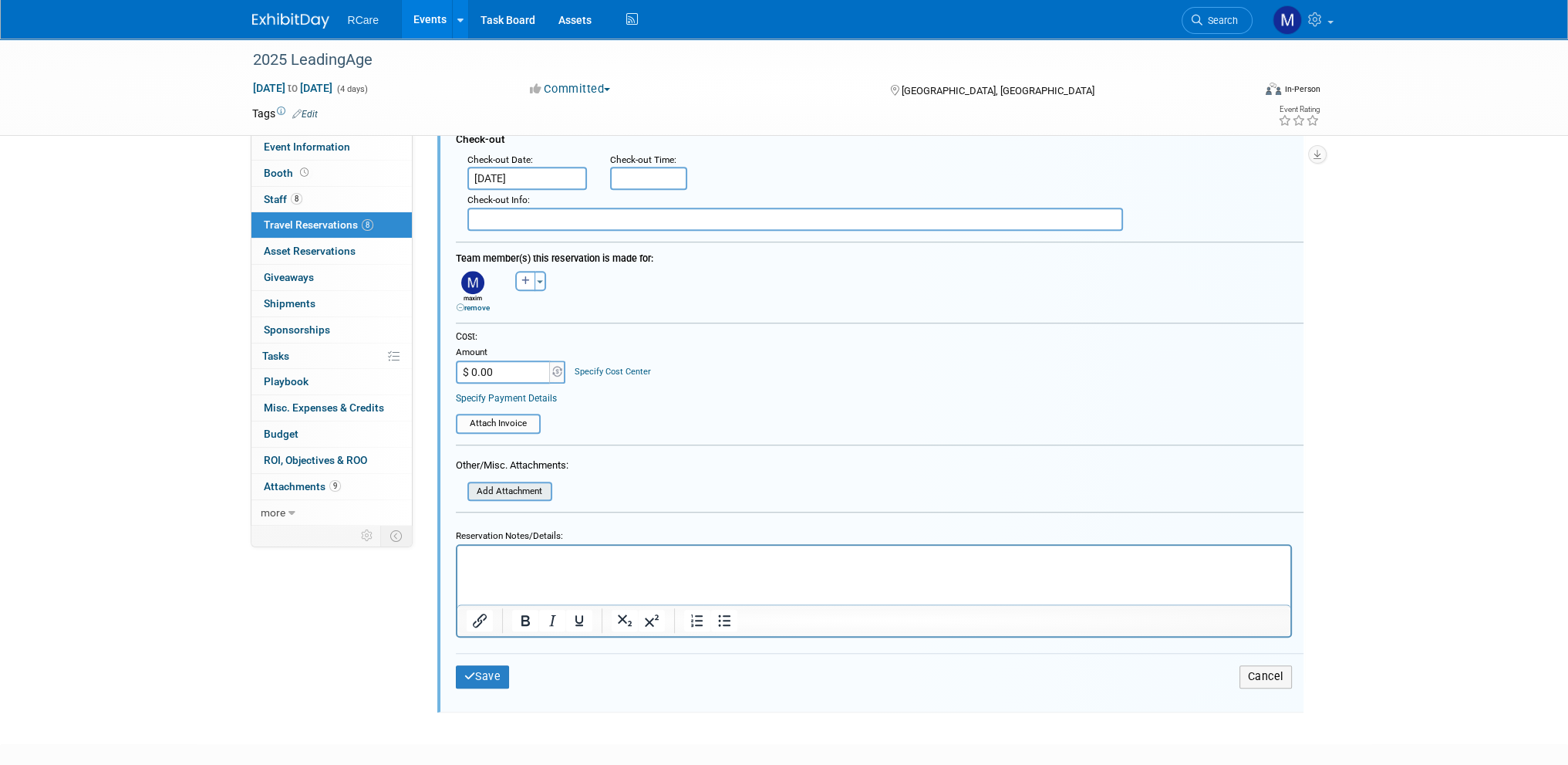
click at [502, 485] on input "file" at bounding box center [459, 491] width 184 height 17
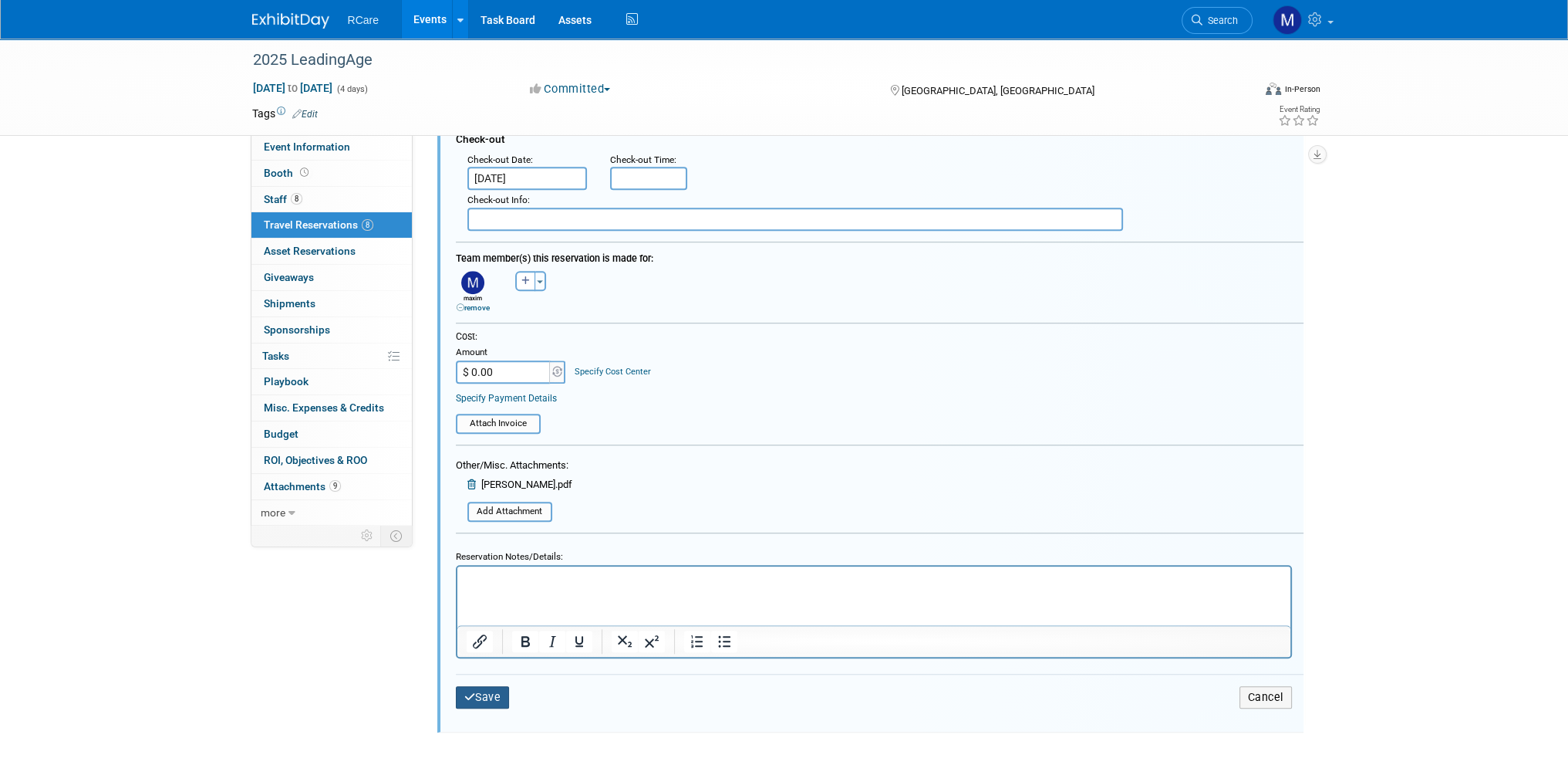
click at [488, 686] on button "Save" at bounding box center [483, 697] width 54 height 22
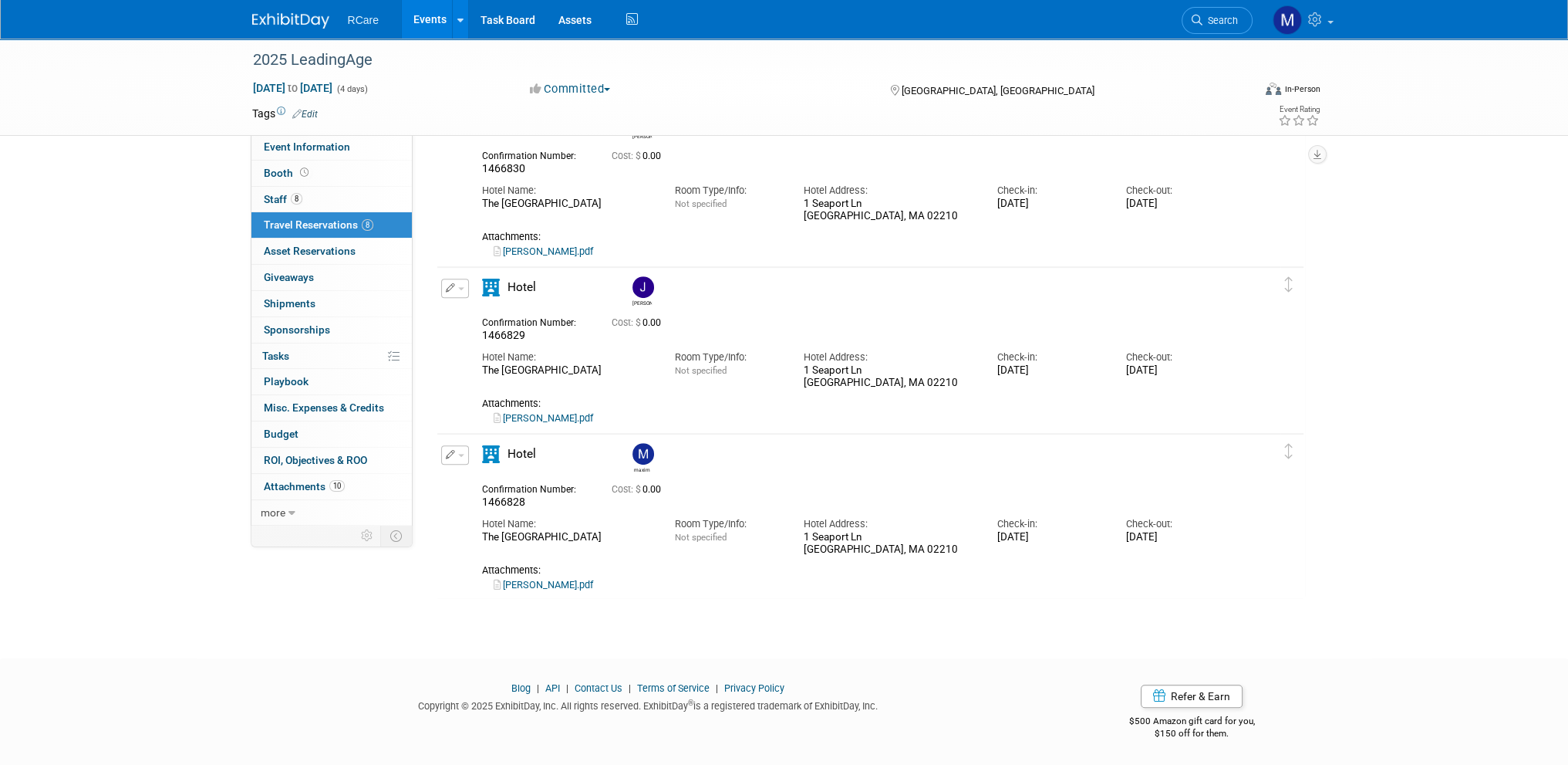
scroll to position [0, 0]
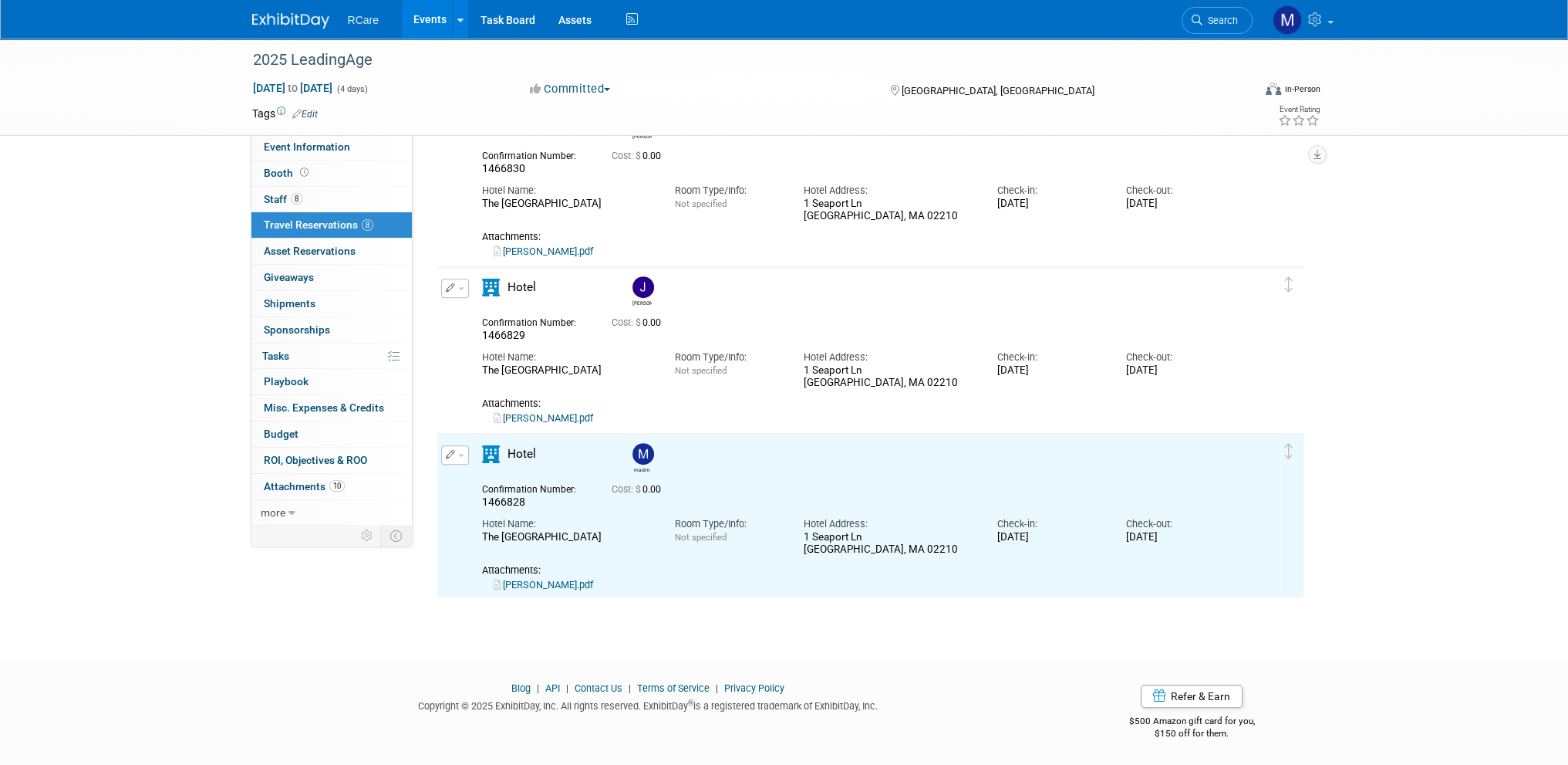
click at [463, 450] on button "button" at bounding box center [454, 454] width 28 height 19
click at [484, 524] on button "Duplicate" at bounding box center [506, 533] width 130 height 22
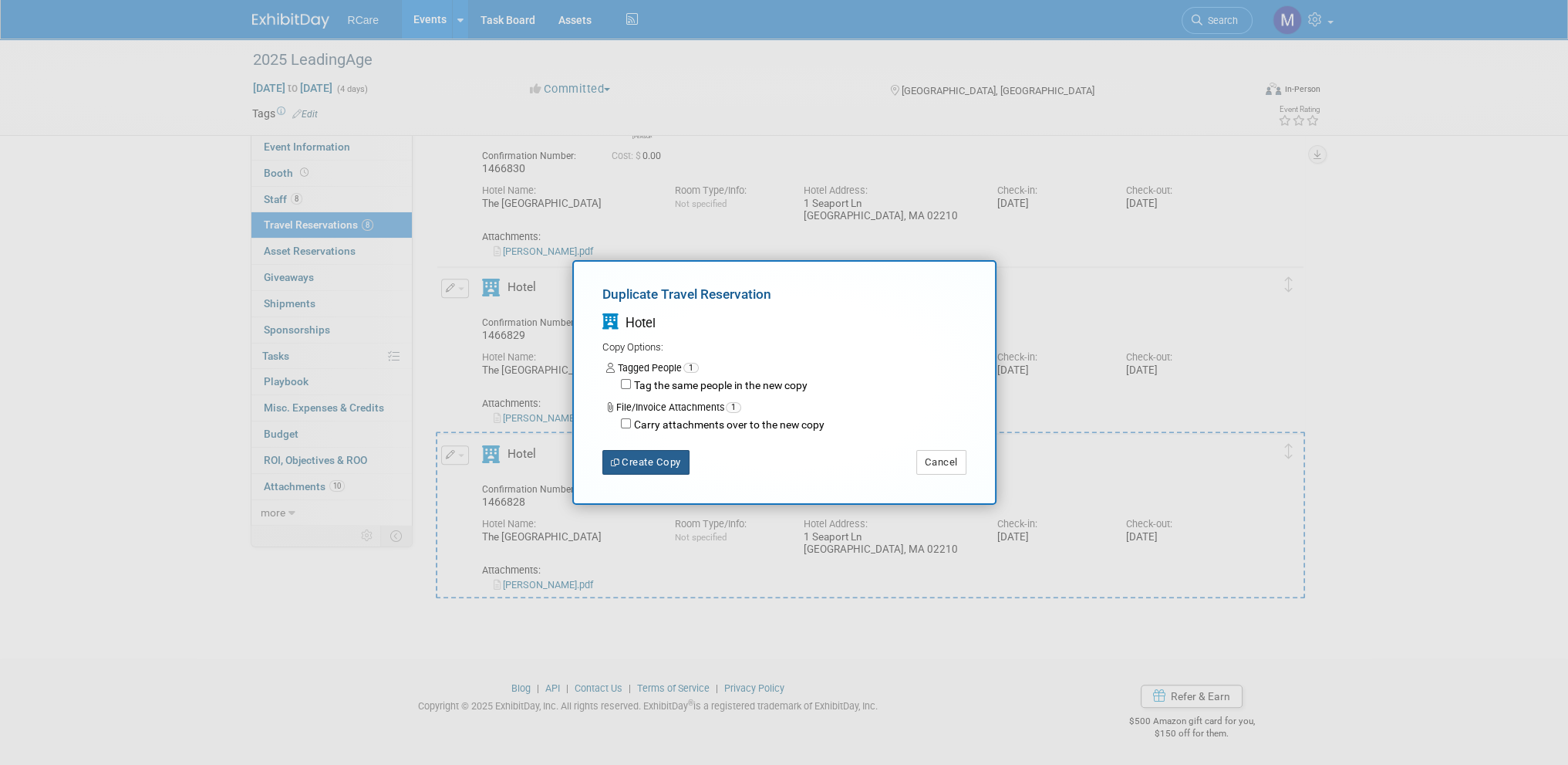
click at [652, 455] on button "Create Copy" at bounding box center [646, 462] width 87 height 24
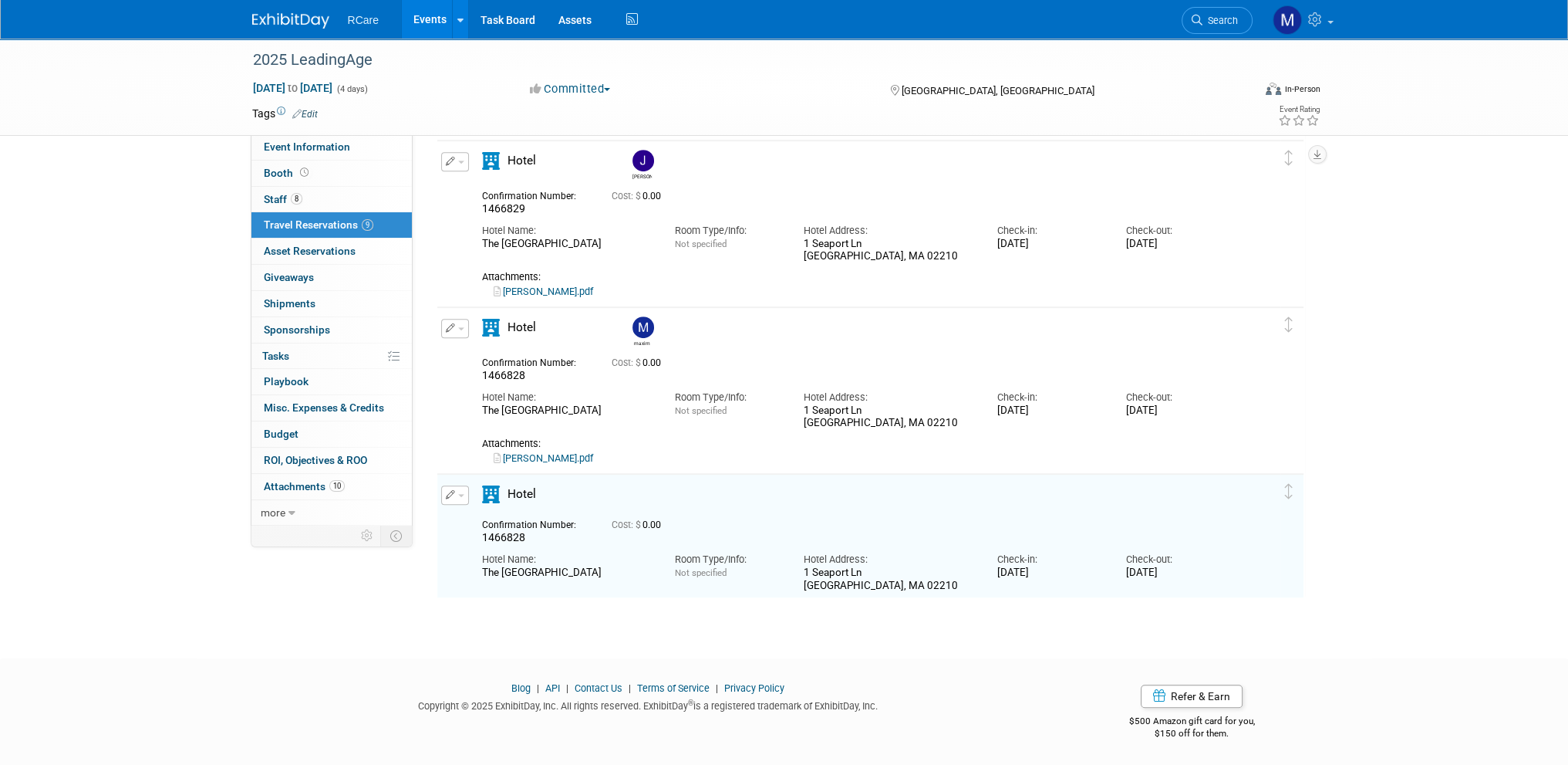
drag, startPoint x: 133, startPoint y: 647, endPoint x: 165, endPoint y: 653, distance: 32.6
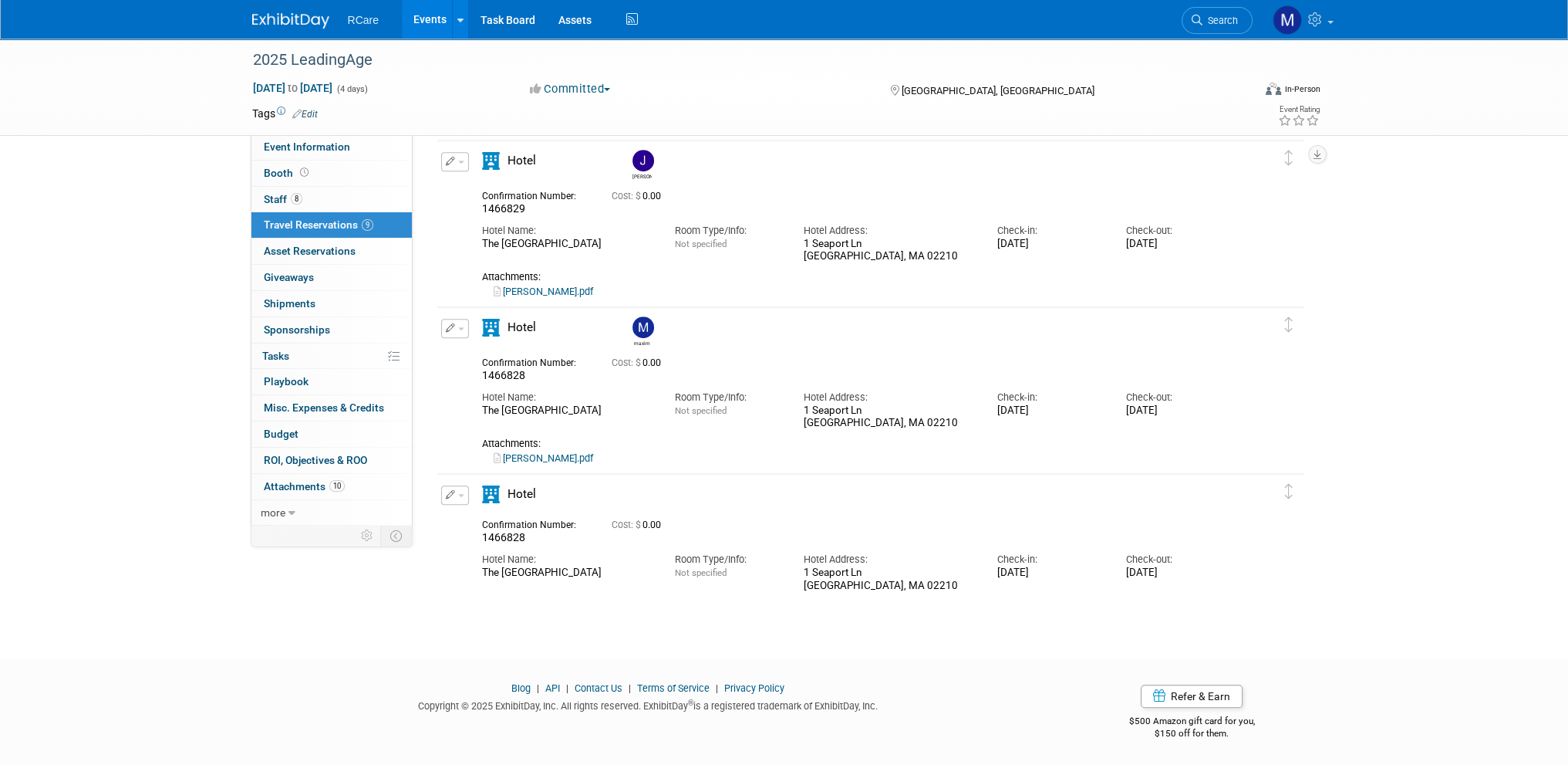
click at [460, 490] on button "button" at bounding box center [454, 494] width 28 height 19
click at [471, 517] on button "Edit Reservation" at bounding box center [506, 522] width 130 height 22
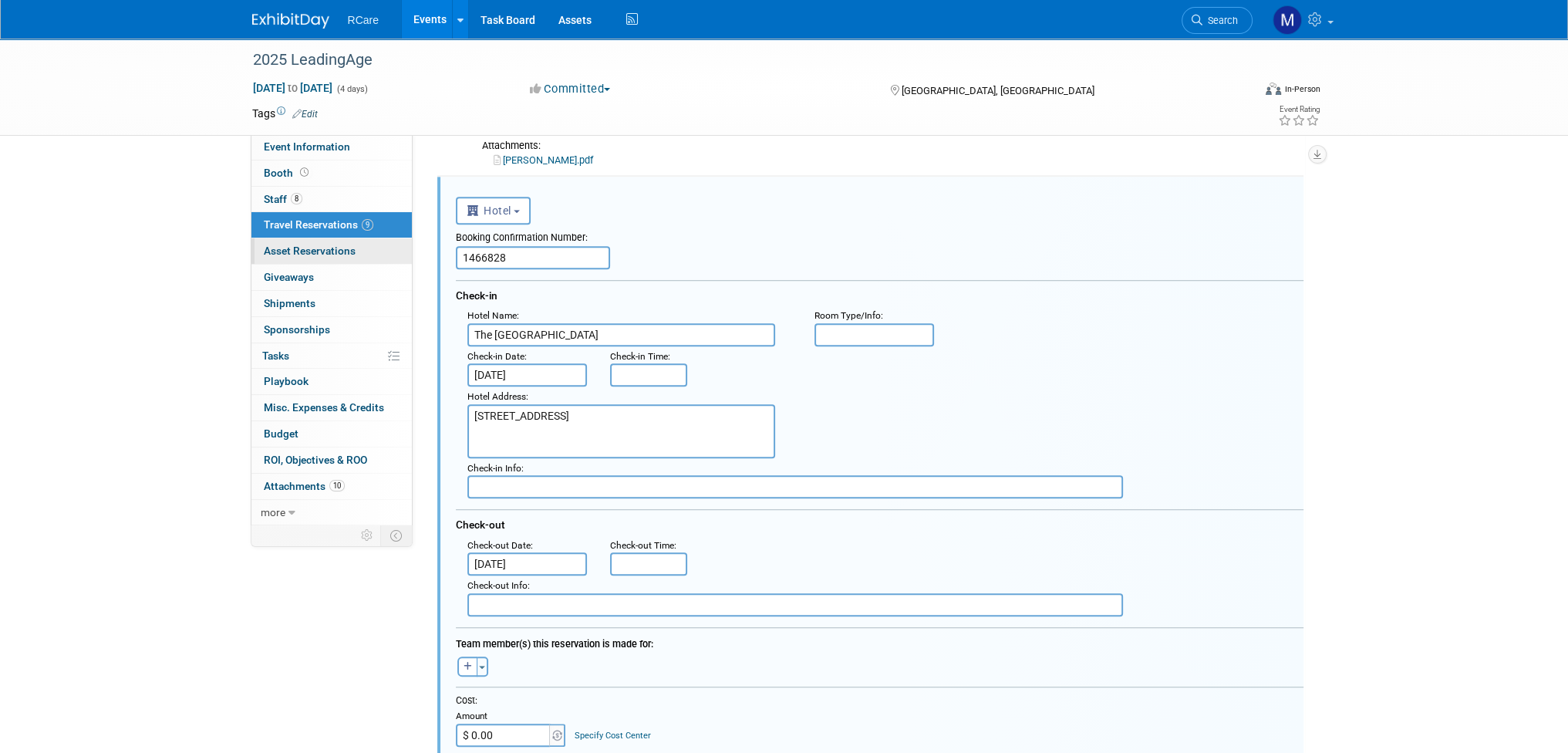
drag, startPoint x: 451, startPoint y: 252, endPoint x: 410, endPoint y: 253, distance: 41.0
paste input "93765425"
type input "93765425"
drag, startPoint x: 580, startPoint y: 329, endPoint x: 382, endPoint y: 333, distance: 198.0
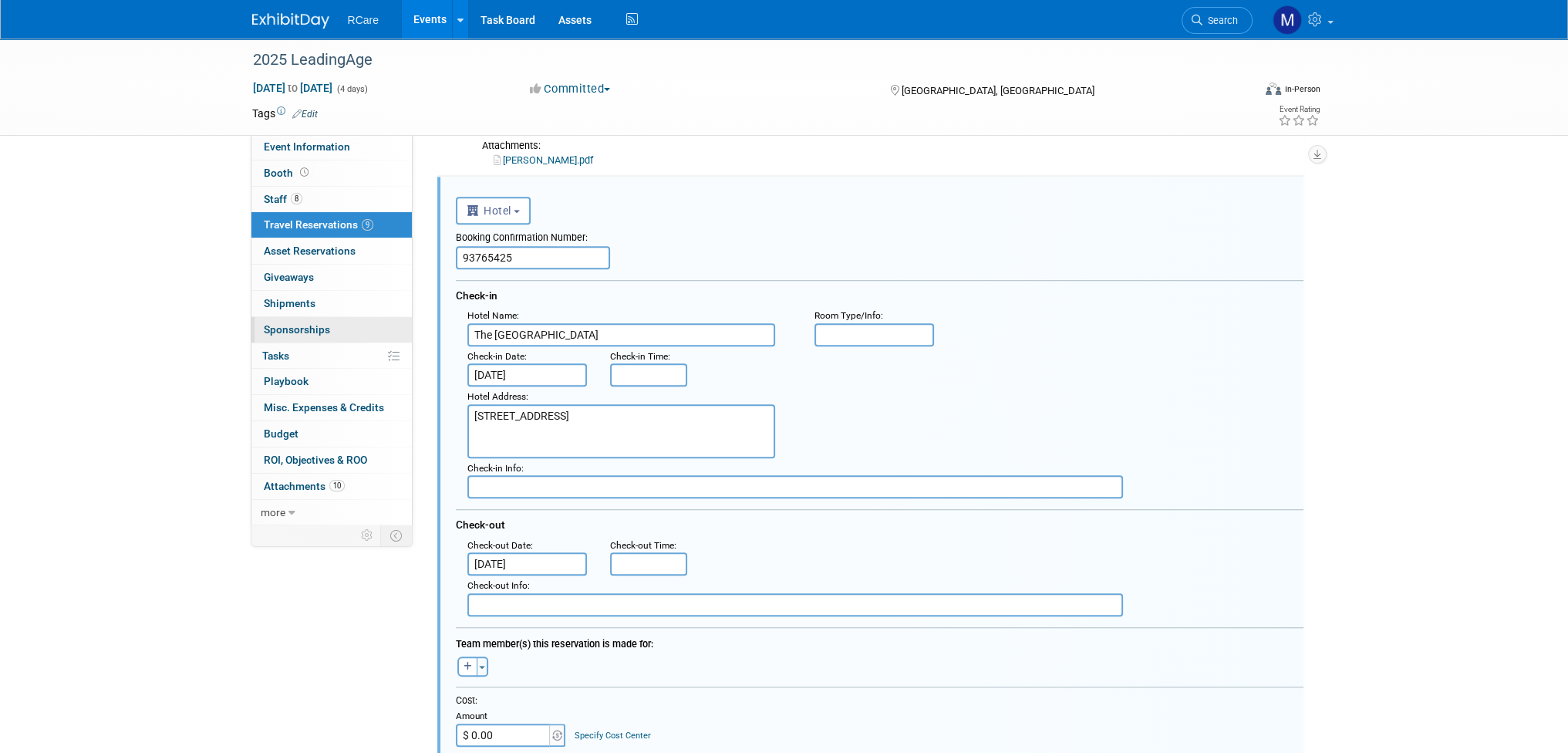
paste input "[GEOGRAPHIC_DATA]"
type input "The [GEOGRAPHIC_DATA]"
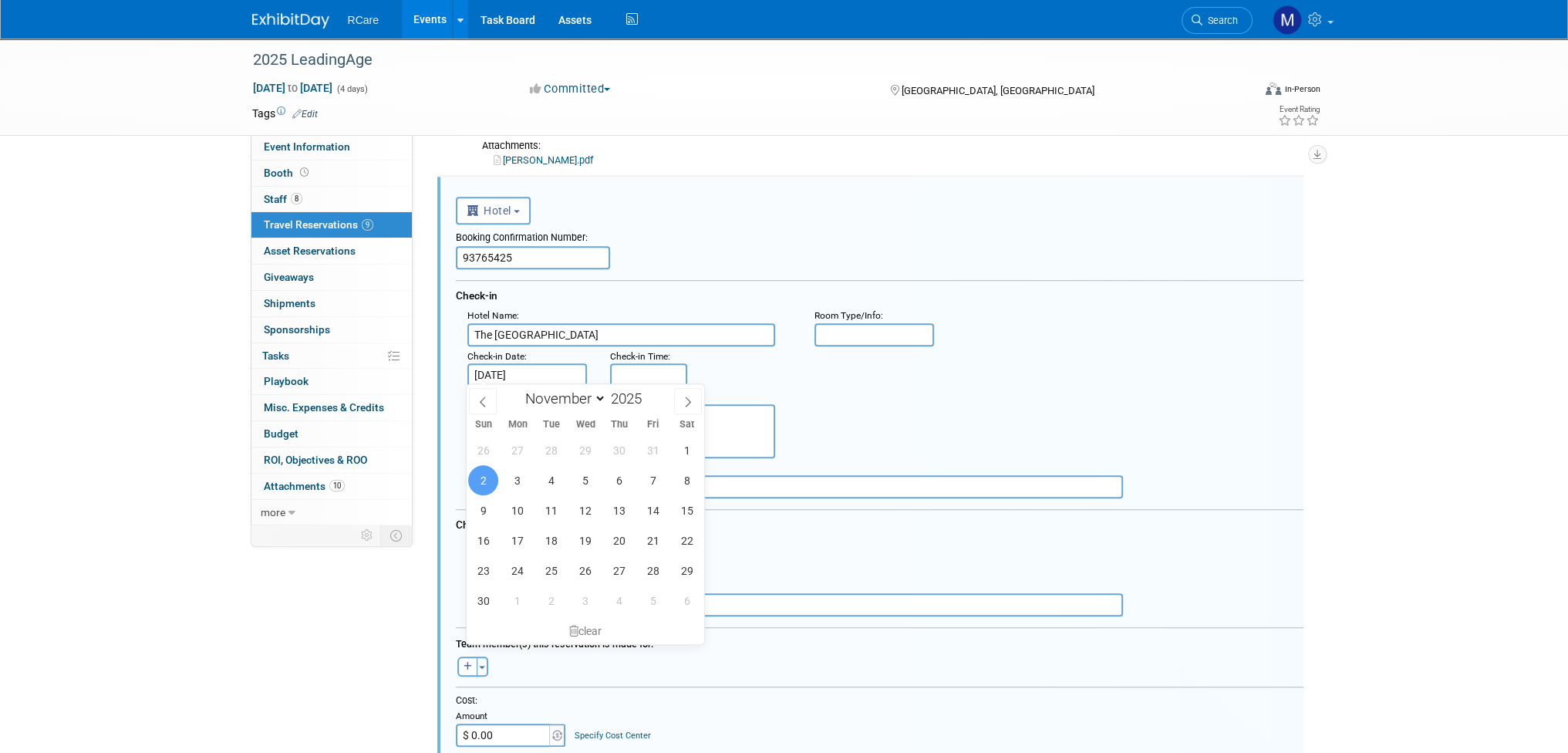
click at [545, 367] on input "[DATE]" at bounding box center [528, 375] width 121 height 23
click at [556, 479] on span "4" at bounding box center [551, 480] width 30 height 30
type input "[DATE]"
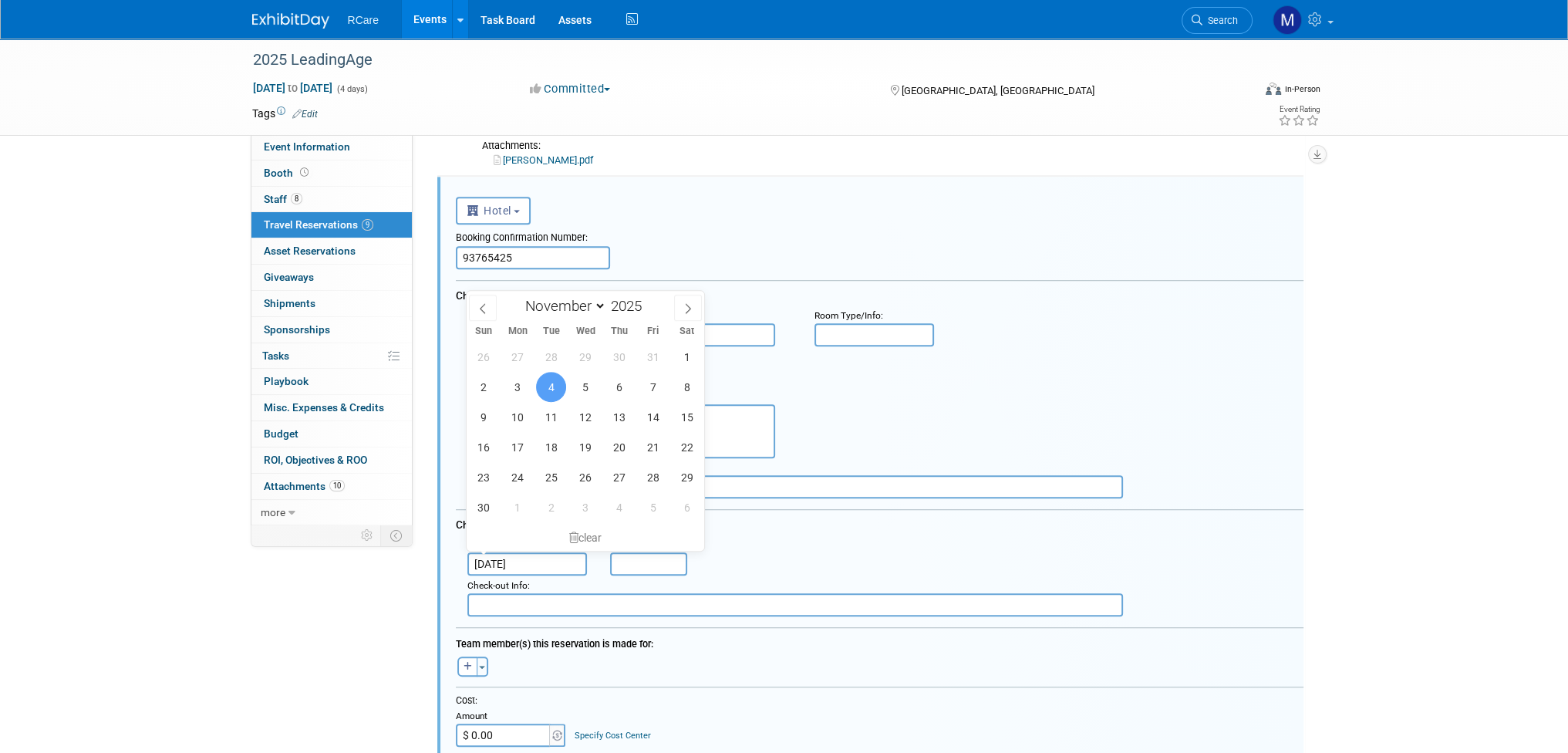
click at [549, 558] on input "[DATE]" at bounding box center [528, 564] width 121 height 23
click at [583, 387] on span "5" at bounding box center [585, 386] width 30 height 30
type input "[DATE]"
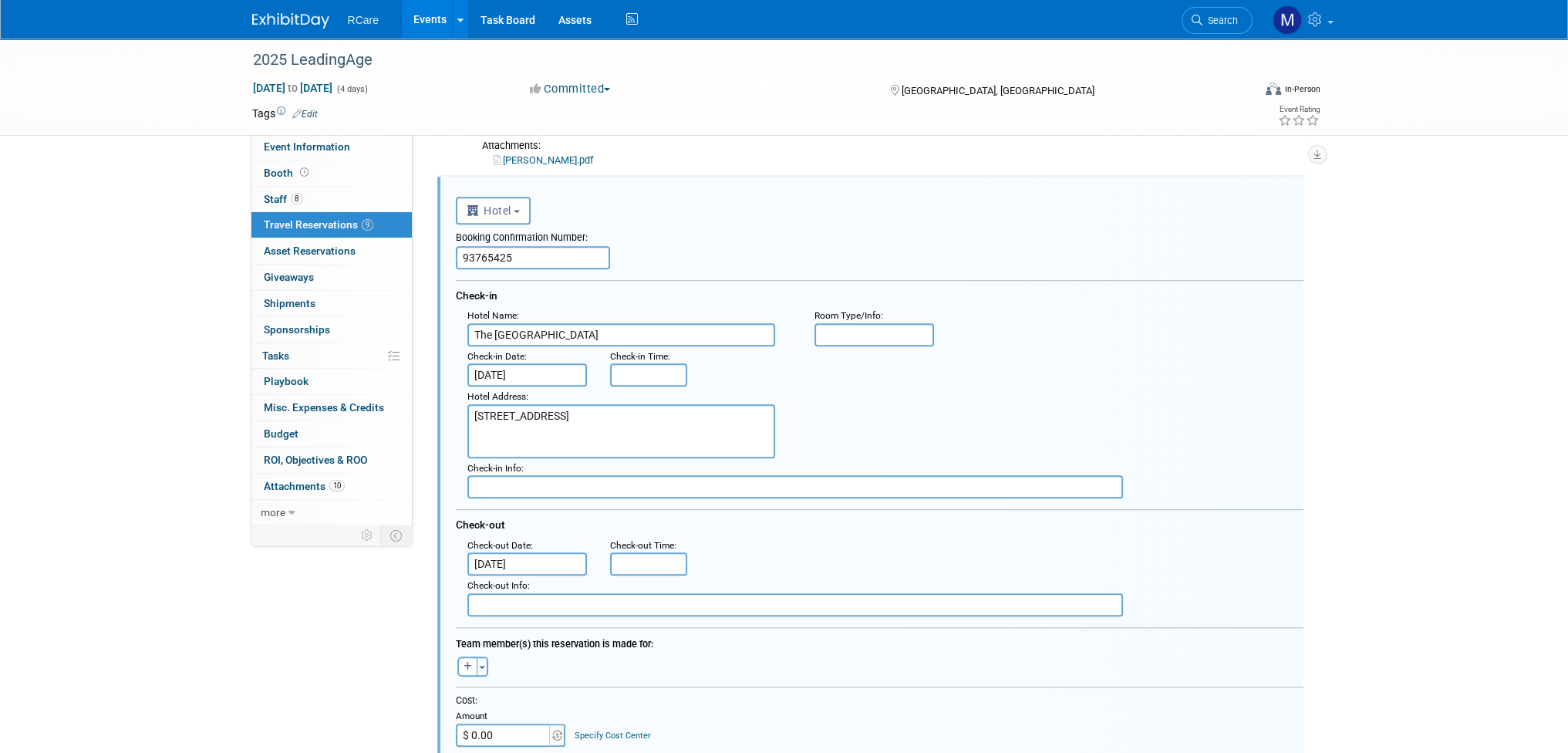
click at [815, 413] on div "Hotel Address : [STREET_ADDRESS]" at bounding box center [885, 423] width 859 height 72
click at [724, 430] on textarea "[STREET_ADDRESS]" at bounding box center [622, 431] width 308 height 54
paste textarea "[STREET_ADDRESS][US_STATE],"
click at [567, 414] on textarea "[STREET_ADDRESS]" at bounding box center [622, 431] width 308 height 54
drag, startPoint x: 609, startPoint y: 428, endPoint x: 522, endPoint y: 432, distance: 87.1
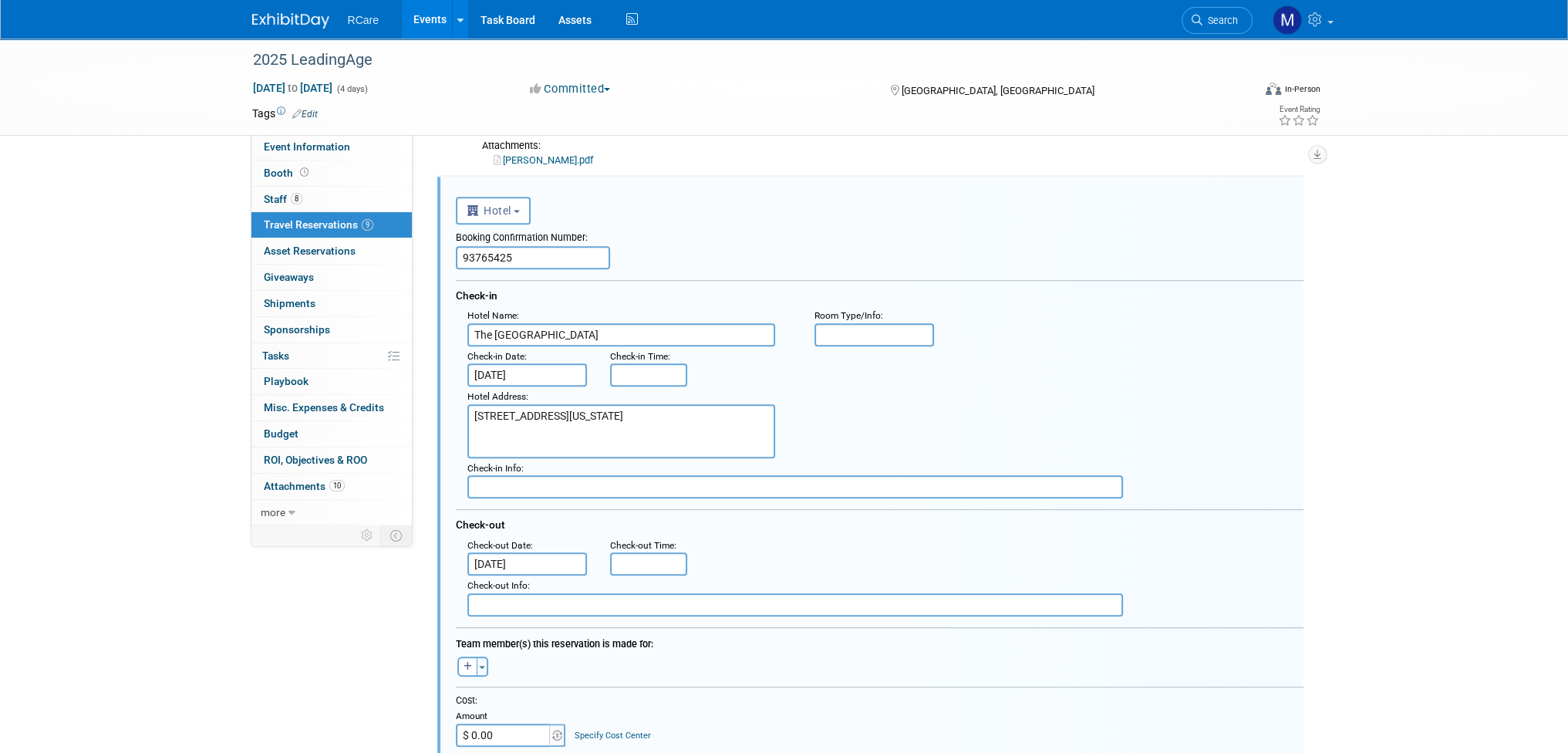
click at [522, 432] on textarea "[STREET_ADDRESS]" at bounding box center [622, 431] width 308 height 54
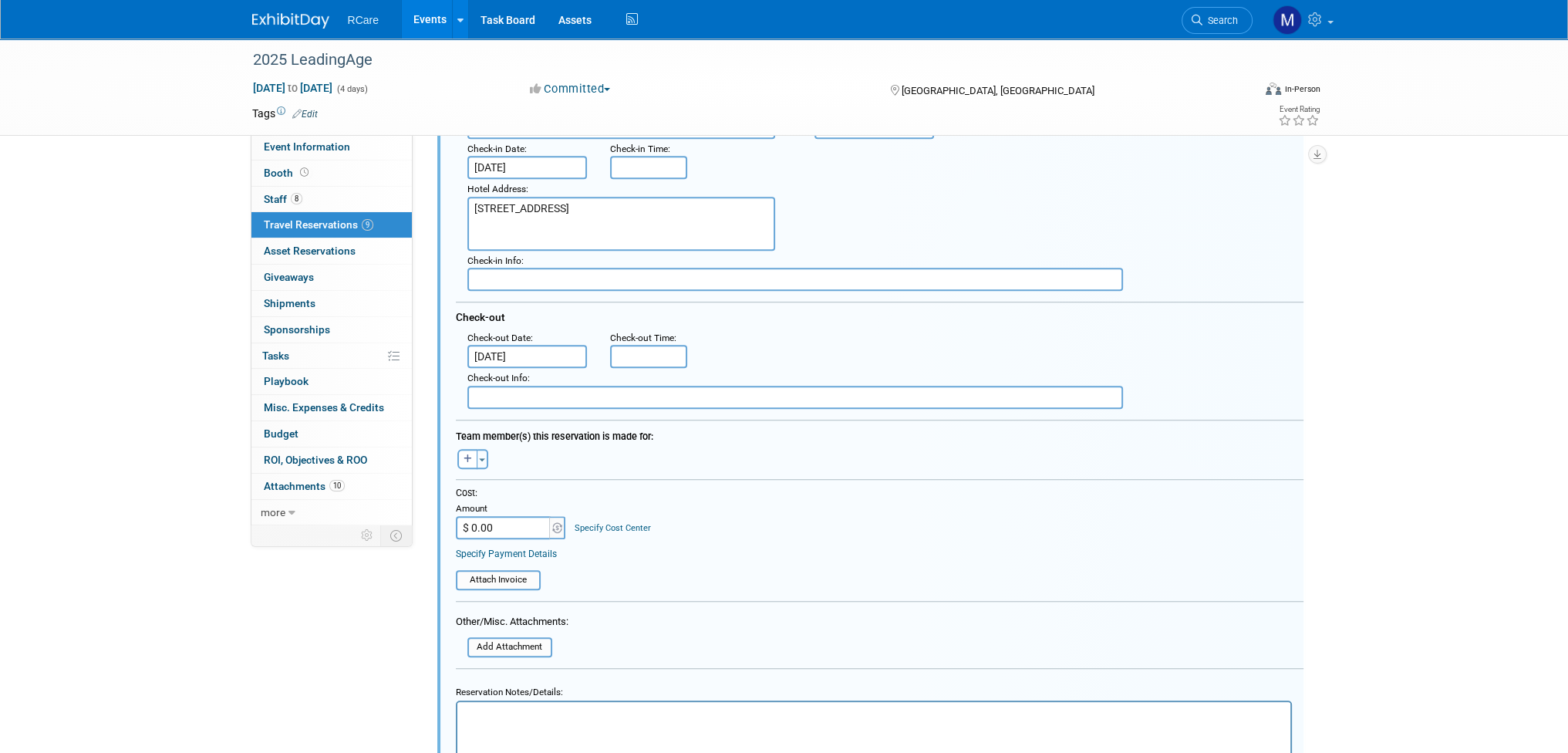
scroll to position [1588, 0]
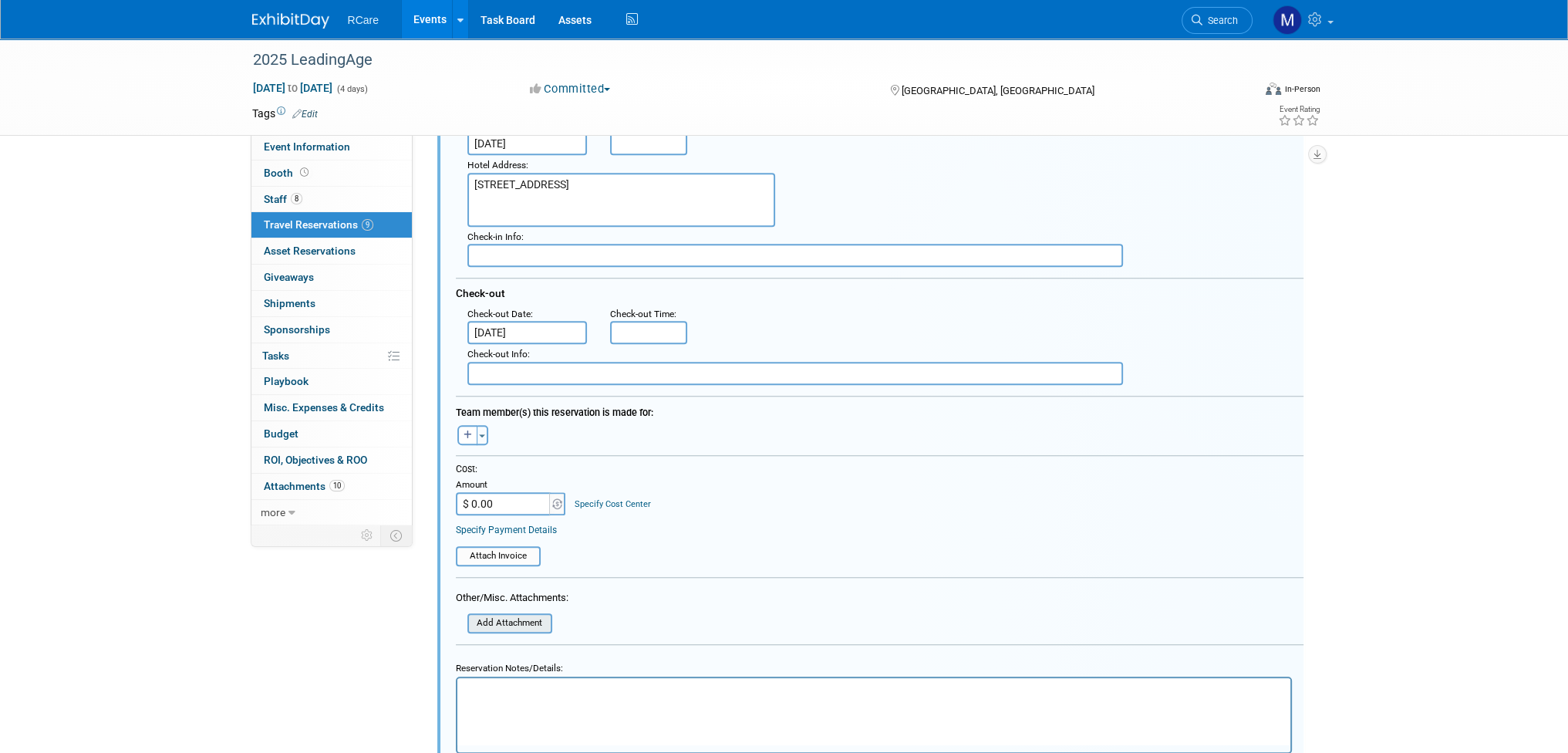
type textarea "[STREET_ADDRESS]"
click at [518, 614] on input "file" at bounding box center [459, 623] width 184 height 17
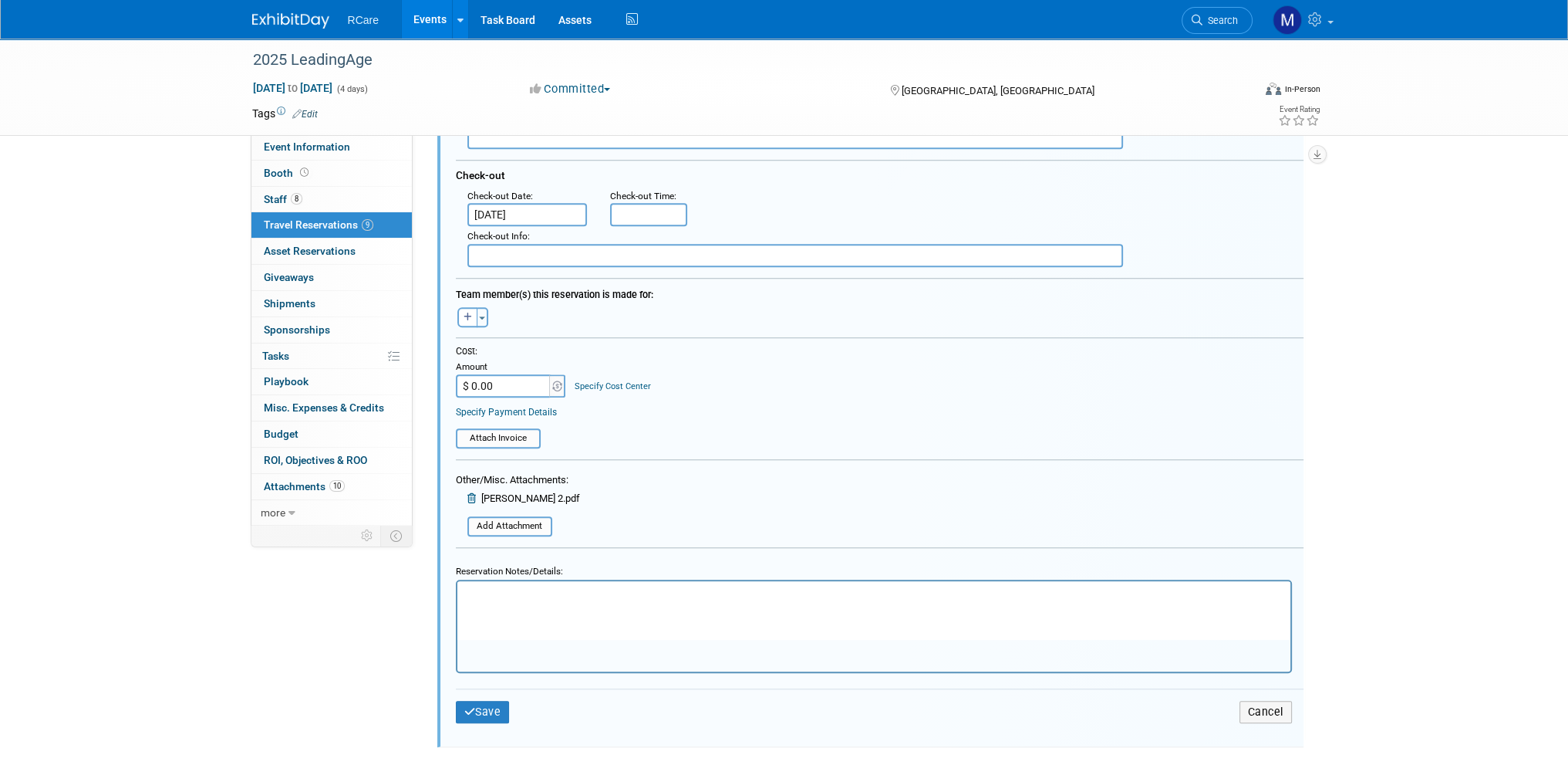
scroll to position [1850, 0]
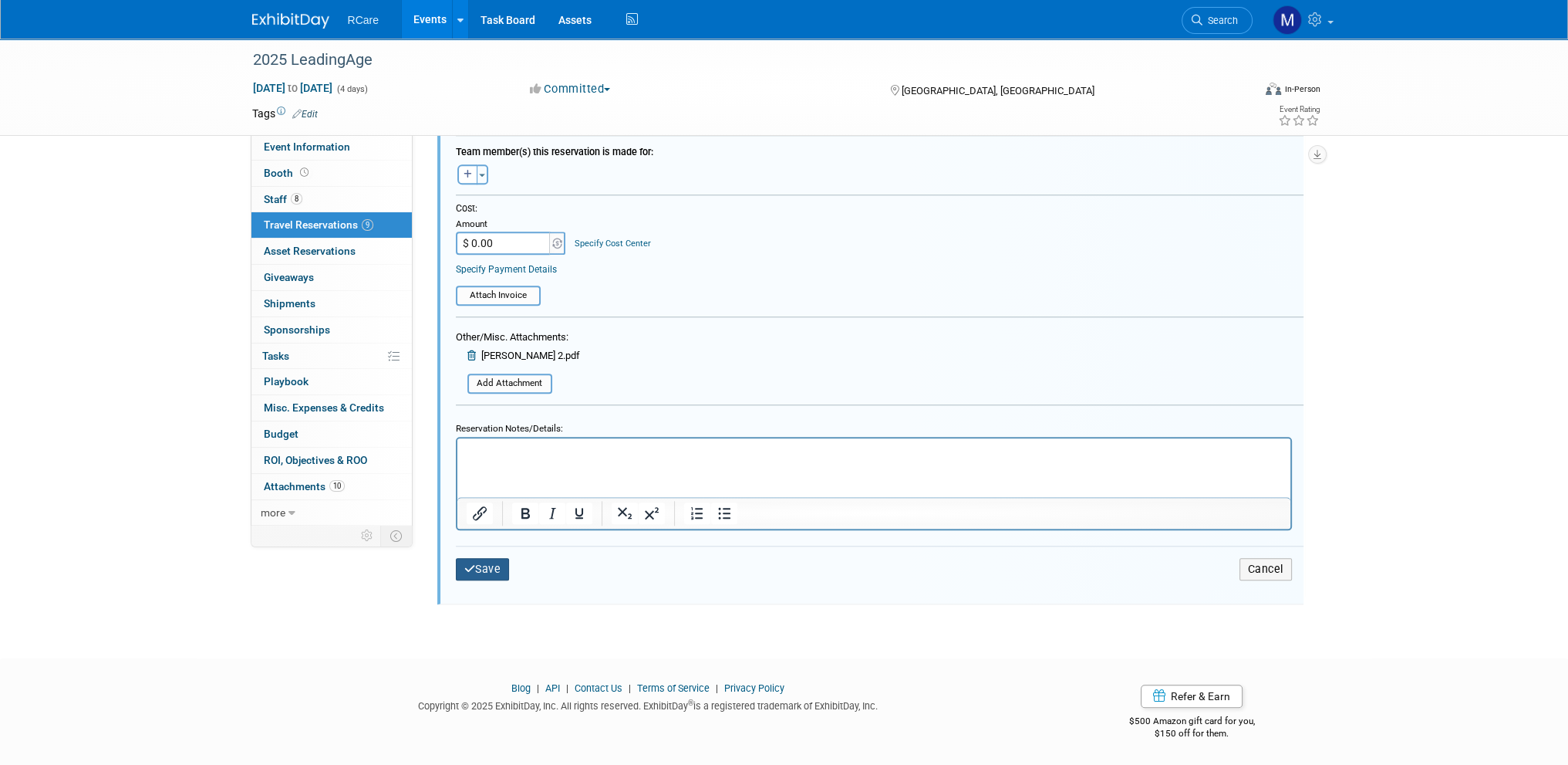
click at [485, 558] on button "Save" at bounding box center [483, 569] width 54 height 22
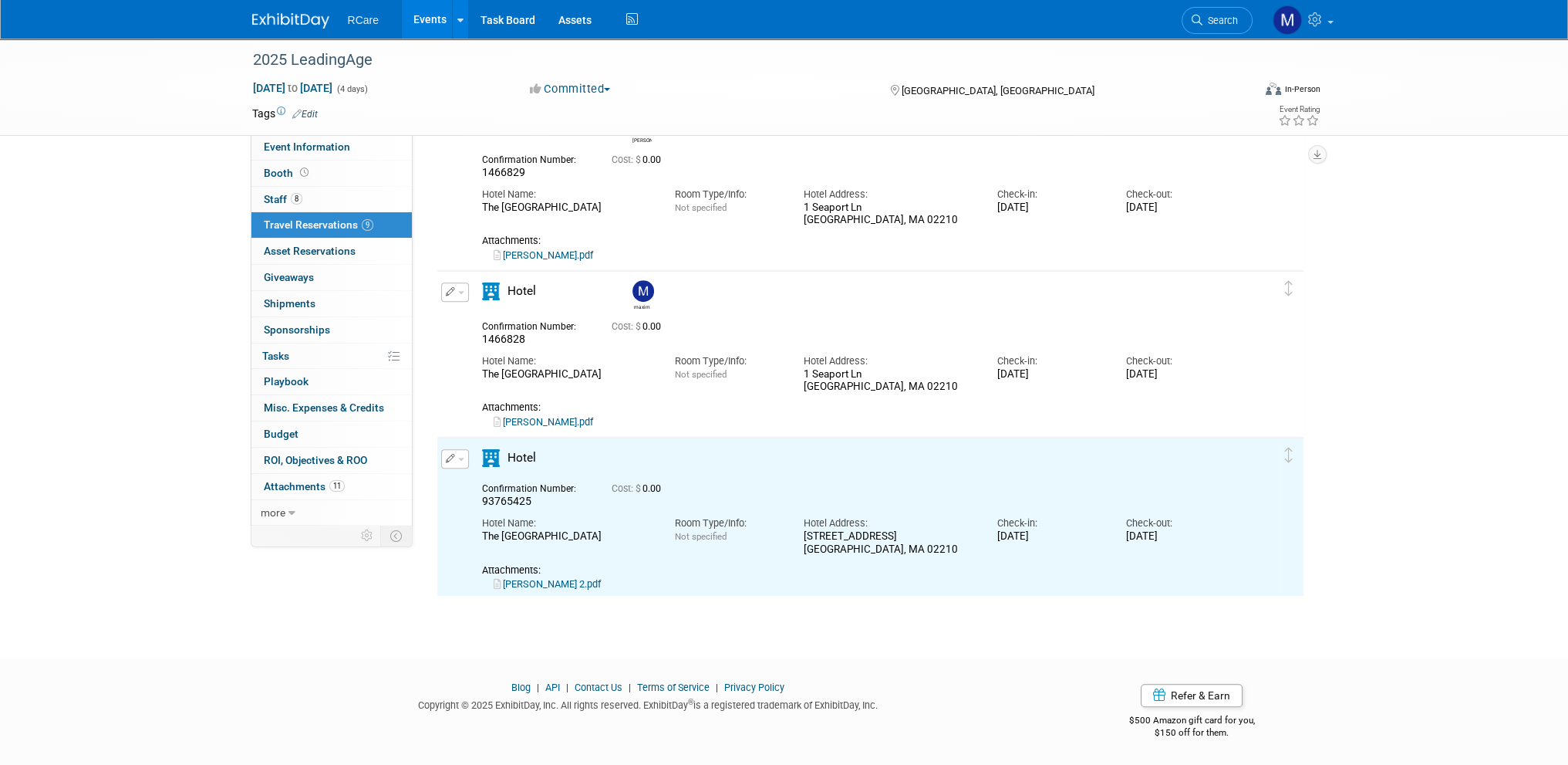
scroll to position [0, 0]
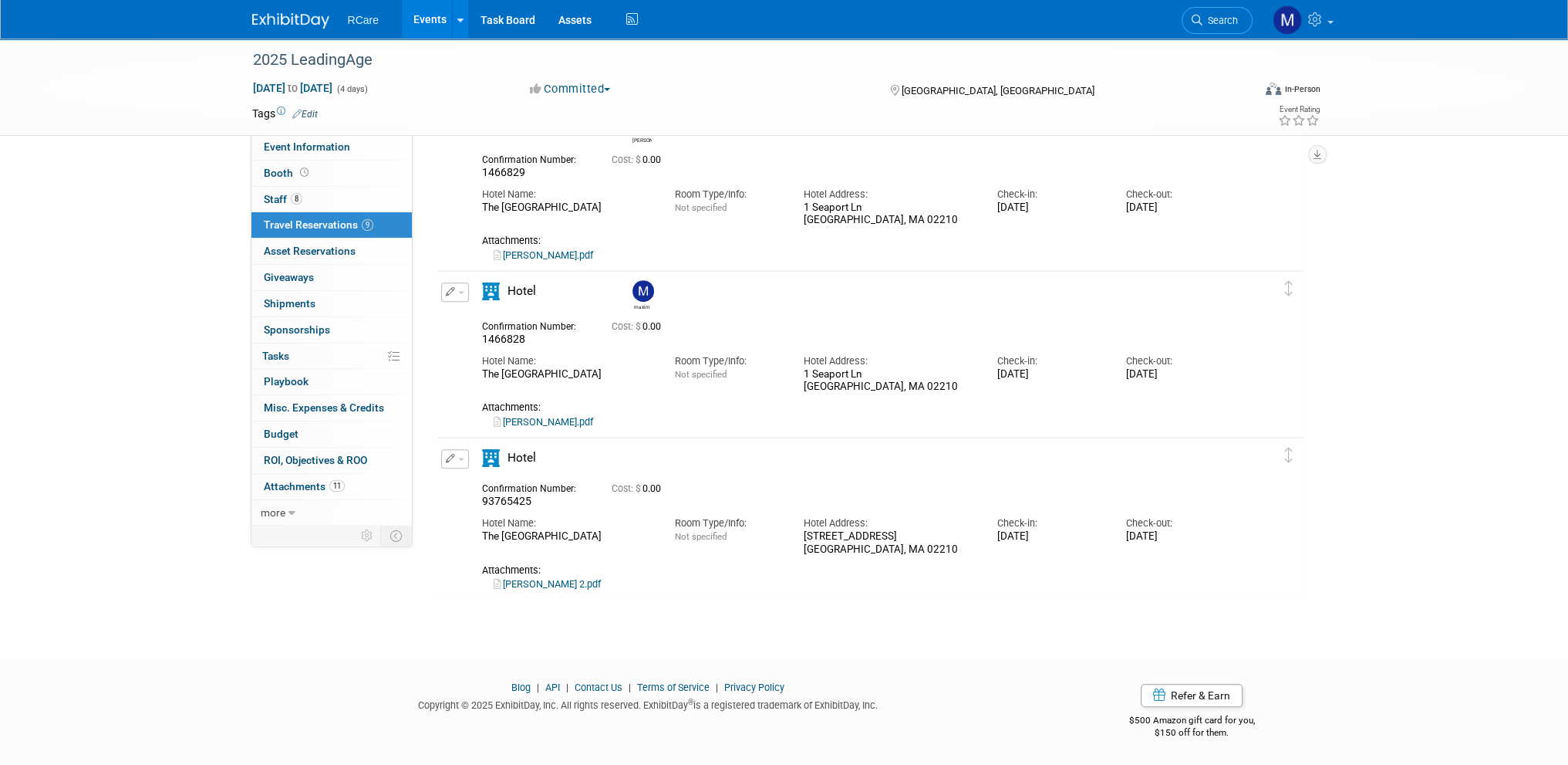
click at [97, 71] on div "2025 LeadingAge [DATE] to [DATE] (4 days) [DATE] to [DATE] Committed Committed …" at bounding box center [784, 87] width 1568 height 97
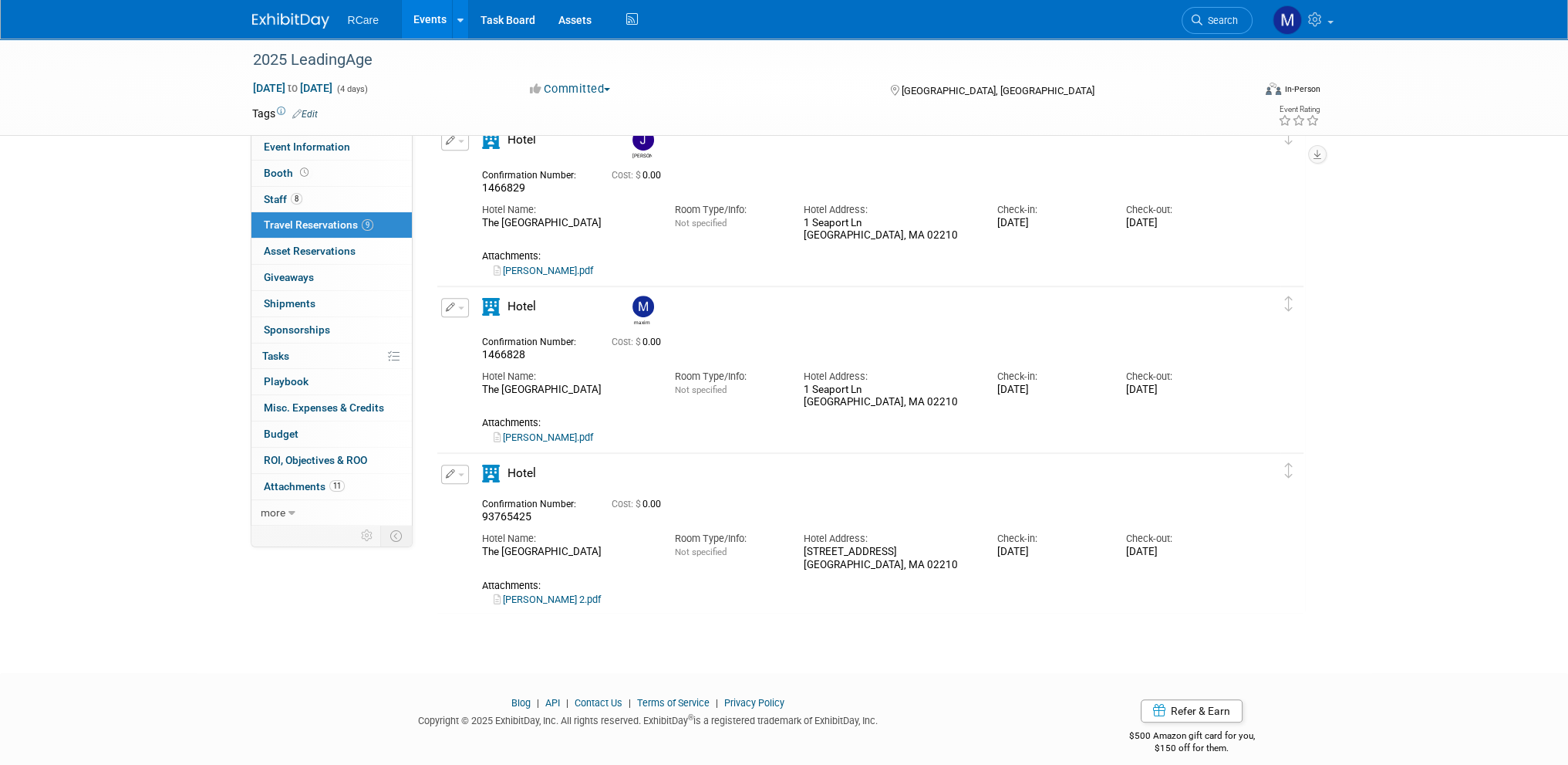
scroll to position [1096, 0]
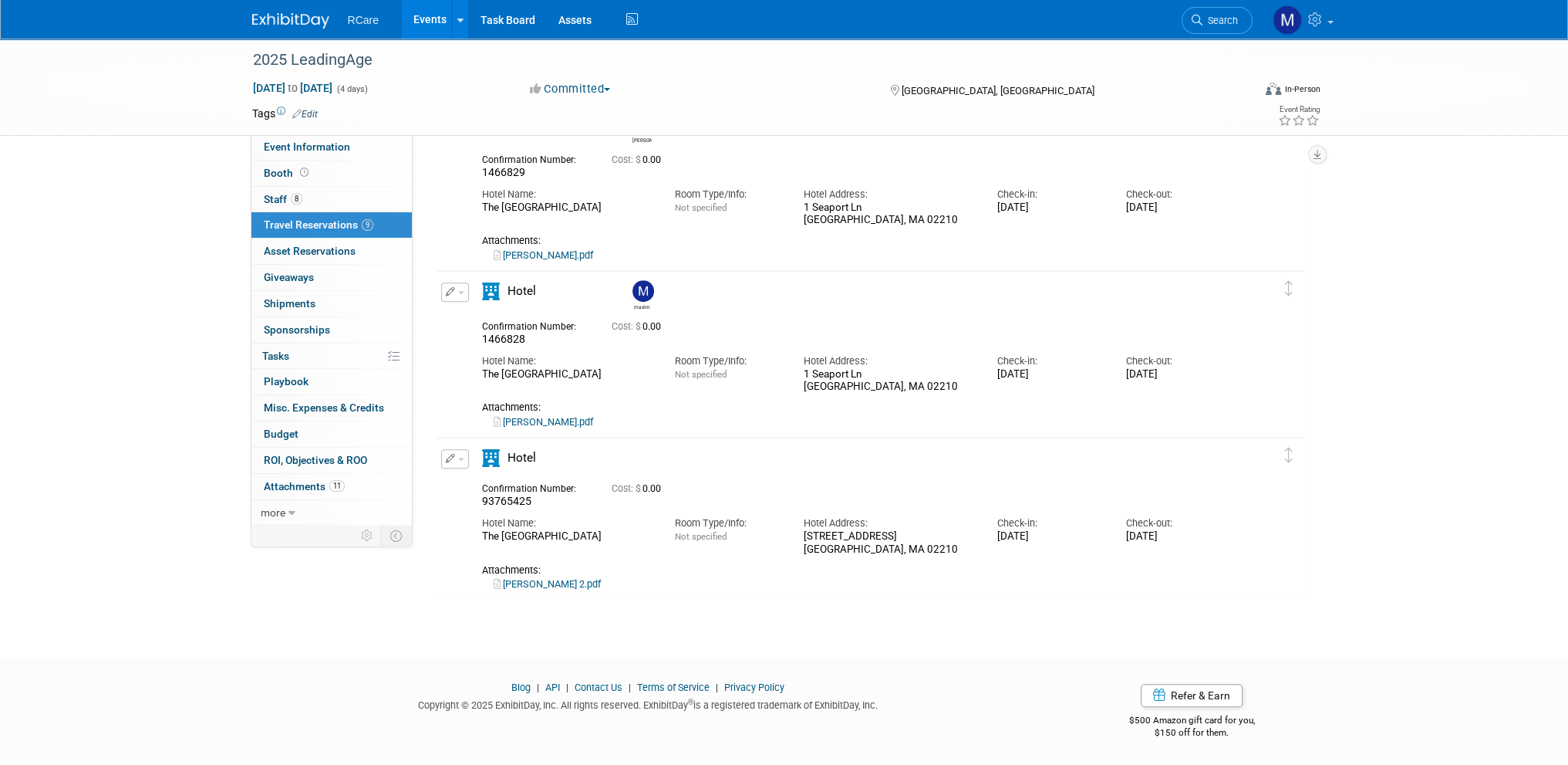
click at [462, 457] on button "button" at bounding box center [454, 458] width 28 height 19
click at [481, 484] on button "Edit Reservation" at bounding box center [506, 485] width 130 height 22
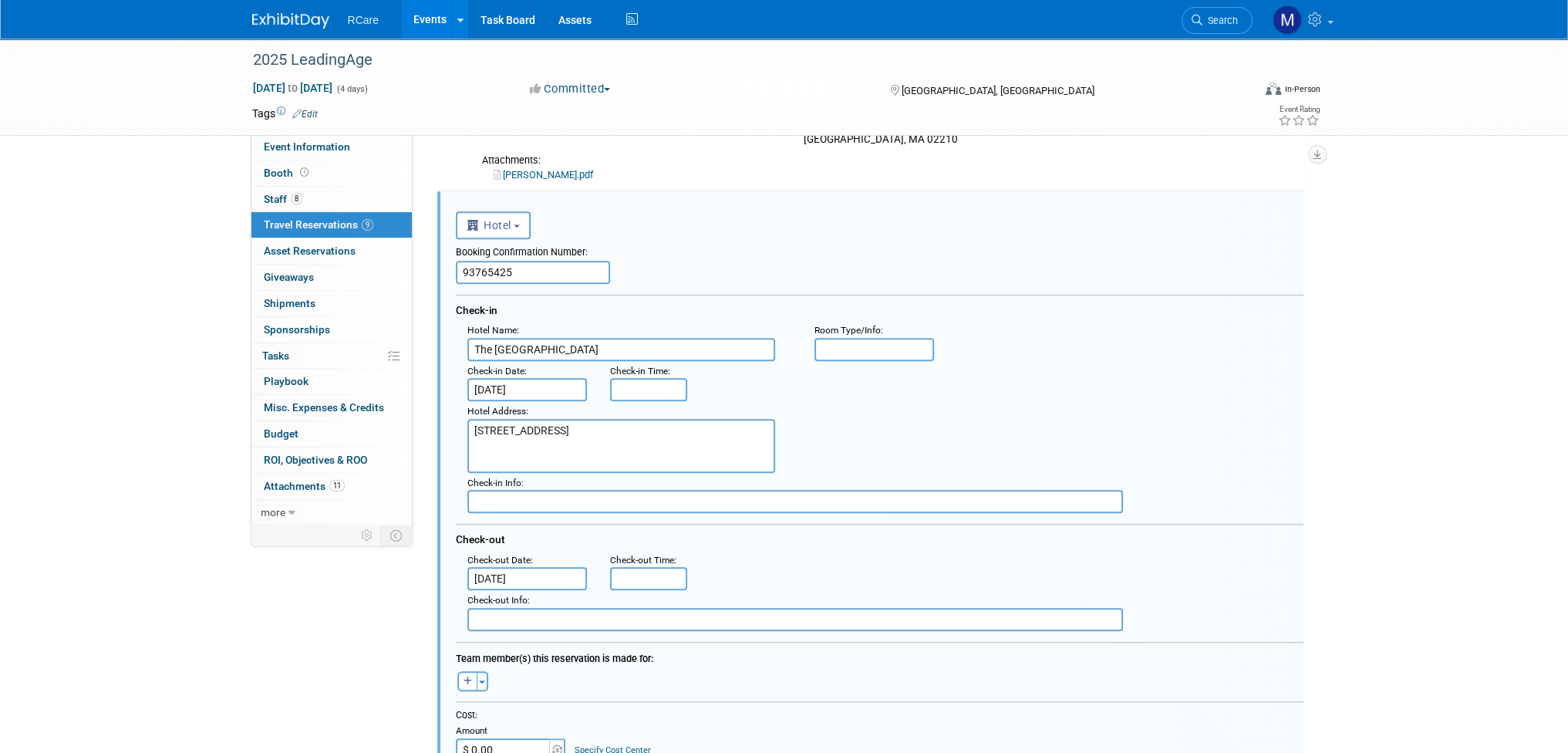
scroll to position [1357, 0]
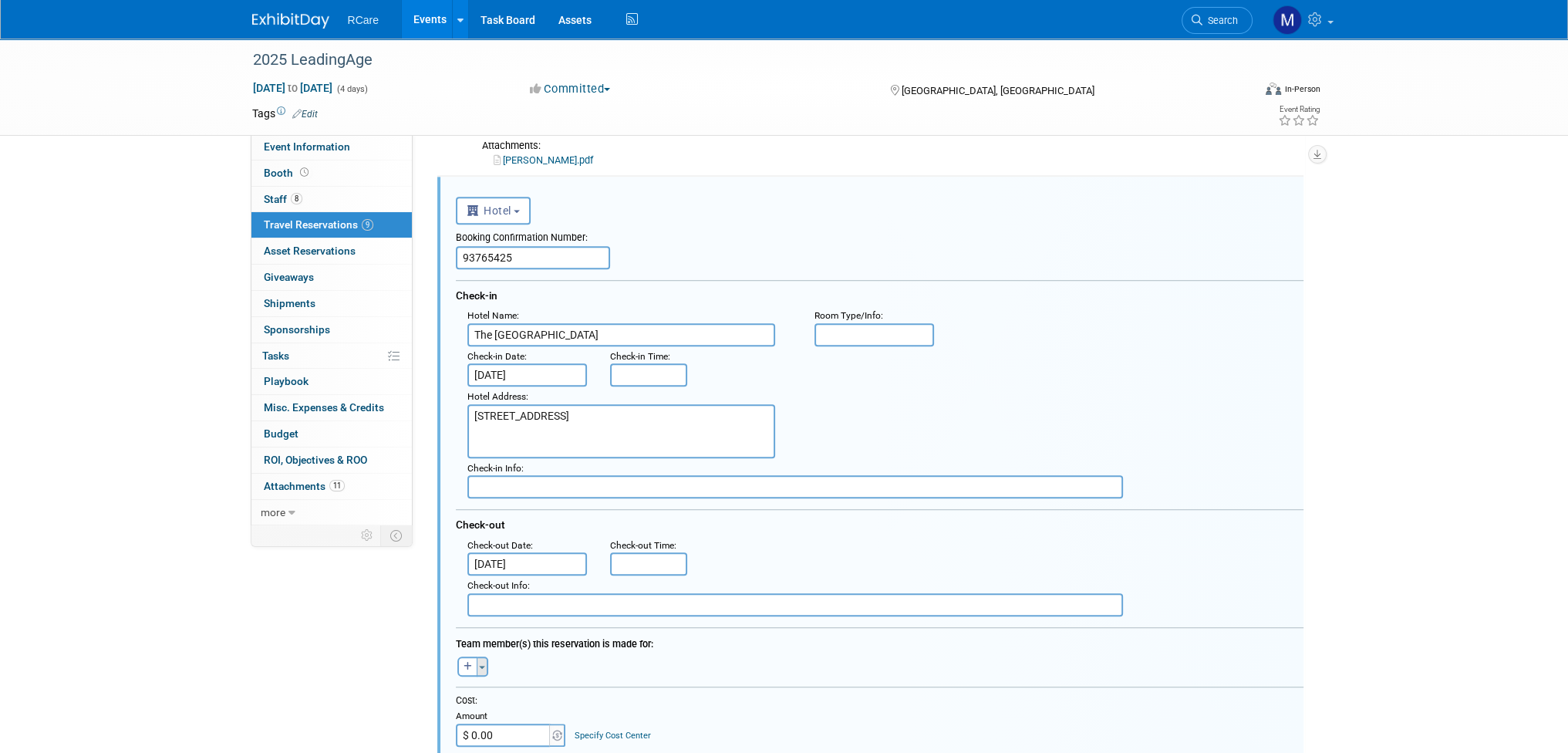
click at [484, 658] on button "Toggle Dropdown" at bounding box center [482, 667] width 12 height 20
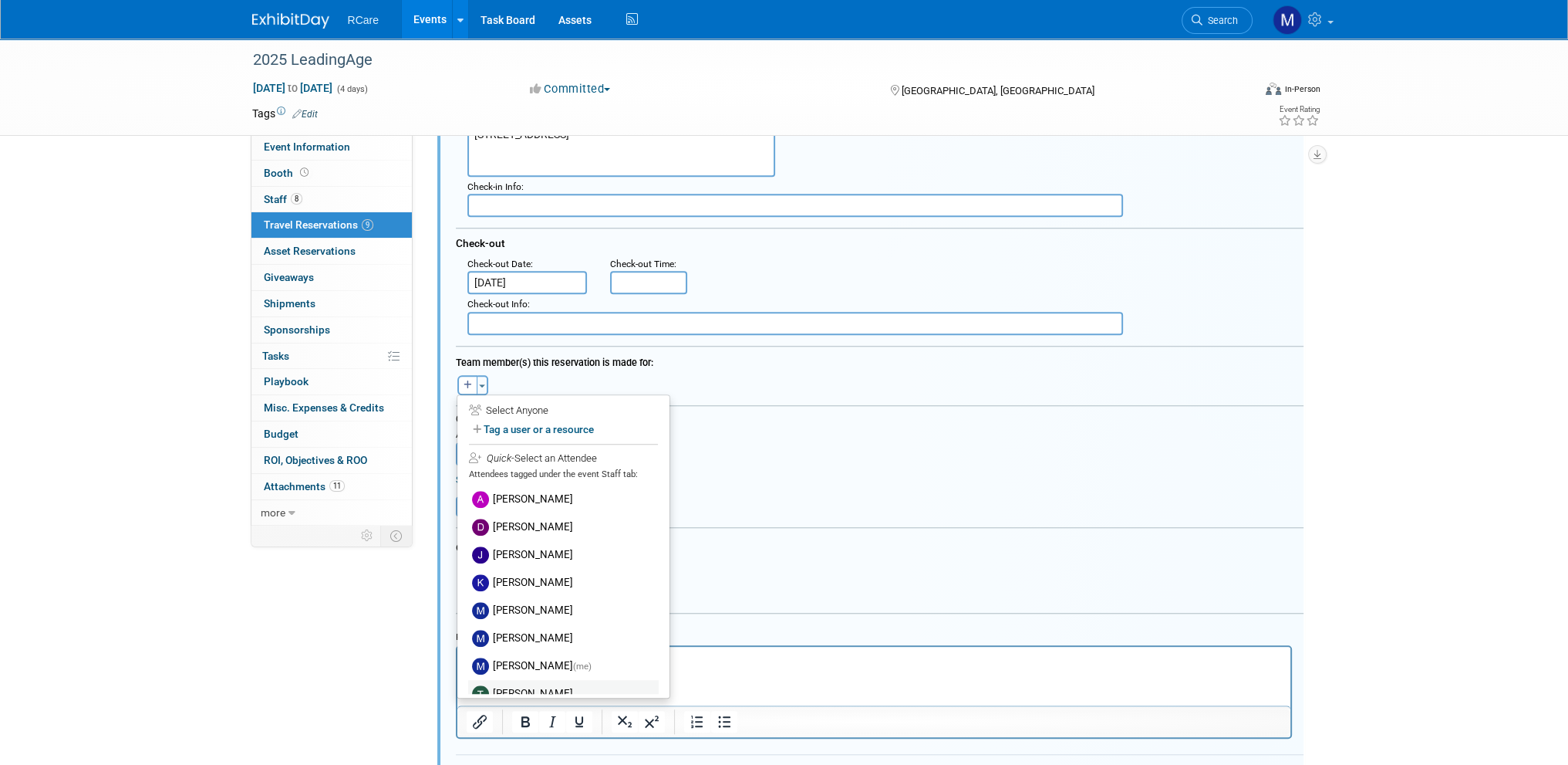
scroll to position [1666, 0]
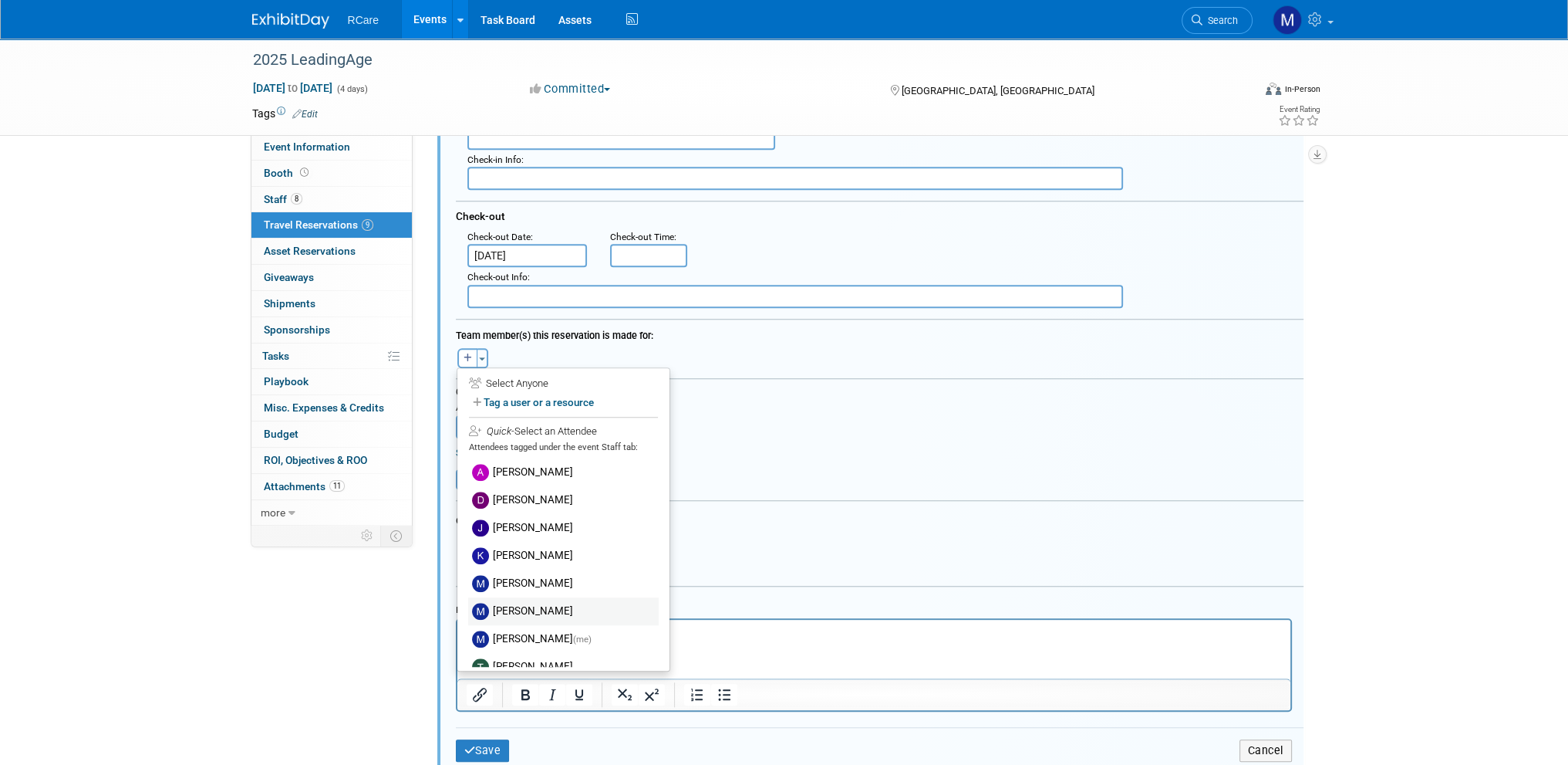
click at [520, 605] on label "[PERSON_NAME]" at bounding box center [563, 611] width 191 height 28
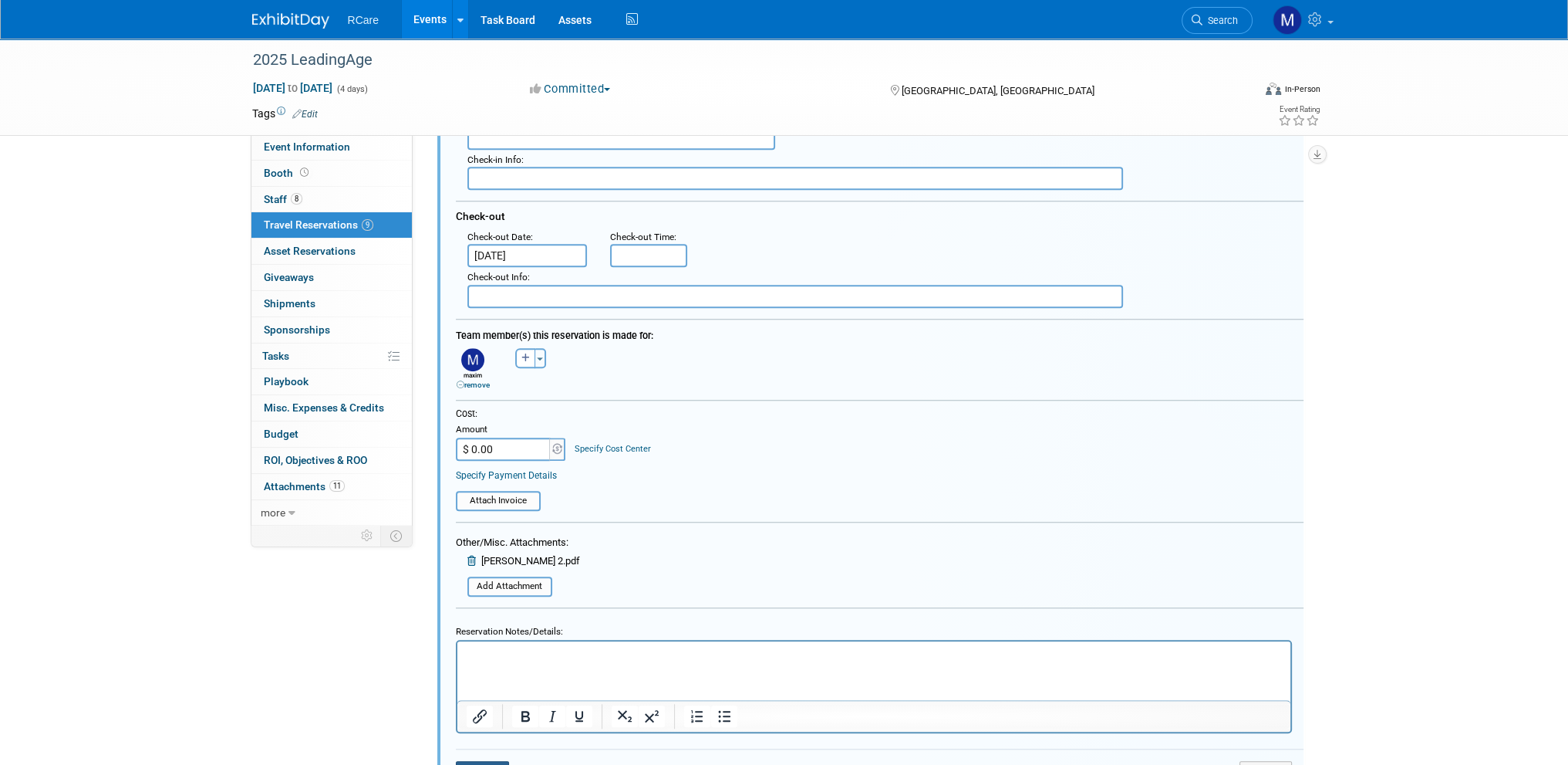
click at [481, 760] on button "Save" at bounding box center [483, 771] width 54 height 22
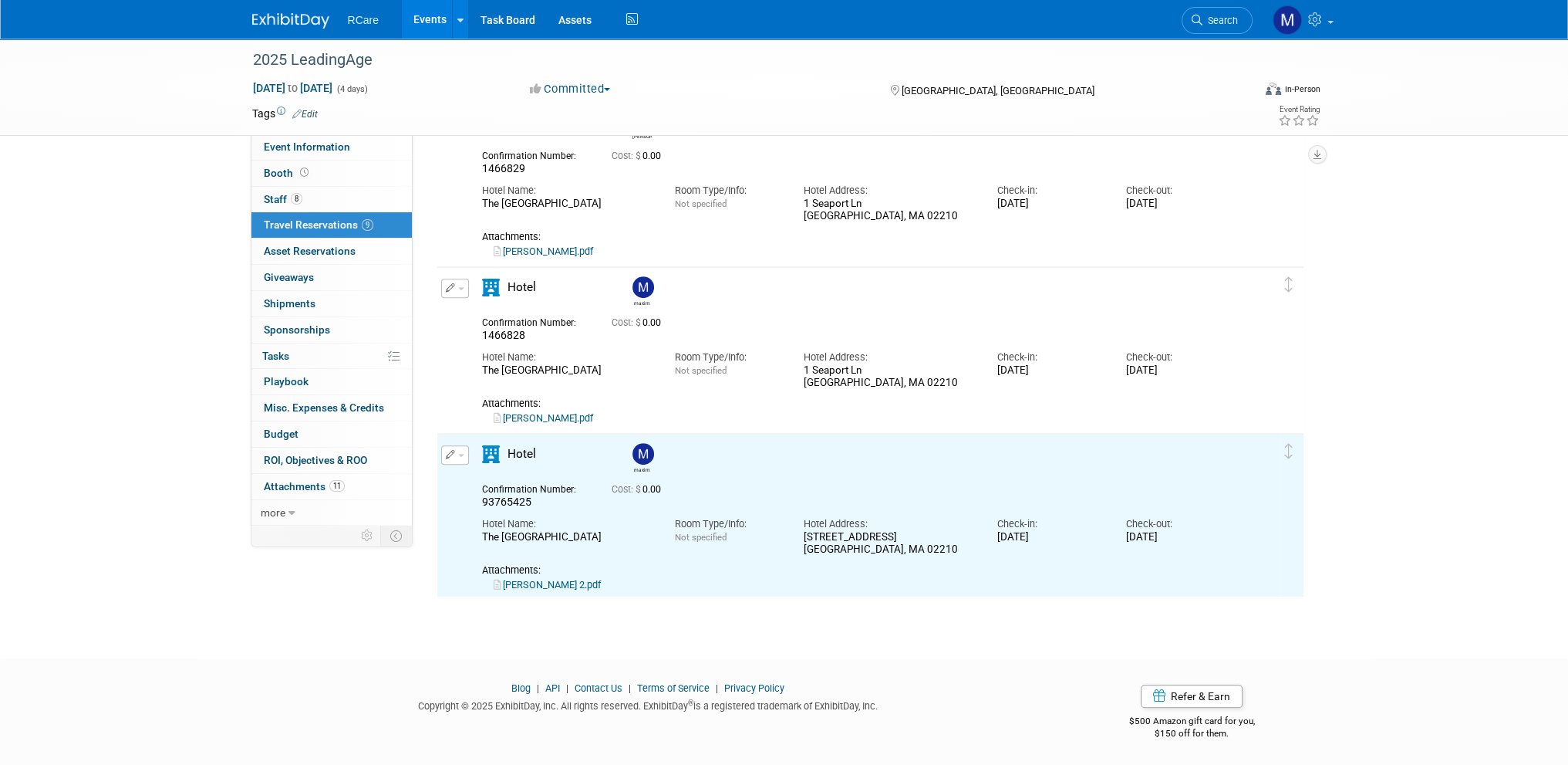
scroll to position [0, 0]
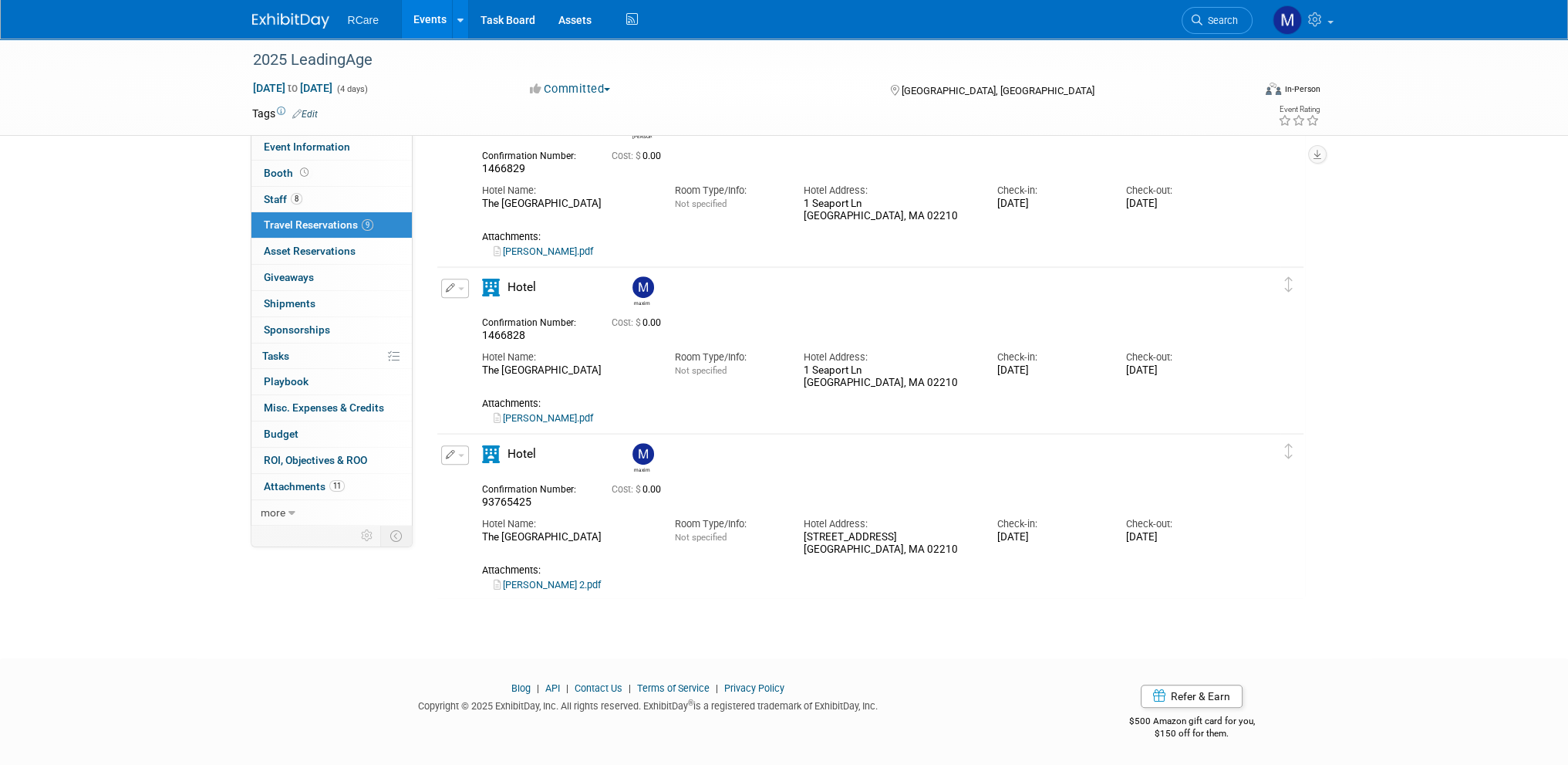
click at [429, 14] on link "Events" at bounding box center [430, 19] width 57 height 39
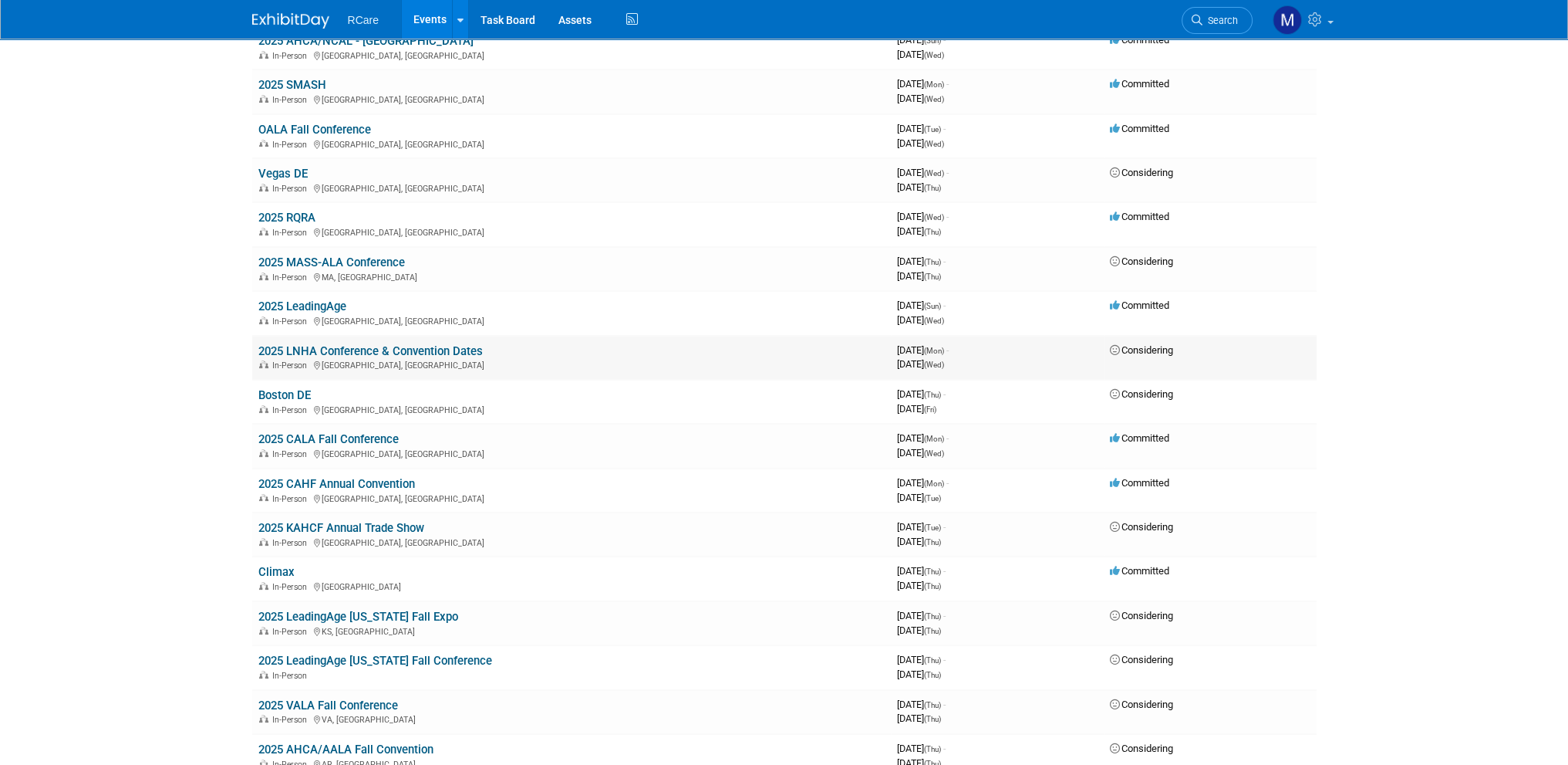
scroll to position [309, 0]
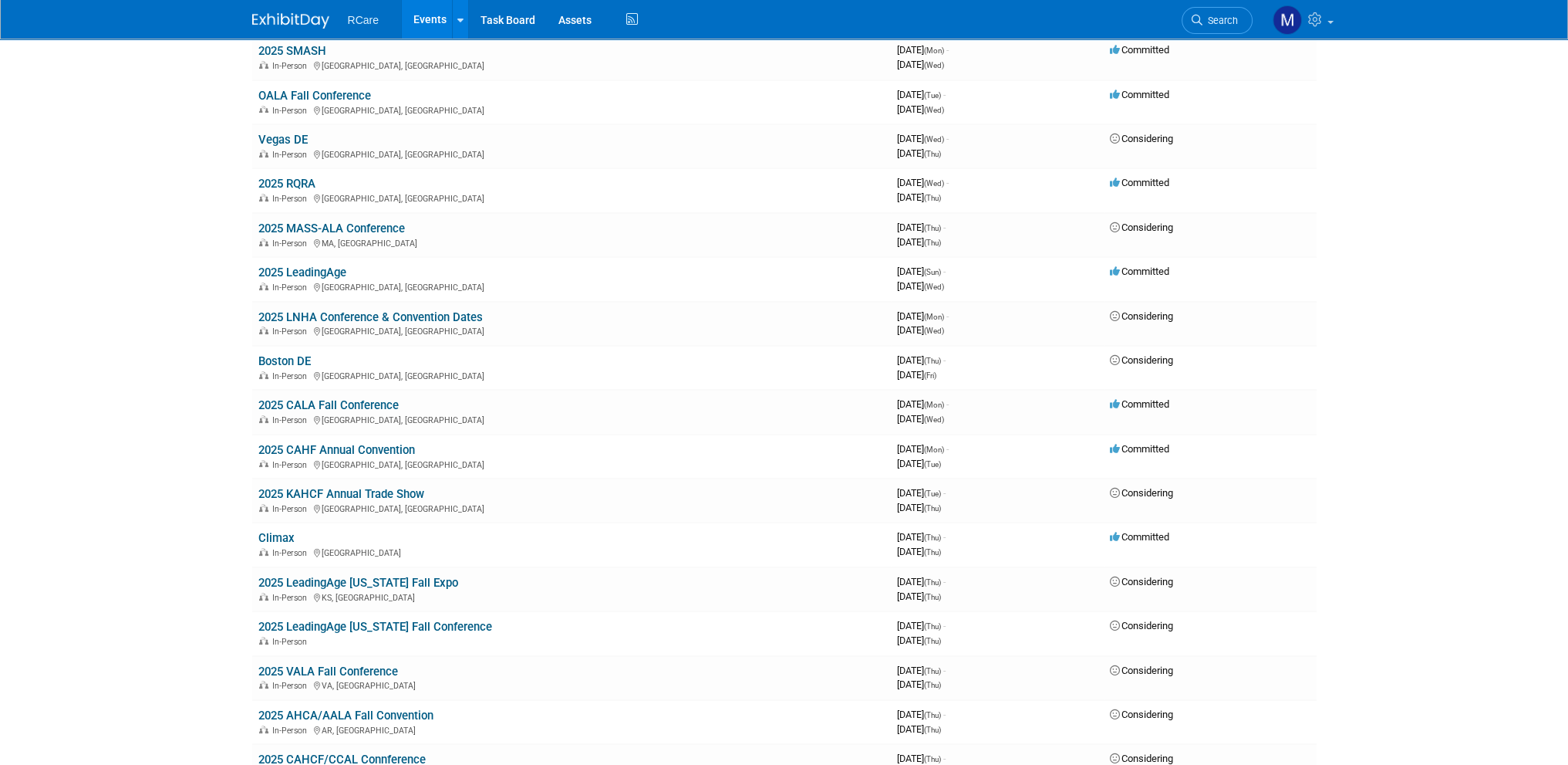
click at [1444, 132] on body "RCare Events Add Event Bulk Upload Events Shareable Event Boards Recently Viewe…" at bounding box center [784, 74] width 1568 height 765
click at [1378, 397] on body "RCare Events Add Event Bulk Upload Events Shareable Event Boards Recently Viewe…" at bounding box center [784, 74] width 1568 height 765
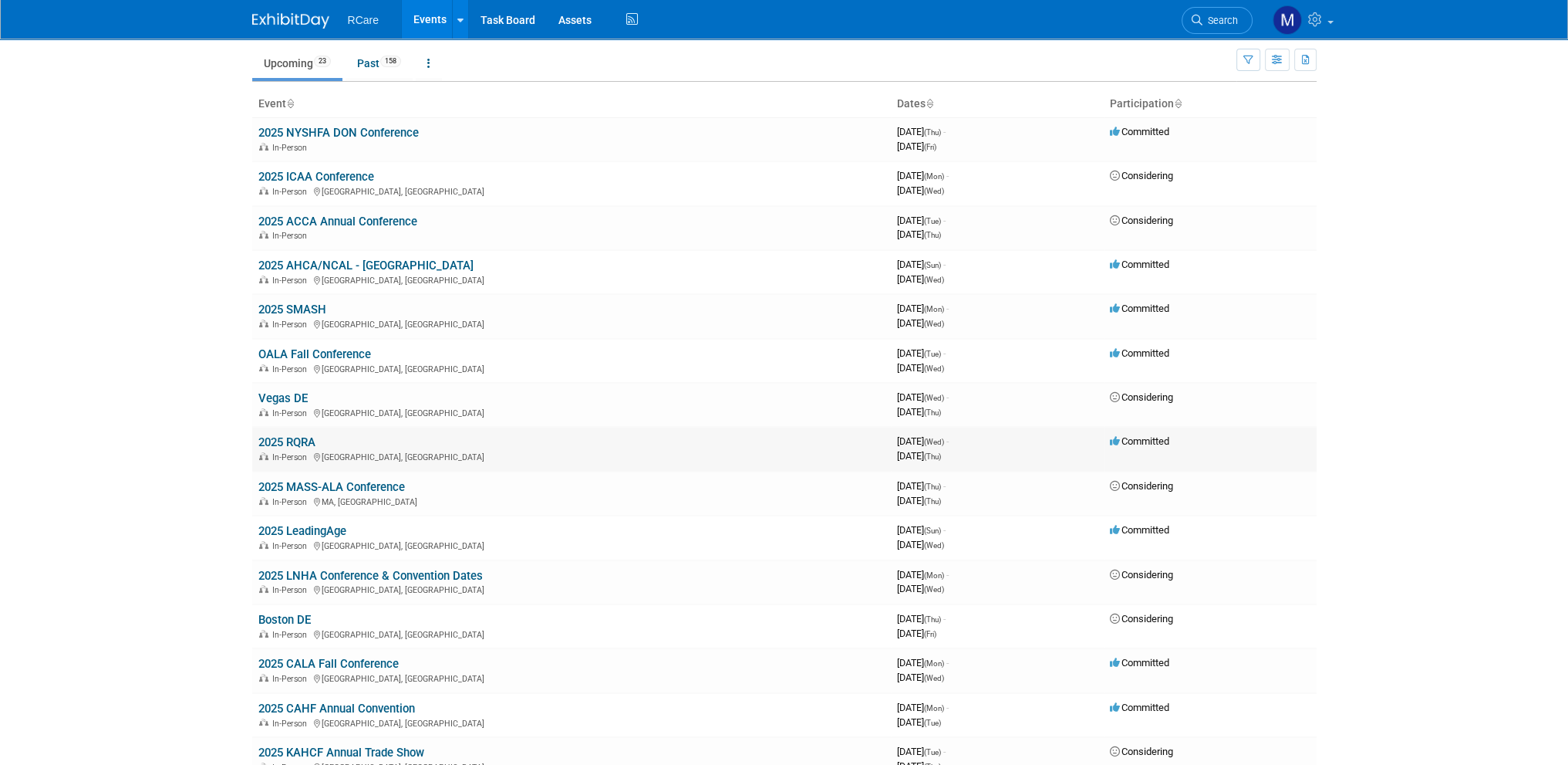
scroll to position [0, 0]
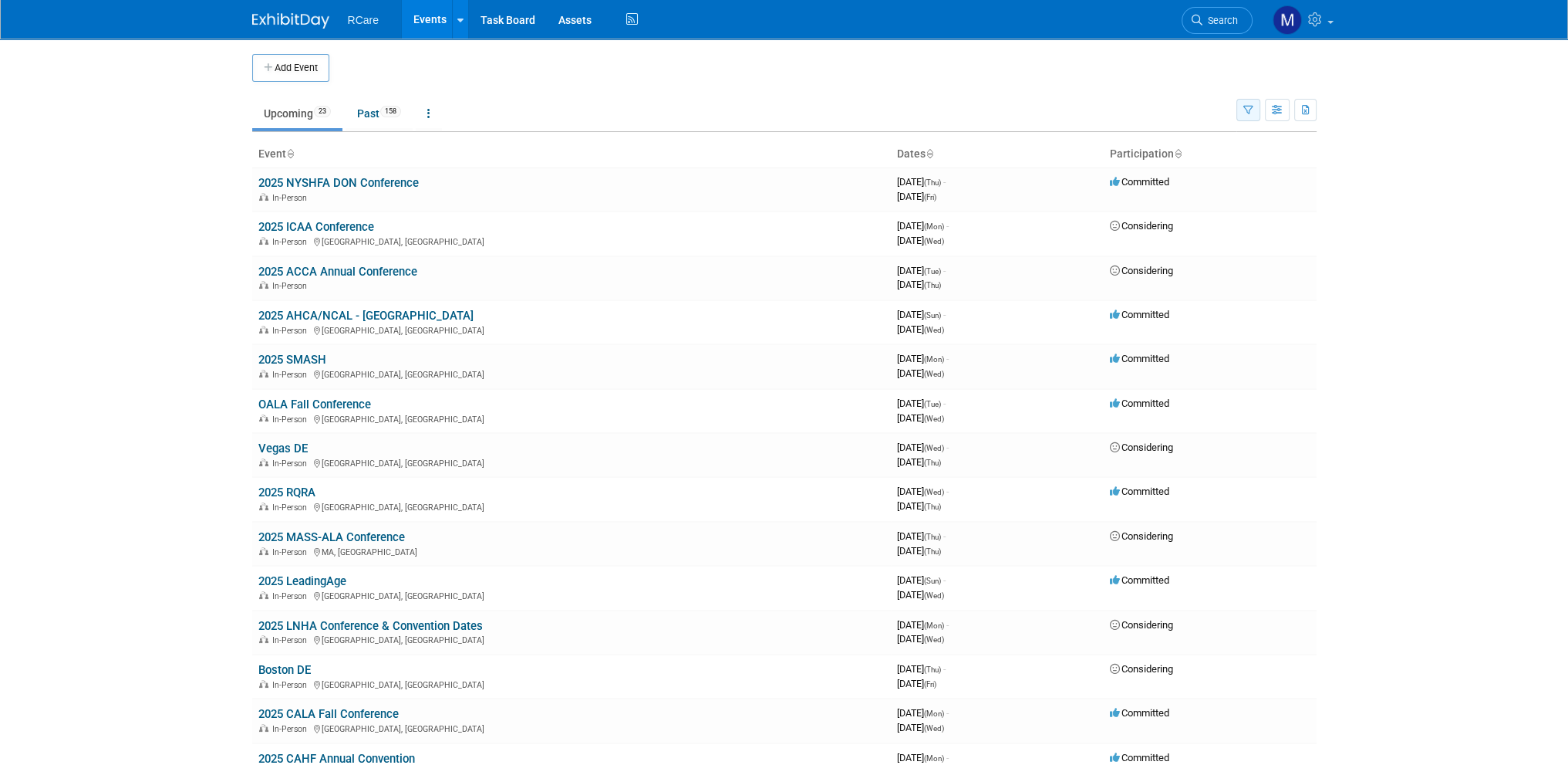
click at [1250, 110] on icon "button" at bounding box center [1248, 110] width 10 height 10
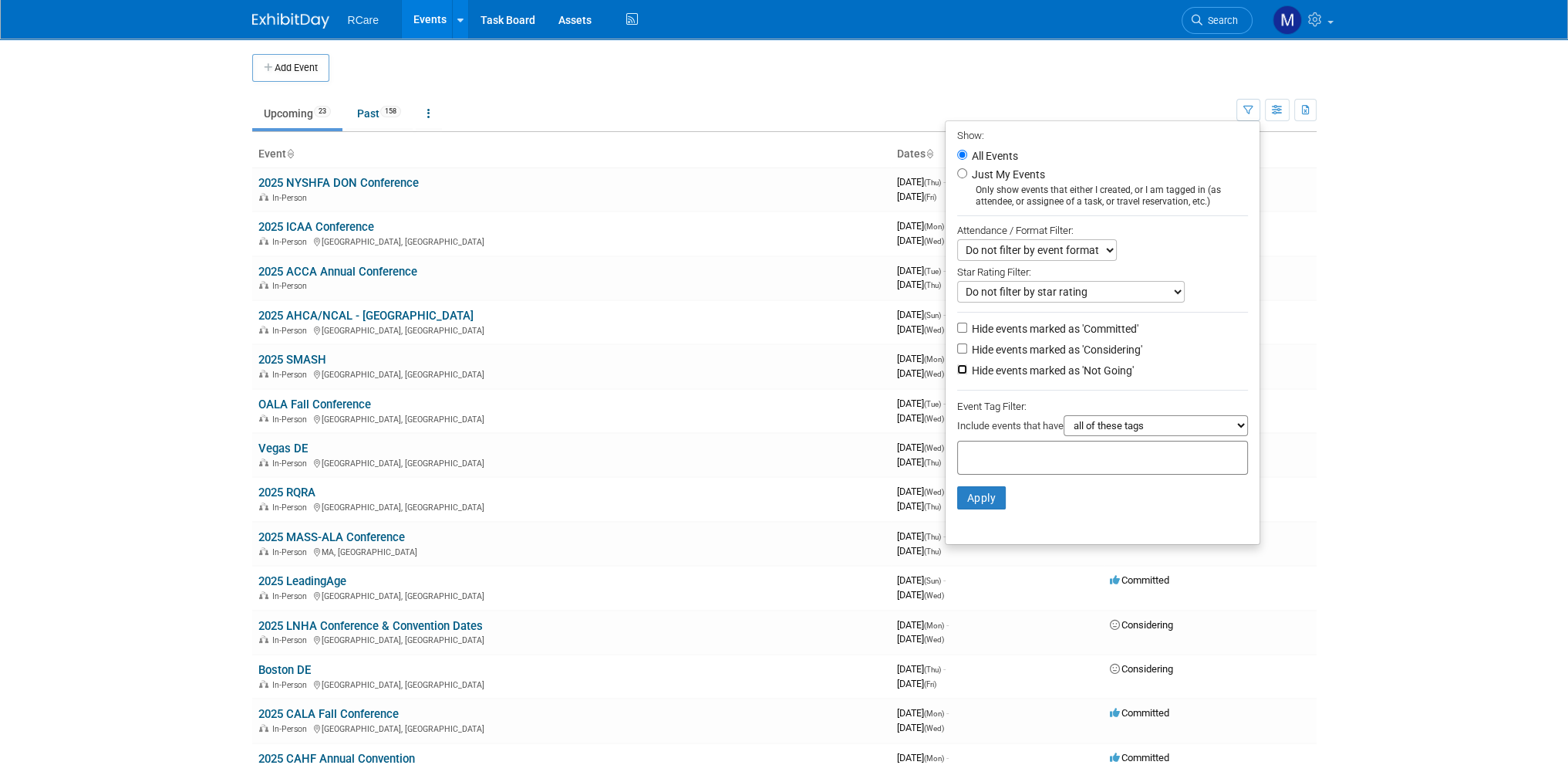
click at [957, 366] on input "Hide events marked as 'Not Going'" at bounding box center [962, 369] width 10 height 10
checkbox input "true"
click at [967, 500] on button "Apply" at bounding box center [981, 498] width 49 height 23
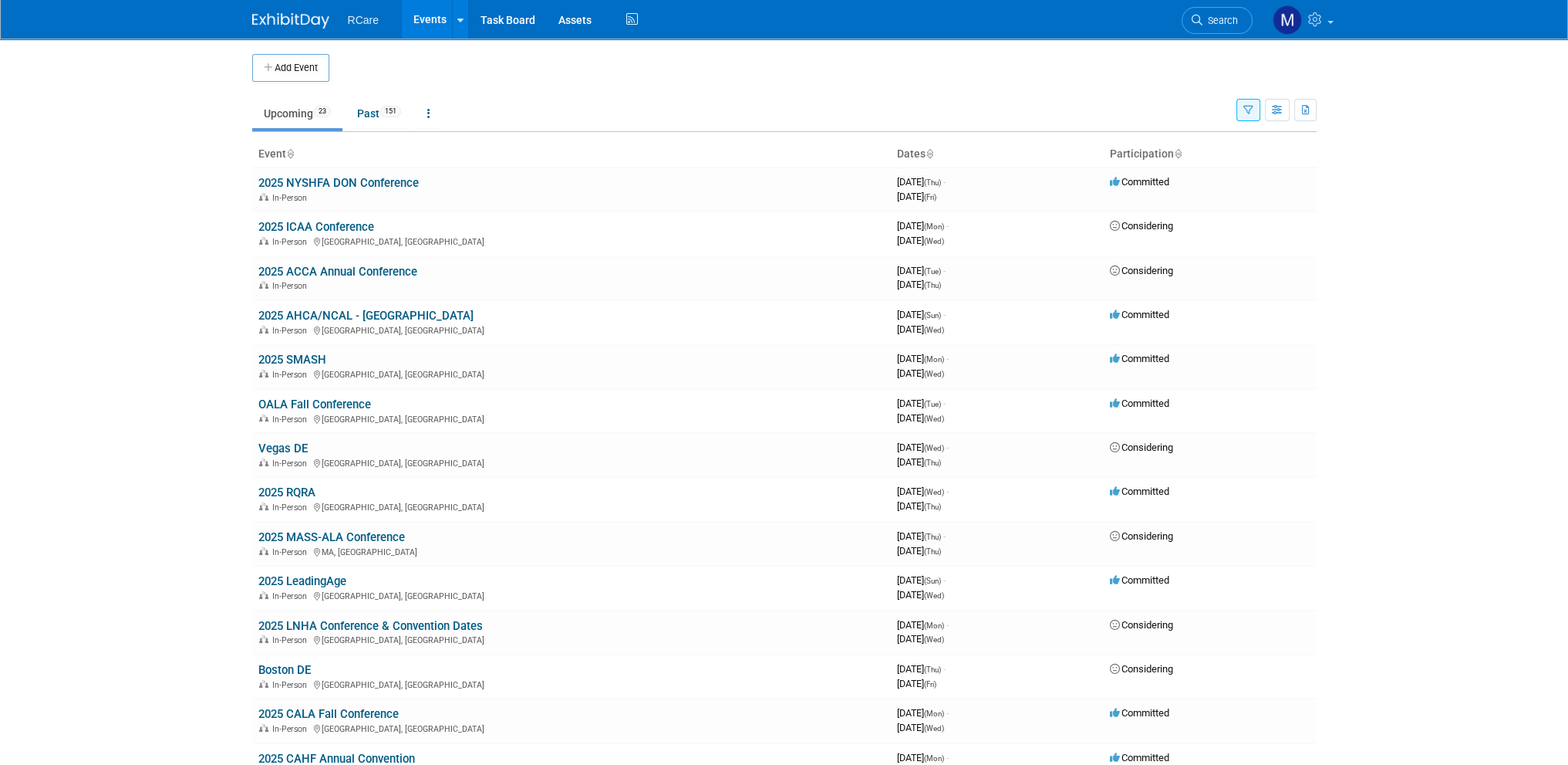
click at [1246, 111] on icon "button" at bounding box center [1248, 110] width 10 height 10
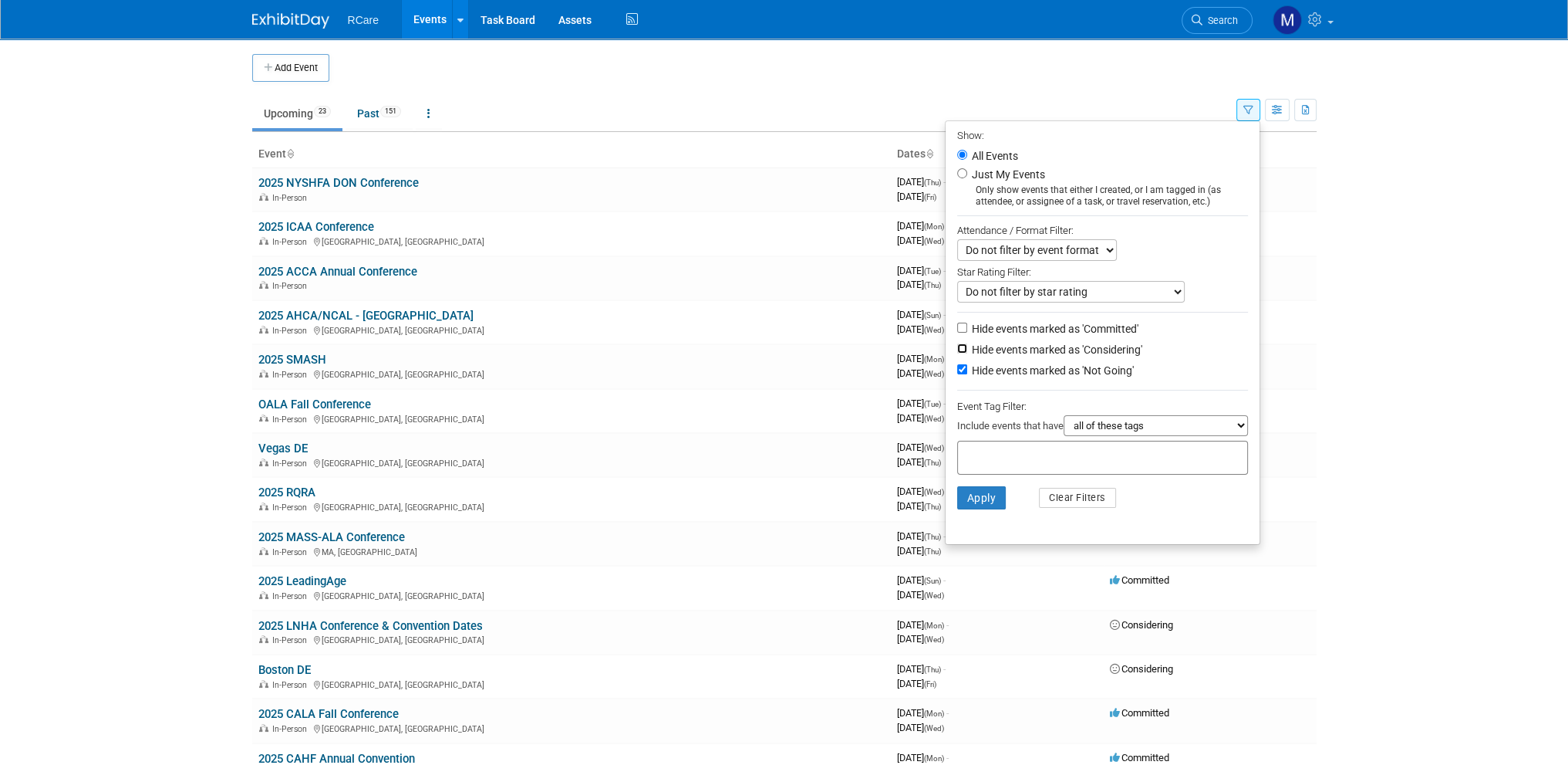
click at [957, 349] on input "Hide events marked as 'Considering'" at bounding box center [962, 348] width 10 height 10
checkbox input "true"
click at [968, 500] on button "Apply" at bounding box center [981, 498] width 49 height 23
